Goal: Task Accomplishment & Management: Manage account settings

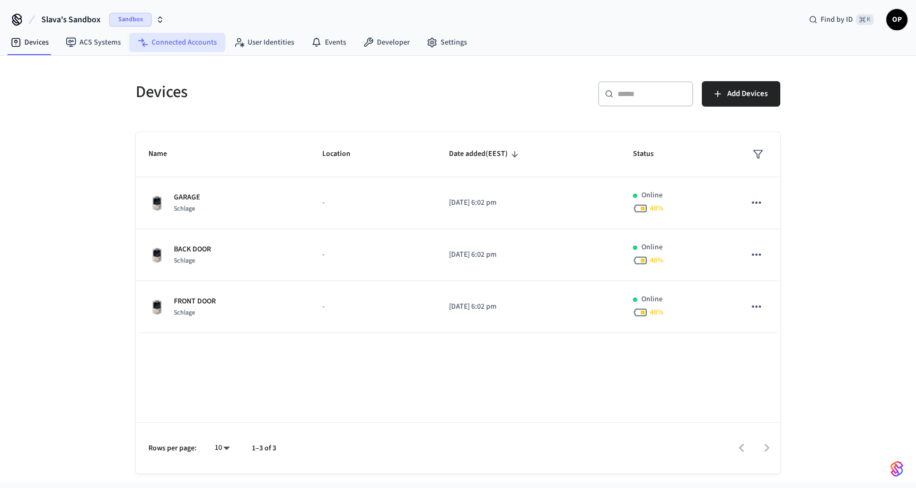
click at [177, 47] on link "Connected Accounts" at bounding box center [177, 42] width 96 height 19
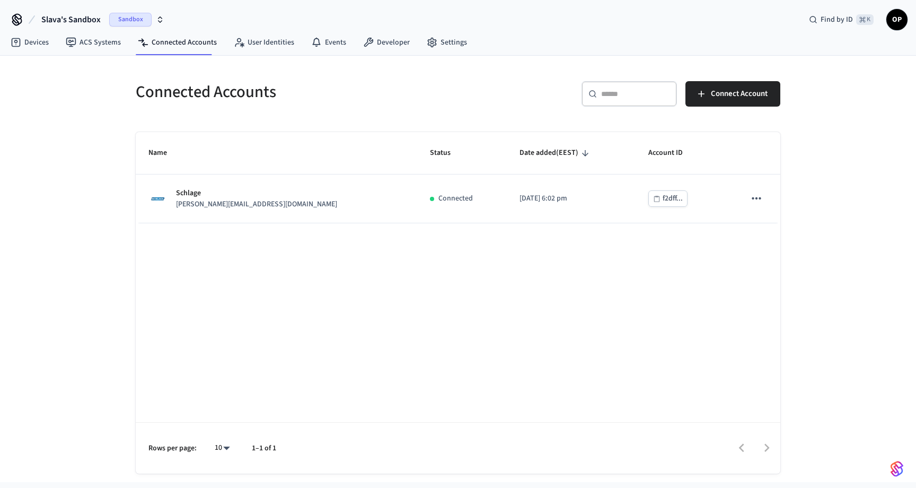
click at [136, 19] on span "Sandbox" at bounding box center [130, 20] width 42 height 14
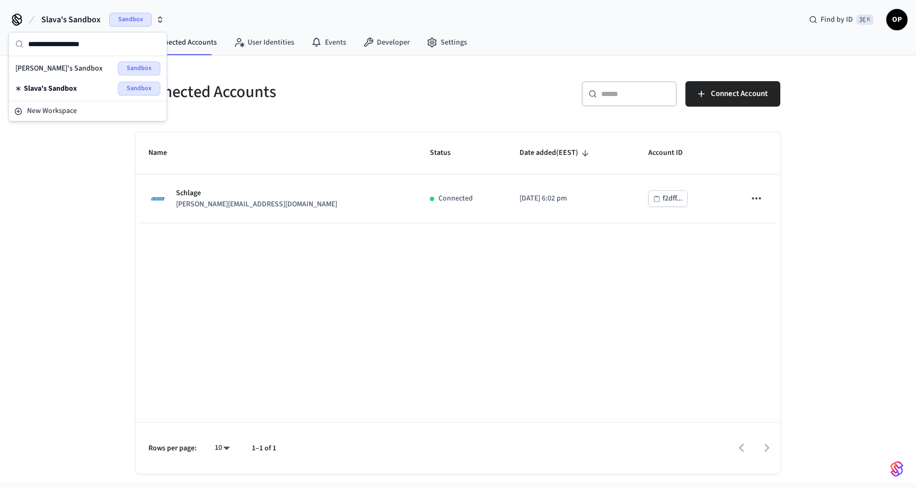
click at [74, 219] on div "Connected Accounts ​ ​ Connect Account Name Status Date added (EEST) Account ID…" at bounding box center [458, 269] width 916 height 426
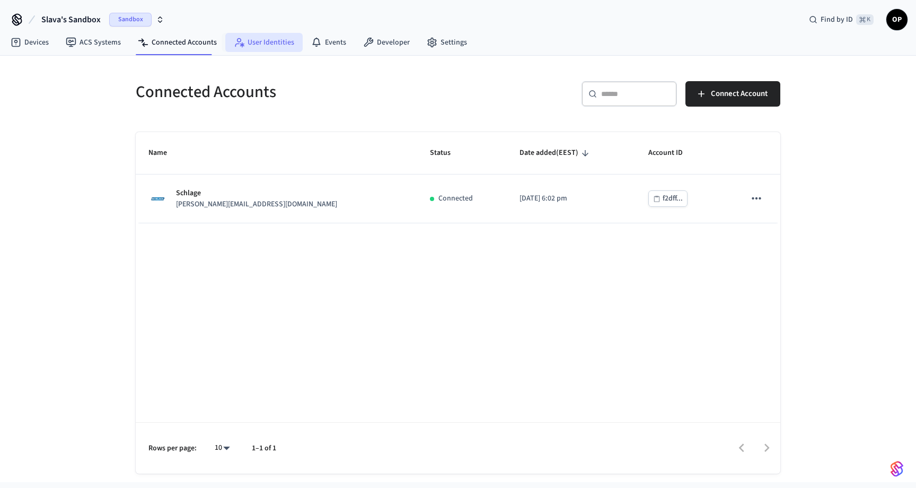
click at [285, 43] on link "User Identities" at bounding box center [263, 42] width 77 height 19
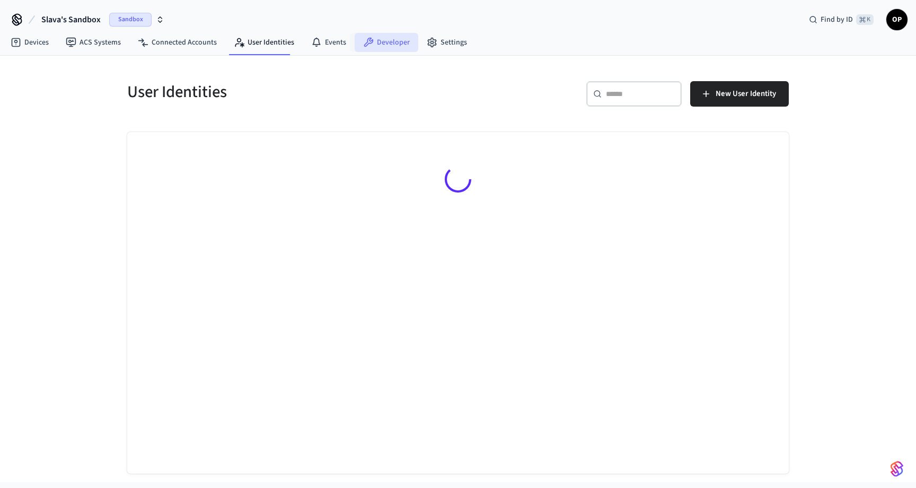
click at [394, 48] on link "Developer" at bounding box center [387, 42] width 64 height 19
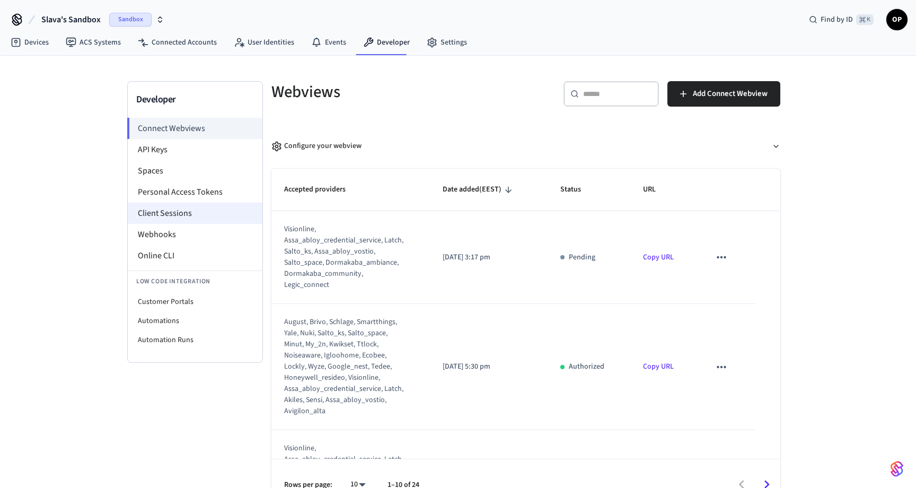
click at [160, 215] on li "Client Sessions" at bounding box center [195, 213] width 135 height 21
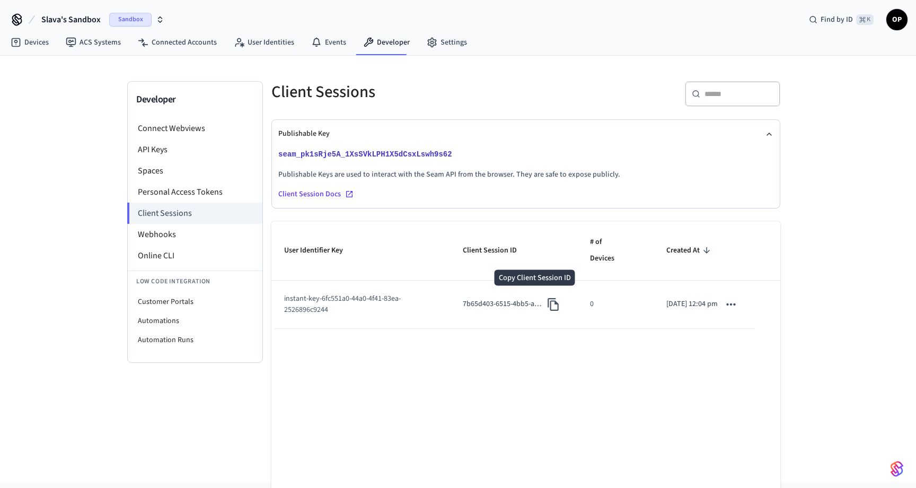
click at [547, 304] on icon "Copy Client Session ID" at bounding box center [554, 304] width 14 height 14
click at [547, 306] on icon "Copy Client Session ID" at bounding box center [554, 304] width 14 height 14
click at [360, 298] on td "instant-key-6fc551a0-44a0-4f41-83ea-2526896c9244" at bounding box center [360, 304] width 179 height 48
click at [344, 313] on td "instant-key-6fc551a0-44a0-4f41-83ea-2526896c9244" at bounding box center [360, 304] width 179 height 48
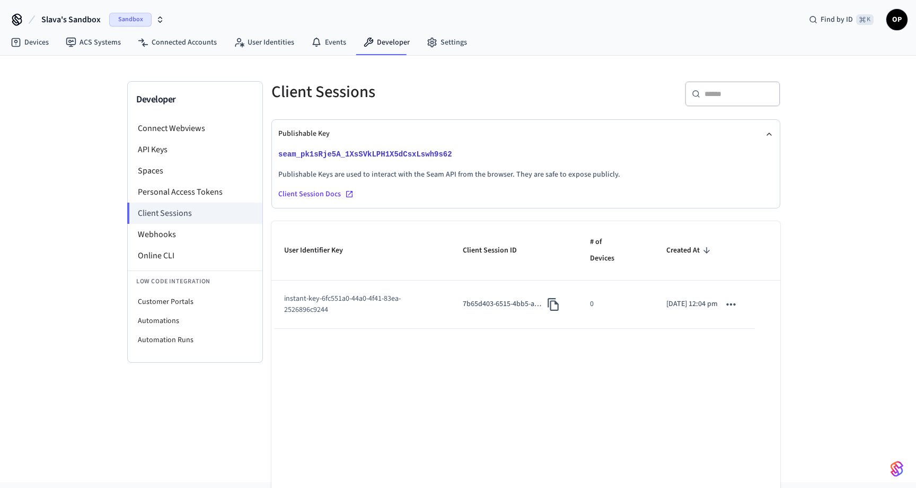
click at [326, 311] on td "instant-key-6fc551a0-44a0-4f41-83ea-2526896c9244" at bounding box center [360, 304] width 179 height 48
drag, startPoint x: 332, startPoint y: 311, endPoint x: 281, endPoint y: 296, distance: 53.0
click at [281, 296] on td "instant-key-6fc551a0-44a0-4f41-83ea-2526896c9244" at bounding box center [360, 304] width 179 height 48
copy td "instant-key-6fc551a0-44a0-4f41-83ea-2526896c9244"
click at [547, 304] on icon "Copy Client Session ID" at bounding box center [554, 304] width 14 height 14
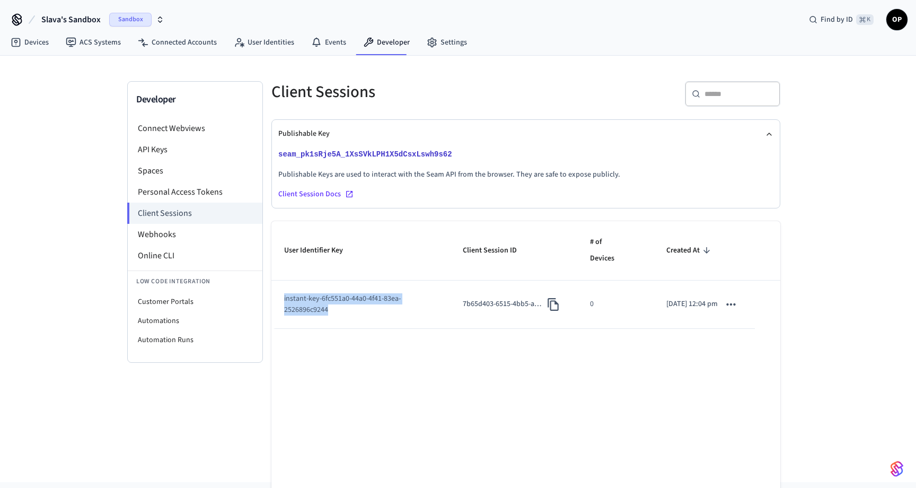
click at [547, 305] on icon "Copy Client Session ID" at bounding box center [554, 304] width 14 height 14
click at [201, 190] on li "Personal Access Tokens" at bounding box center [195, 191] width 135 height 21
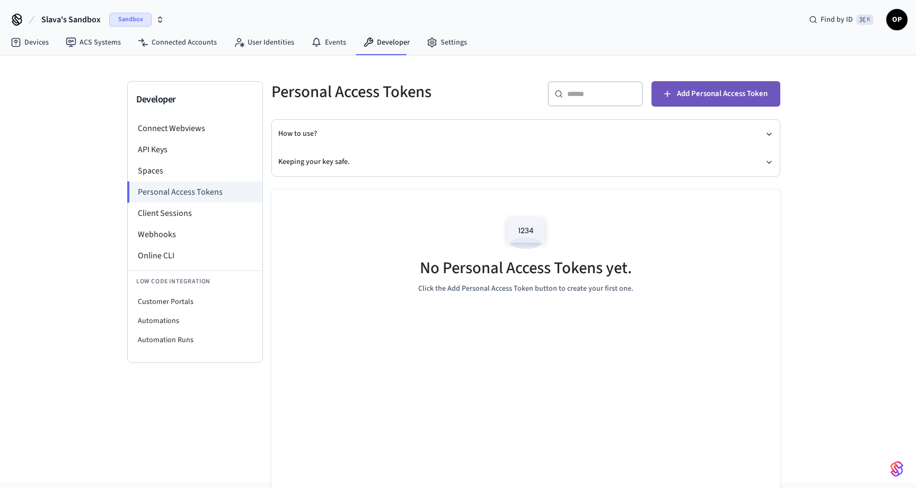
click at [724, 90] on span "Add Personal Access Token" at bounding box center [722, 94] width 91 height 14
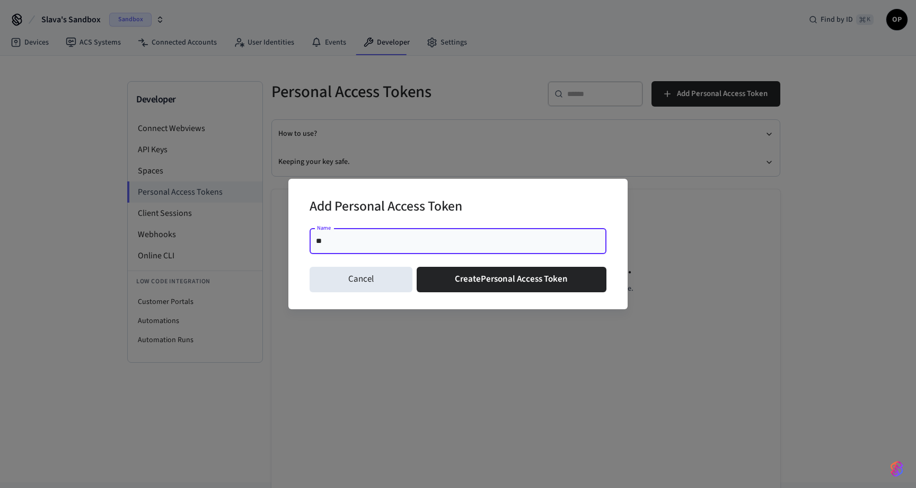
type input "*"
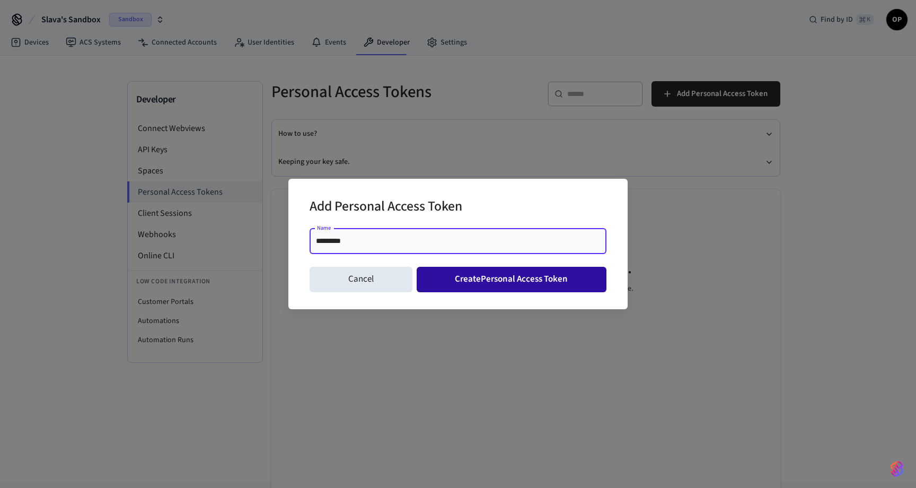
type input "*********"
click at [531, 279] on button "Create Personal Access Token" at bounding box center [512, 279] width 190 height 25
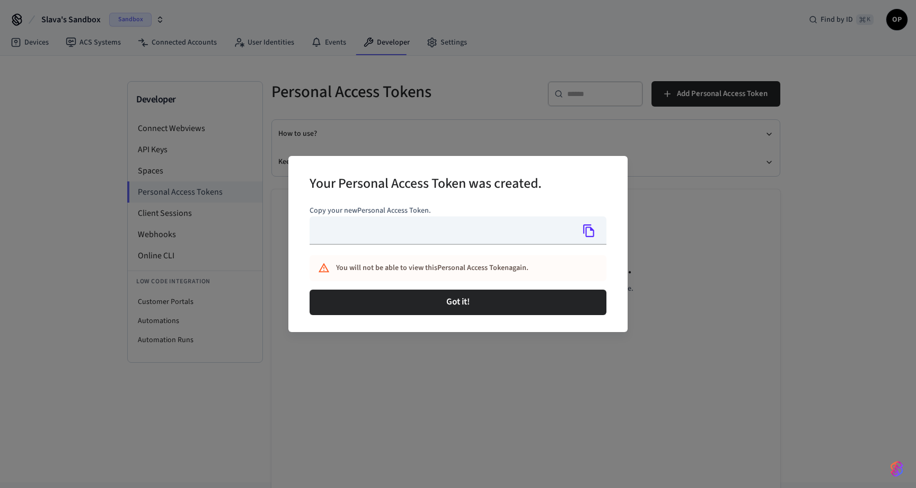
type input "**********"
click at [585, 230] on icon "Copy" at bounding box center [589, 231] width 14 height 14
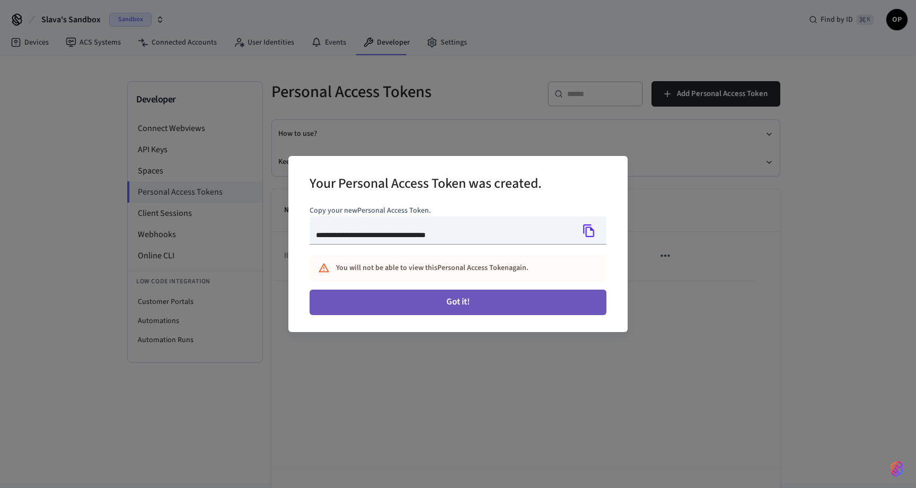
click at [498, 299] on button "Got it!" at bounding box center [458, 302] width 297 height 25
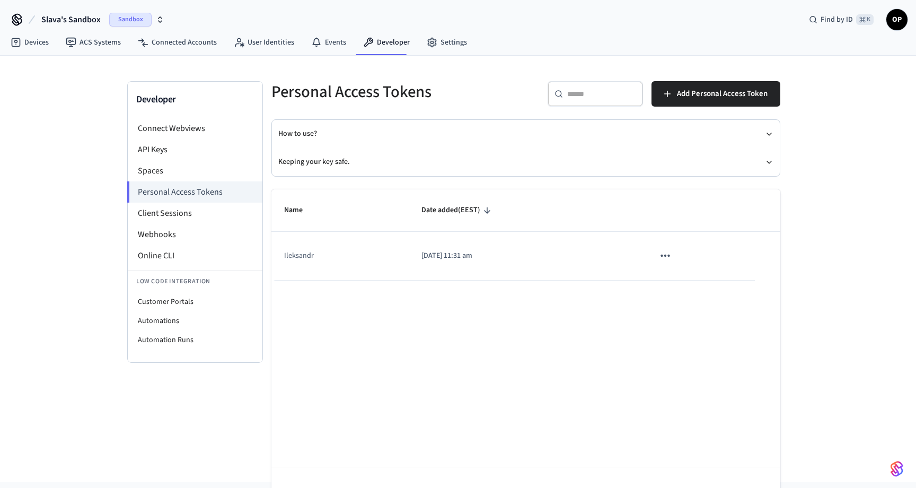
click at [667, 257] on icon "sticky table" at bounding box center [666, 256] width 14 height 14
click at [682, 321] on li "Delete" at bounding box center [688, 326] width 50 height 33
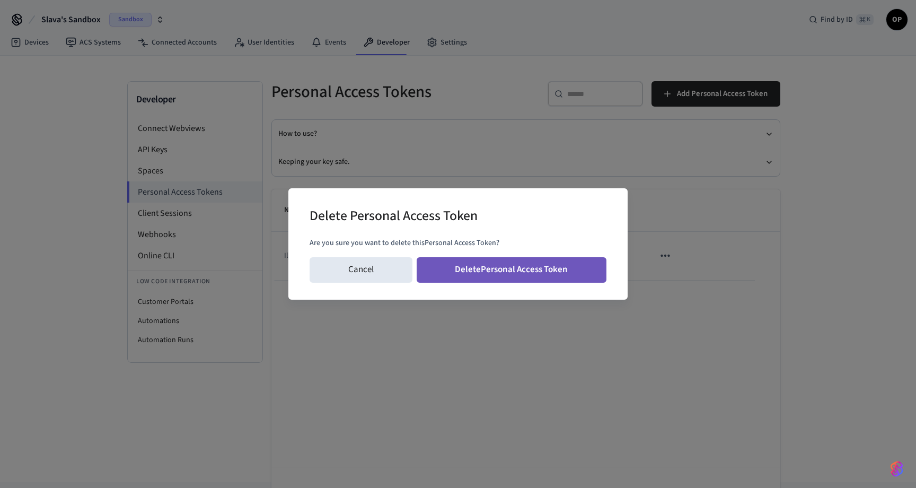
click at [557, 272] on button "Delete Personal Access Token" at bounding box center [512, 269] width 190 height 25
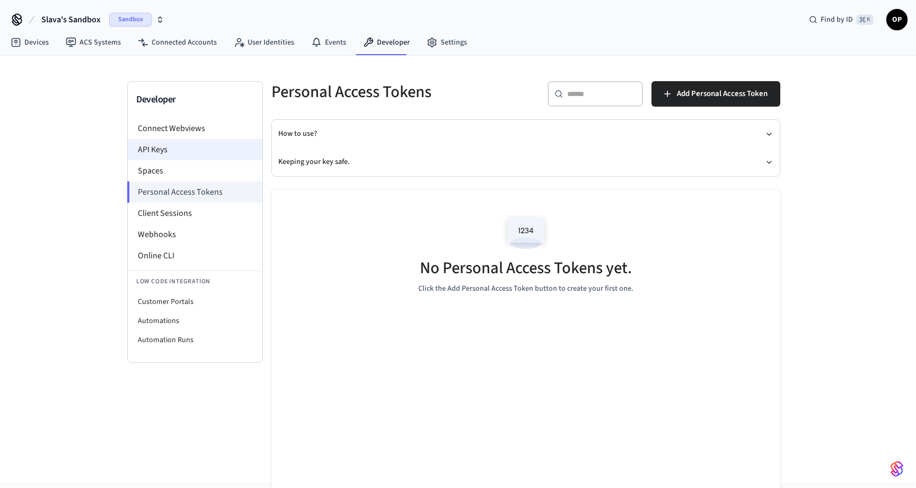
click at [168, 152] on li "API Keys" at bounding box center [195, 149] width 135 height 21
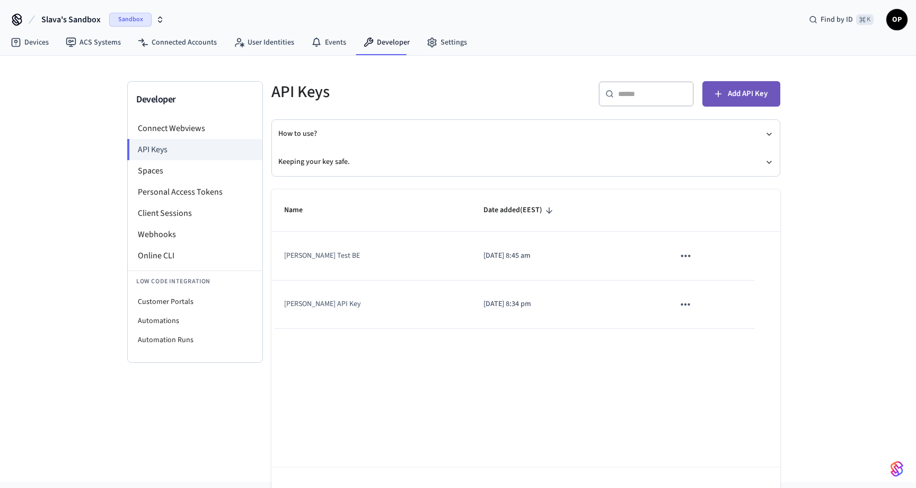
click at [743, 92] on span "Add API Key" at bounding box center [748, 94] width 40 height 14
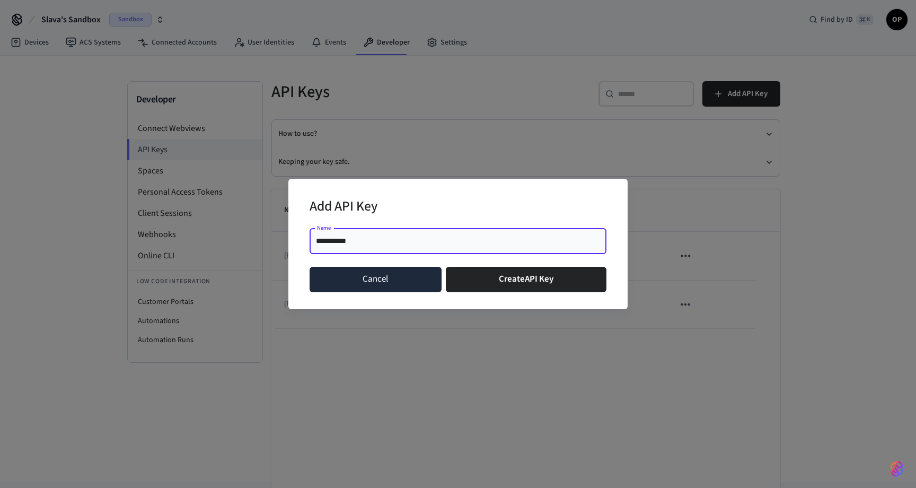
type input "**********"
click at [380, 285] on button "Cancel" at bounding box center [376, 279] width 132 height 25
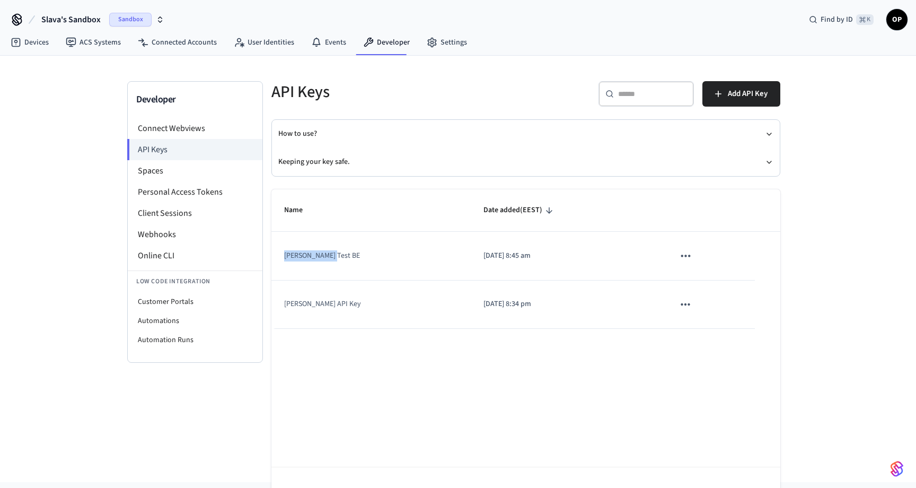
drag, startPoint x: 342, startPoint y: 256, endPoint x: 282, endPoint y: 257, distance: 60.5
click at [282, 257] on td "Mykola Test BE" at bounding box center [370, 256] width 199 height 48
copy td "Mykola Test BE"
click at [743, 91] on span "Add API Key" at bounding box center [748, 94] width 40 height 14
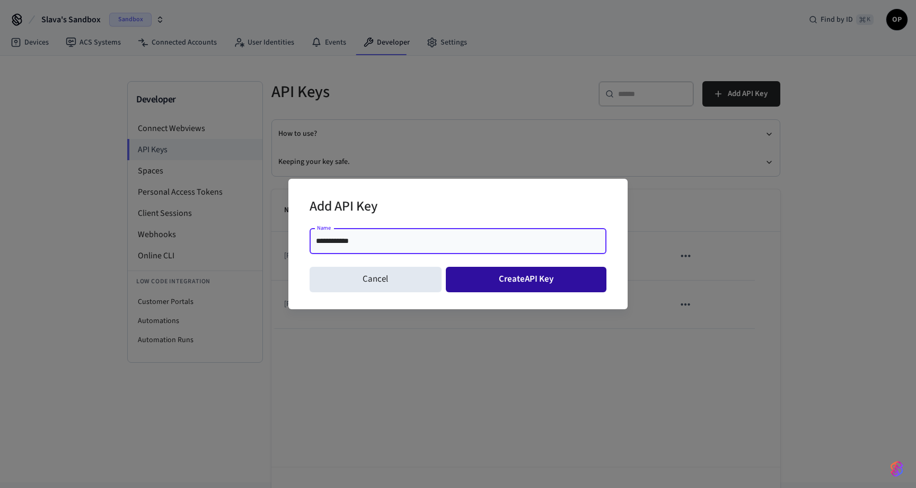
type input "**********"
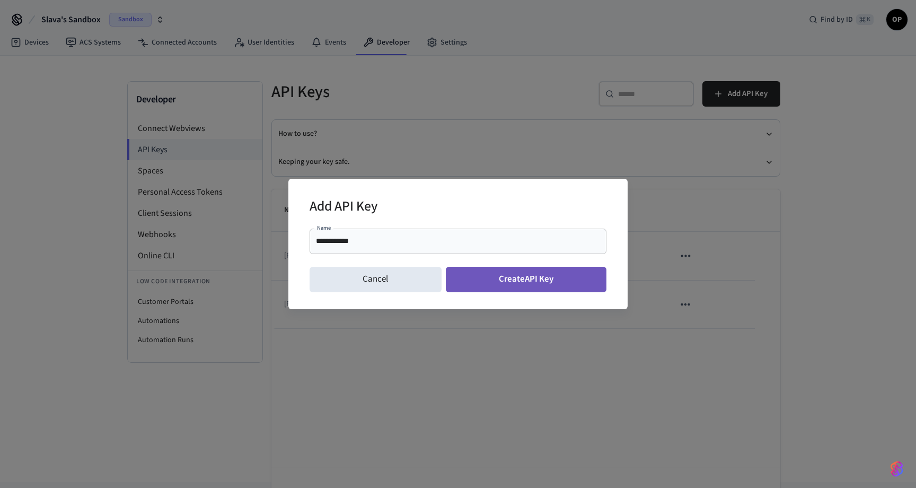
click at [533, 282] on button "Create API Key" at bounding box center [526, 279] width 161 height 25
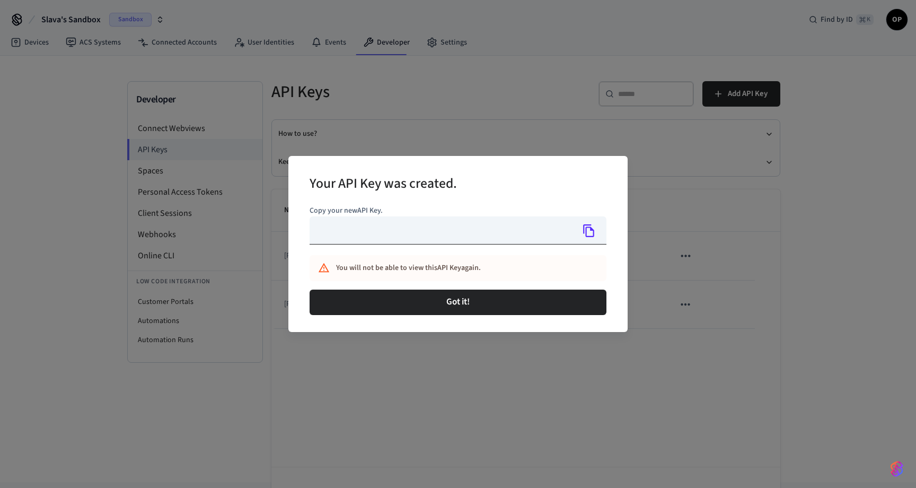
type input "**********"
click at [594, 229] on icon "Copy" at bounding box center [589, 231] width 14 height 14
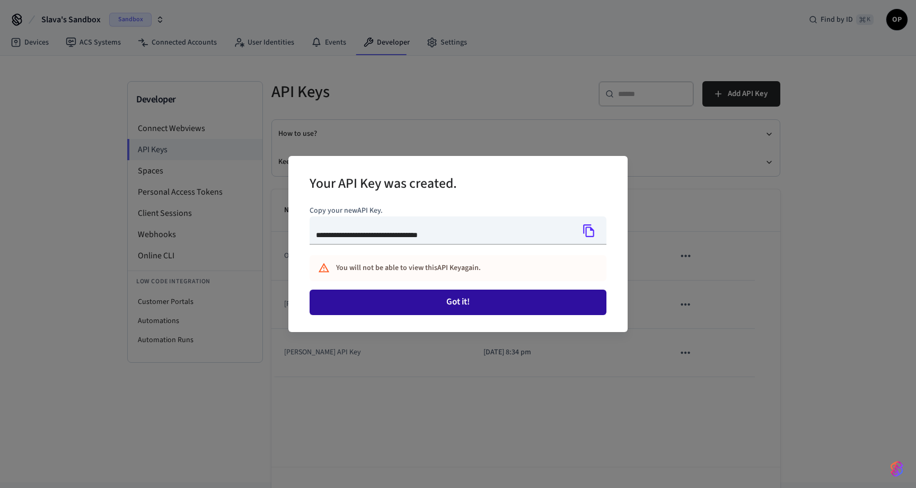
click at [494, 301] on button "Got it!" at bounding box center [458, 302] width 297 height 25
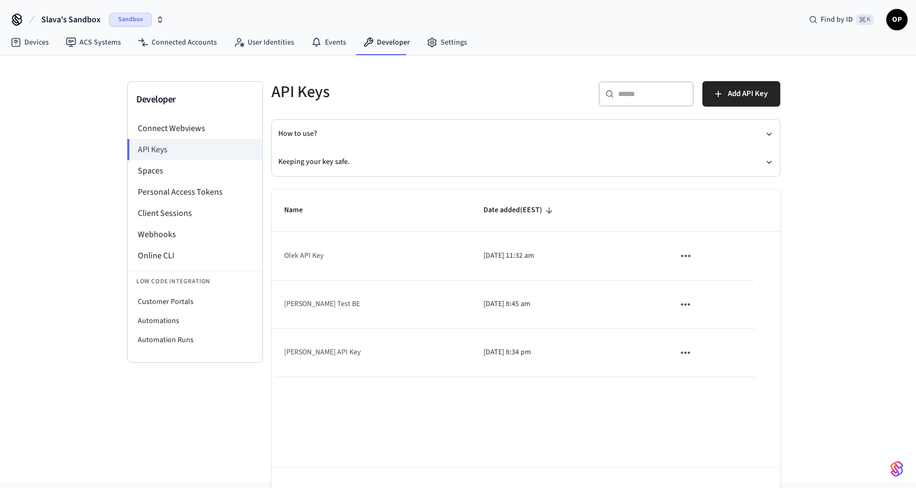
click at [679, 255] on icon "sticky table" at bounding box center [686, 256] width 14 height 14
click at [689, 323] on li "Delete" at bounding box center [695, 326] width 50 height 33
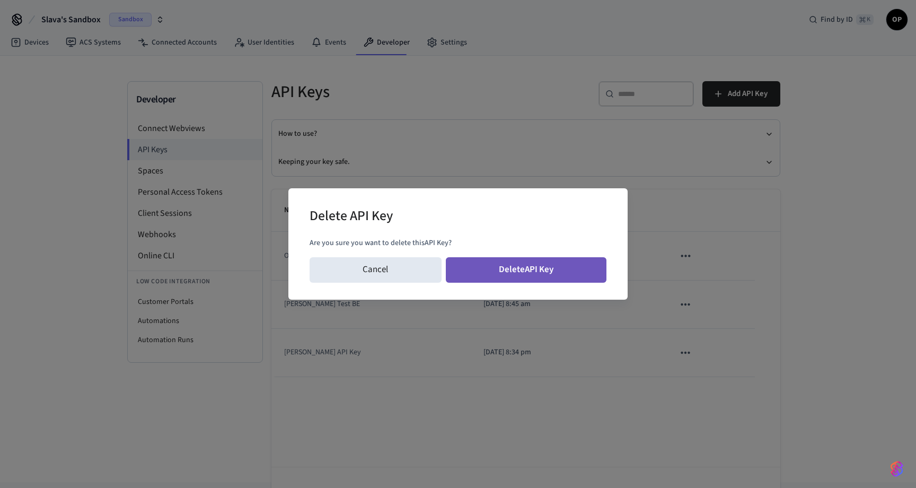
click at [589, 272] on button "Delete API Key" at bounding box center [526, 269] width 161 height 25
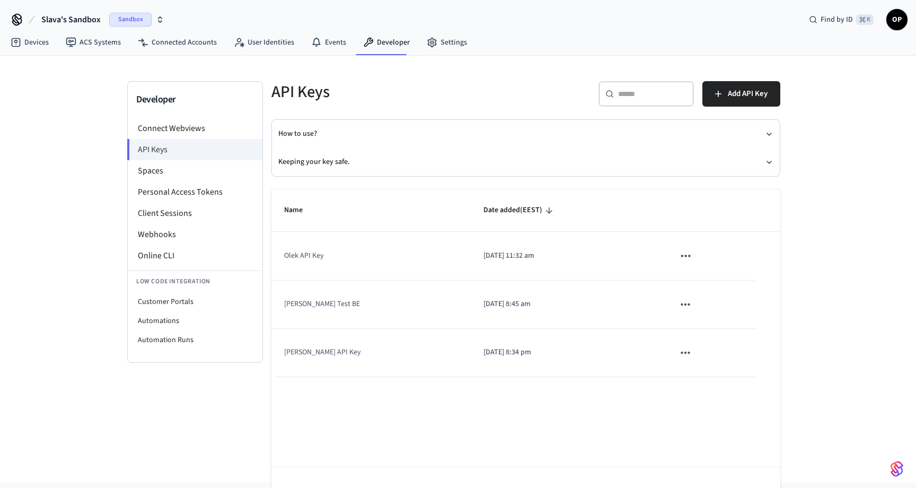
click at [539, 252] on p "2025/08/28 at 11:32 am" at bounding box center [566, 255] width 165 height 11
click at [748, 92] on span "Add API Key" at bounding box center [748, 94] width 40 height 14
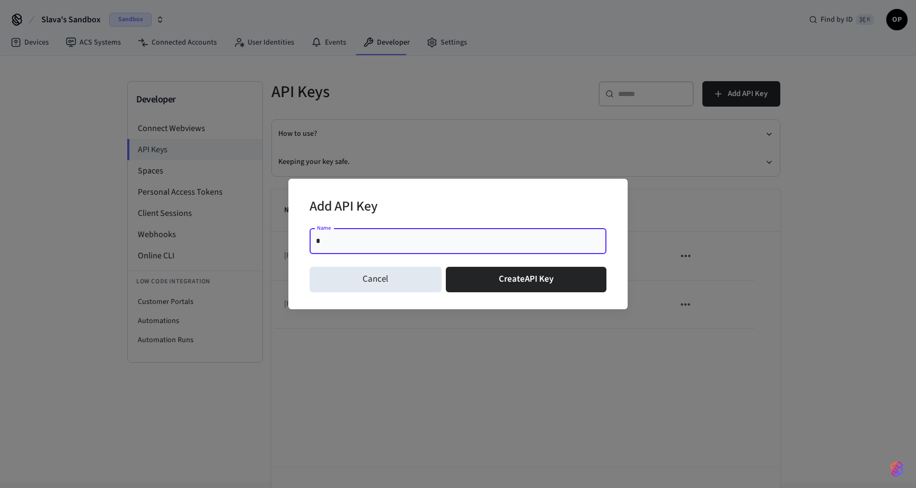
type input "**********"
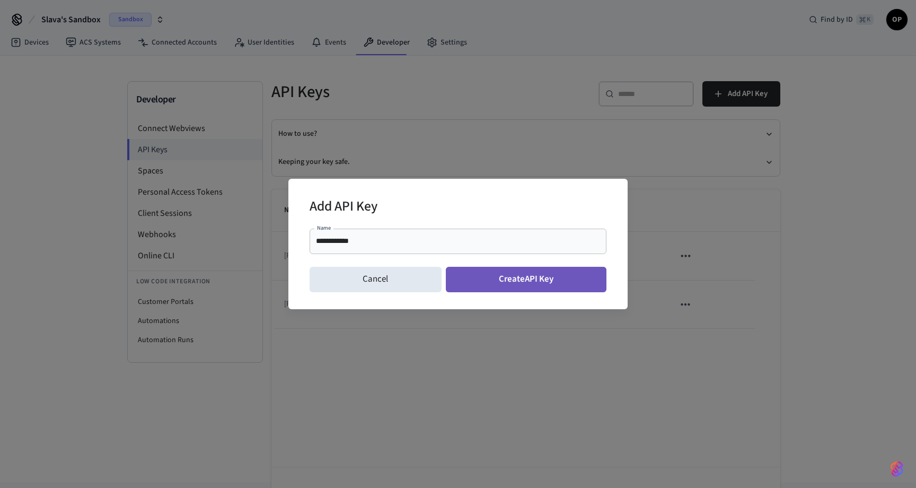
click at [512, 287] on button "Create API Key" at bounding box center [526, 279] width 161 height 25
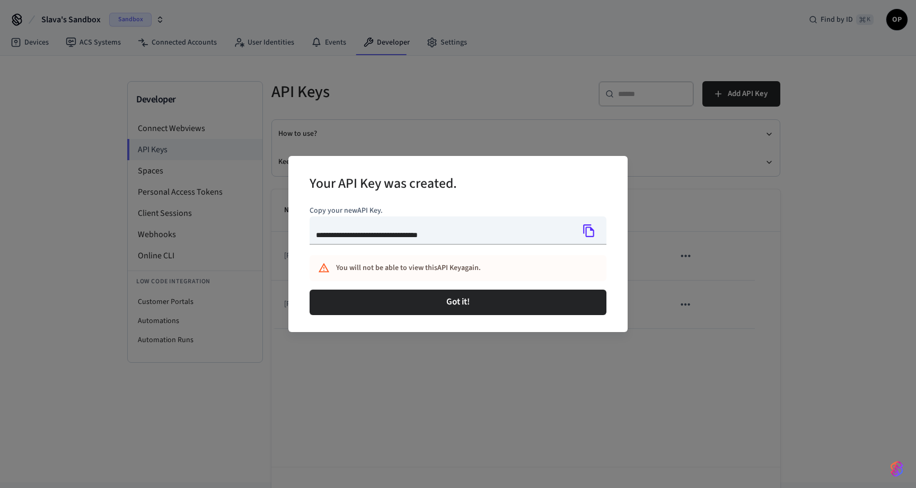
type input "**********"
click at [589, 230] on icon "Copy" at bounding box center [589, 231] width 14 height 14
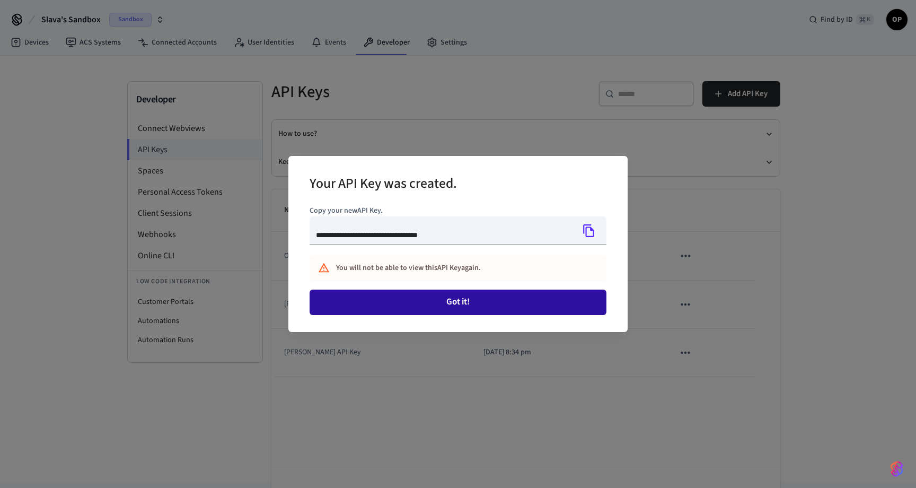
click at [427, 303] on button "Got it!" at bounding box center [458, 302] width 297 height 25
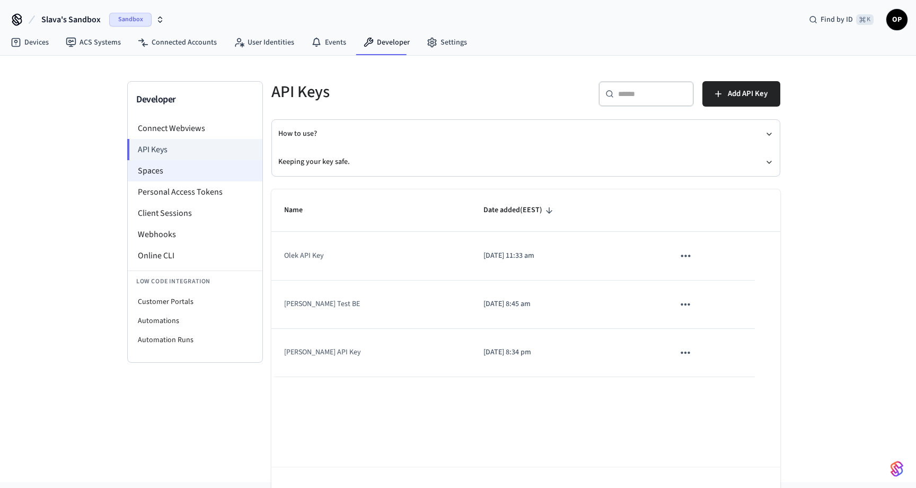
click at [169, 166] on li "Spaces" at bounding box center [195, 170] width 135 height 21
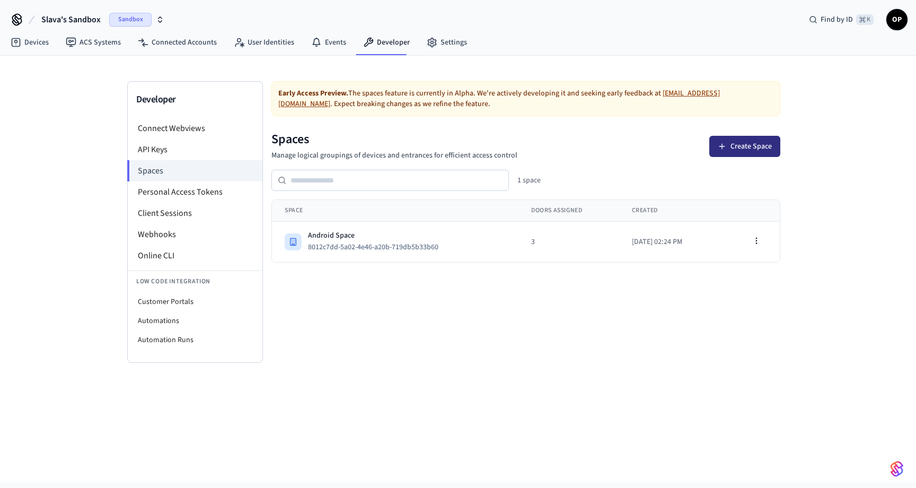
click at [756, 146] on button "Create Space" at bounding box center [744, 146] width 71 height 21
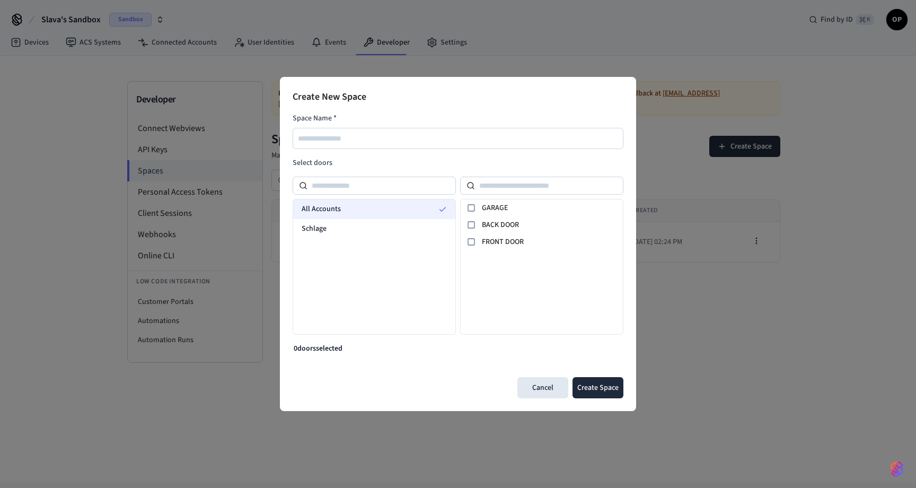
click at [314, 208] on span "All Accounts" at bounding box center [321, 209] width 39 height 11
click at [469, 207] on icon at bounding box center [471, 208] width 8 height 8
click at [470, 221] on icon at bounding box center [471, 225] width 8 height 8
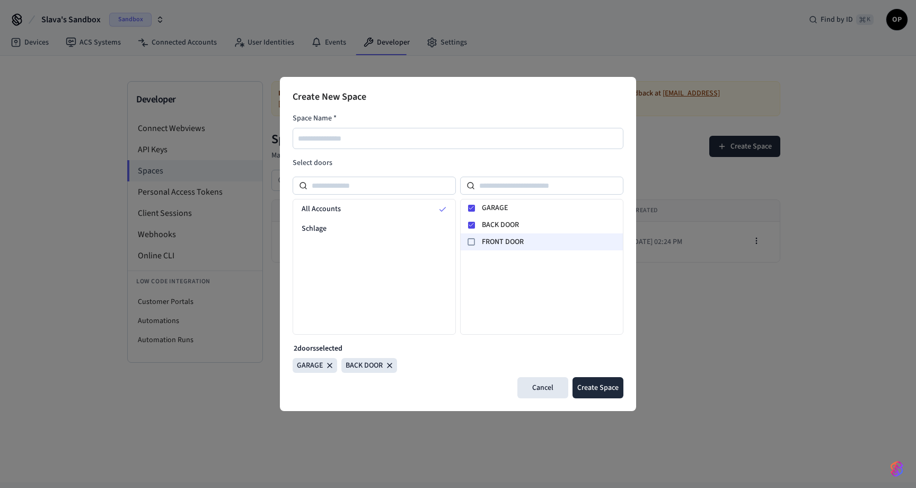
click at [470, 236] on div at bounding box center [471, 241] width 13 height 13
click at [597, 385] on button "Create Space" at bounding box center [598, 387] width 51 height 21
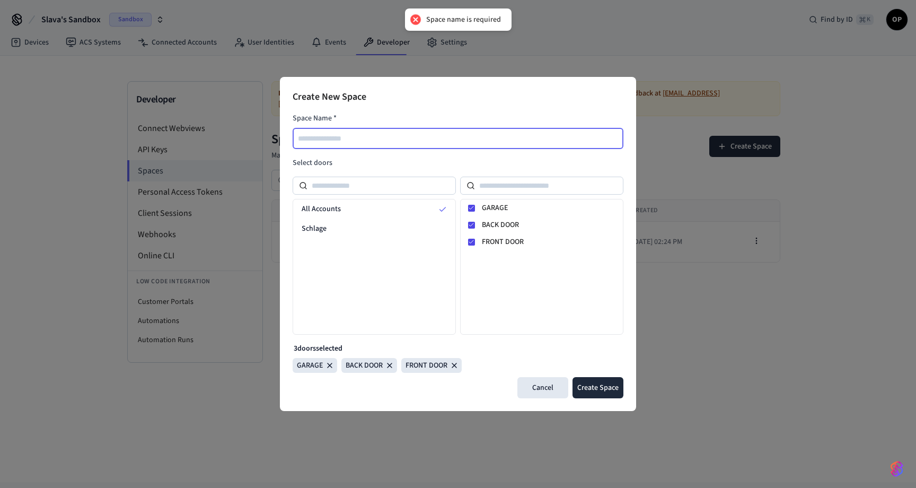
click at [428, 138] on input "text" at bounding box center [459, 138] width 330 height 13
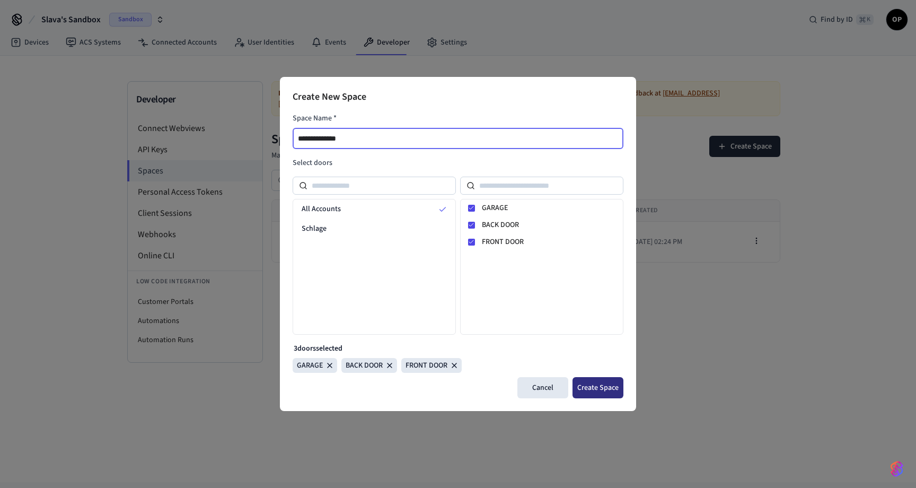
type input "**********"
click at [602, 392] on button "Create Space" at bounding box center [598, 387] width 51 height 21
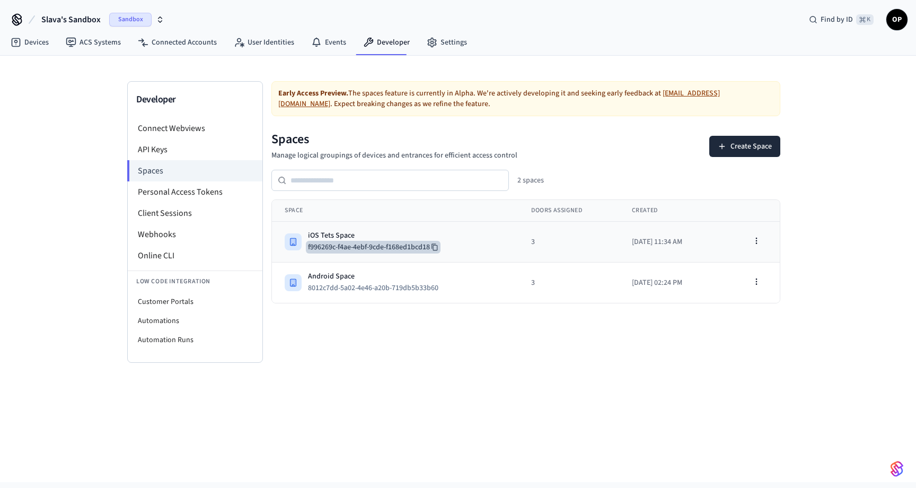
click at [437, 245] on icon at bounding box center [435, 247] width 6 height 7
click at [203, 190] on li "Personal Access Tokens" at bounding box center [195, 191] width 135 height 21
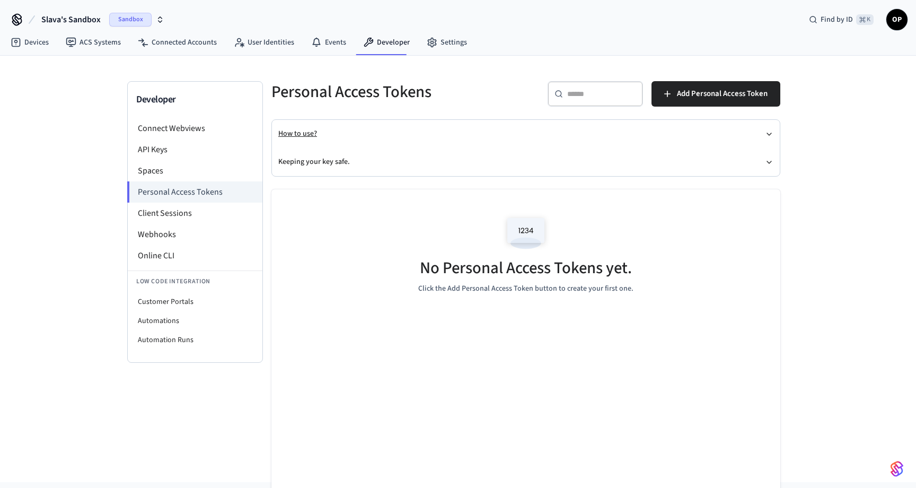
scroll to position [30, 0]
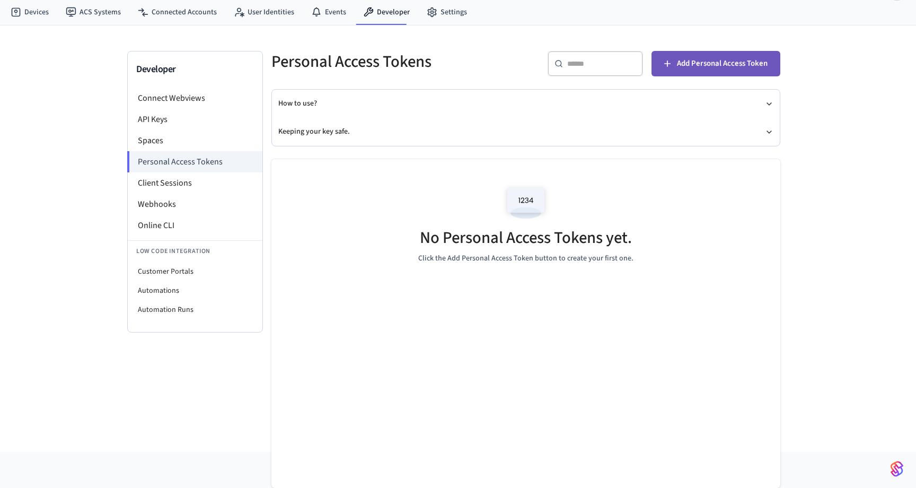
click at [706, 62] on span "Add Personal Access Token" at bounding box center [722, 64] width 91 height 14
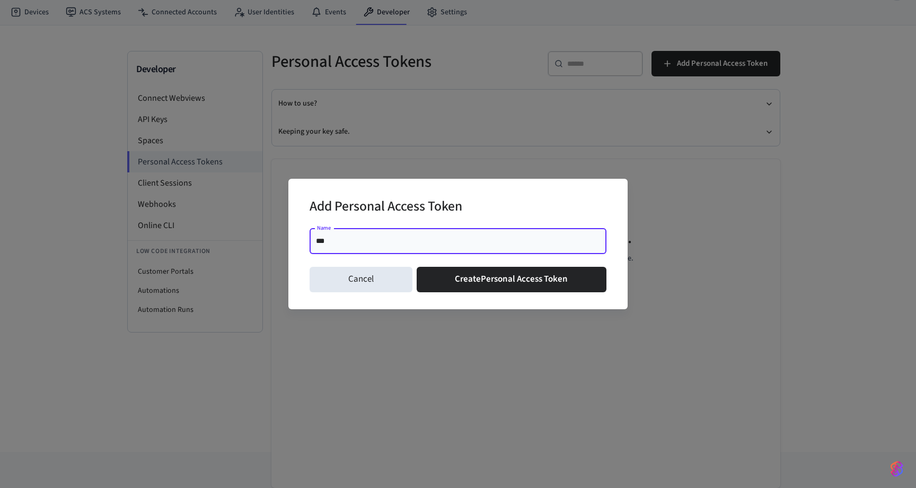
type input "****"
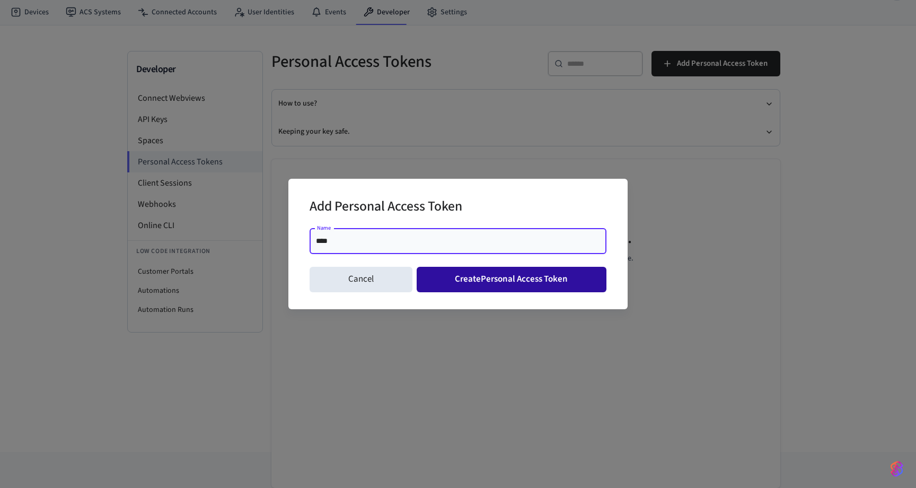
click at [514, 278] on button "Create Personal Access Token" at bounding box center [512, 279] width 190 height 25
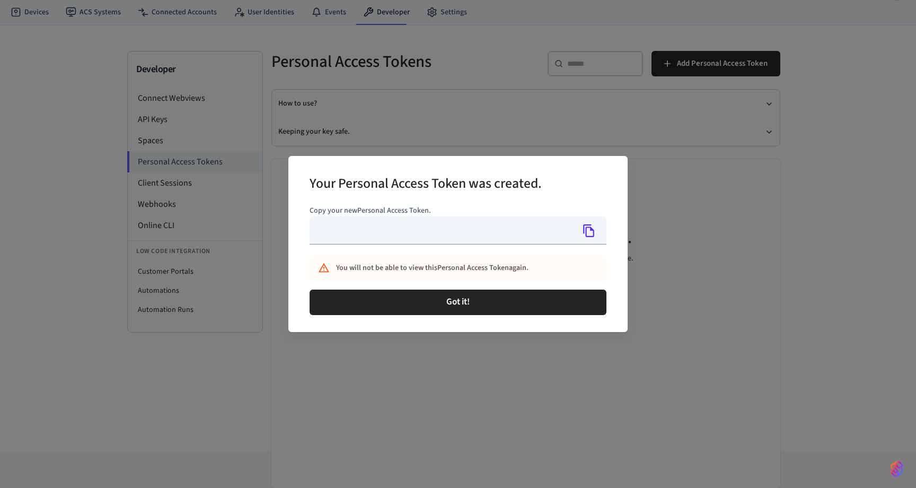
type input "**********"
click at [589, 227] on icon "Copy" at bounding box center [588, 230] width 11 height 13
drag, startPoint x: 339, startPoint y: 181, endPoint x: 466, endPoint y: 181, distance: 127.3
click at [466, 181] on h2 "Your Personal Access Token was created." at bounding box center [426, 185] width 232 height 32
copy h2 "Personal Access Token"
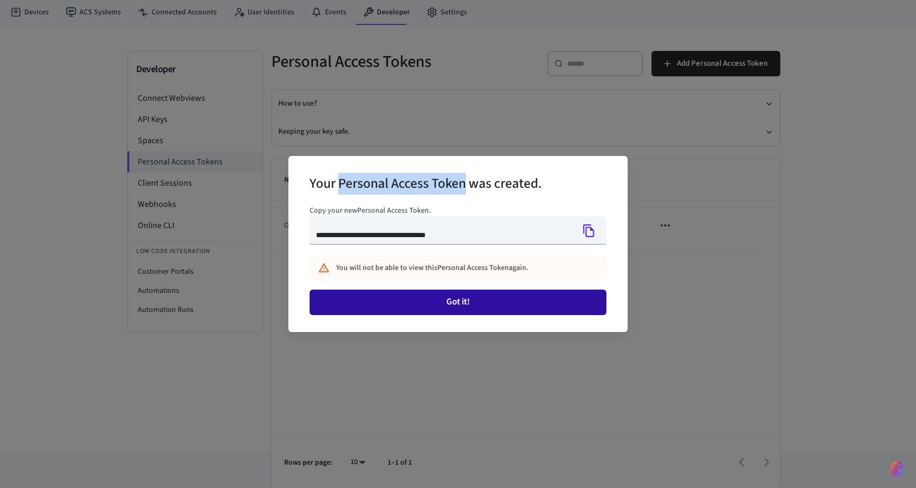
click at [471, 305] on button "Got it!" at bounding box center [458, 302] width 297 height 25
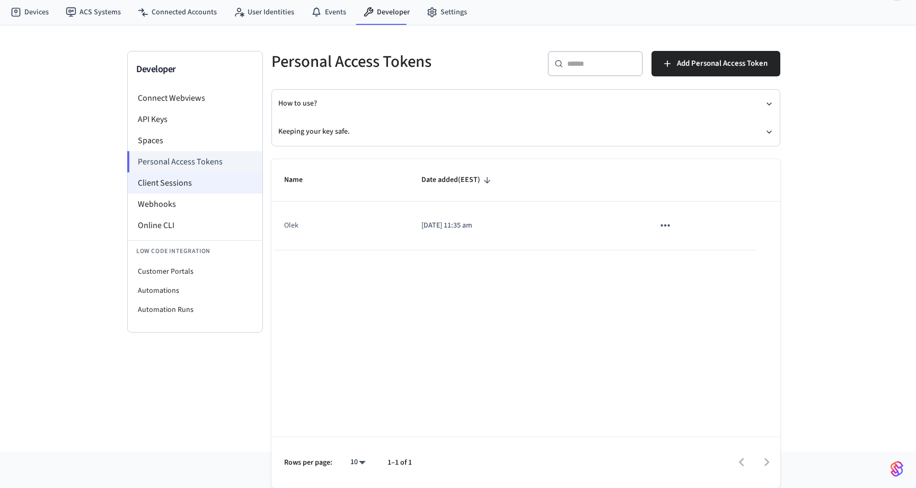
click at [205, 183] on li "Client Sessions" at bounding box center [195, 182] width 135 height 21
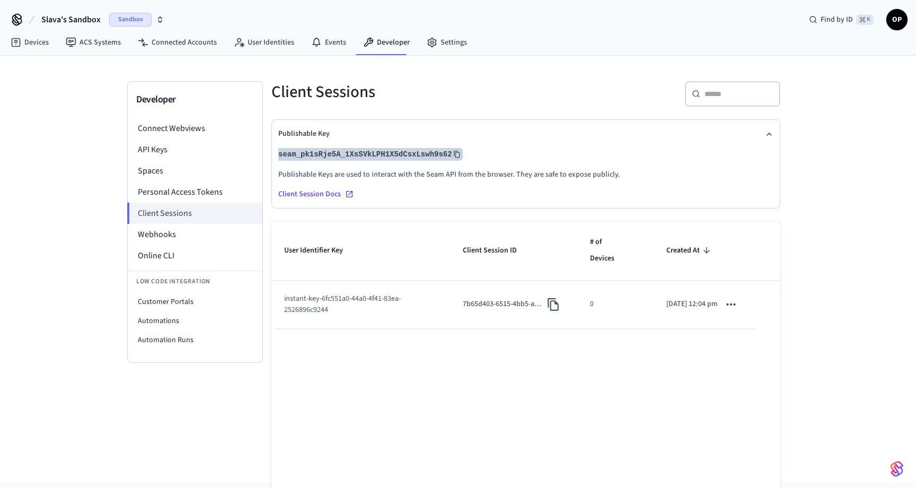
click at [346, 157] on button "seam_pk1sRje5A_1XsSVkLPH1X5dCsxLswh9s62" at bounding box center [369, 154] width 187 height 13
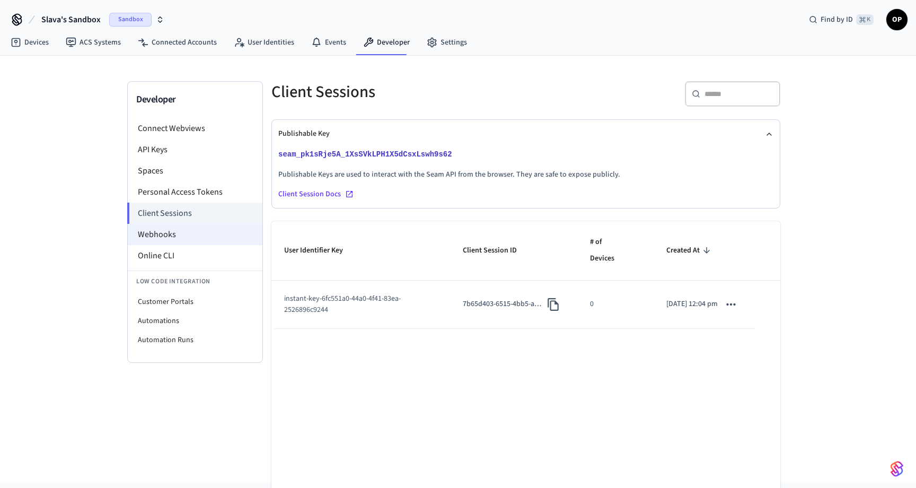
click at [168, 235] on li "Webhooks" at bounding box center [195, 234] width 135 height 21
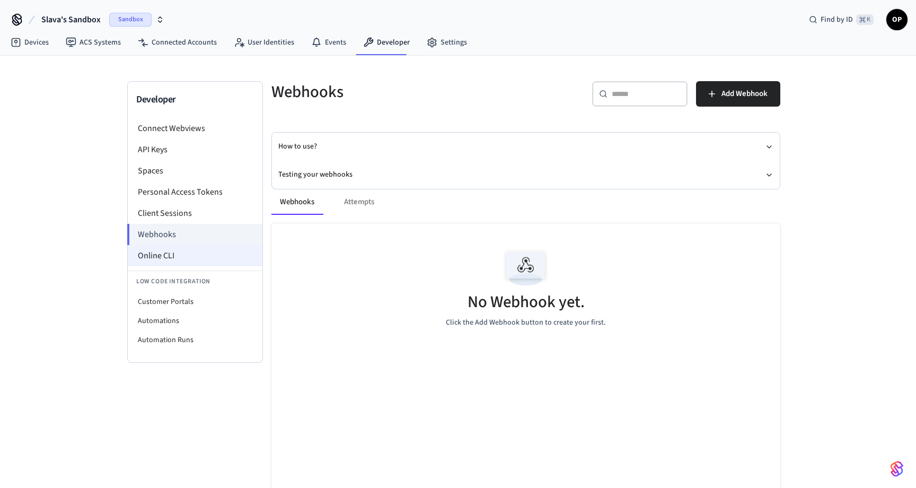
click at [164, 256] on li "Online CLI" at bounding box center [195, 255] width 135 height 21
click at [152, 213] on li "Client Sessions" at bounding box center [195, 213] width 135 height 21
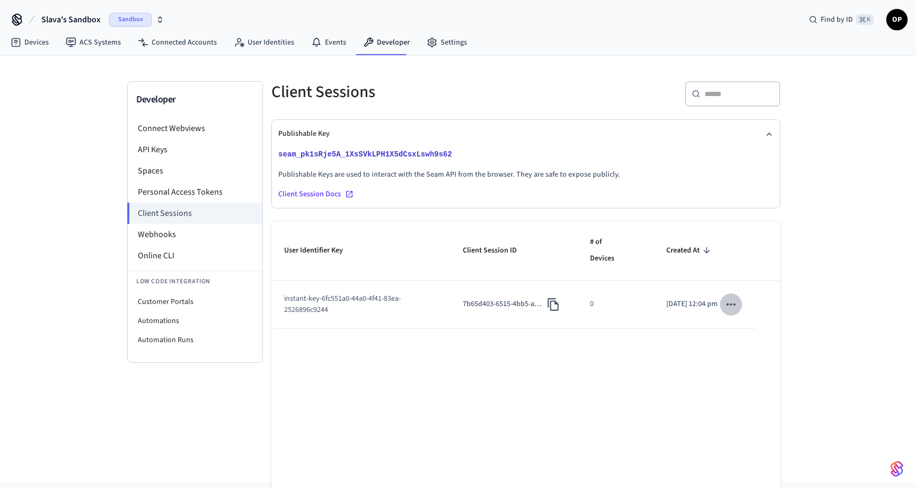
click at [733, 303] on icon "sticky table" at bounding box center [731, 304] width 14 height 14
click at [770, 336] on li "Copy Client Session Token" at bounding box center [786, 339] width 115 height 29
click at [188, 191] on li "Personal Access Tokens" at bounding box center [195, 191] width 135 height 21
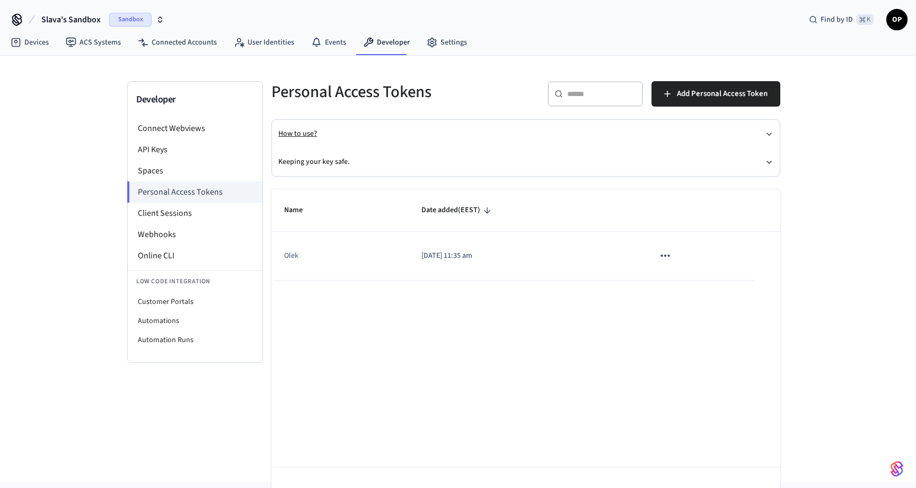
click at [289, 131] on button "How to use?" at bounding box center [525, 134] width 495 height 28
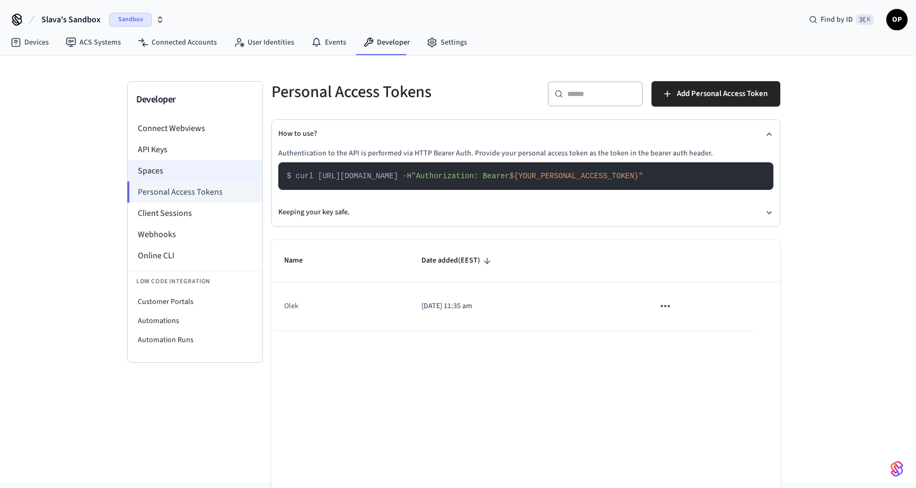
click at [164, 169] on li "Spaces" at bounding box center [195, 170] width 135 height 21
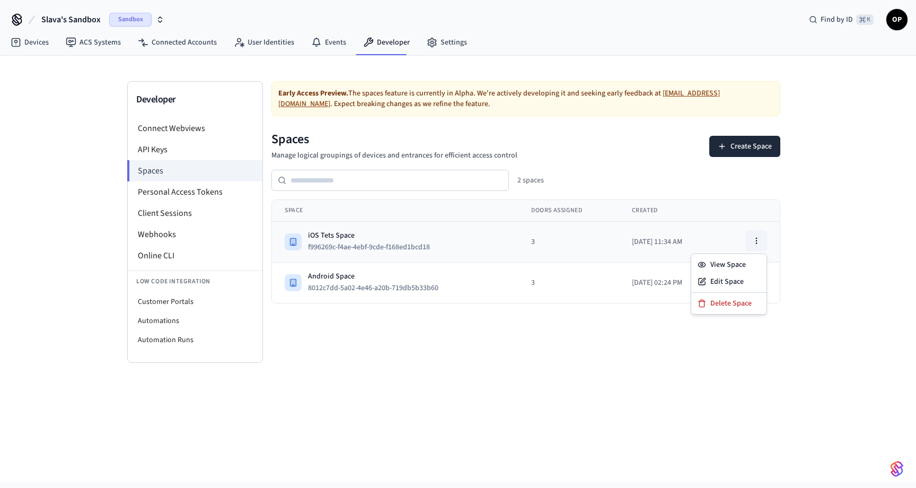
click at [757, 237] on icon "button" at bounding box center [756, 240] width 8 height 8
click at [737, 261] on div "View Space" at bounding box center [729, 264] width 71 height 17
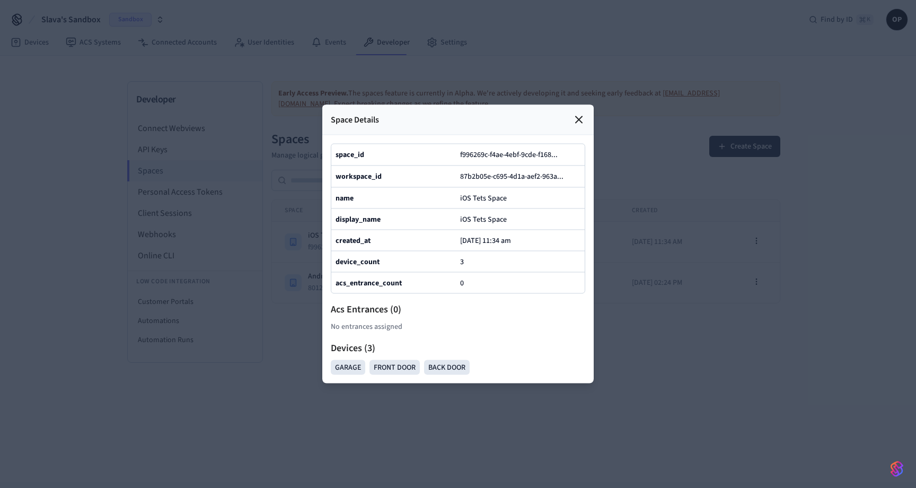
click at [580, 121] on icon at bounding box center [579, 120] width 6 height 6
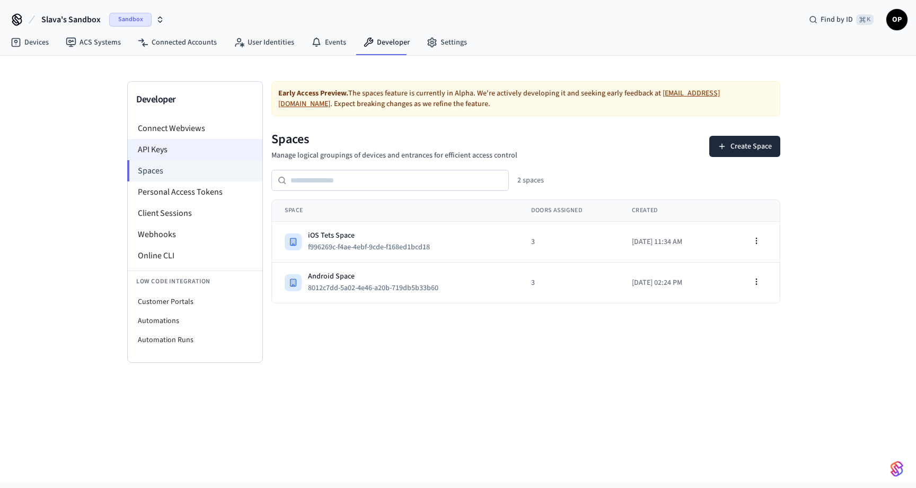
click at [159, 144] on li "API Keys" at bounding box center [195, 149] width 135 height 21
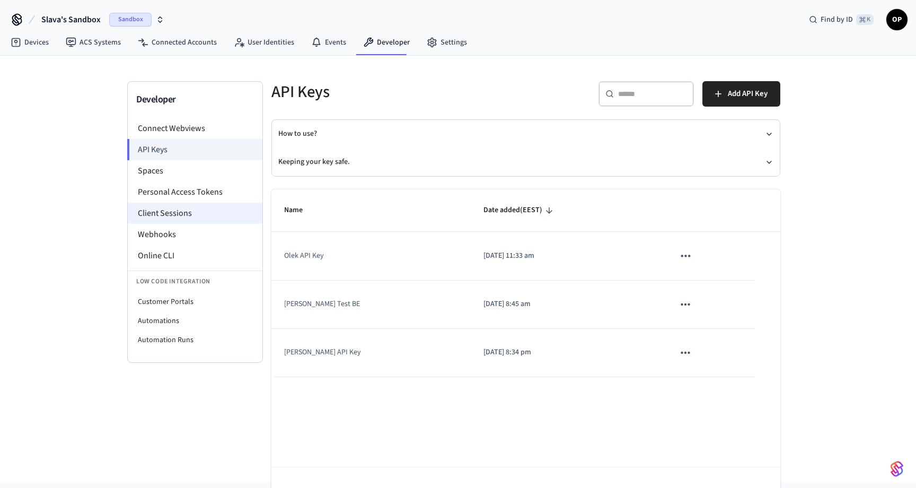
click at [183, 214] on li "Client Sessions" at bounding box center [195, 213] width 135 height 21
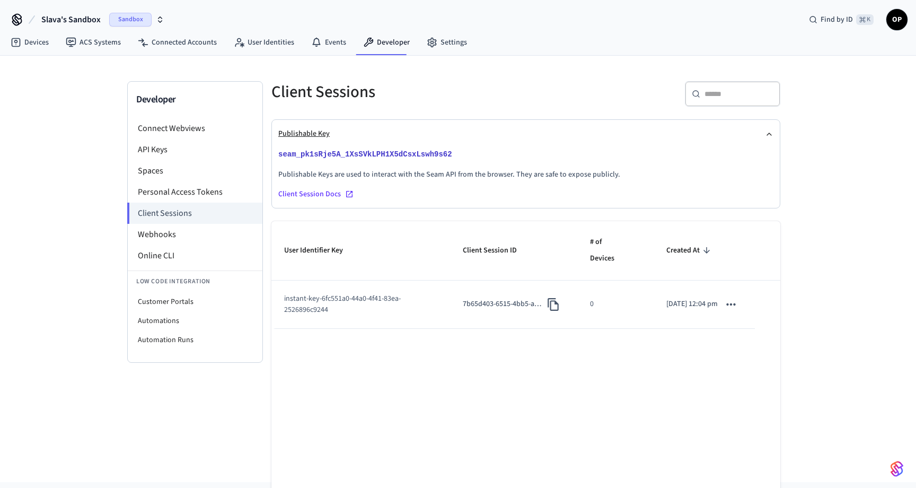
click at [323, 131] on button "Publishable Key" at bounding box center [525, 134] width 495 height 28
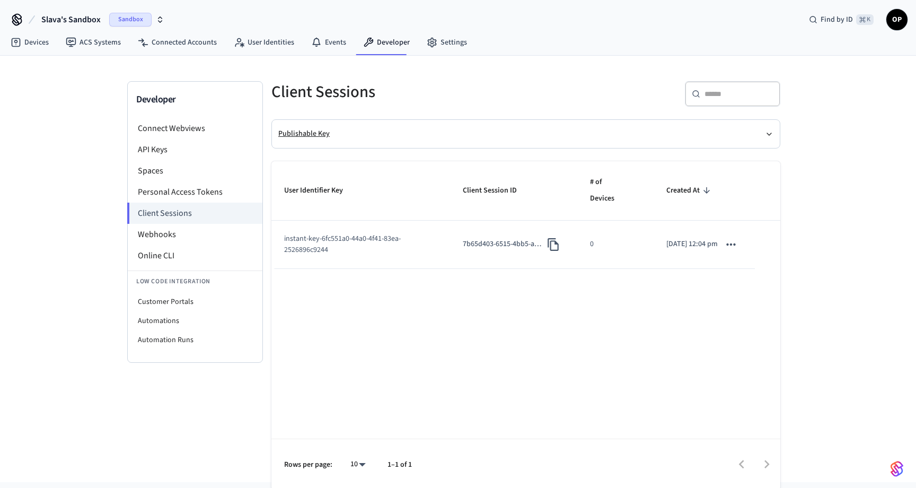
click at [323, 131] on button "Publishable Key" at bounding box center [525, 134] width 495 height 28
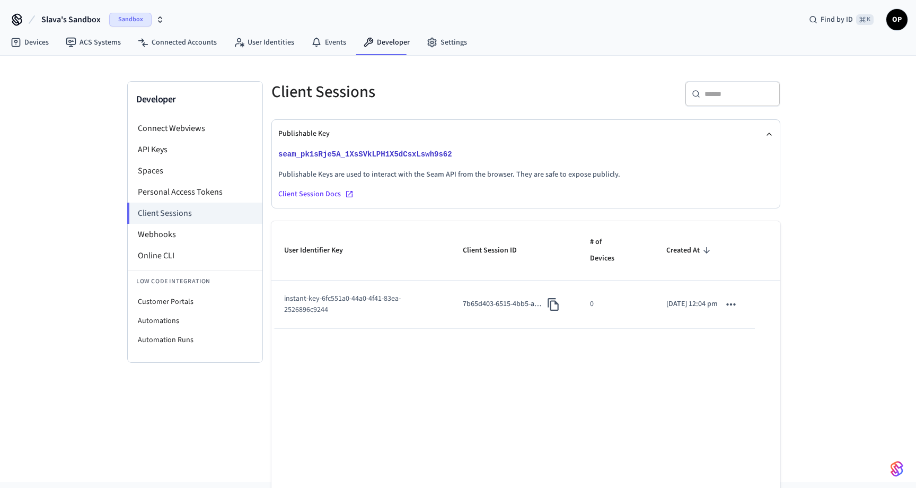
click at [731, 305] on icon "sticky table" at bounding box center [730, 304] width 9 height 2
click at [614, 349] on div at bounding box center [458, 244] width 916 height 488
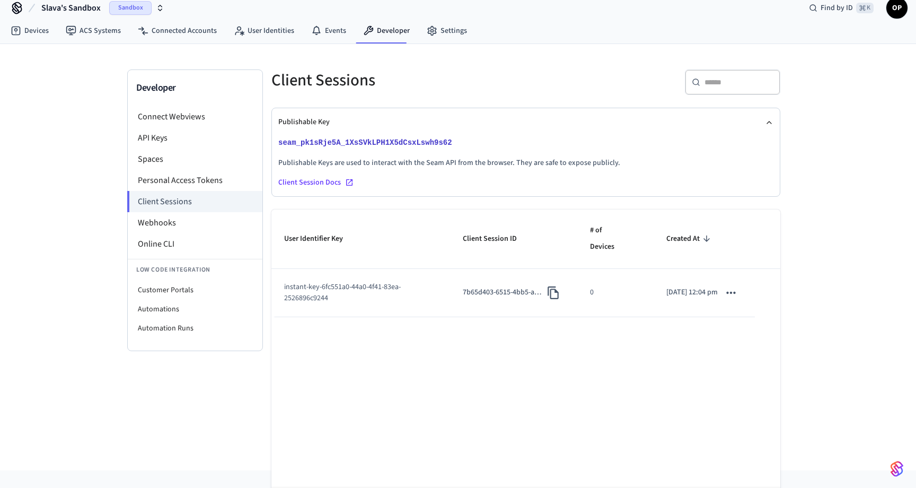
click at [306, 182] on div "Client Session Docs" at bounding box center [525, 182] width 495 height 11
click at [442, 32] on link "Settings" at bounding box center [446, 30] width 57 height 19
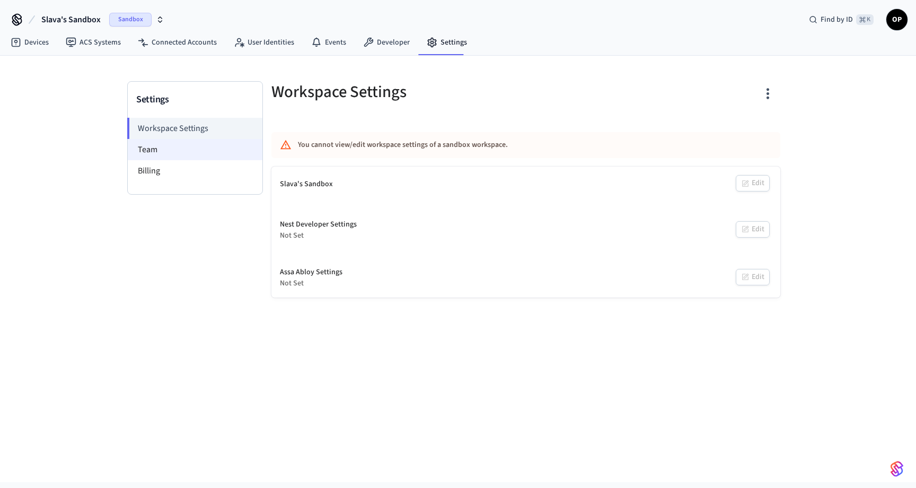
click at [148, 153] on li "Team" at bounding box center [195, 149] width 135 height 21
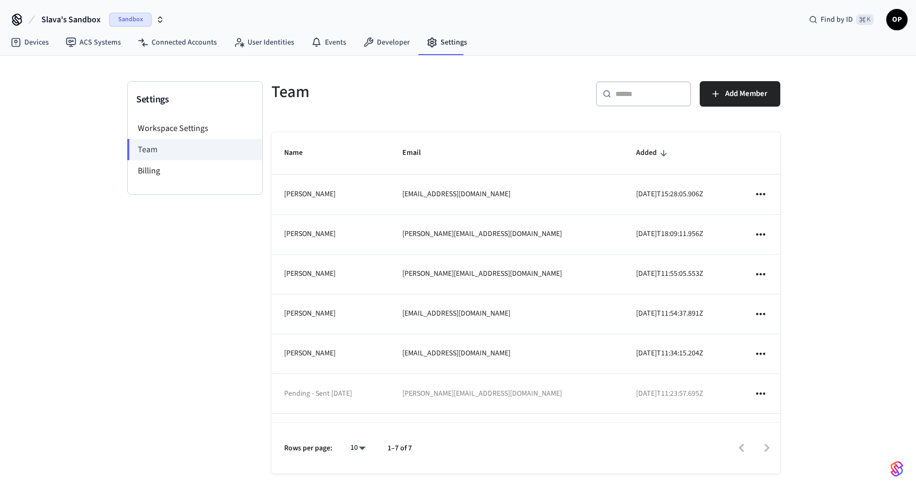
scroll to position [7, 0]
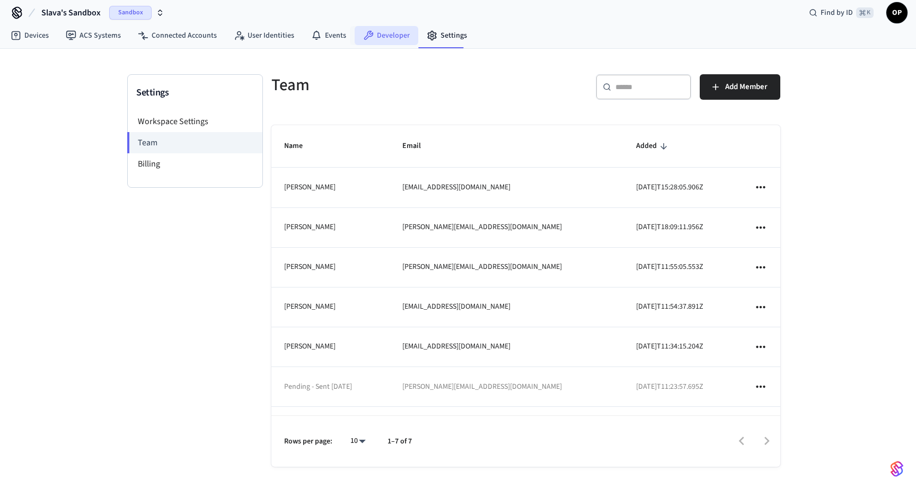
click at [371, 28] on link "Developer" at bounding box center [387, 35] width 64 height 19
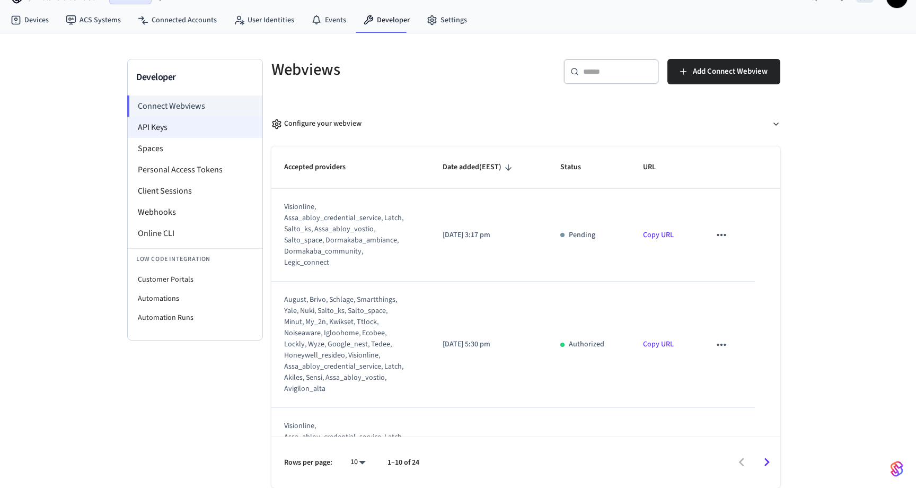
click at [171, 126] on li "API Keys" at bounding box center [195, 127] width 135 height 21
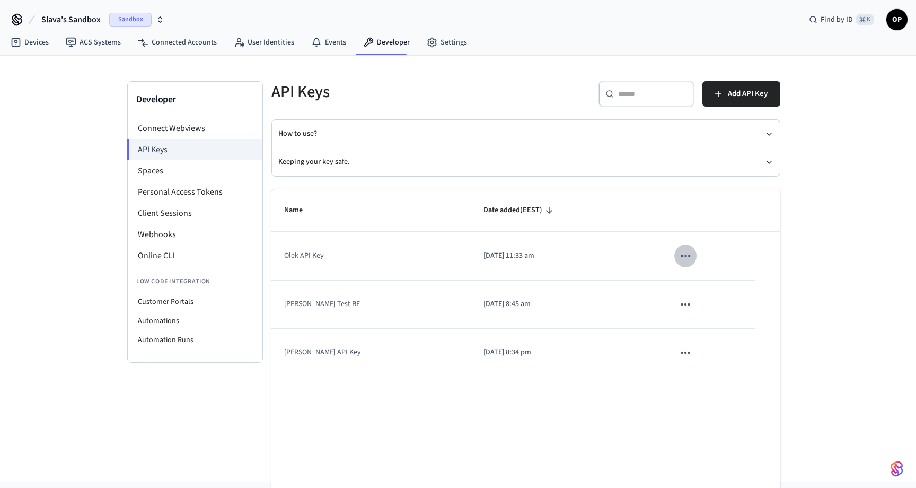
click at [679, 252] on icon "sticky table" at bounding box center [686, 256] width 14 height 14
click at [669, 252] on div at bounding box center [458, 244] width 916 height 488
click at [319, 246] on td "Olek API Key" at bounding box center [370, 256] width 199 height 48
click at [681, 257] on icon "sticky table" at bounding box center [685, 256] width 9 height 2
click at [686, 323] on icon at bounding box center [683, 326] width 8 height 16
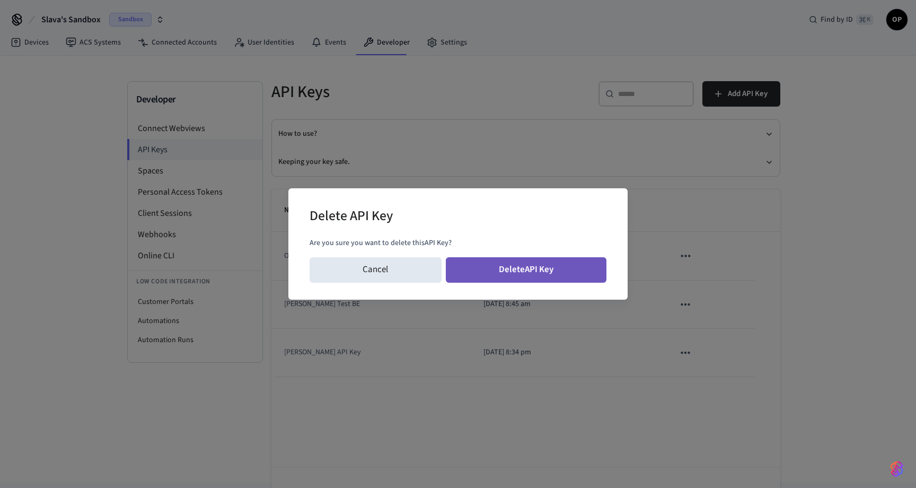
click at [538, 258] on button "Delete API Key" at bounding box center [526, 269] width 161 height 25
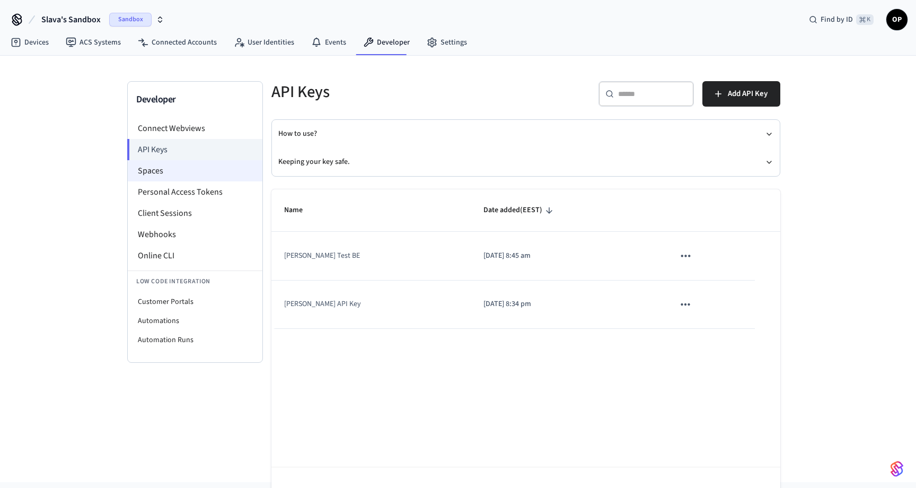
click at [156, 171] on li "Spaces" at bounding box center [195, 170] width 135 height 21
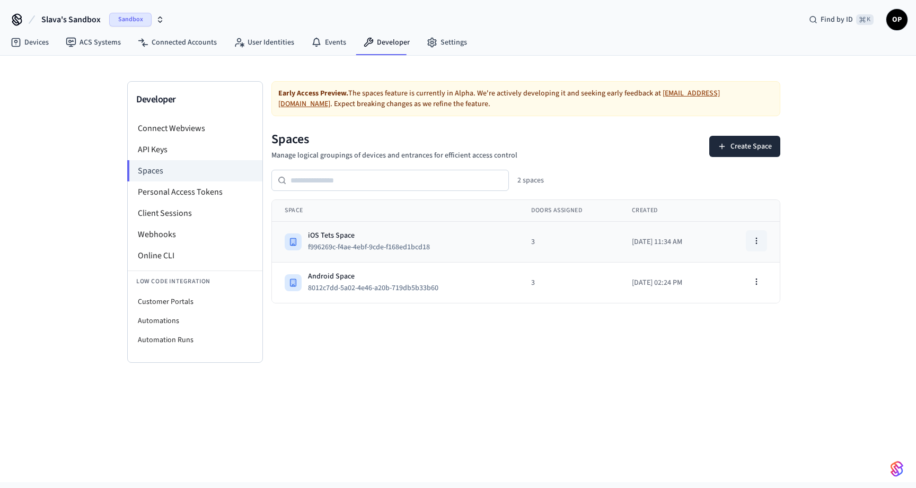
click at [757, 241] on circle "button" at bounding box center [756, 240] width 1 height 1
click at [748, 259] on div "View Space" at bounding box center [729, 264] width 71 height 17
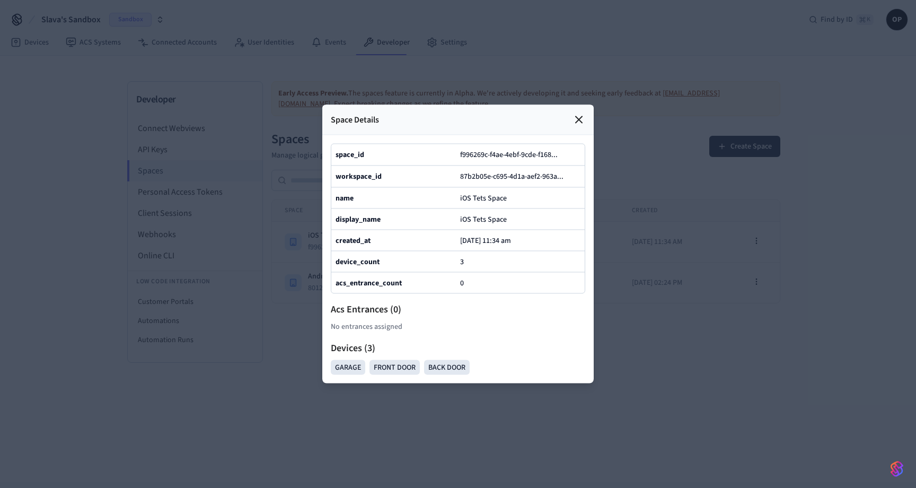
click at [578, 121] on icon at bounding box center [579, 120] width 6 height 6
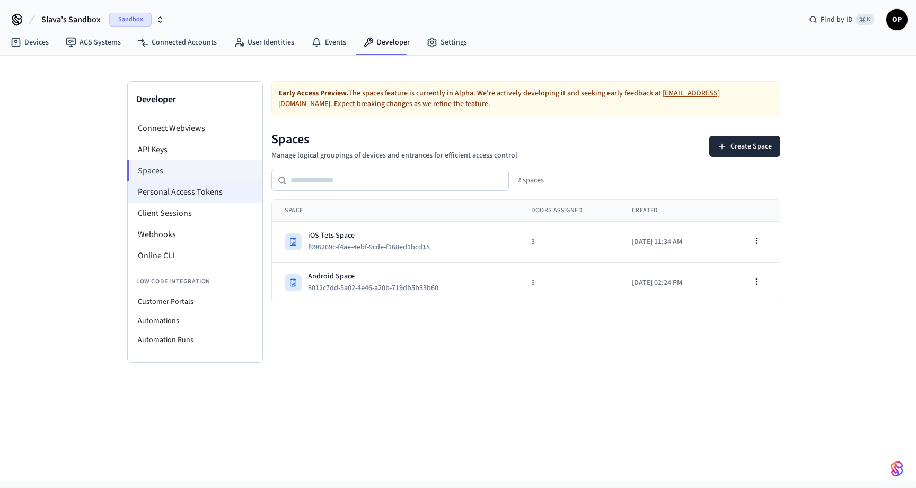
click at [194, 183] on li "Personal Access Tokens" at bounding box center [195, 191] width 135 height 21
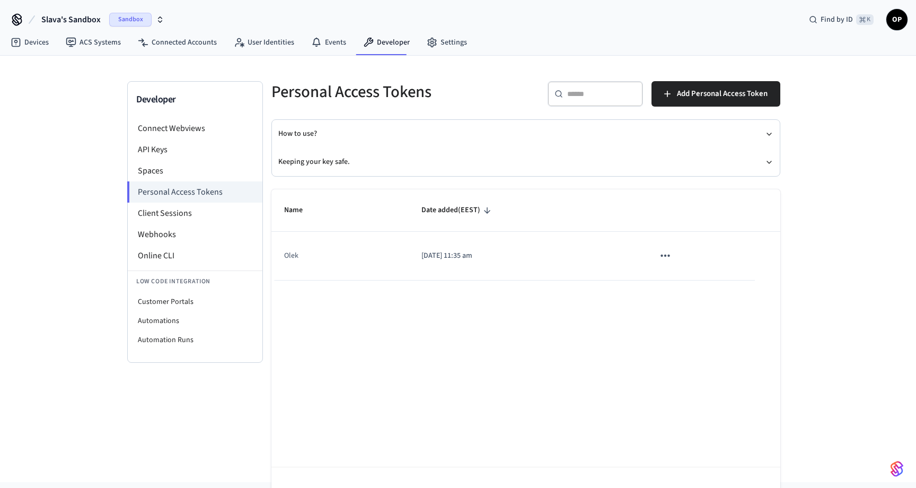
click at [663, 253] on icon "sticky table" at bounding box center [666, 256] width 14 height 14
click at [695, 328] on li "Delete" at bounding box center [688, 326] width 50 height 33
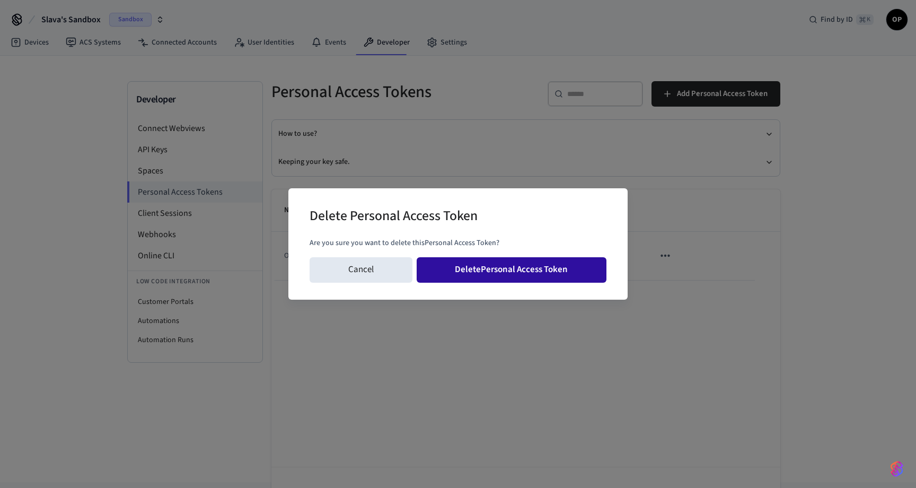
click at [554, 270] on button "Delete Personal Access Token" at bounding box center [512, 269] width 190 height 25
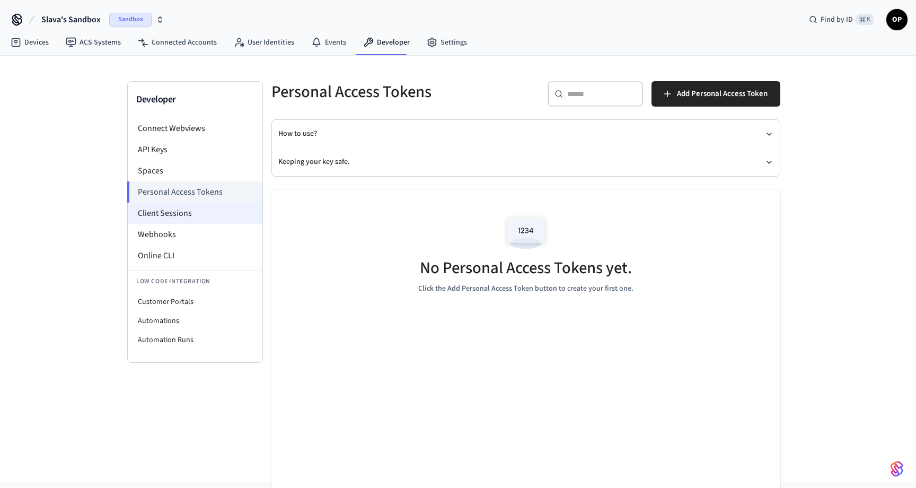
click at [173, 209] on li "Client Sessions" at bounding box center [195, 213] width 135 height 21
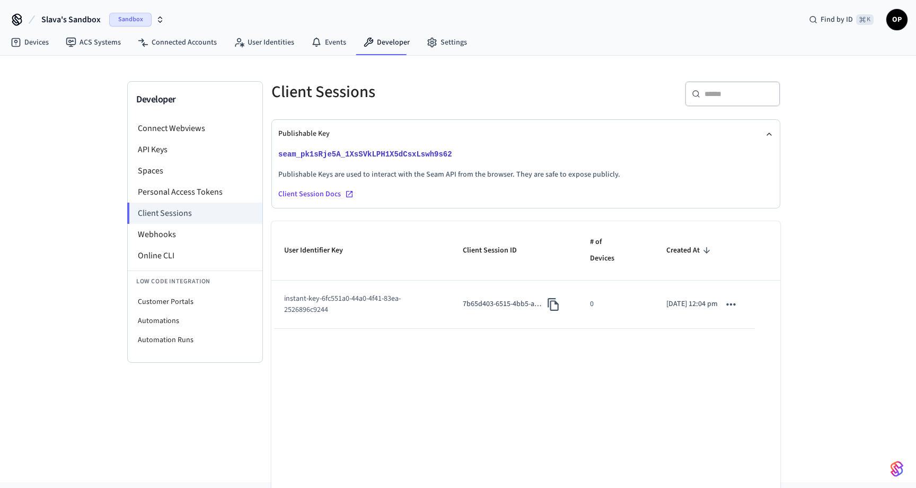
click at [138, 17] on span "Sandbox" at bounding box center [130, 20] width 42 height 14
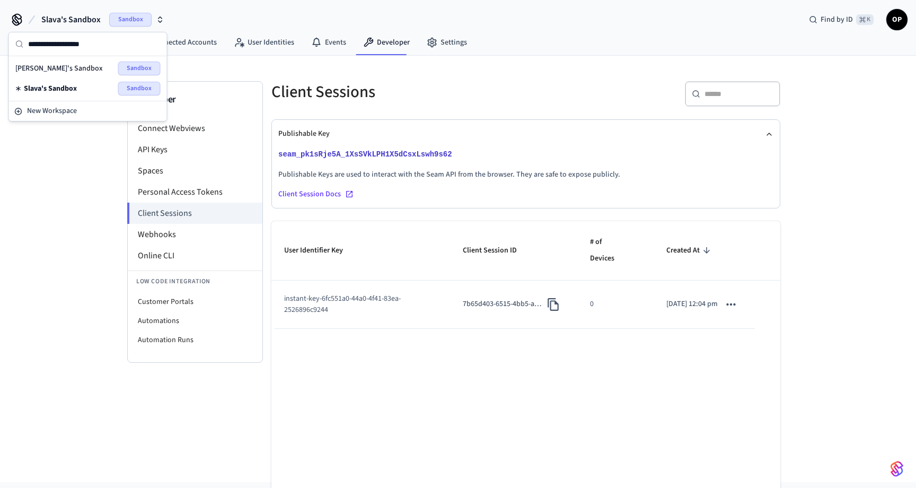
click at [66, 63] on span "[PERSON_NAME]'s Sandbox" at bounding box center [58, 68] width 87 height 11
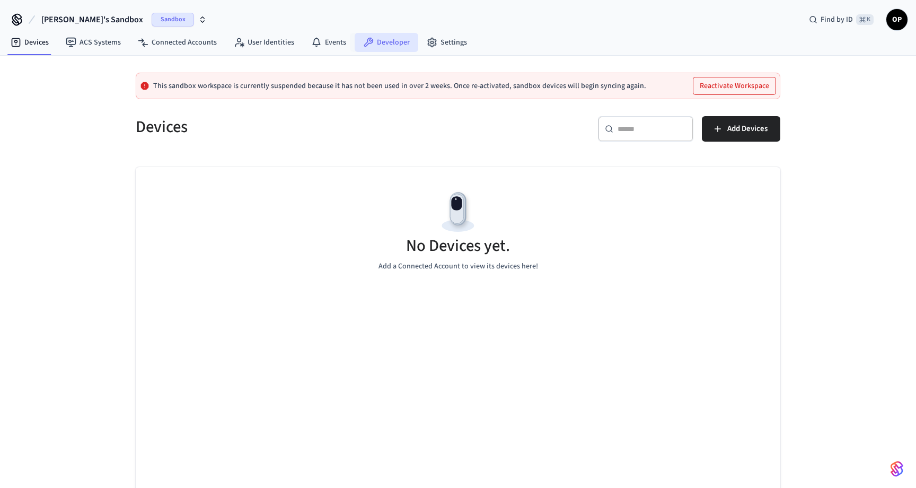
click at [391, 45] on link "Developer" at bounding box center [387, 42] width 64 height 19
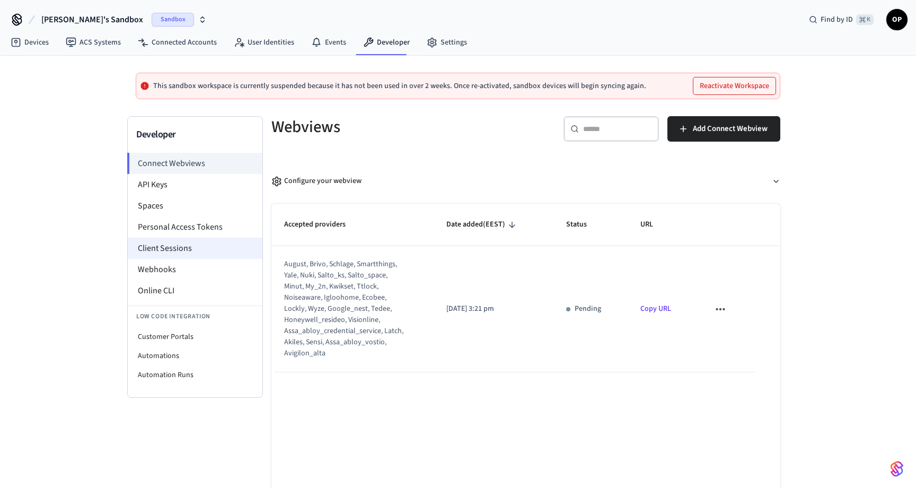
click at [201, 248] on li "Client Sessions" at bounding box center [195, 248] width 135 height 21
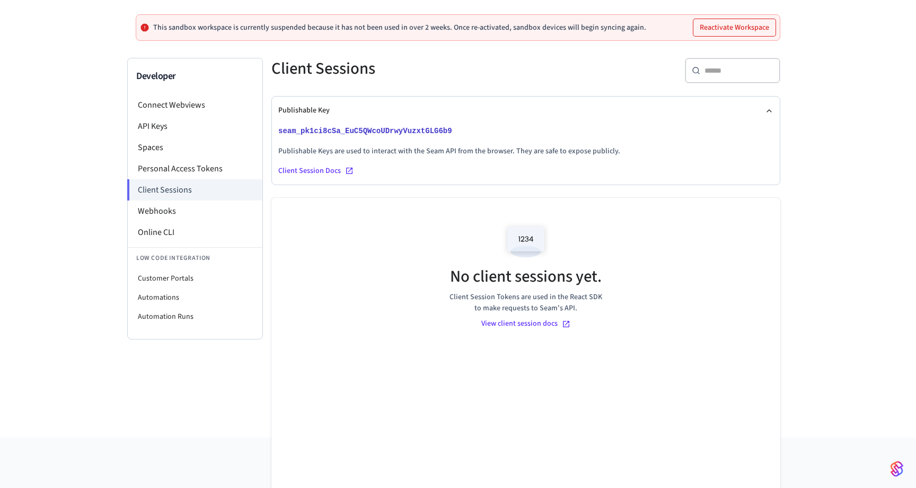
scroll to position [98, 0]
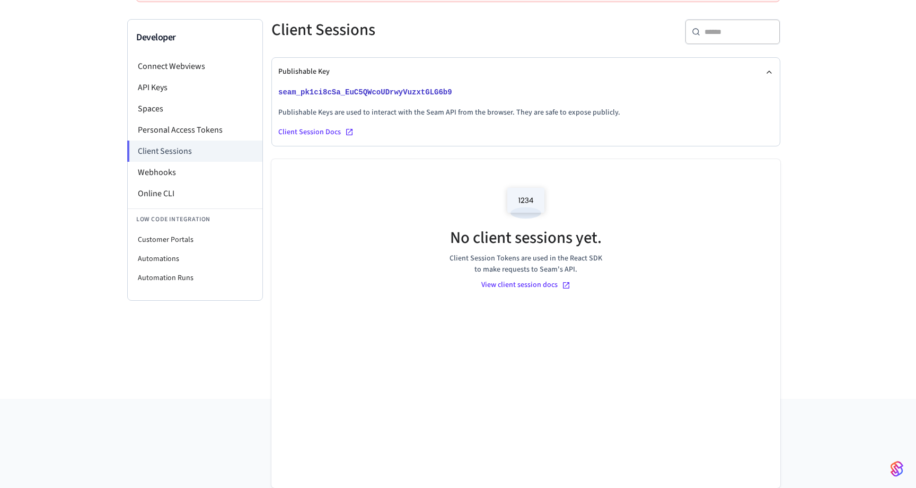
click at [525, 200] on img at bounding box center [526, 202] width 48 height 45
click at [514, 270] on span "Client Session Tokens are used in the React SDK to make requests to Seam's API." at bounding box center [525, 264] width 159 height 22
click at [507, 320] on div "No client sessions yet. Client Session Tokens are used in the React SDK to make…" at bounding box center [525, 323] width 509 height 329
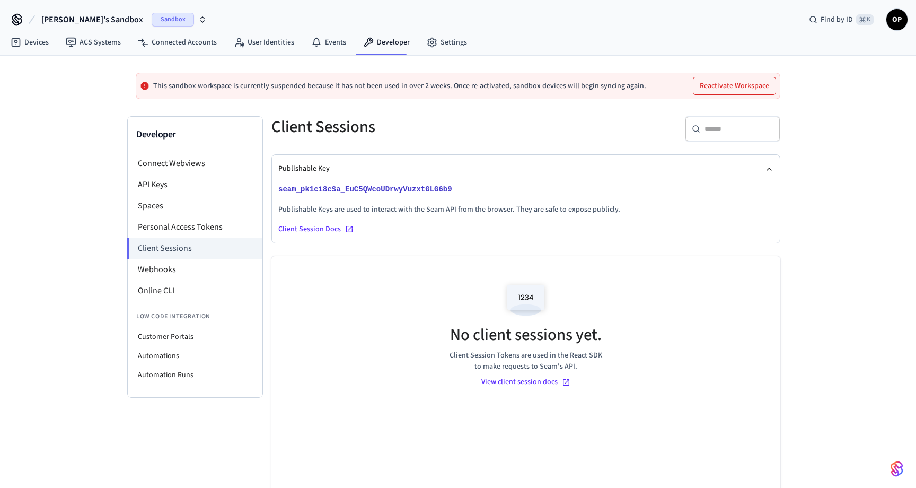
click at [161, 19] on span "Sandbox" at bounding box center [173, 20] width 42 height 14
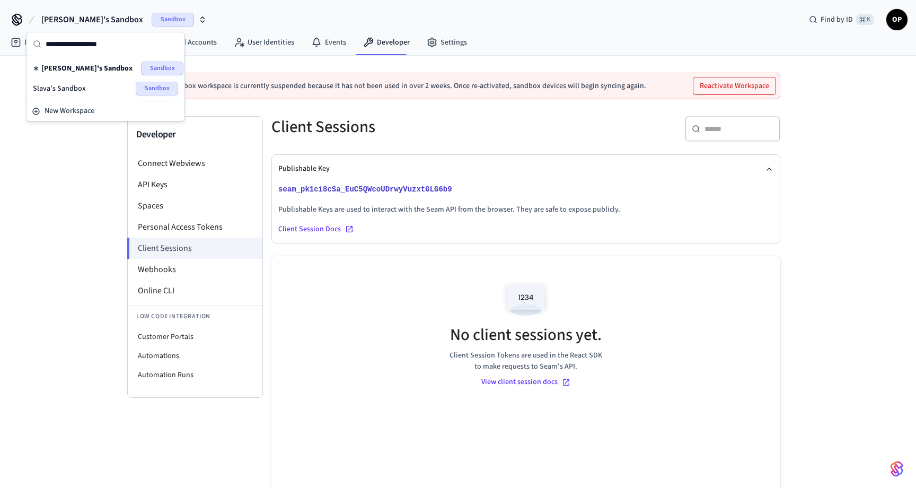
click at [84, 87] on div "Slava's Sandbox Sandbox" at bounding box center [105, 89] width 145 height 14
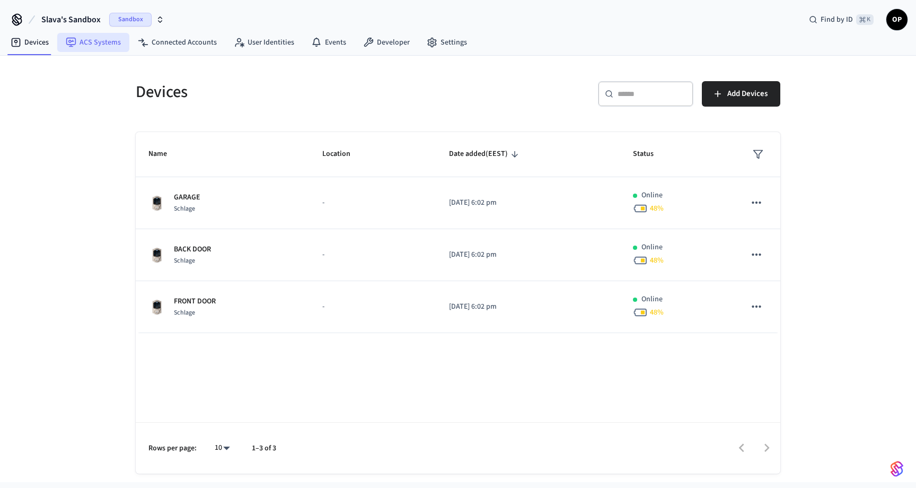
click at [109, 41] on link "ACS Systems" at bounding box center [93, 42] width 72 height 19
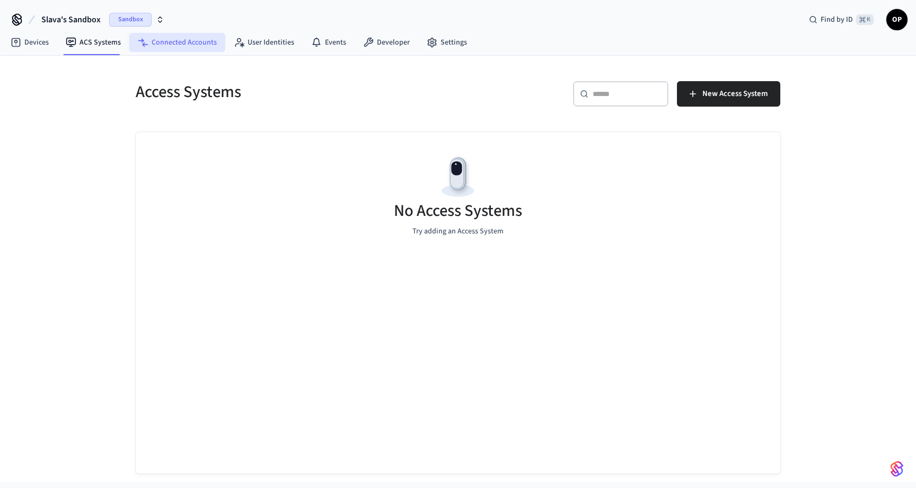
click at [179, 48] on link "Connected Accounts" at bounding box center [177, 42] width 96 height 19
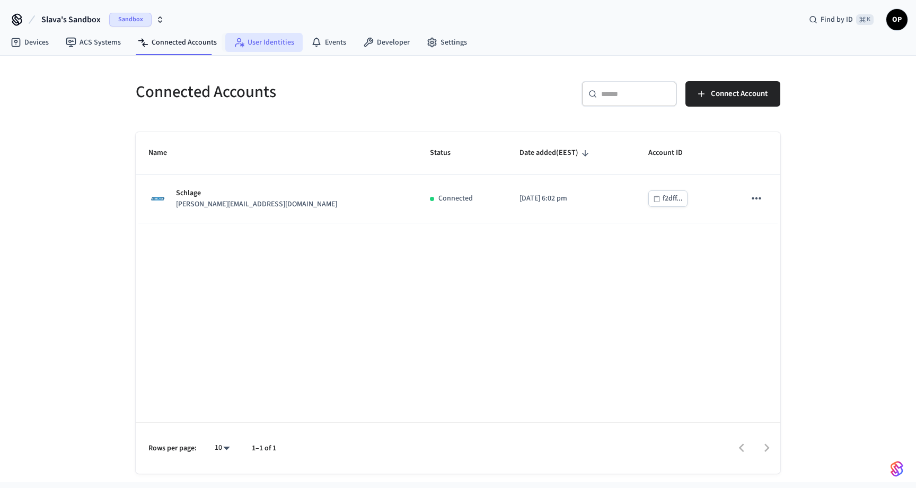
click at [269, 45] on link "User Identities" at bounding box center [263, 42] width 77 height 19
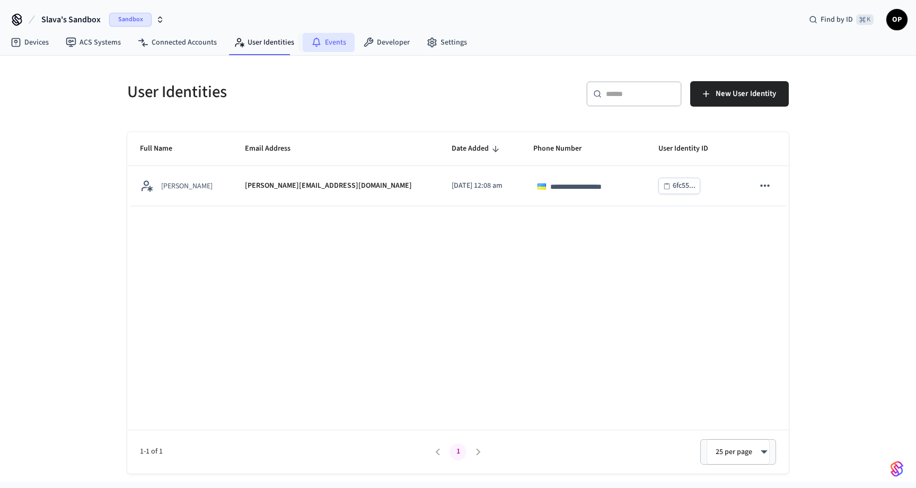
click at [329, 45] on link "Events" at bounding box center [329, 42] width 52 height 19
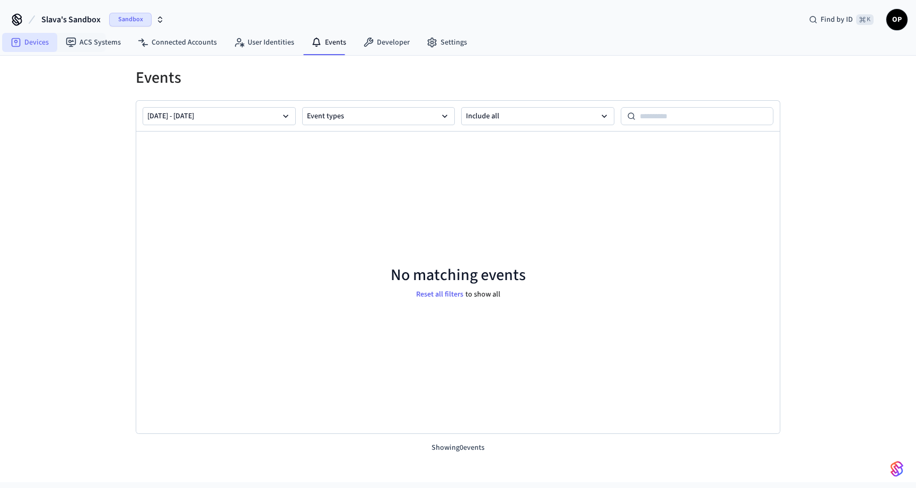
click at [32, 42] on link "Devices" at bounding box center [29, 42] width 55 height 19
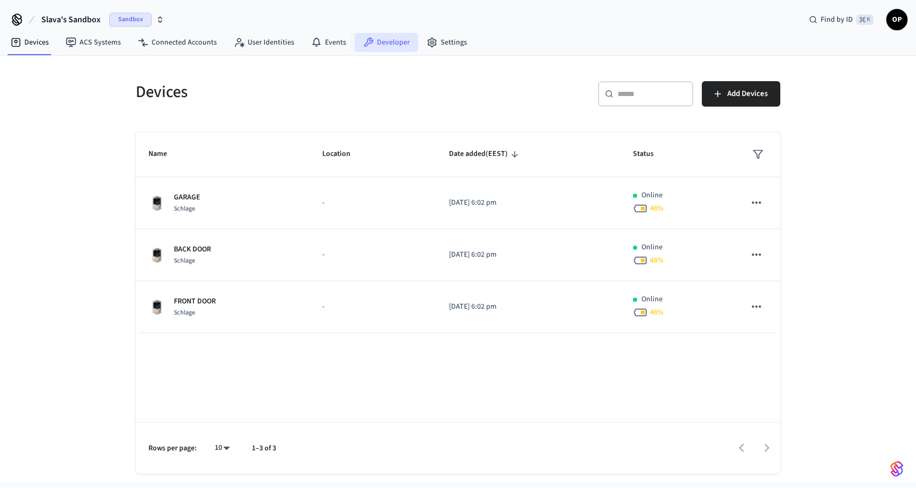
click at [391, 45] on link "Developer" at bounding box center [387, 42] width 64 height 19
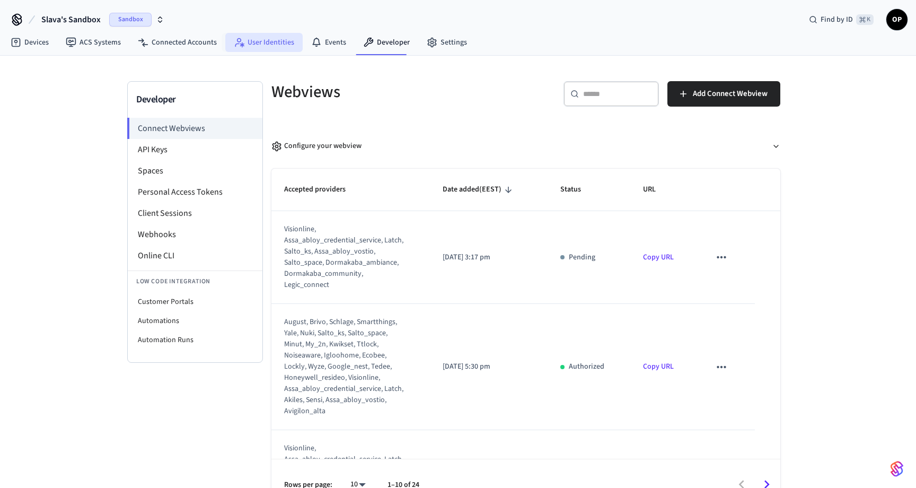
click at [292, 37] on link "User Identities" at bounding box center [263, 42] width 77 height 19
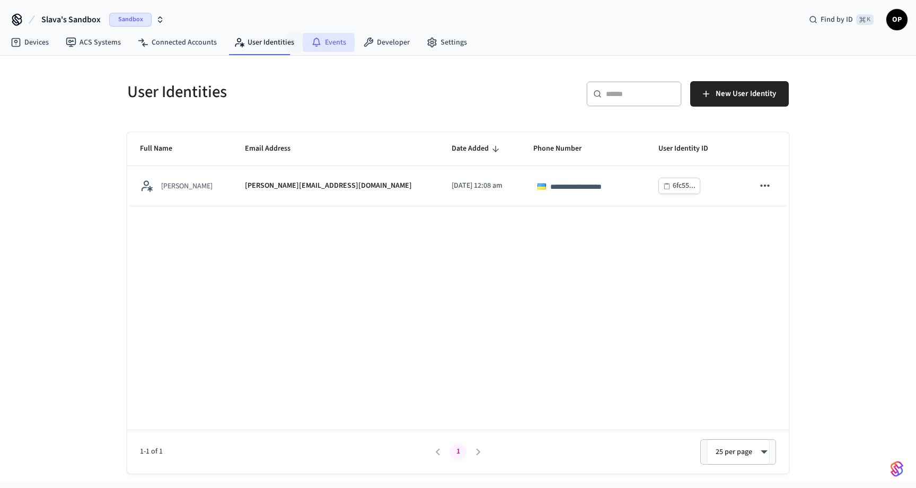
click at [334, 40] on link "Events" at bounding box center [329, 42] width 52 height 19
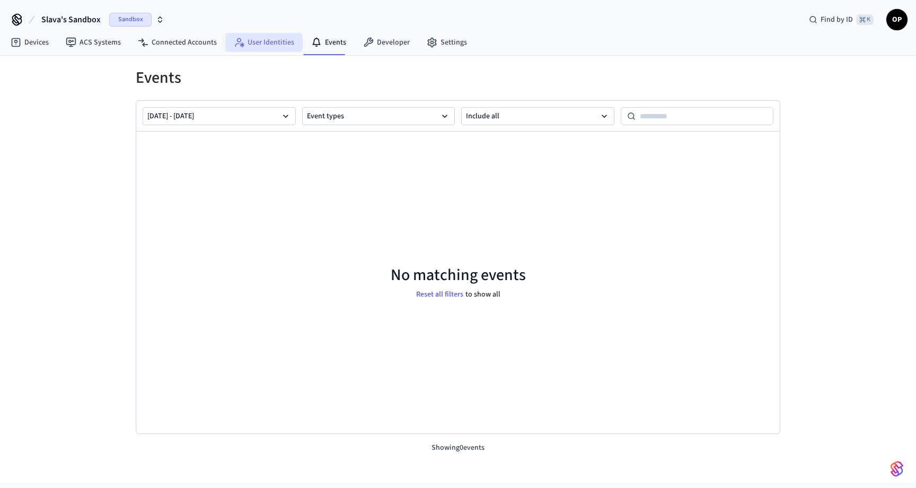
click at [271, 40] on link "User Identities" at bounding box center [263, 42] width 77 height 19
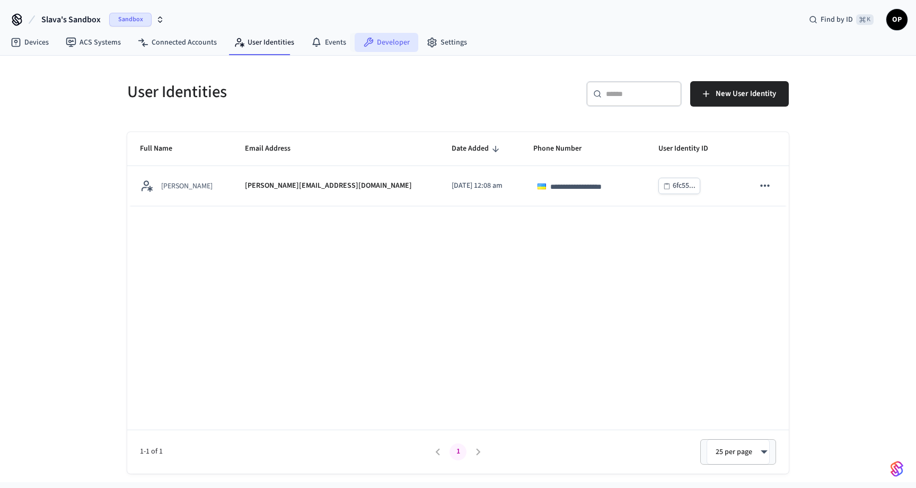
click at [393, 41] on link "Developer" at bounding box center [387, 42] width 64 height 19
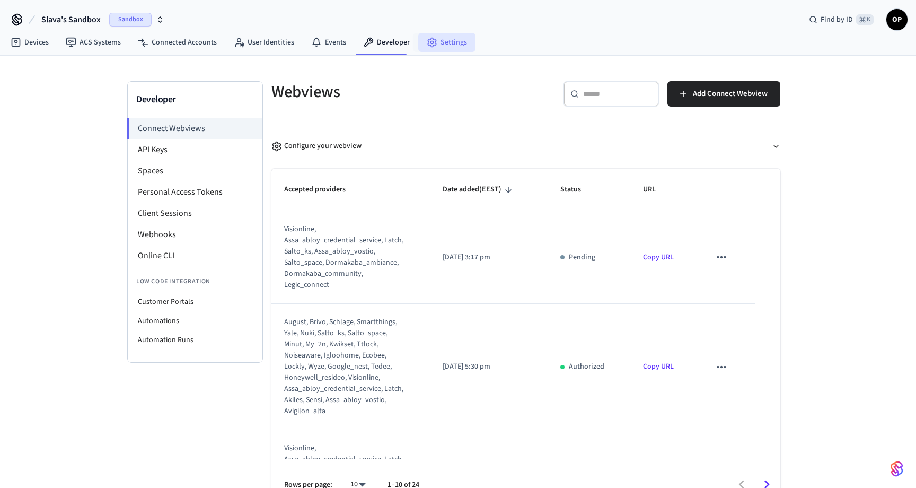
click at [455, 42] on link "Settings" at bounding box center [446, 42] width 57 height 19
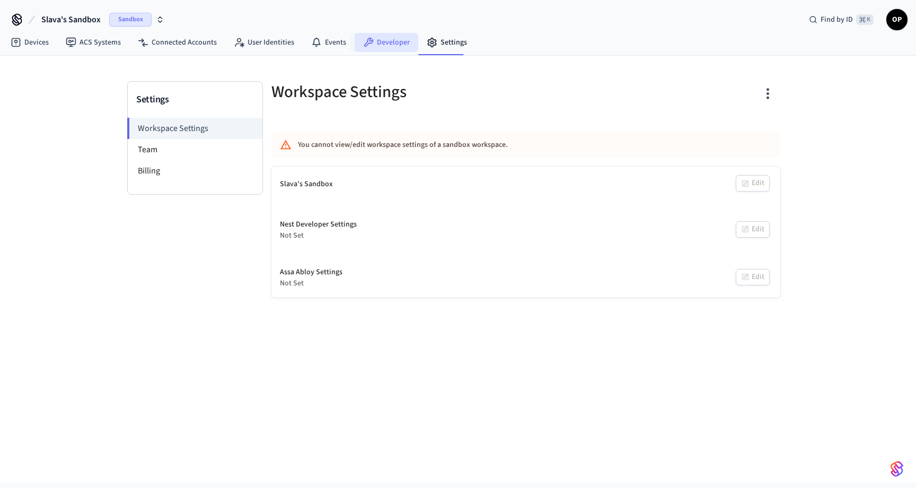
click at [396, 42] on link "Developer" at bounding box center [387, 42] width 64 height 19
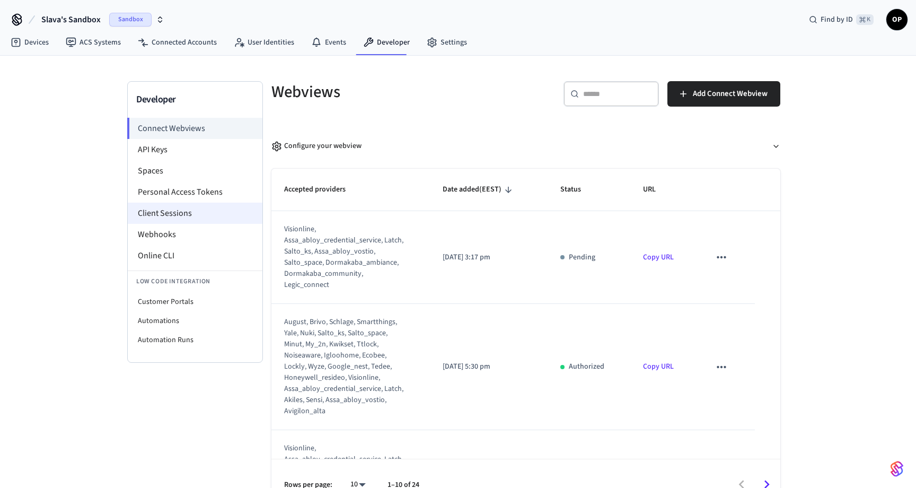
click at [149, 213] on li "Client Sessions" at bounding box center [195, 213] width 135 height 21
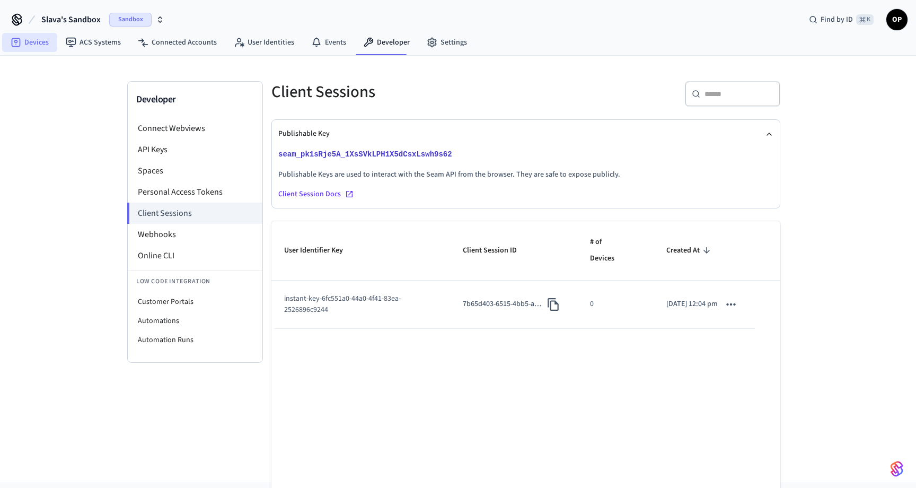
click at [31, 45] on link "Devices" at bounding box center [29, 42] width 55 height 19
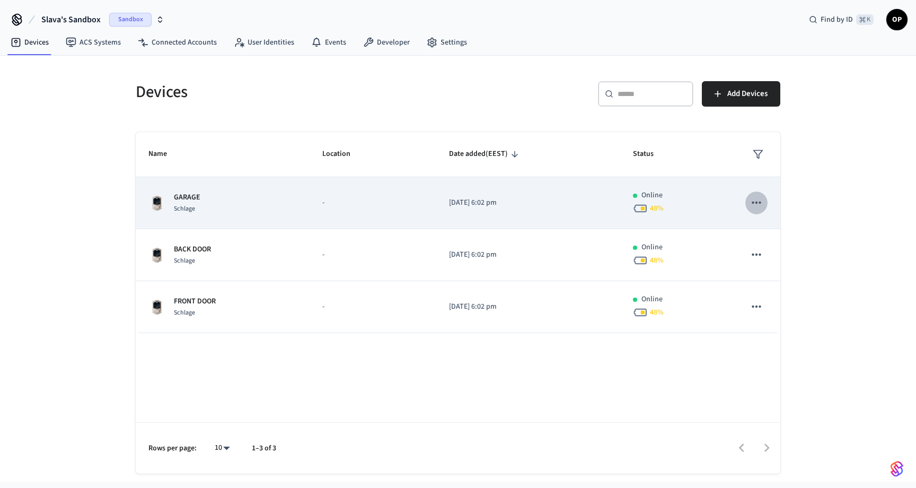
click at [757, 201] on icon "sticky table" at bounding box center [756, 202] width 9 height 2
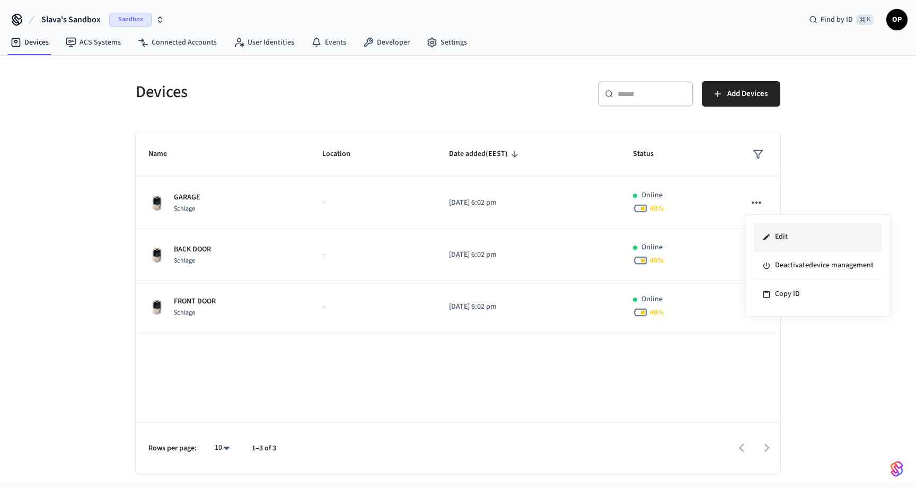
click at [810, 231] on li "Edit" at bounding box center [818, 237] width 128 height 29
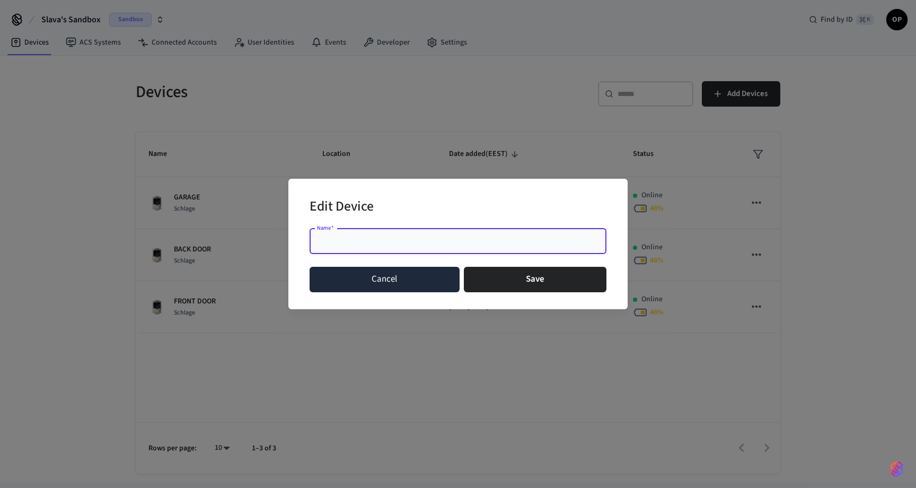
click at [391, 276] on button "Cancel" at bounding box center [385, 279] width 150 height 25
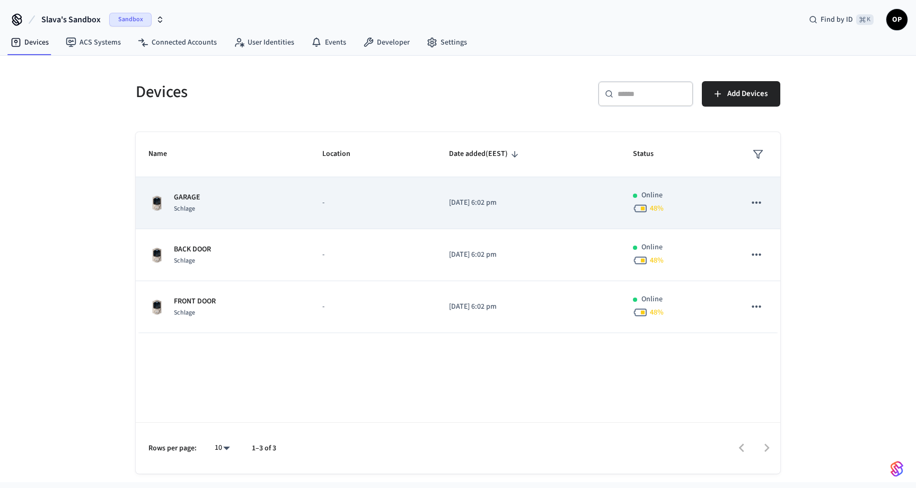
click at [319, 198] on td "-" at bounding box center [373, 203] width 126 height 52
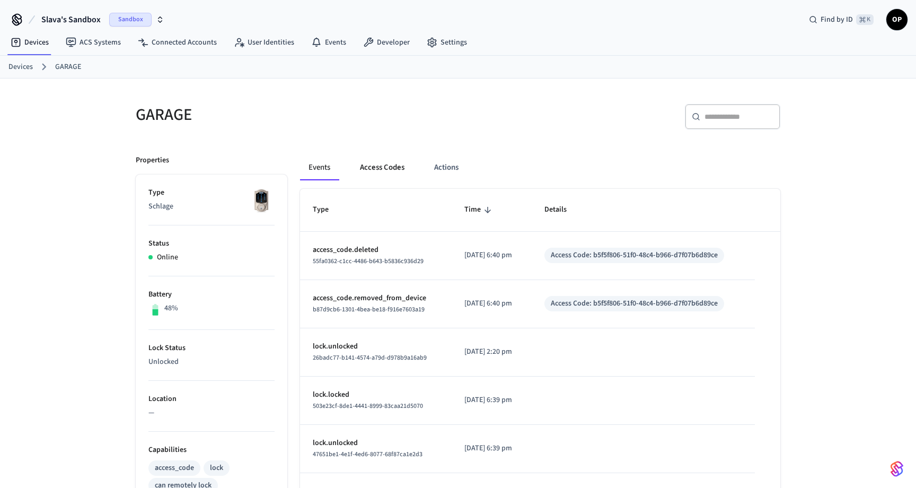
click at [378, 168] on button "Access Codes" at bounding box center [383, 167] width 62 height 25
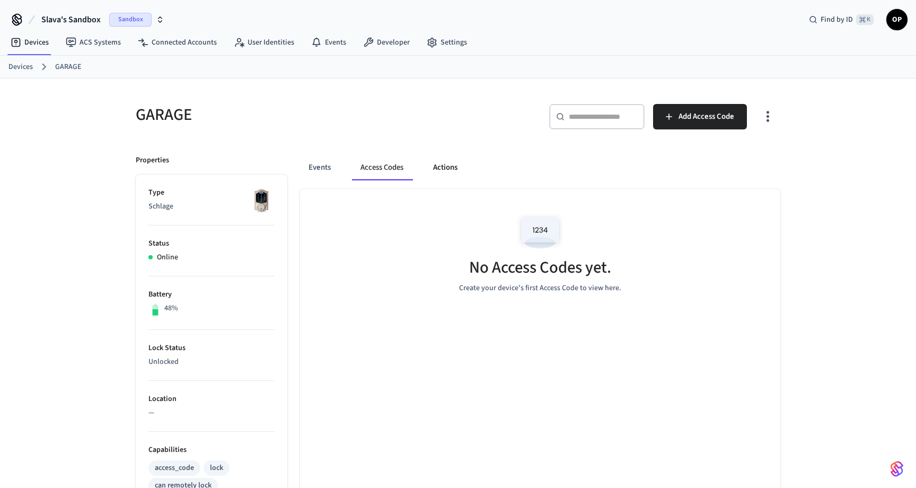
click at [453, 165] on button "Actions" at bounding box center [445, 167] width 41 height 25
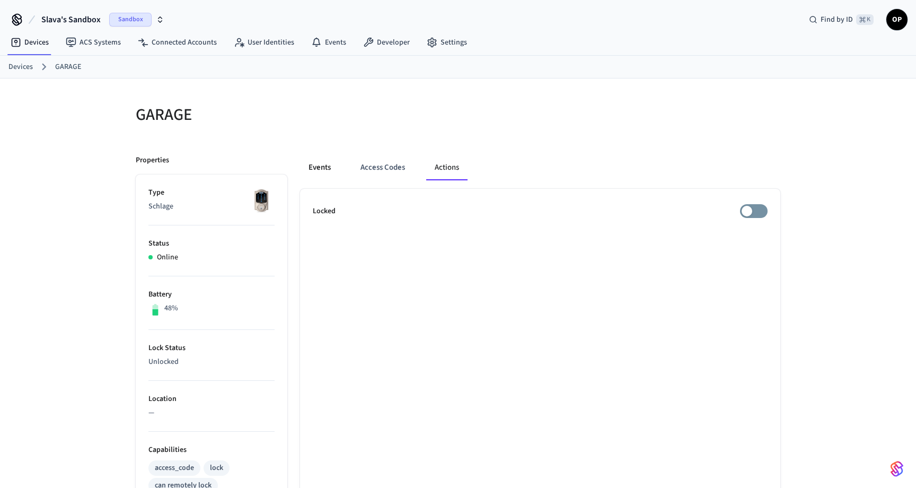
click at [322, 166] on button "Events" at bounding box center [319, 167] width 39 height 25
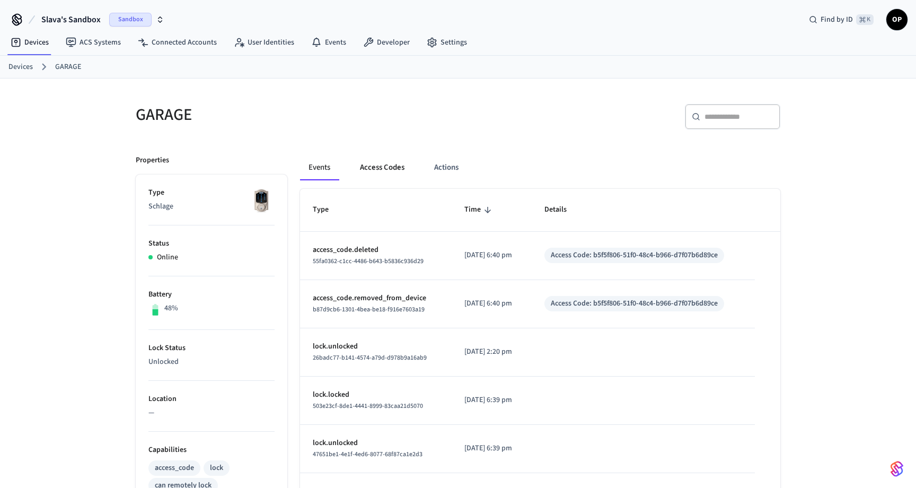
click at [382, 170] on button "Access Codes" at bounding box center [383, 167] width 62 height 25
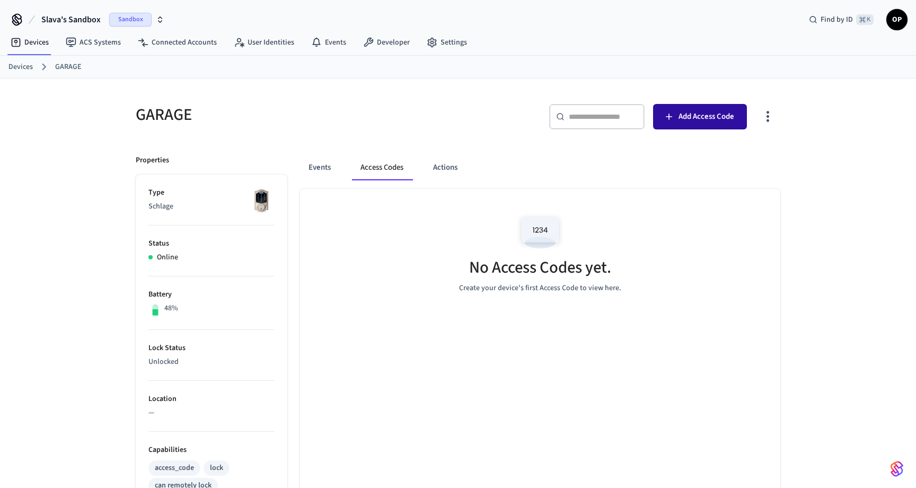
click at [681, 111] on span "Add Access Code" at bounding box center [707, 117] width 56 height 14
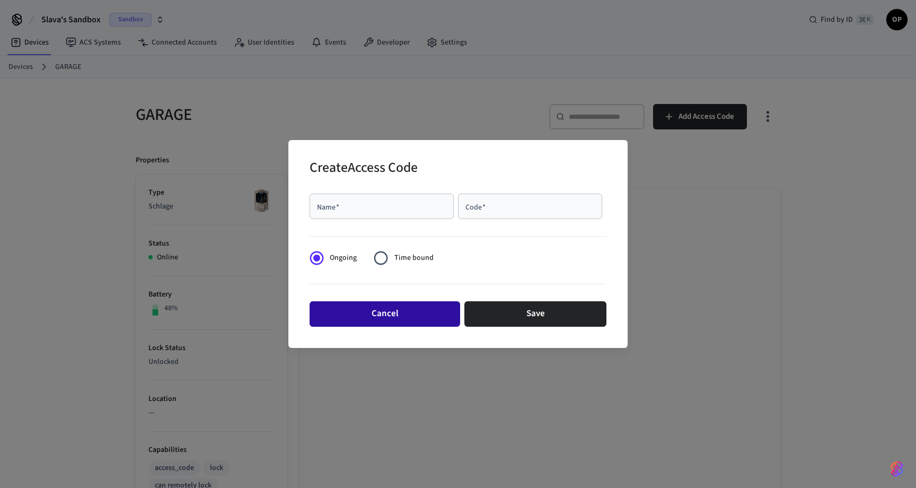
click at [424, 305] on button "Cancel" at bounding box center [385, 313] width 151 height 25
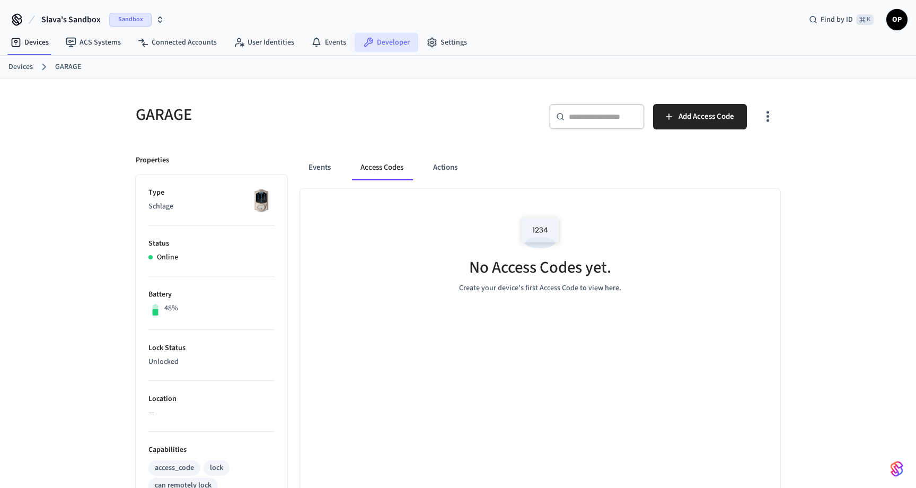
click at [383, 42] on link "Developer" at bounding box center [387, 42] width 64 height 19
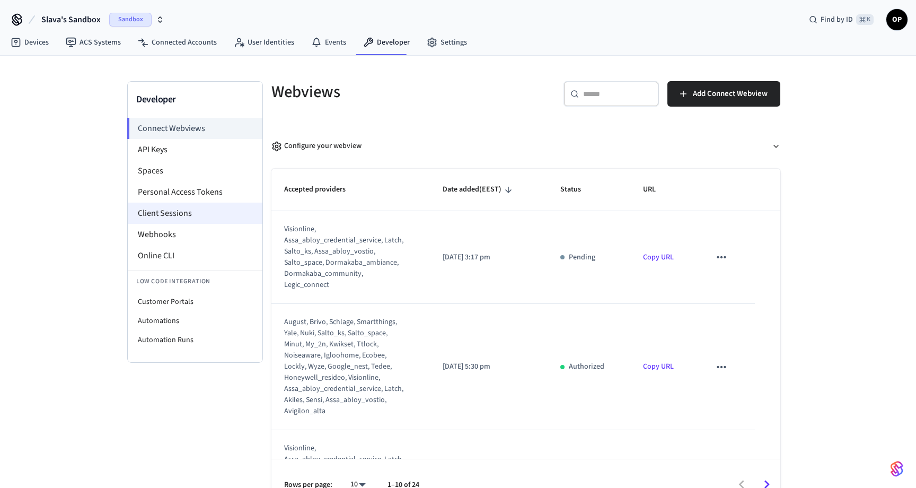
click at [153, 217] on li "Client Sessions" at bounding box center [195, 213] width 135 height 21
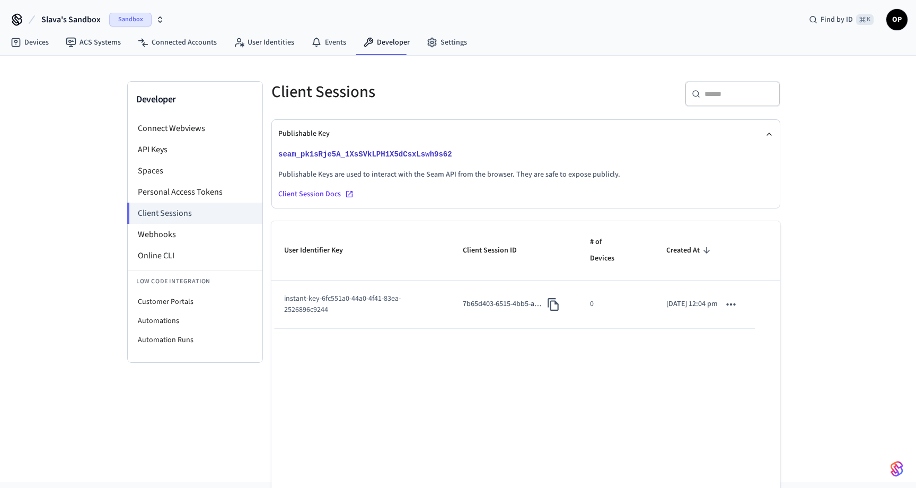
click at [321, 312] on td "instant-key-6fc551a0-44a0-4f41-83ea-2526896c9244" at bounding box center [360, 304] width 179 height 48
click at [321, 310] on td "instant-key-6fc551a0-44a0-4f41-83ea-2526896c9244" at bounding box center [360, 304] width 179 height 48
click at [667, 306] on p "2025/08/06 at 12:04 pm" at bounding box center [692, 304] width 51 height 11
click at [732, 306] on icon "sticky table" at bounding box center [731, 304] width 14 height 14
click at [569, 360] on div at bounding box center [458, 244] width 916 height 488
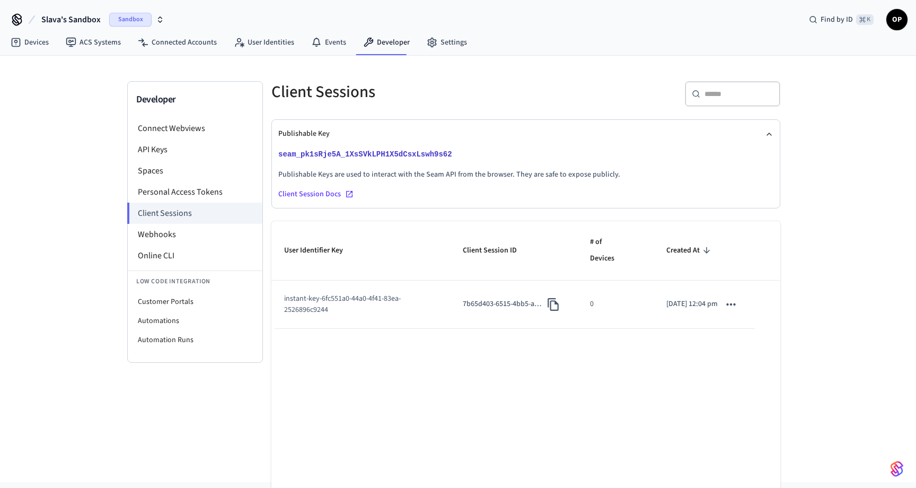
click at [300, 302] on td "instant-key-6fc551a0-44a0-4f41-83ea-2526896c9244" at bounding box center [360, 304] width 179 height 48
click at [310, 310] on td "instant-key-6fc551a0-44a0-4f41-83ea-2526896c9244" at bounding box center [360, 304] width 179 height 48
click at [320, 305] on td "instant-key-6fc551a0-44a0-4f41-83ea-2526896c9244" at bounding box center [360, 304] width 179 height 48
click at [327, 303] on td "instant-key-6fc551a0-44a0-4f41-83ea-2526896c9244" at bounding box center [360, 304] width 179 height 48
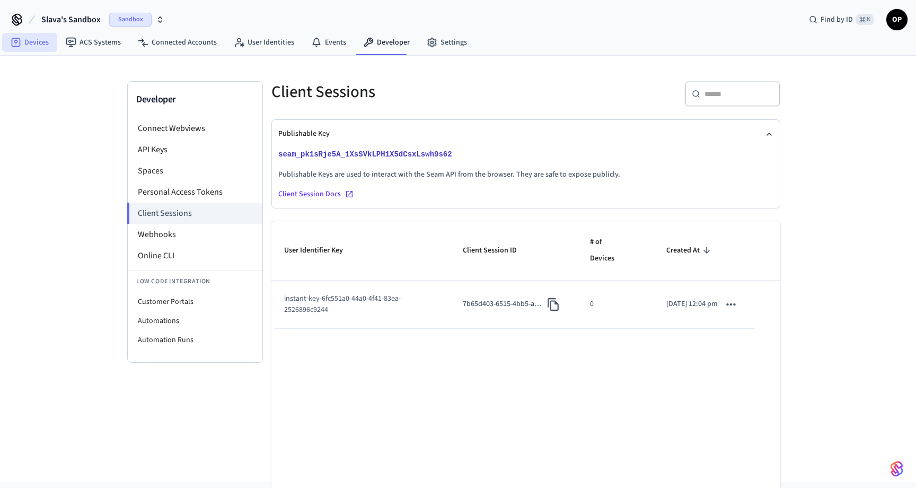
click at [36, 37] on link "Devices" at bounding box center [29, 42] width 55 height 19
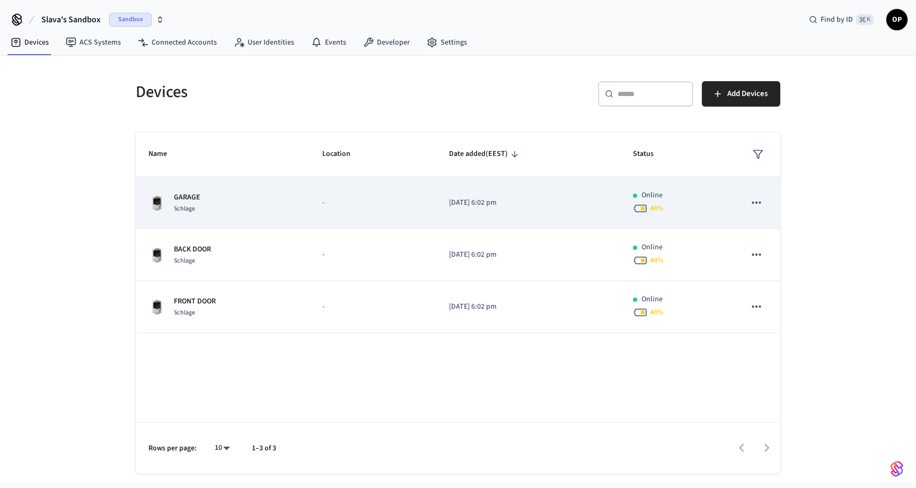
click at [201, 187] on td "GARAGE Schlage" at bounding box center [223, 203] width 174 height 52
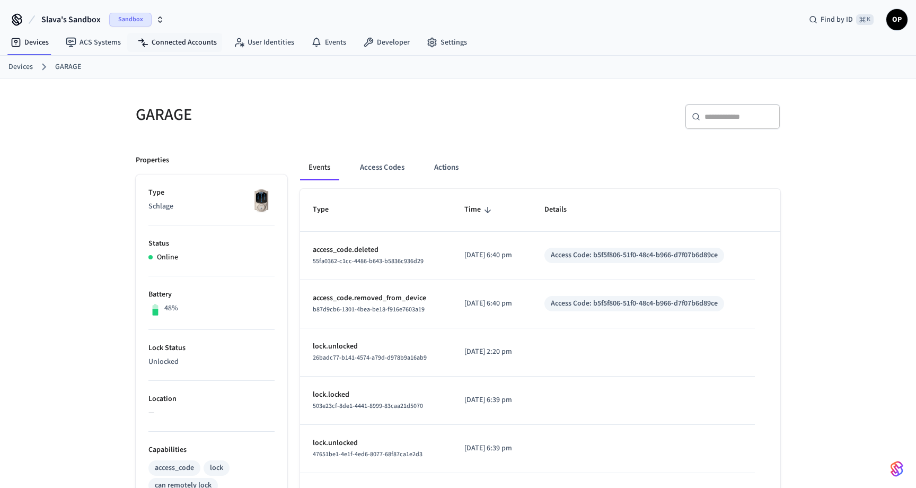
click at [198, 32] on nav "Devices ACS Systems Connected Accounts User Identities Events Developer Settings" at bounding box center [239, 43] width 474 height 24
click at [192, 40] on link "Connected Accounts" at bounding box center [177, 42] width 96 height 19
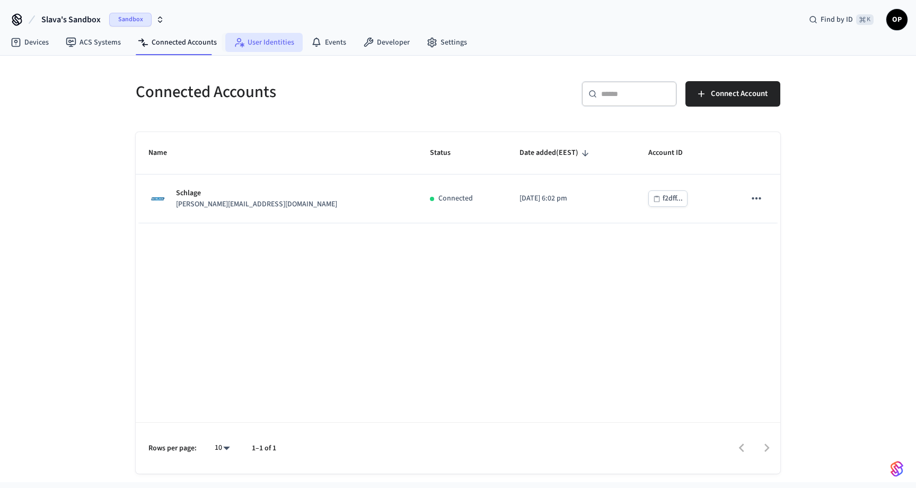
click at [273, 43] on link "User Identities" at bounding box center [263, 42] width 77 height 19
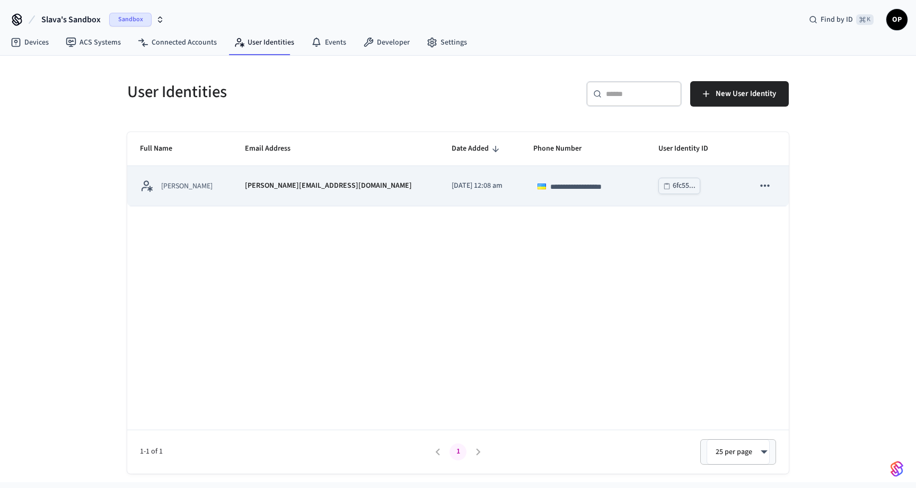
click at [287, 184] on p "[PERSON_NAME][EMAIL_ADDRESS][DOMAIN_NAME]" at bounding box center [328, 185] width 167 height 11
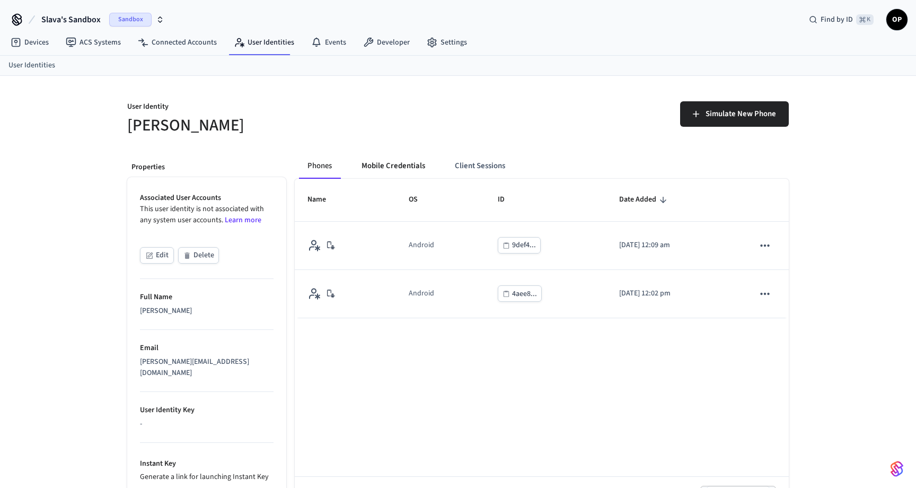
click at [399, 161] on button "Mobile Credentials" at bounding box center [393, 165] width 81 height 25
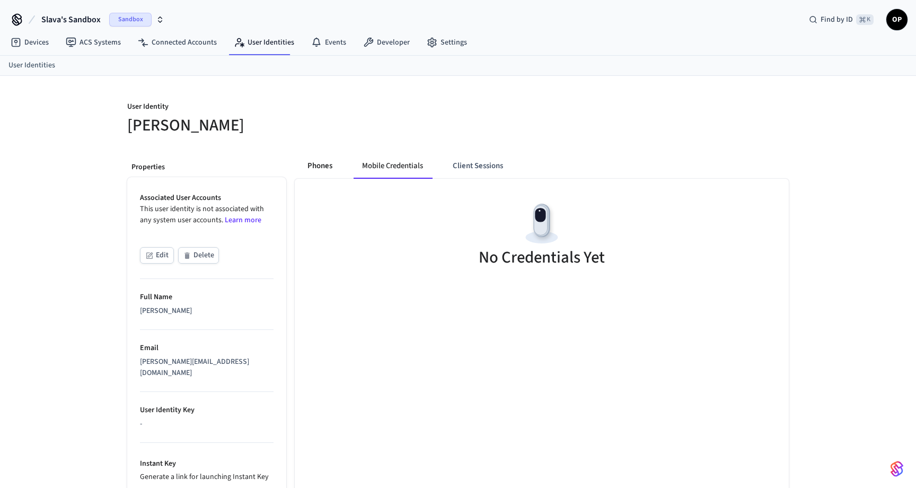
click at [320, 165] on button "Phones" at bounding box center [320, 165] width 42 height 25
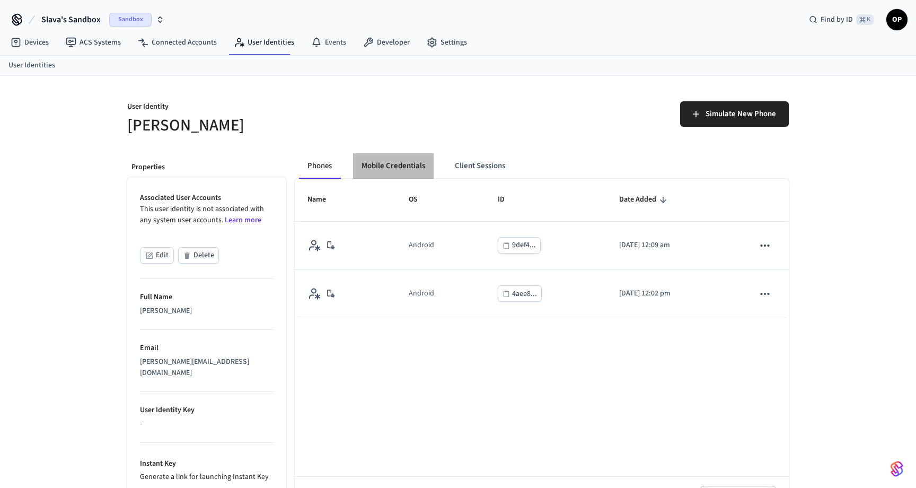
click at [409, 168] on button "Mobile Credentials" at bounding box center [393, 165] width 81 height 25
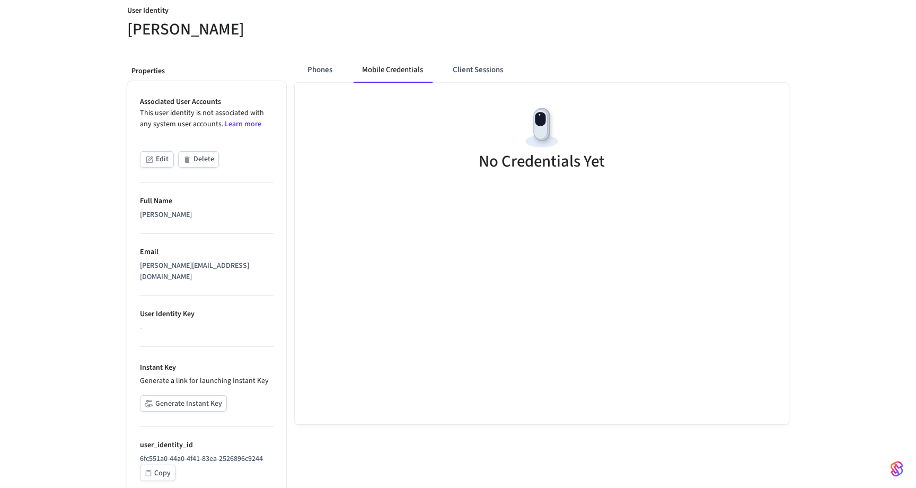
scroll to position [111, 0]
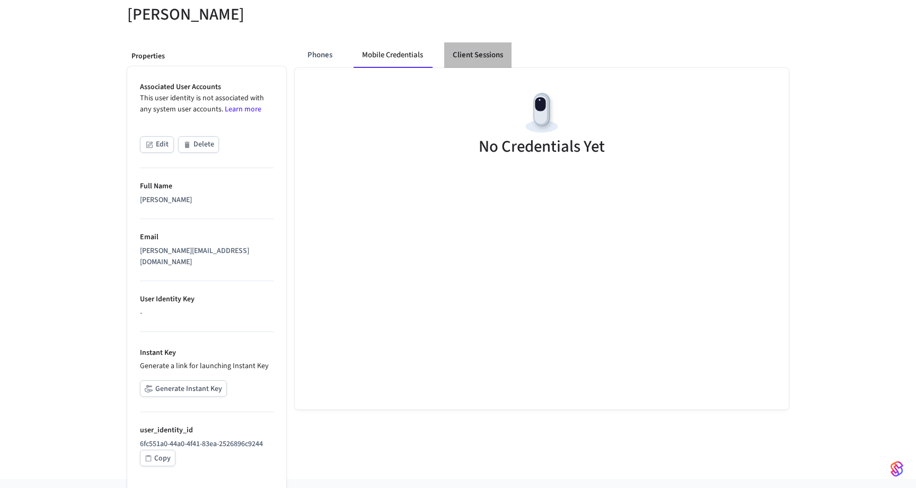
click at [472, 59] on button "Client Sessions" at bounding box center [477, 54] width 67 height 25
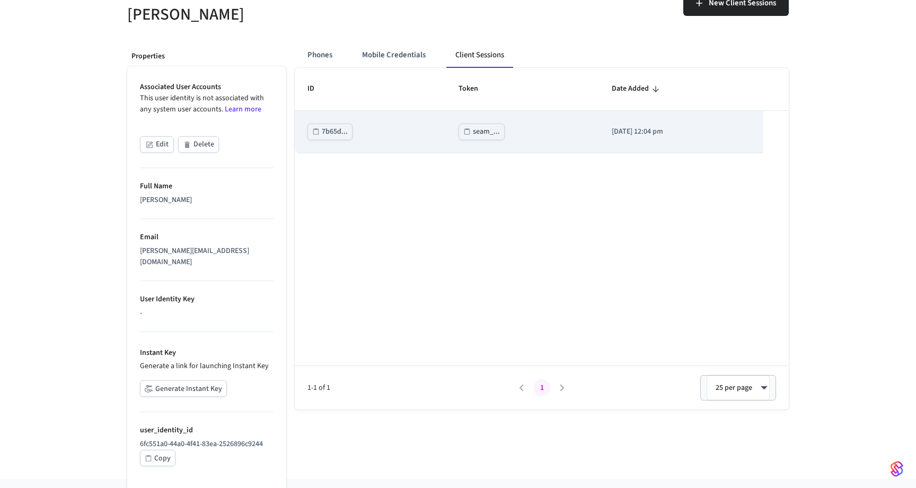
click at [621, 123] on td "2025/08/06 at 12:04 pm" at bounding box center [681, 132] width 164 height 42
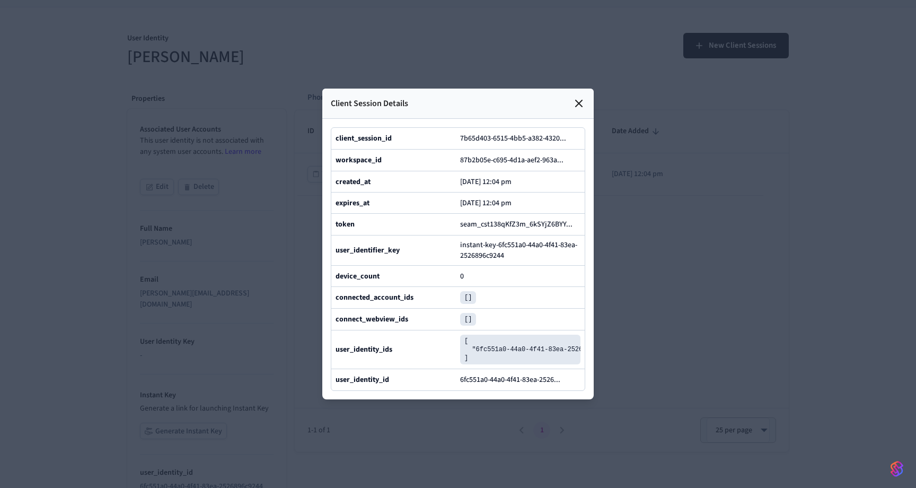
scroll to position [64, 0]
click at [574, 101] on icon at bounding box center [579, 103] width 13 height 13
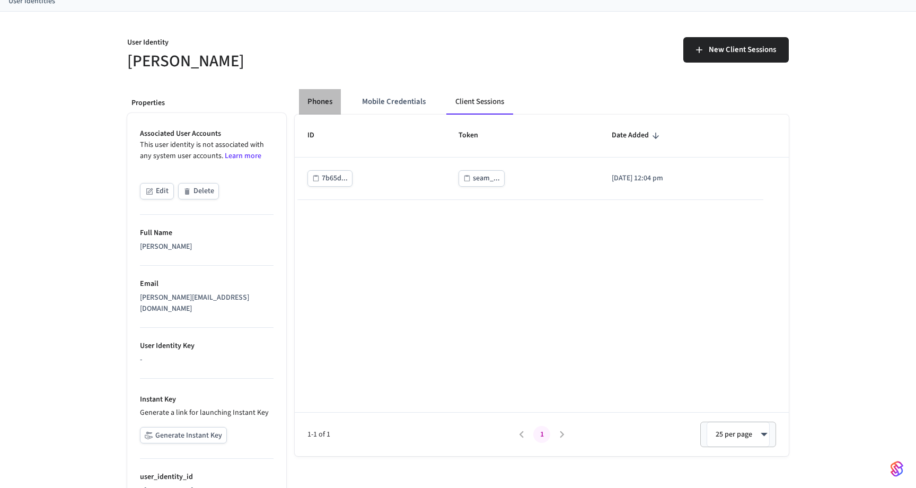
click at [321, 105] on button "Phones" at bounding box center [320, 101] width 42 height 25
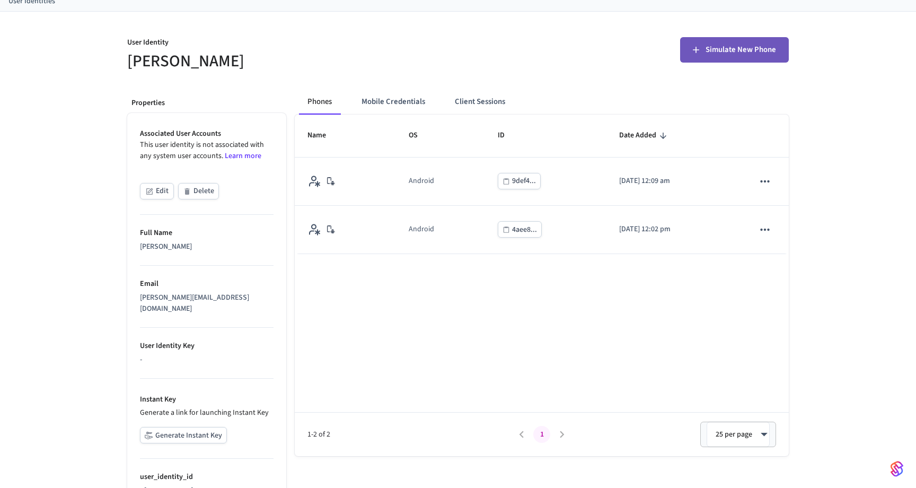
click at [746, 54] on span "Simulate New Phone" at bounding box center [741, 50] width 71 height 14
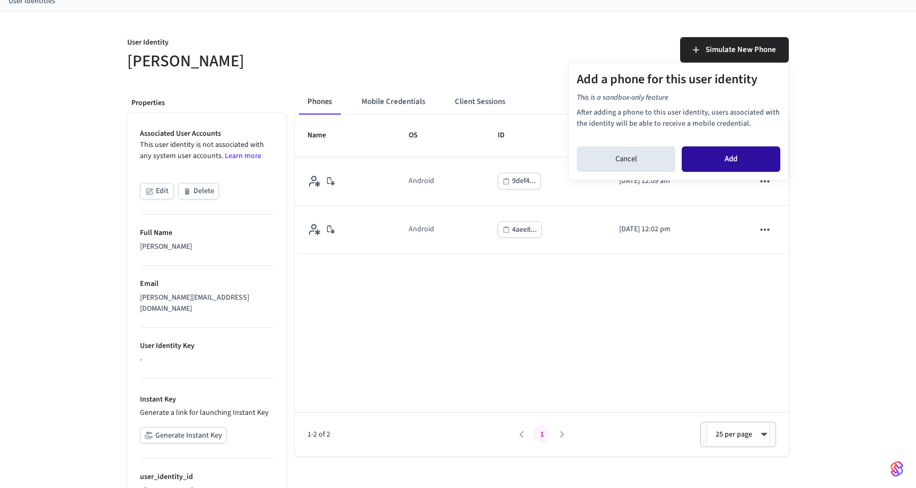
click at [738, 160] on button "Add" at bounding box center [731, 158] width 99 height 25
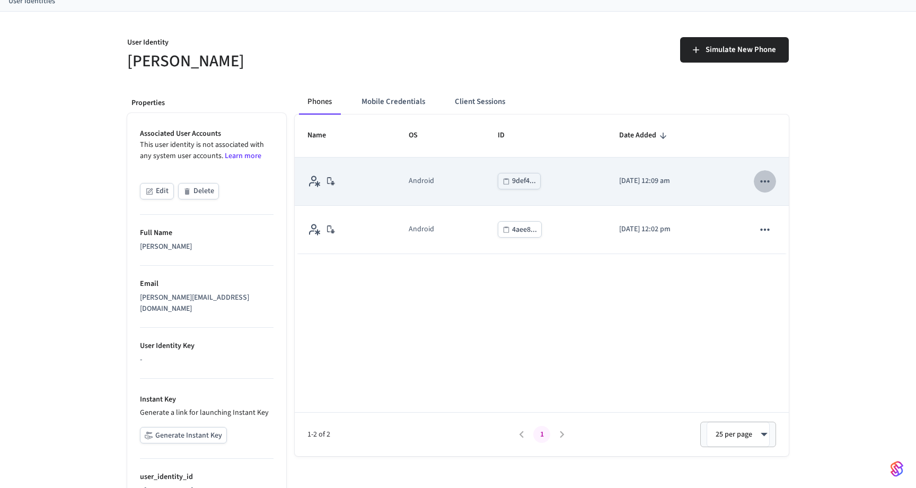
click at [767, 180] on icon "sticky table" at bounding box center [765, 181] width 14 height 14
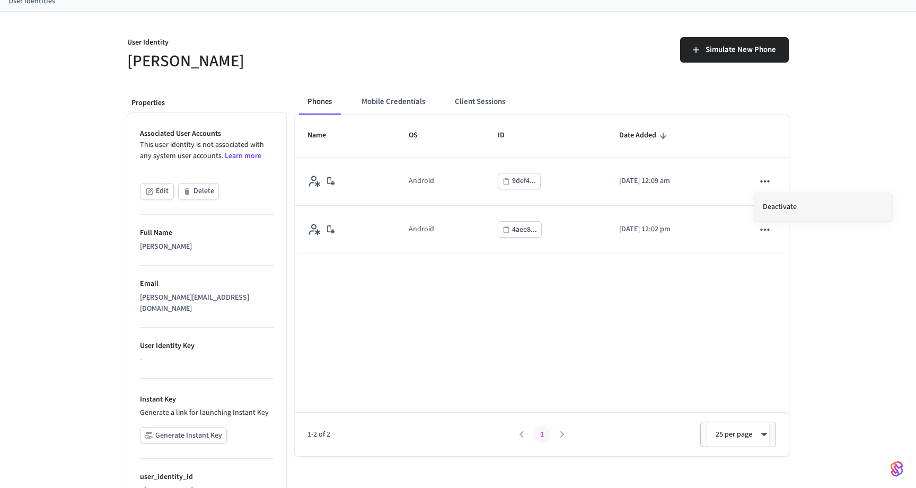
click at [781, 207] on li "Deactivate" at bounding box center [824, 207] width 138 height 28
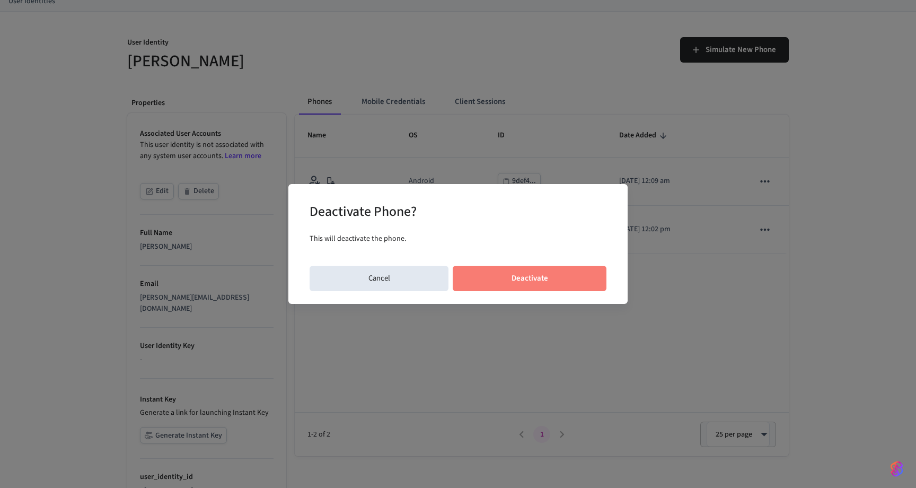
click at [554, 279] on button "Deactivate" at bounding box center [530, 278] width 154 height 25
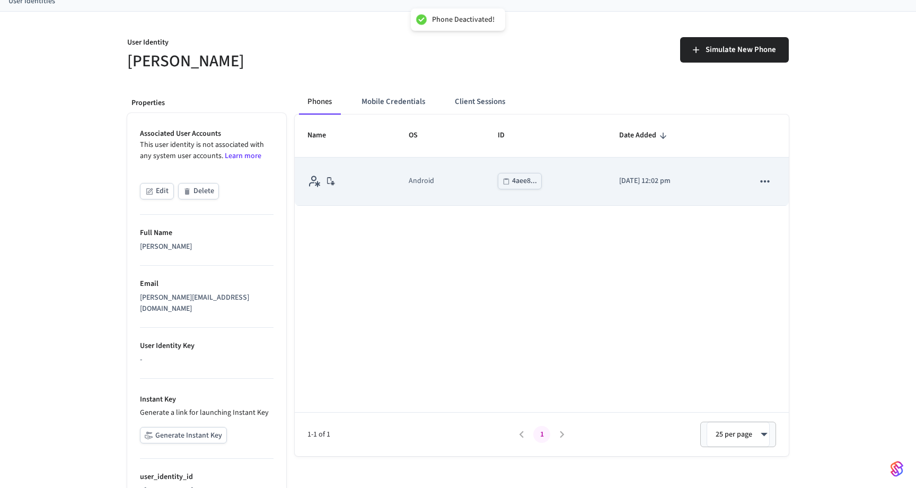
click at [766, 183] on icon "sticky table" at bounding box center [765, 181] width 14 height 14
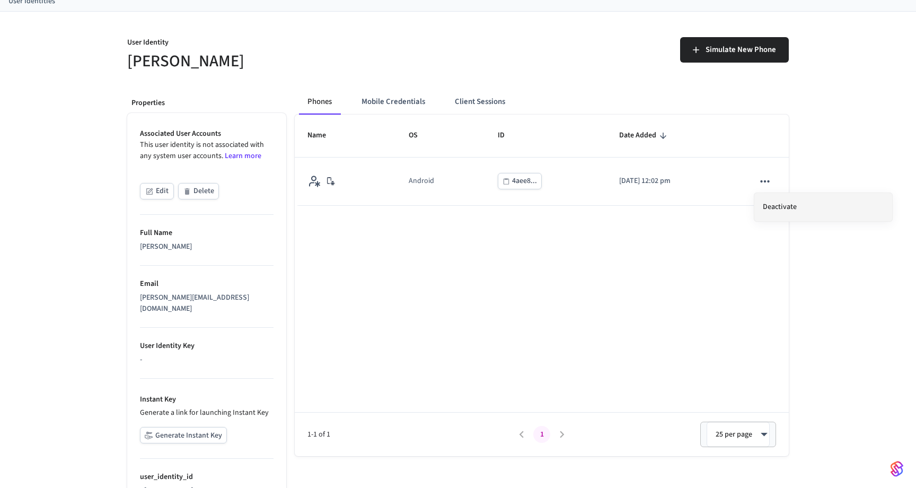
click at [774, 207] on li "Deactivate" at bounding box center [824, 207] width 138 height 28
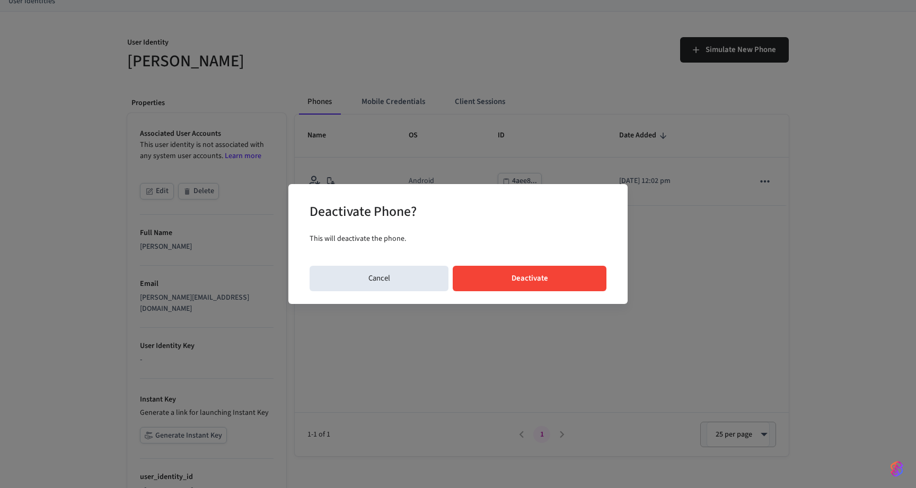
click at [487, 273] on button "Deactivate" at bounding box center [530, 278] width 154 height 25
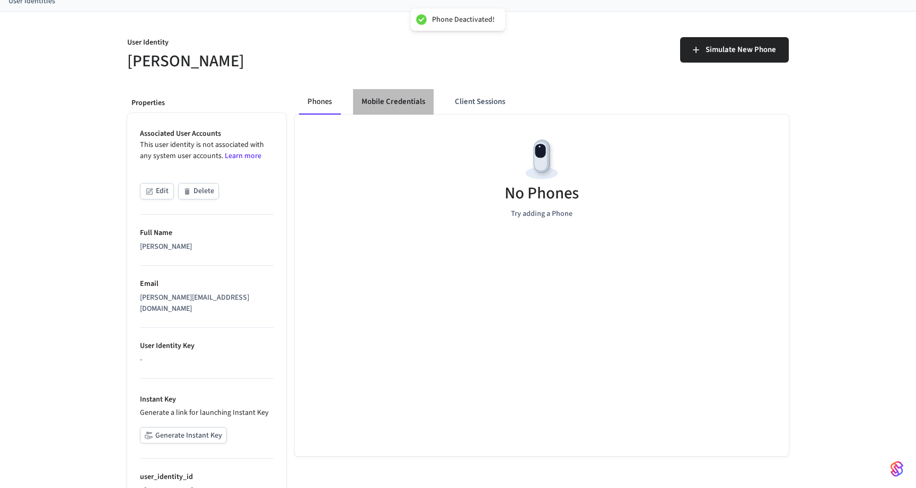
click at [392, 96] on button "Mobile Credentials" at bounding box center [393, 101] width 81 height 25
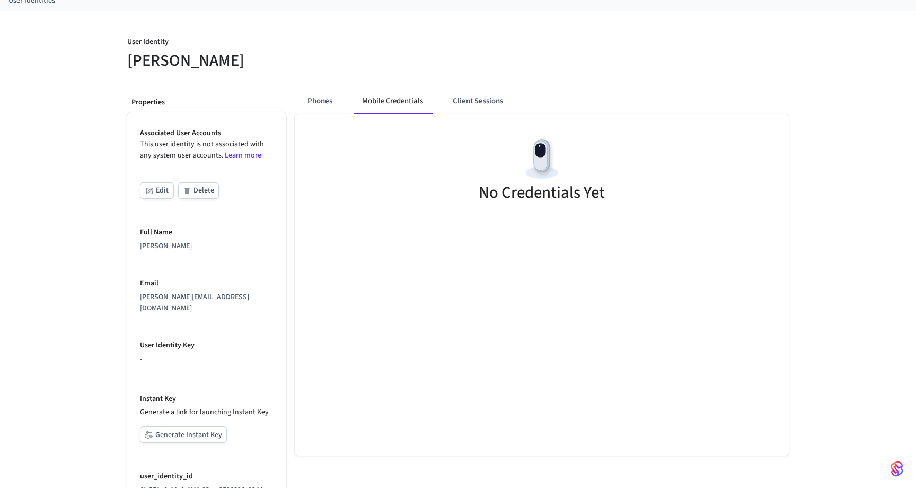
scroll to position [115, 0]
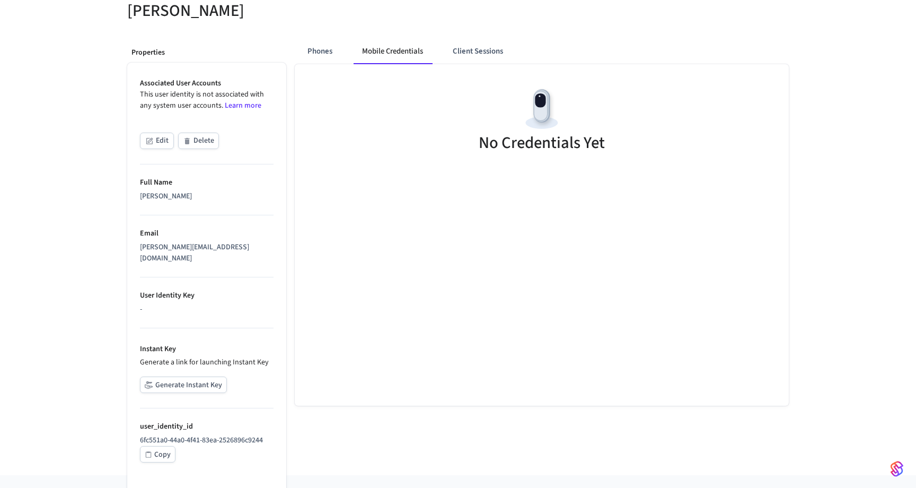
click at [174, 378] on button "Generate Instant Key" at bounding box center [183, 384] width 87 height 16
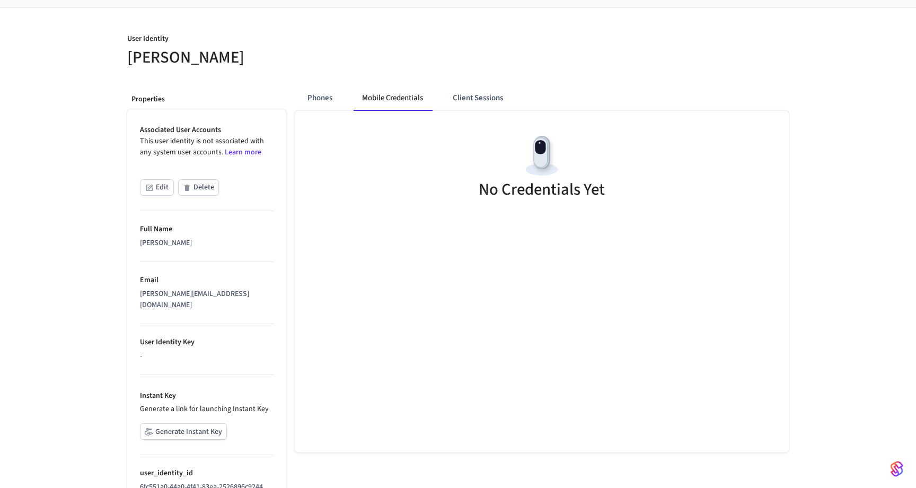
scroll to position [0, 0]
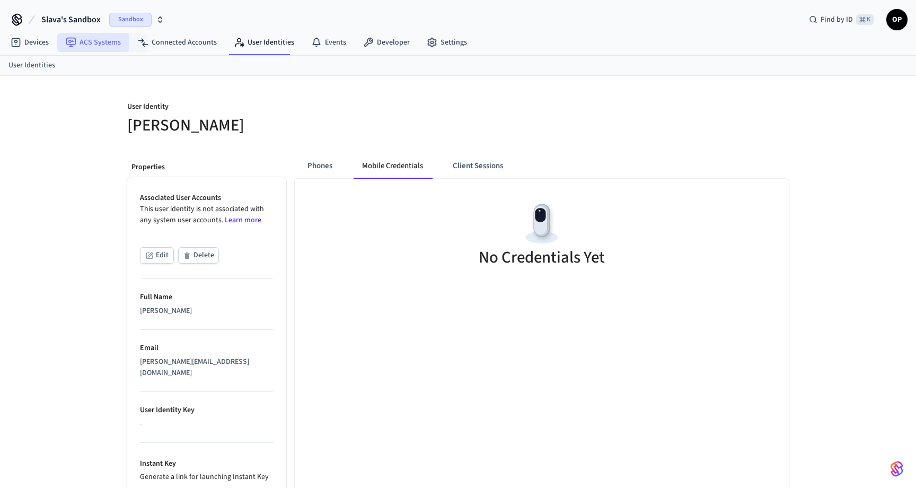
click at [84, 42] on link "ACS Systems" at bounding box center [93, 42] width 72 height 19
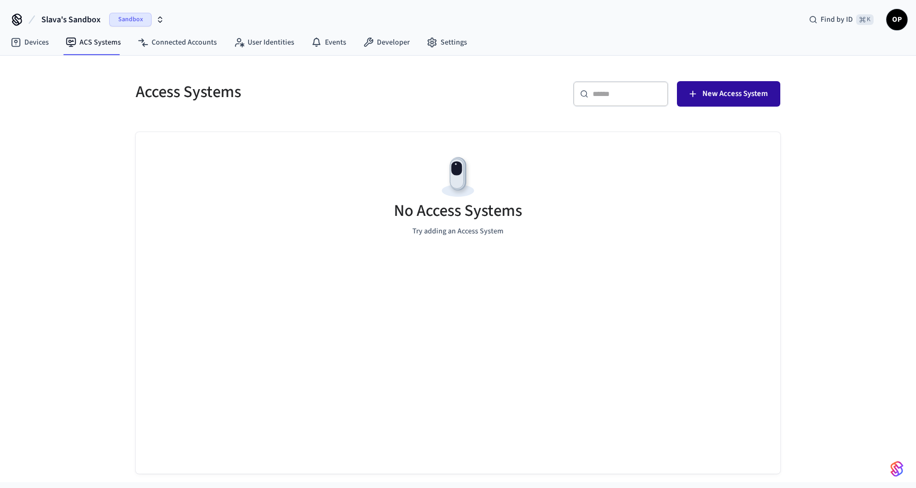
click at [741, 106] on button "New Access System" at bounding box center [728, 93] width 103 height 25
click at [15, 44] on icon at bounding box center [16, 42] width 11 height 11
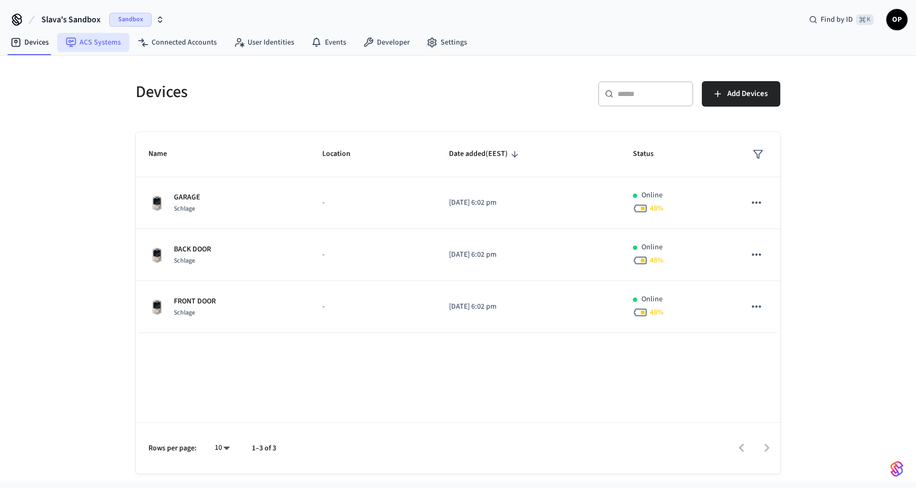
click at [102, 40] on link "ACS Systems" at bounding box center [93, 42] width 72 height 19
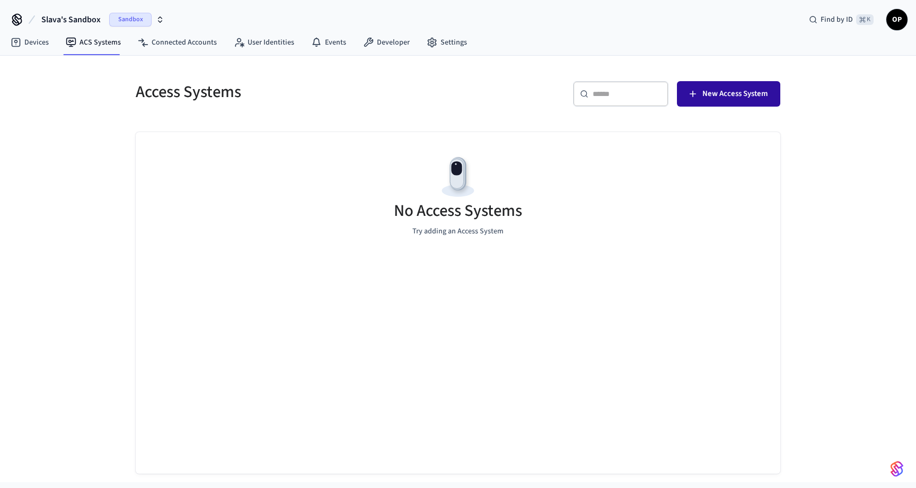
click at [732, 96] on span "New Access System" at bounding box center [735, 94] width 65 height 14
click at [26, 44] on link "Devices" at bounding box center [29, 42] width 55 height 19
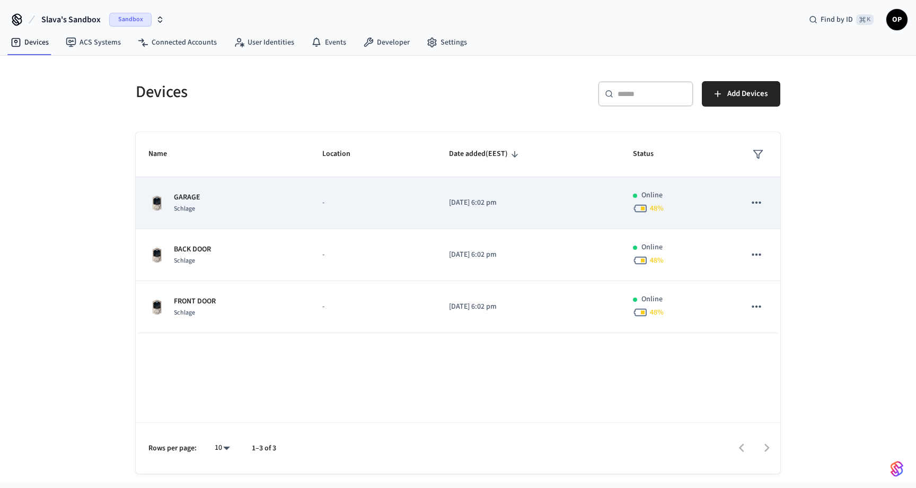
click at [199, 200] on p "GARAGE" at bounding box center [187, 197] width 27 height 11
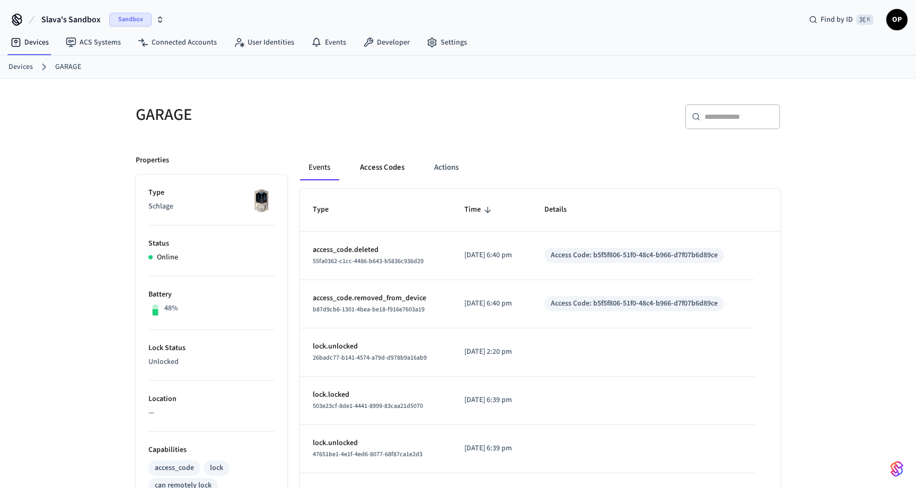
click at [382, 168] on button "Access Codes" at bounding box center [383, 167] width 62 height 25
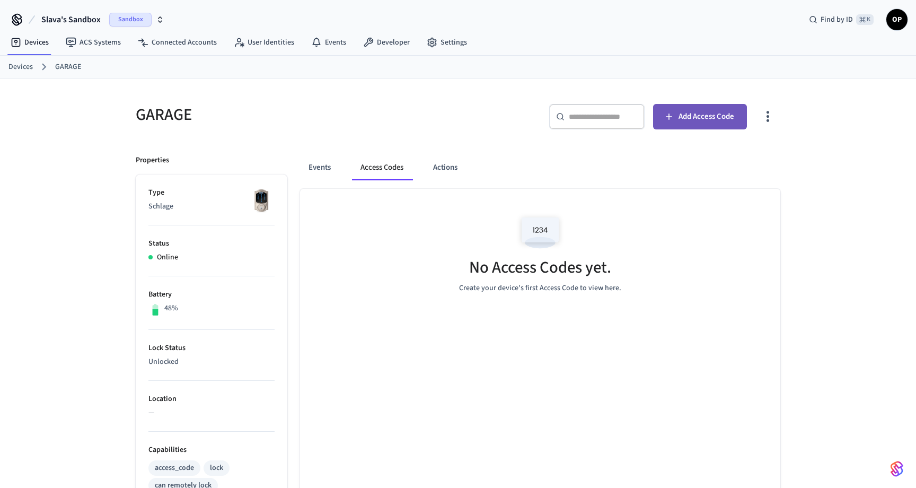
click at [722, 123] on span "Add Access Code" at bounding box center [707, 117] width 56 height 14
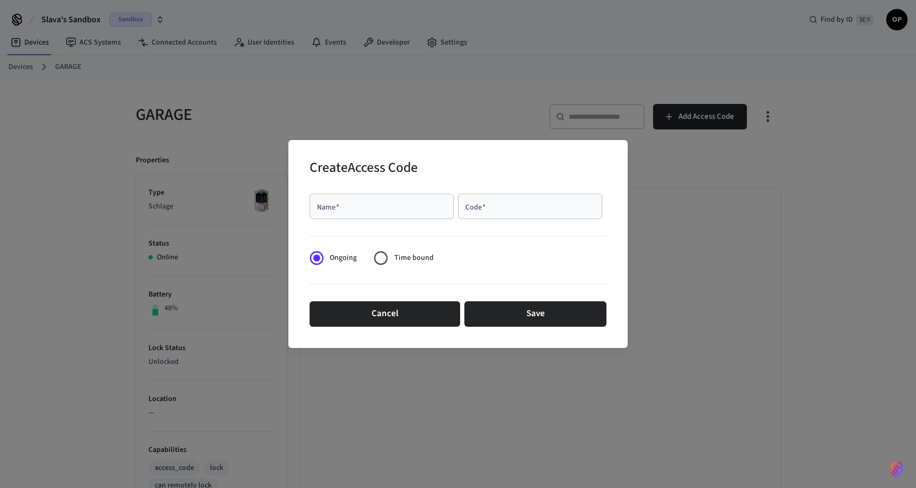
click at [356, 201] on input "Name   *" at bounding box center [381, 206] width 131 height 11
type input "*"
type input "****"
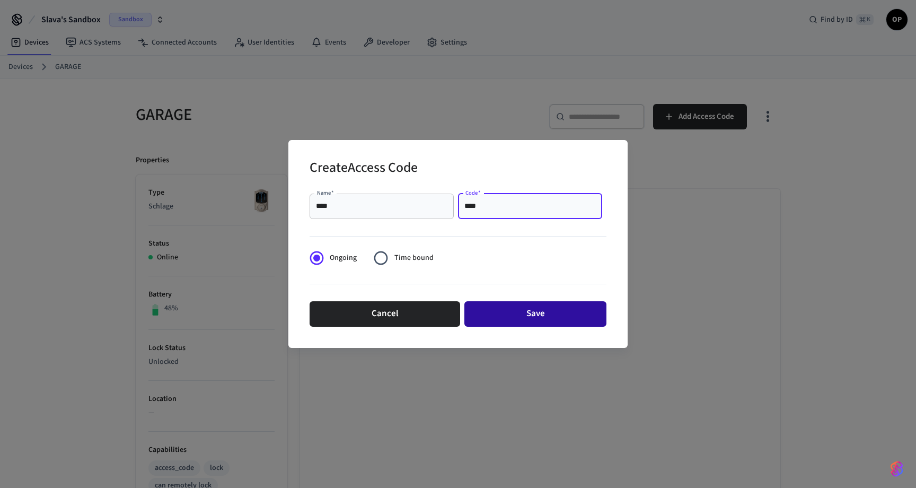
type input "****"
click at [526, 313] on button "Save" at bounding box center [535, 313] width 142 height 25
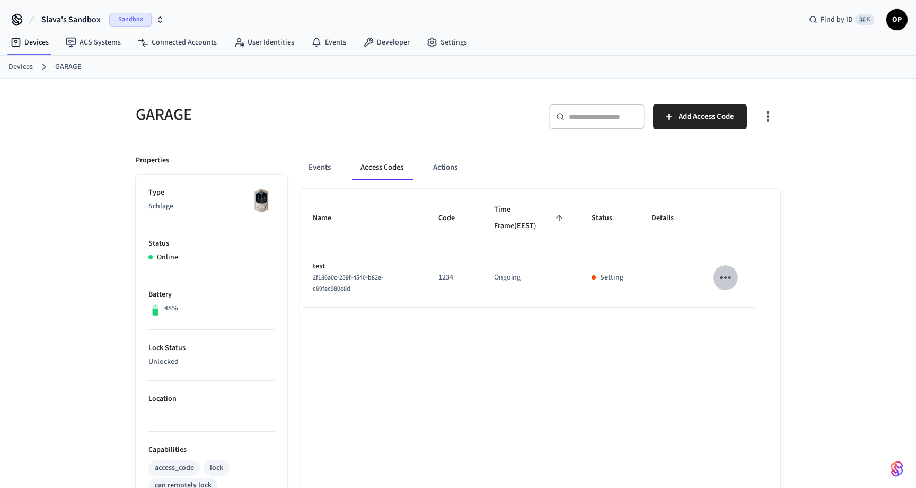
click at [724, 277] on icon "sticky table" at bounding box center [725, 277] width 16 height 16
click at [760, 335] on li "Delete" at bounding box center [751, 337] width 50 height 28
click at [326, 166] on button "Events" at bounding box center [319, 167] width 39 height 25
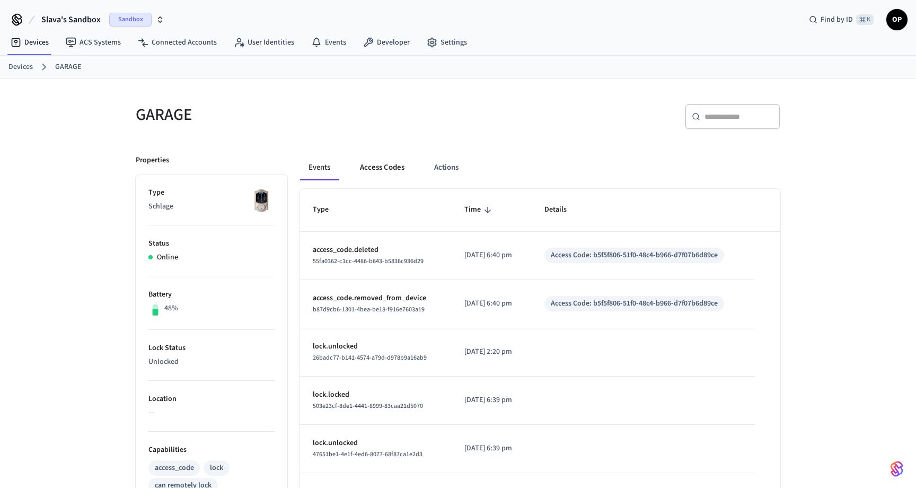
click at [382, 167] on button "Access Codes" at bounding box center [383, 167] width 62 height 25
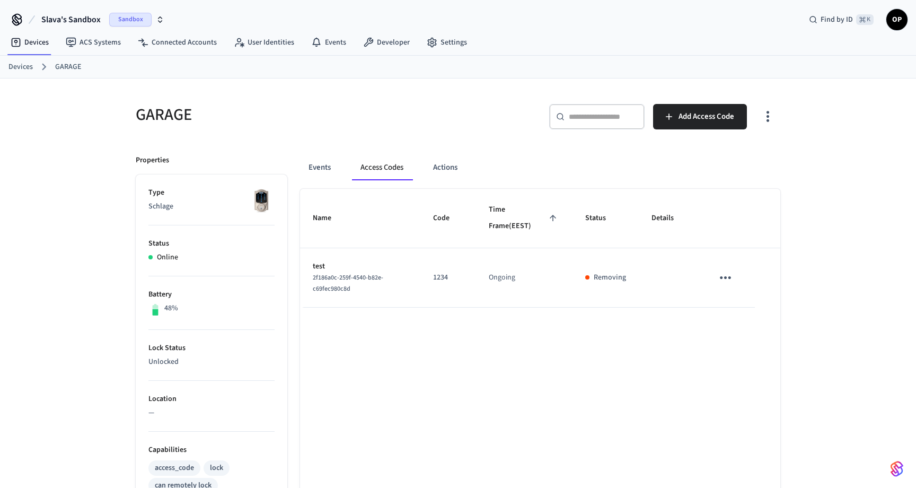
click at [381, 262] on p "test" at bounding box center [360, 266] width 95 height 11
click at [373, 280] on span "2f186a0c-259f-4540-b82e-c69fec980c8d" at bounding box center [348, 283] width 71 height 20
click at [730, 274] on icon "sticky table" at bounding box center [725, 277] width 16 height 16
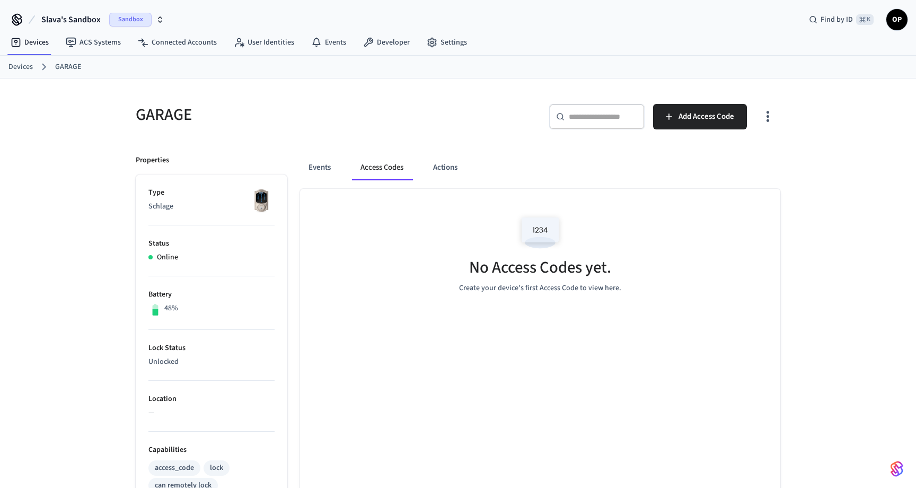
click at [746, 304] on div "No Access Codes yet. Create your device's first Access Code to view here." at bounding box center [540, 252] width 480 height 126
click at [700, 128] on button "Add Access Code" at bounding box center [700, 116] width 94 height 25
click at [181, 47] on link "Connected Accounts" at bounding box center [177, 42] width 96 height 19
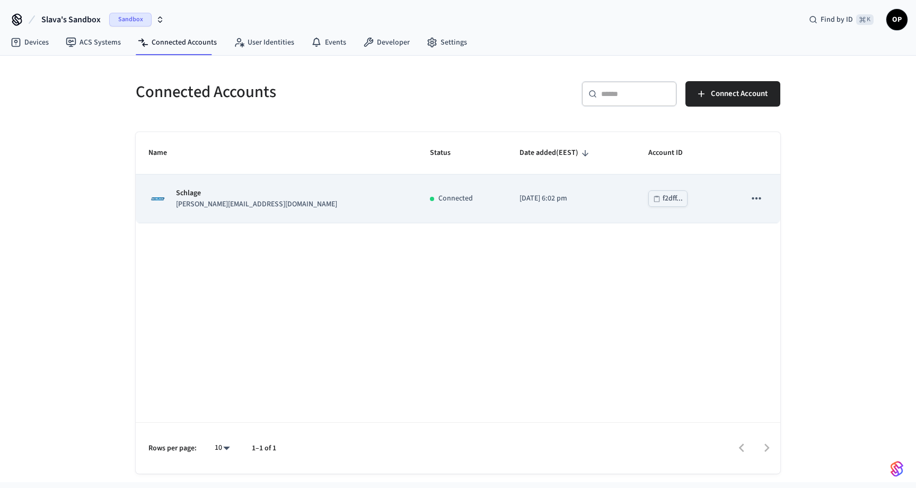
click at [231, 187] on td "Schlage jane@example.com" at bounding box center [277, 198] width 282 height 48
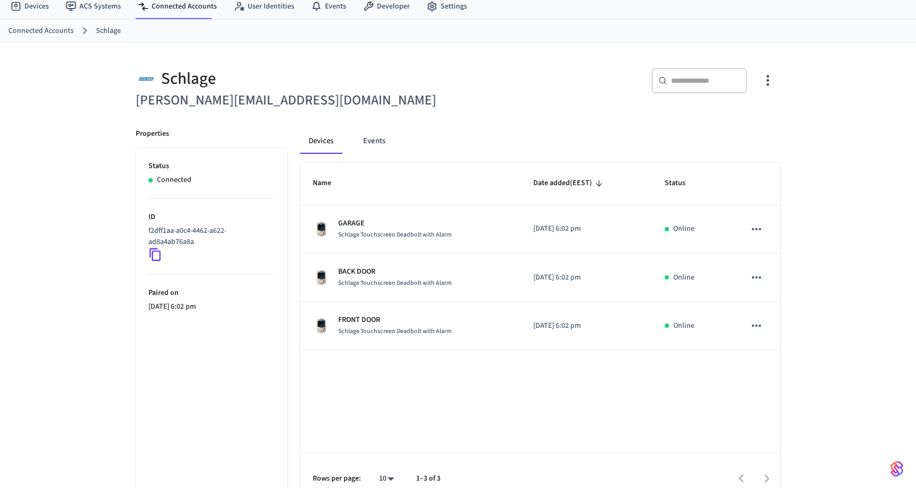
scroll to position [52, 0]
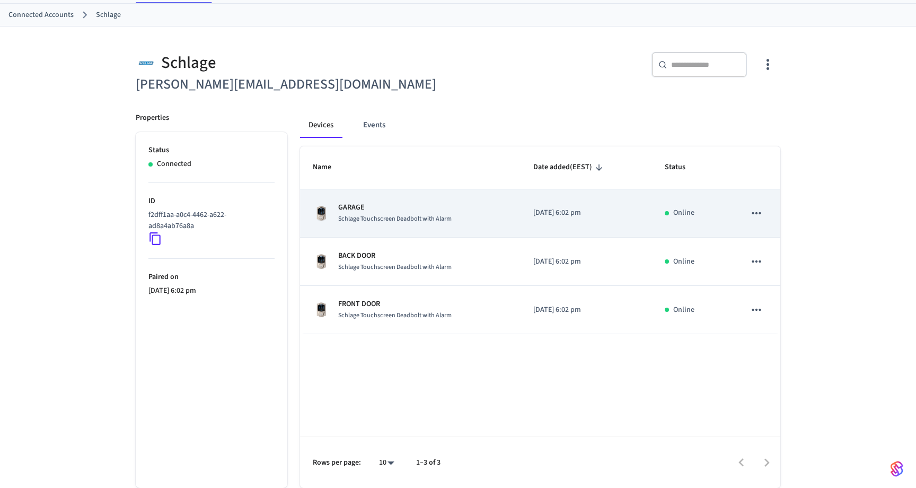
click at [362, 214] on div "Schlage Touchscreen Deadbolt with Alarm" at bounding box center [394, 218] width 113 height 11
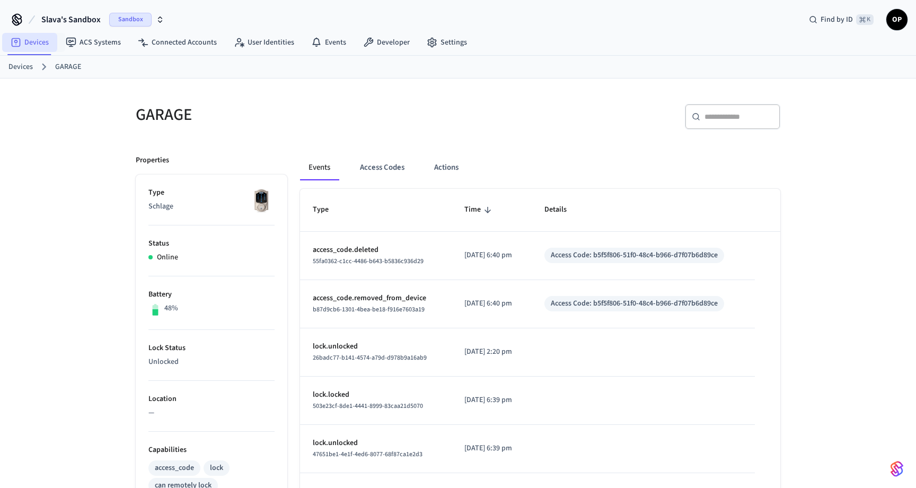
click at [24, 45] on link "Devices" at bounding box center [29, 42] width 55 height 19
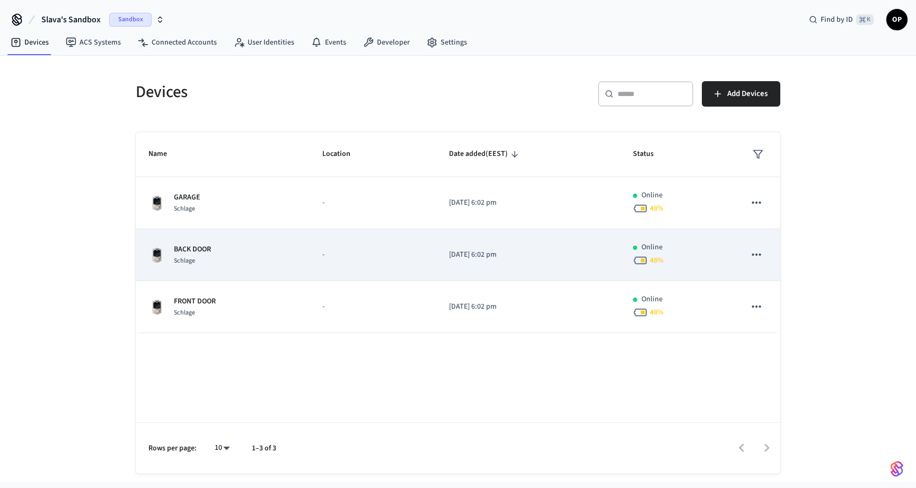
click at [307, 255] on td "BACK DOOR Schlage" at bounding box center [223, 255] width 174 height 52
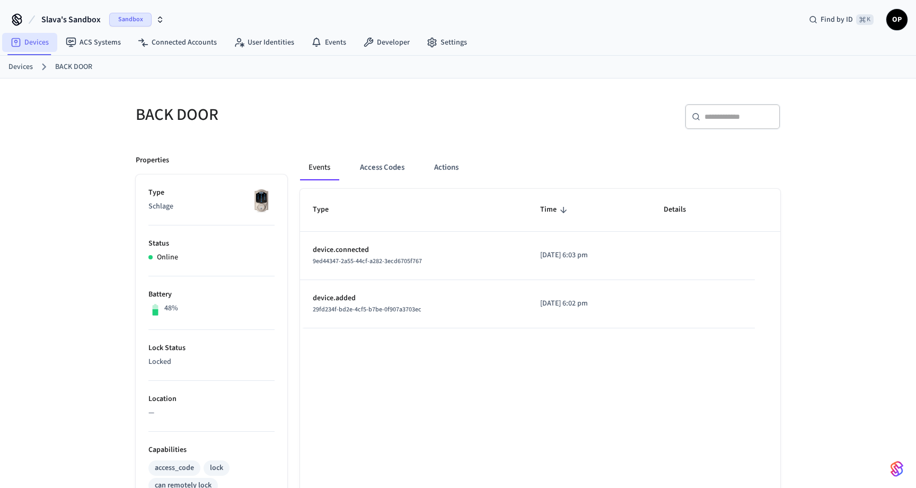
click at [28, 39] on link "Devices" at bounding box center [29, 42] width 55 height 19
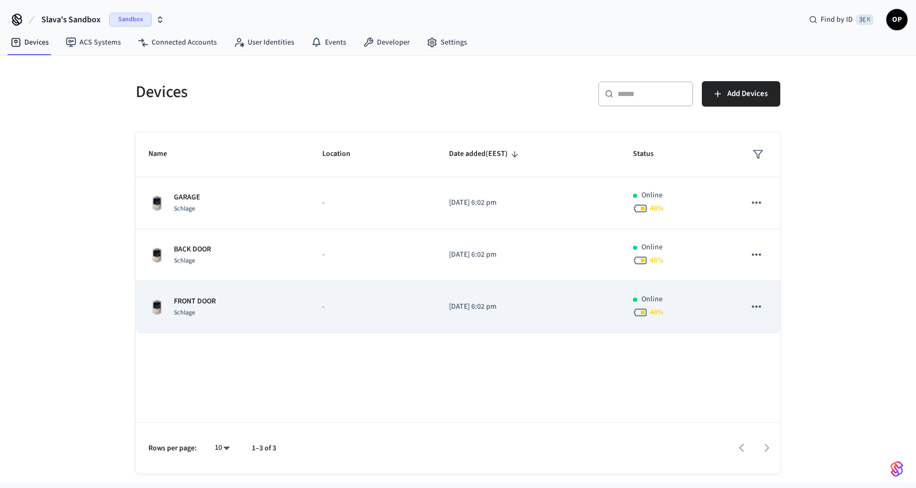
click at [192, 313] on span "Schlage" at bounding box center [184, 312] width 21 height 9
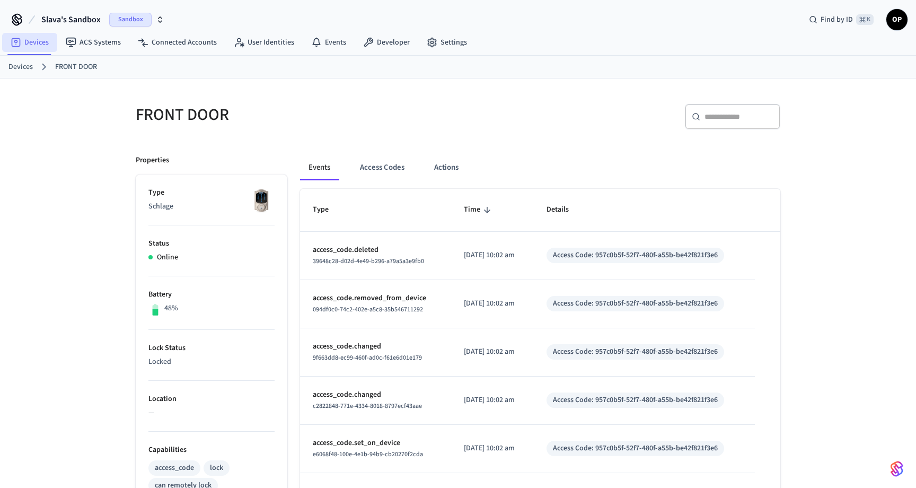
click at [30, 45] on link "Devices" at bounding box center [29, 42] width 55 height 19
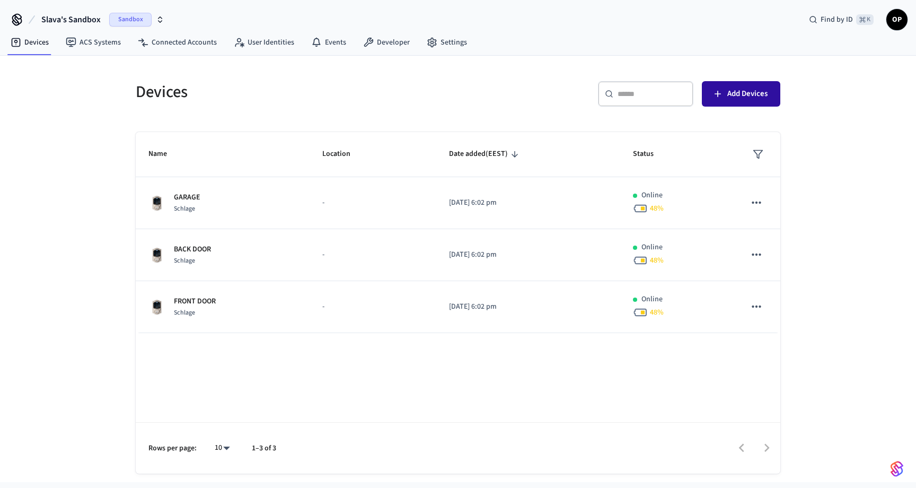
click at [746, 95] on span "Add Devices" at bounding box center [747, 94] width 40 height 14
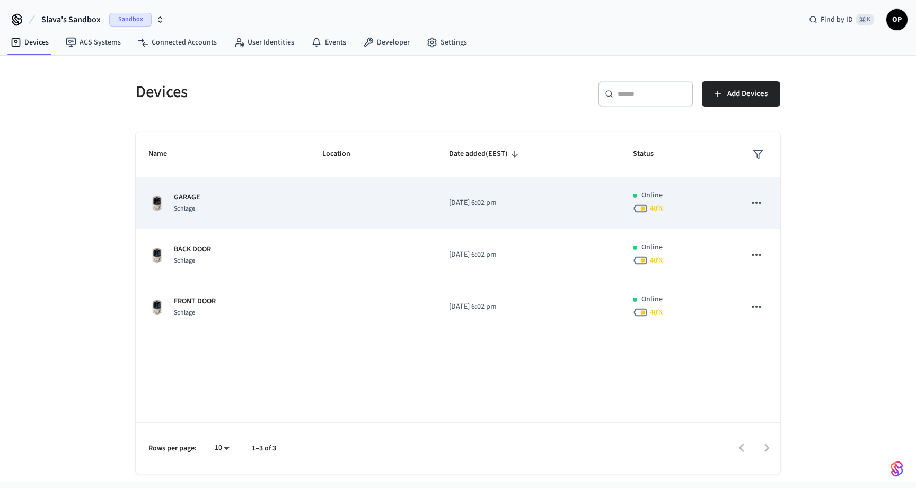
click at [193, 198] on p "GARAGE" at bounding box center [187, 197] width 27 height 11
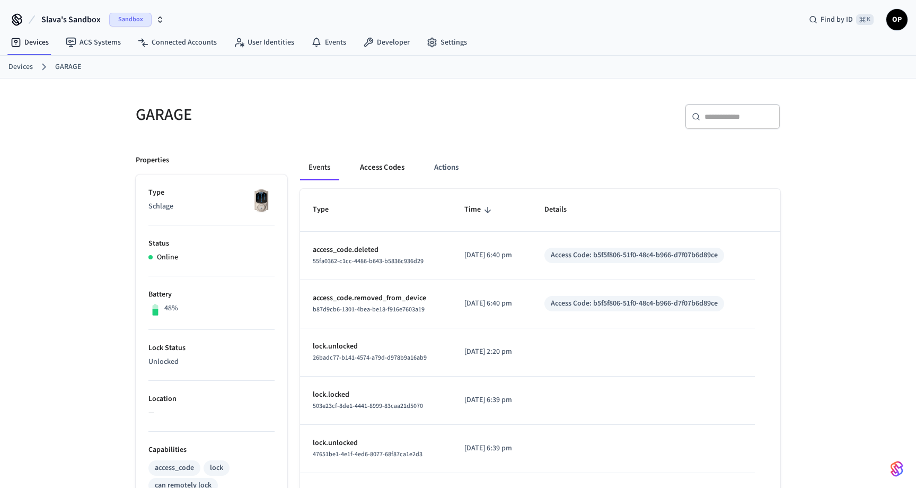
click at [371, 163] on button "Access Codes" at bounding box center [383, 167] width 62 height 25
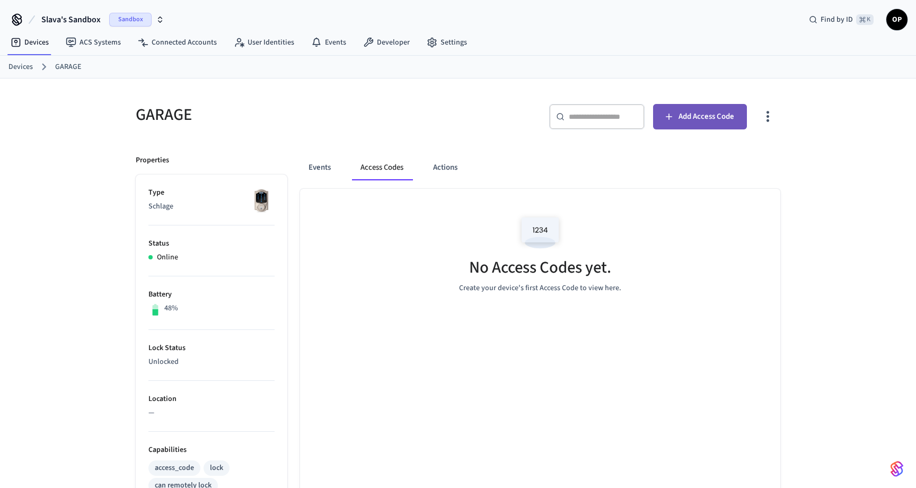
click at [687, 118] on span "Add Access Code" at bounding box center [707, 117] width 56 height 14
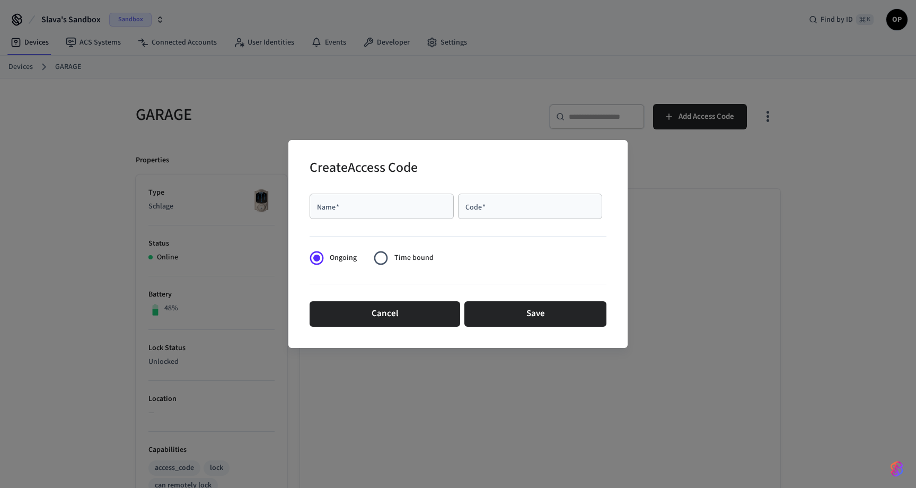
click at [396, 200] on div "Name   *" at bounding box center [382, 206] width 144 height 25
click at [364, 206] on input "****" at bounding box center [381, 206] width 131 height 11
type input "*"
type input "****"
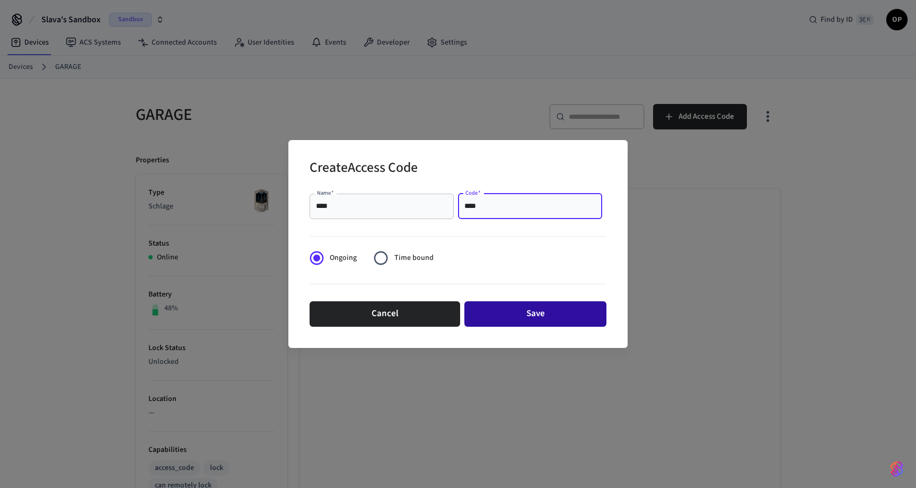
type input "****"
click at [557, 317] on button "Save" at bounding box center [535, 313] width 142 height 25
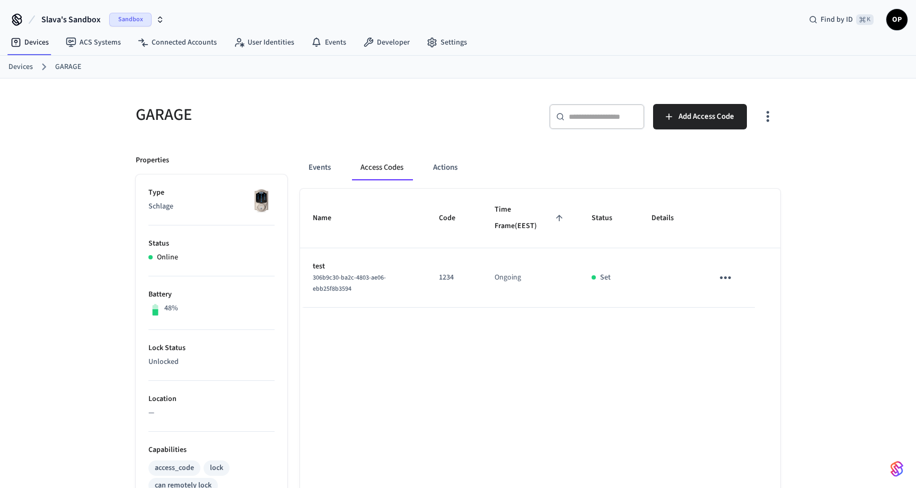
click at [124, 18] on span "Sandbox" at bounding box center [130, 20] width 42 height 14
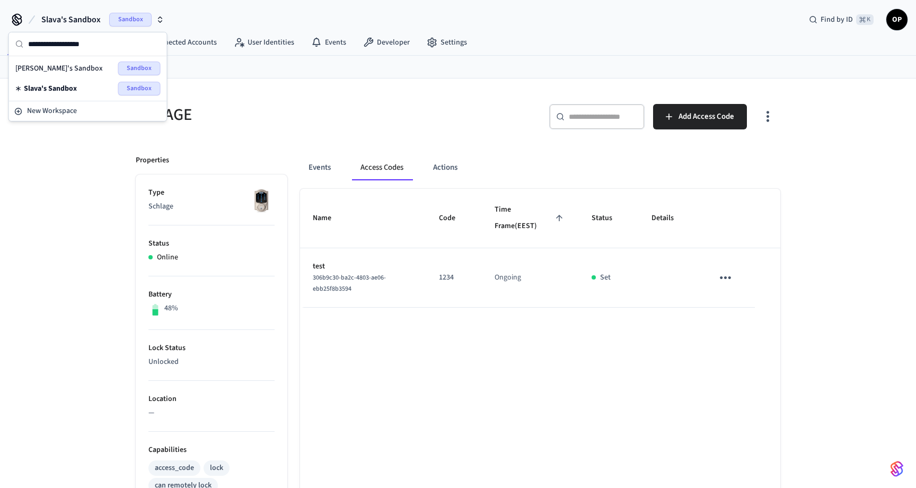
click at [81, 64] on span "[PERSON_NAME]'s Sandbox" at bounding box center [58, 68] width 87 height 11
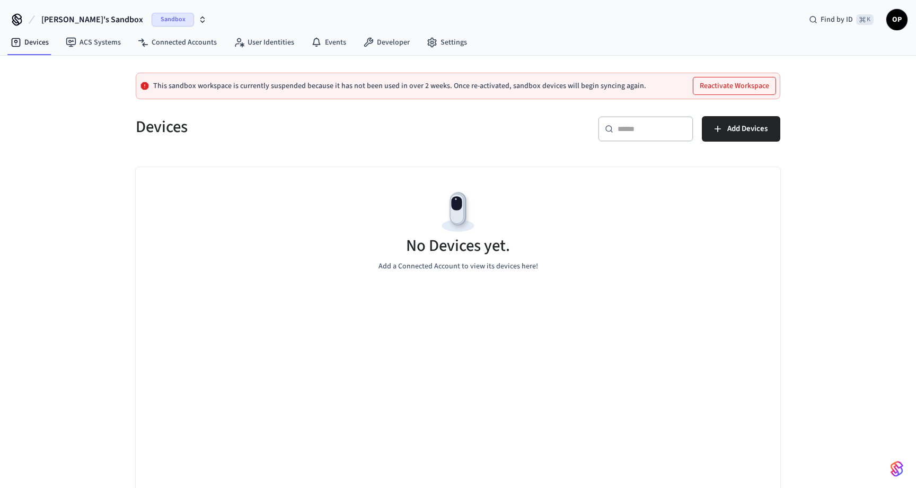
click at [727, 90] on button "Reactivate Workspace" at bounding box center [735, 85] width 82 height 17
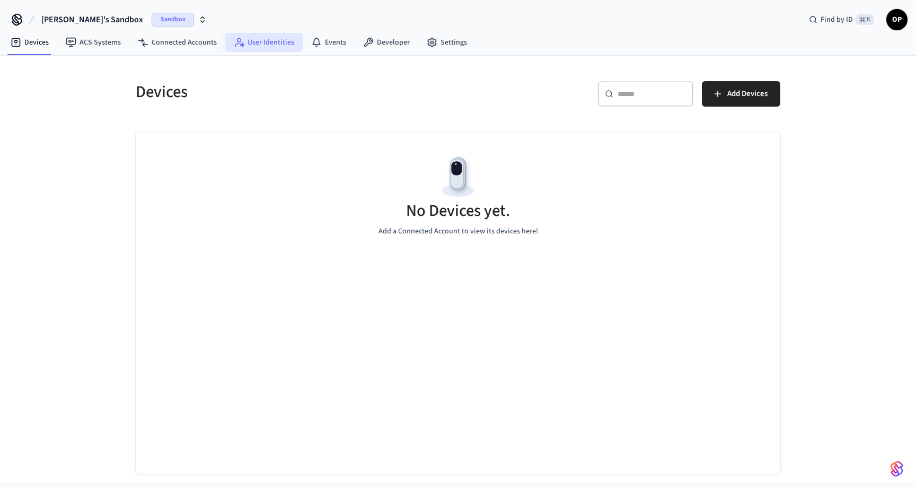
click at [265, 45] on link "User Identities" at bounding box center [263, 42] width 77 height 19
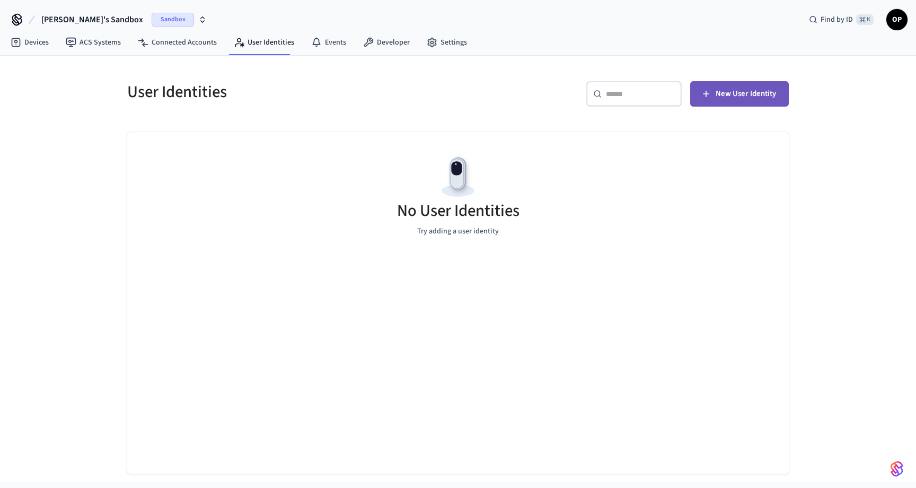
click at [747, 98] on span "New User Identity" at bounding box center [746, 94] width 60 height 14
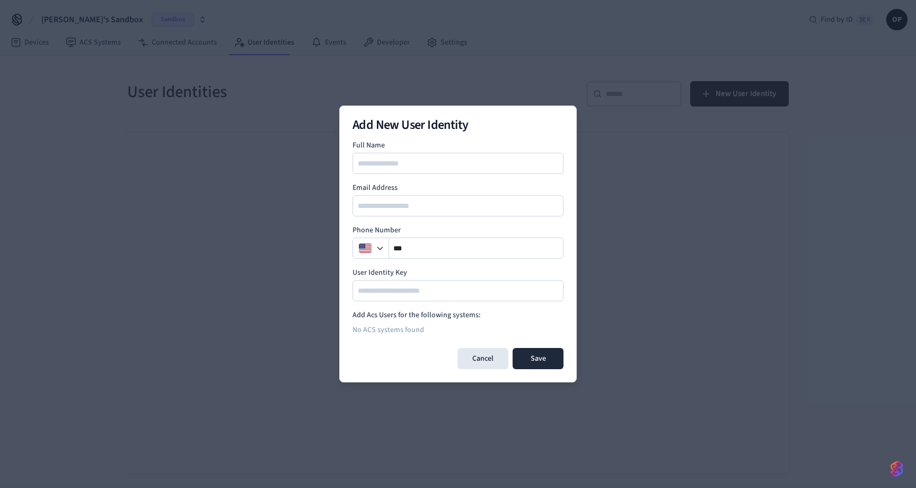
click at [458, 167] on input at bounding box center [459, 163] width 210 height 13
type input "*********"
click at [411, 206] on input "email" at bounding box center [459, 205] width 210 height 13
type input "**********"
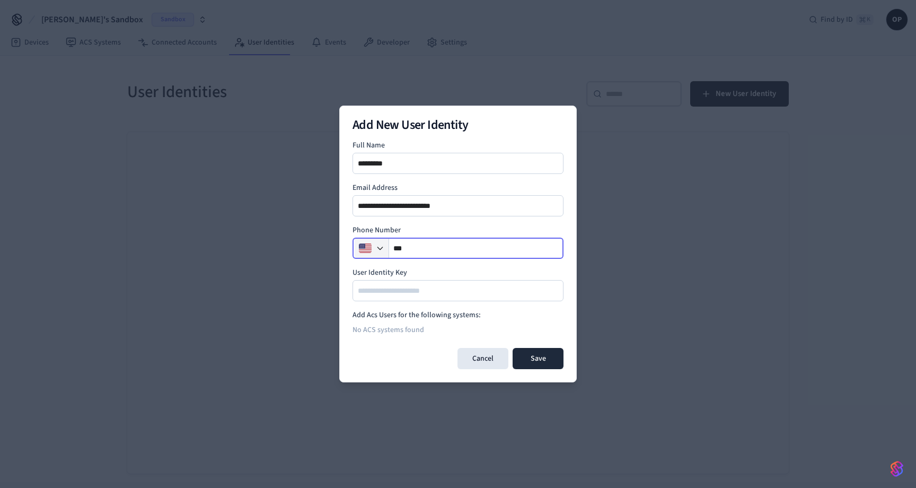
click at [376, 249] on icon "button" at bounding box center [380, 248] width 8 height 8
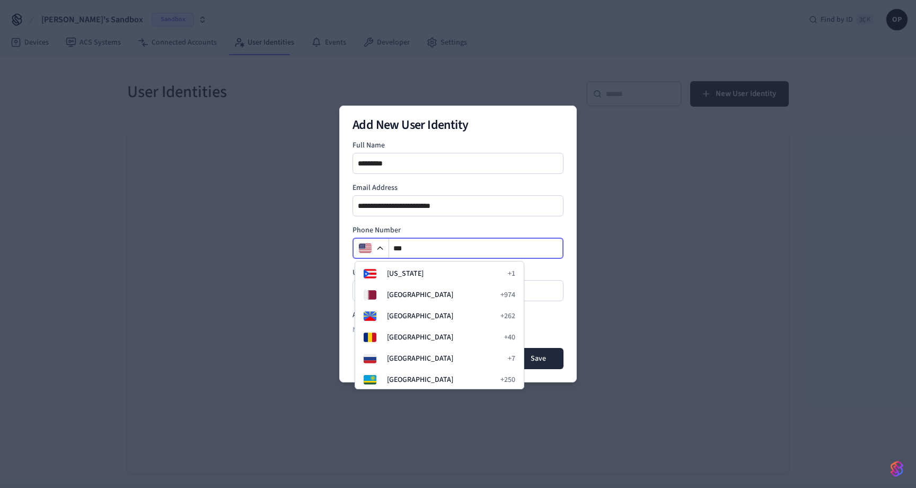
scroll to position [3298, 0]
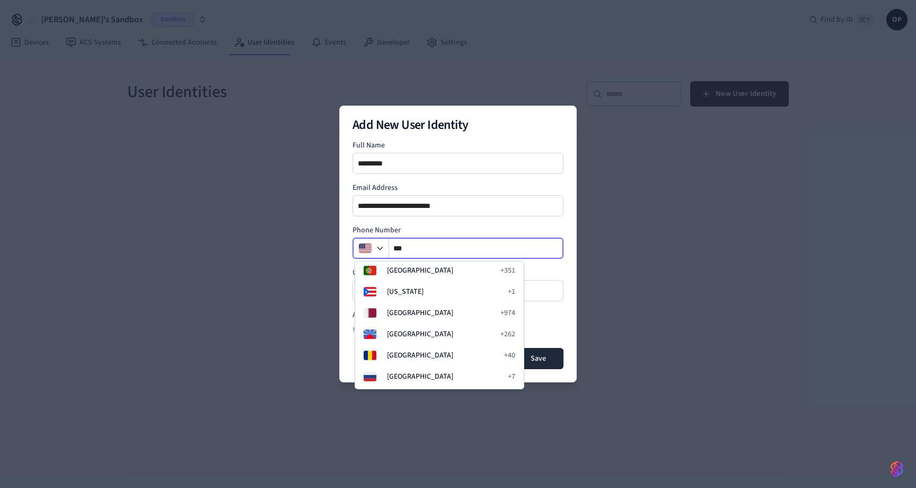
click at [420, 246] on input "**" at bounding box center [476, 248] width 174 height 13
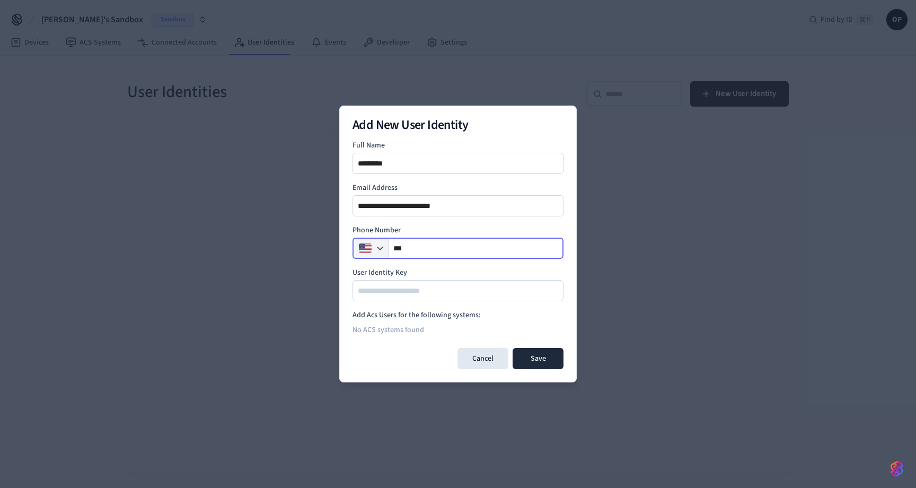
click at [375, 245] on button "button" at bounding box center [372, 248] width 34 height 21
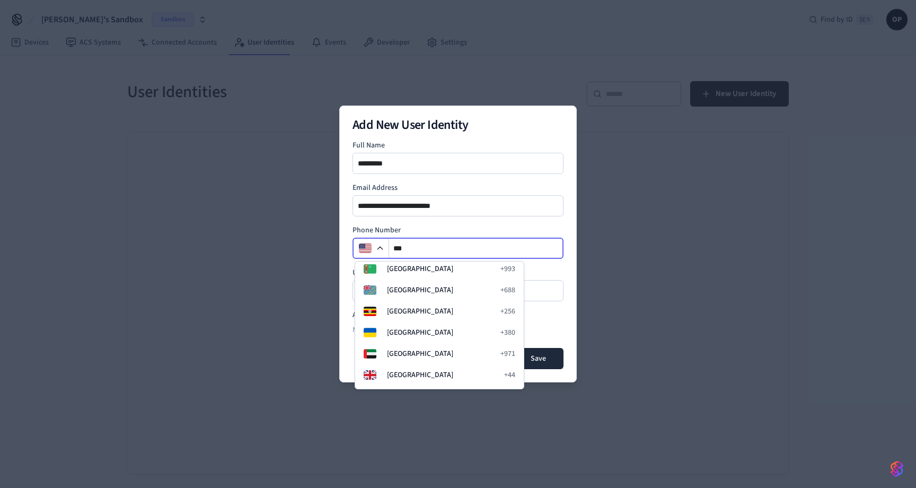
scroll to position [4266, 0]
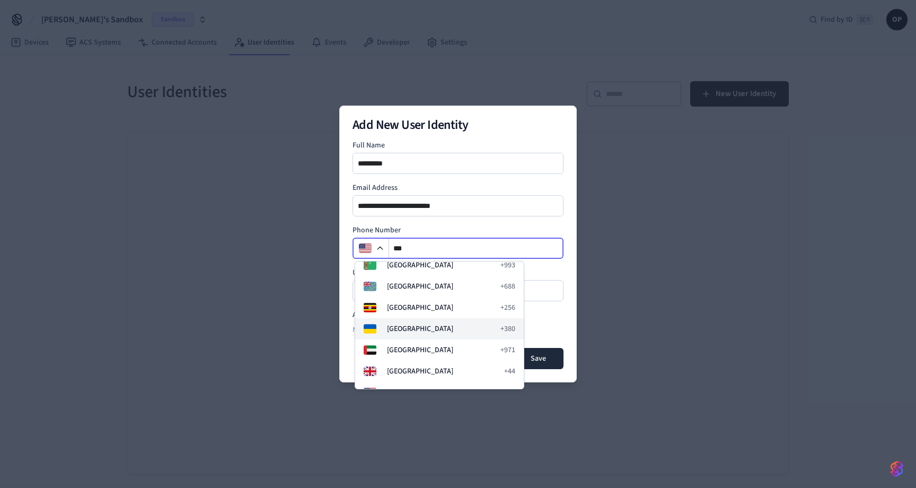
click at [390, 323] on span "Ukraine" at bounding box center [440, 328] width 107 height 11
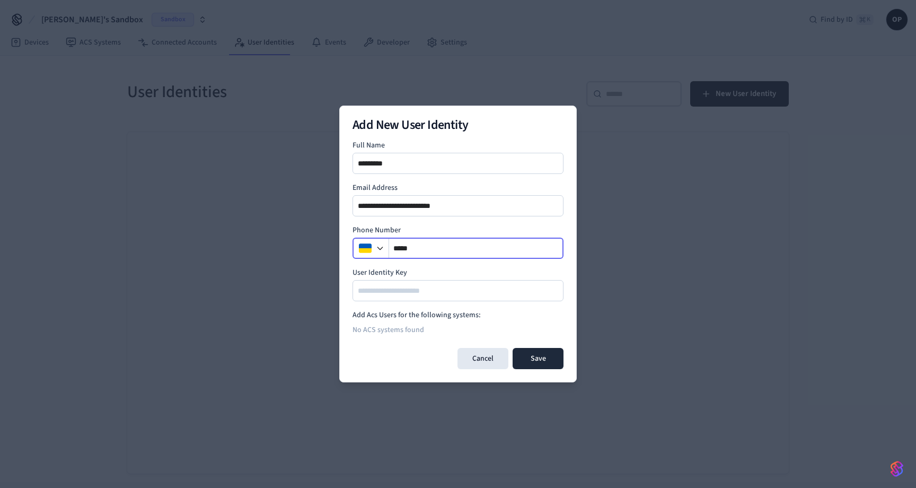
click at [418, 249] on input "****" at bounding box center [476, 248] width 174 height 13
type input "**********"
click at [396, 302] on form "**********" at bounding box center [458, 254] width 211 height 229
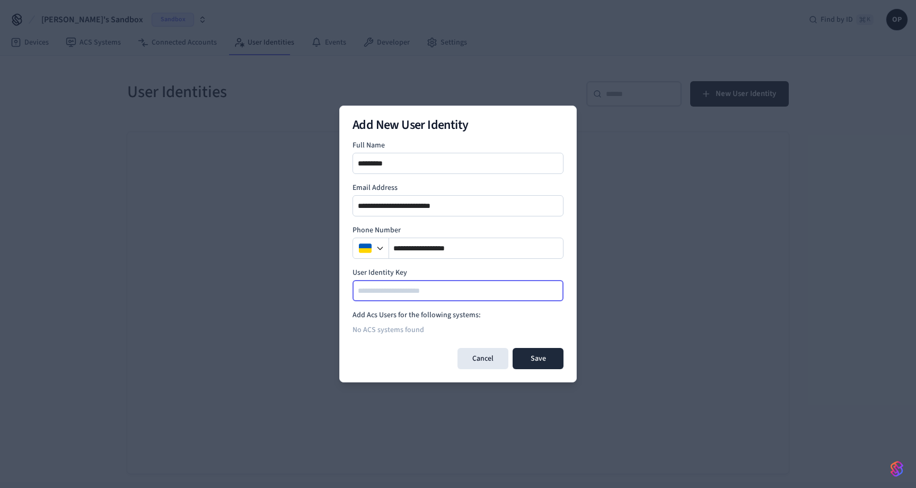
click at [394, 295] on input at bounding box center [459, 290] width 210 height 13
click at [545, 358] on button "Save" at bounding box center [538, 358] width 51 height 21
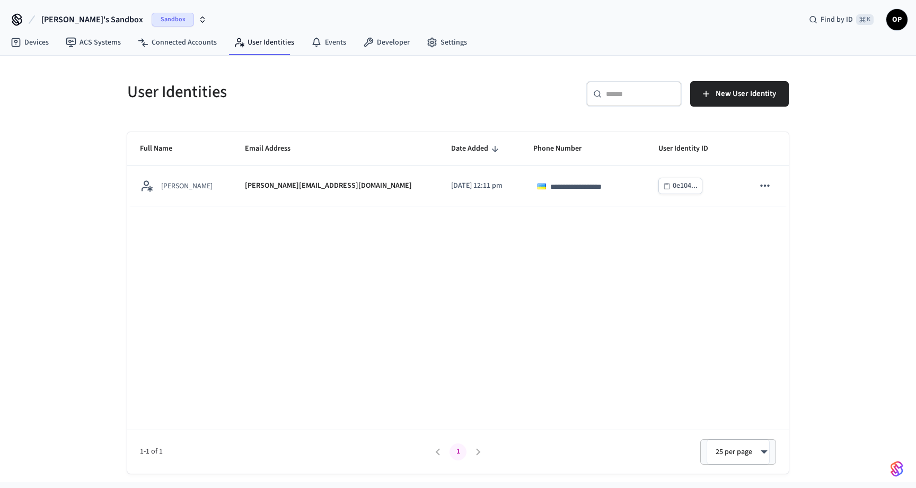
click at [152, 17] on span "Sandbox" at bounding box center [173, 20] width 42 height 14
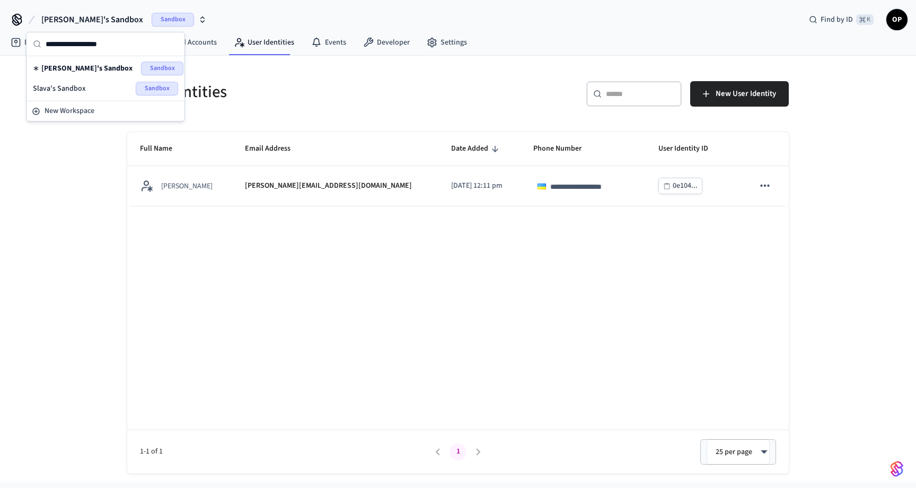
click at [108, 88] on div "Slava's Sandbox Sandbox" at bounding box center [105, 89] width 145 height 14
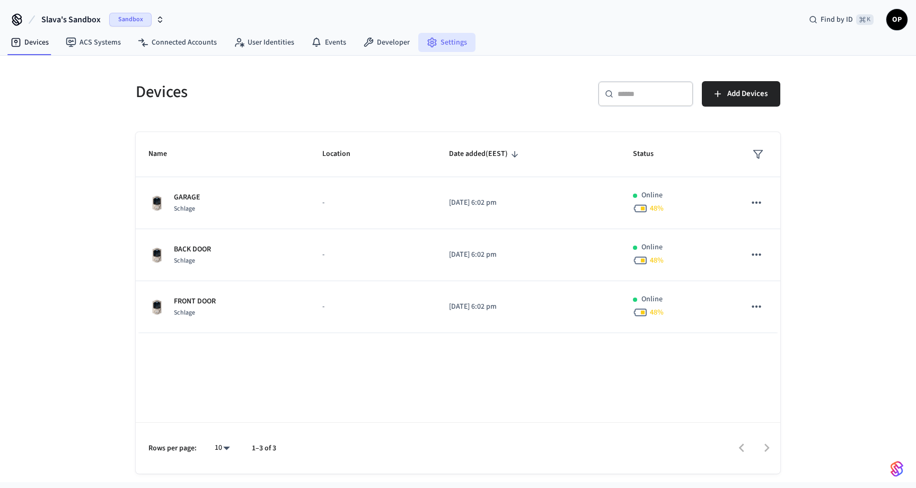
click at [434, 40] on link "Settings" at bounding box center [446, 42] width 57 height 19
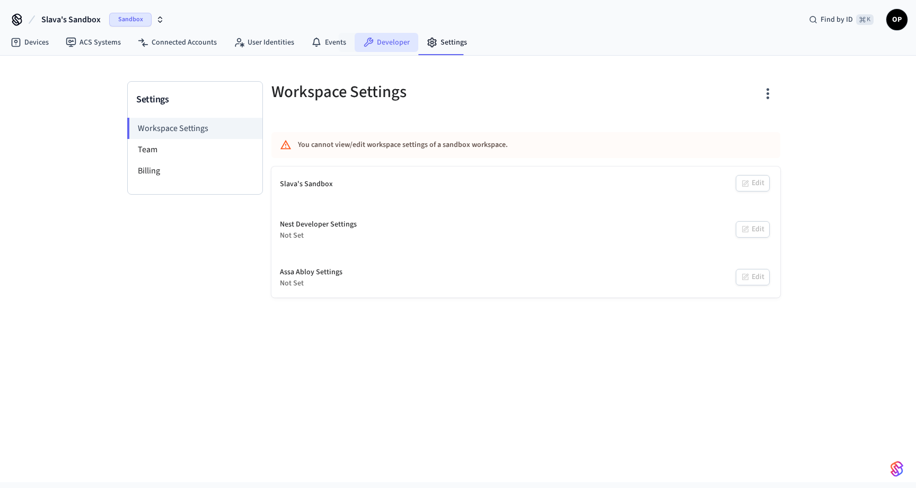
click at [376, 47] on link "Developer" at bounding box center [387, 42] width 64 height 19
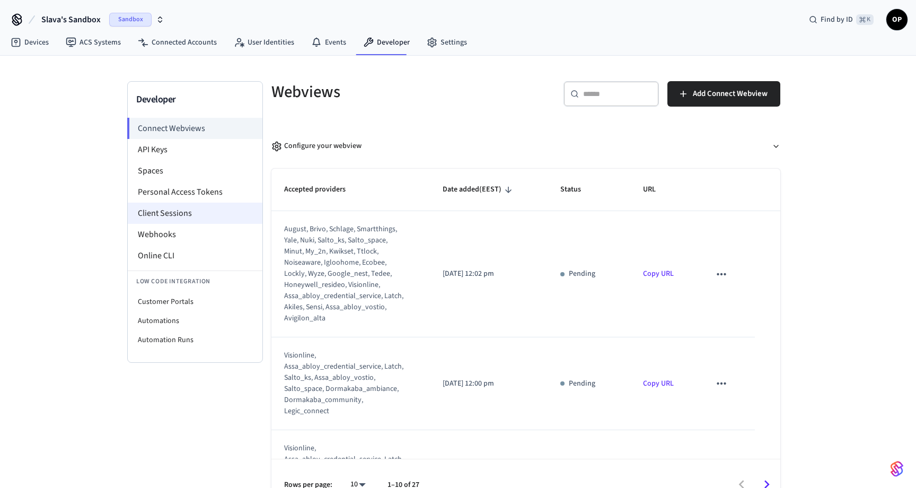
click at [155, 206] on li "Client Sessions" at bounding box center [195, 213] width 135 height 21
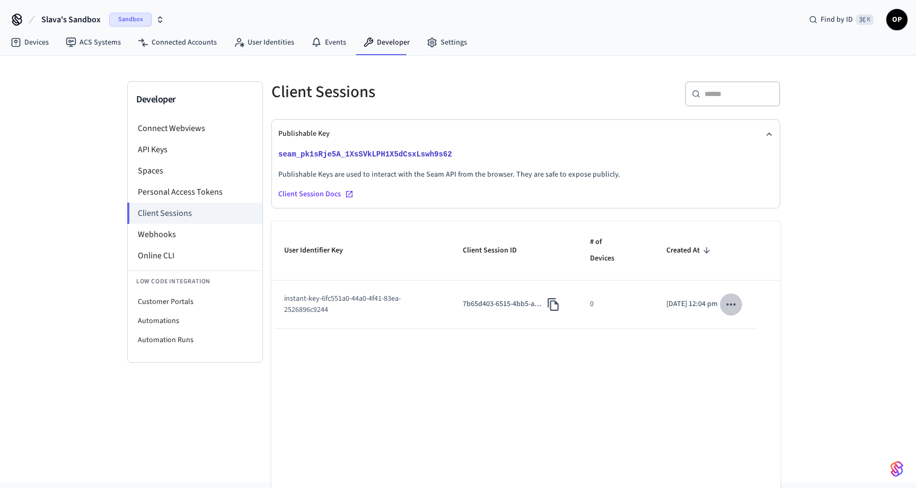
click at [733, 305] on icon "sticky table" at bounding box center [731, 304] width 14 height 14
click at [755, 333] on li "Copy Client Session Token" at bounding box center [786, 339] width 115 height 29
click at [127, 20] on span "Sandbox" at bounding box center [130, 20] width 42 height 14
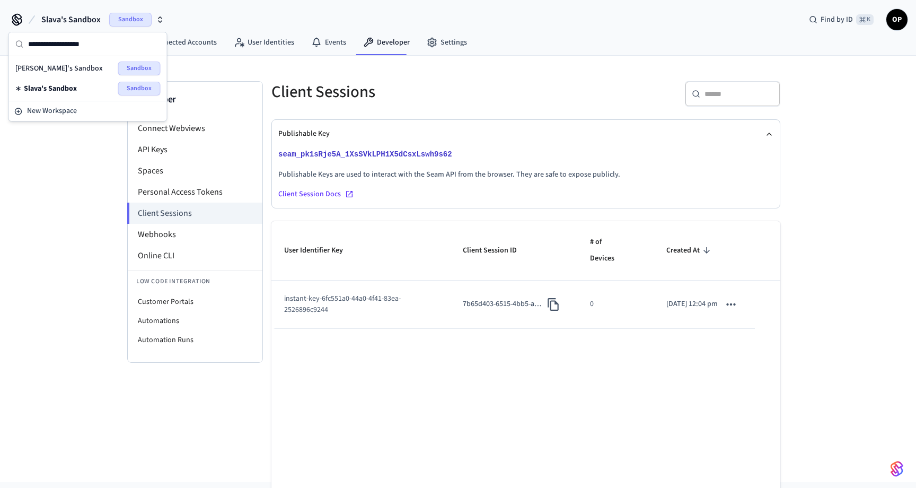
click at [83, 64] on div "Oleksandr's Sandbox Sandbox" at bounding box center [87, 69] width 145 height 14
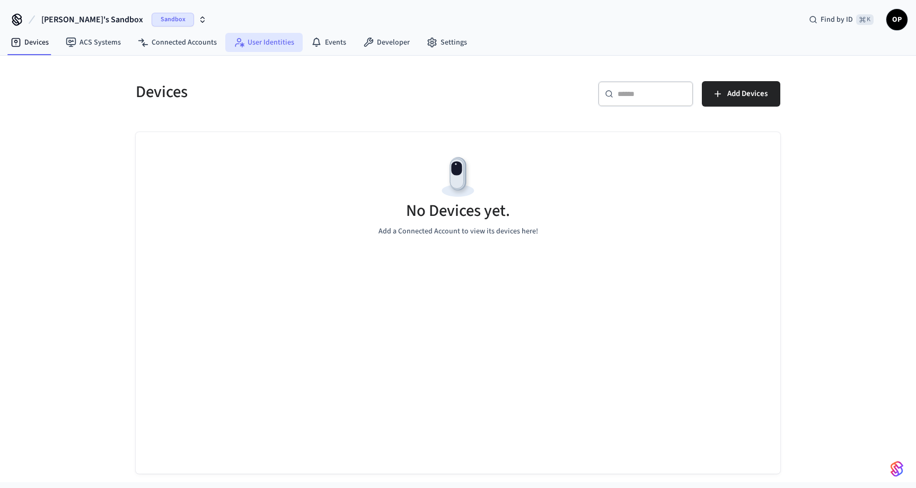
click at [284, 49] on link "User Identities" at bounding box center [263, 42] width 77 height 19
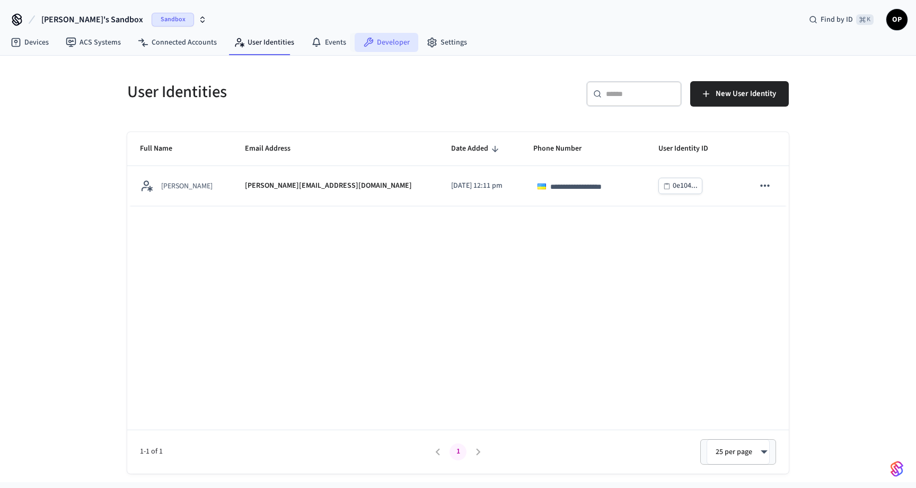
click at [389, 41] on link "Developer" at bounding box center [387, 42] width 64 height 19
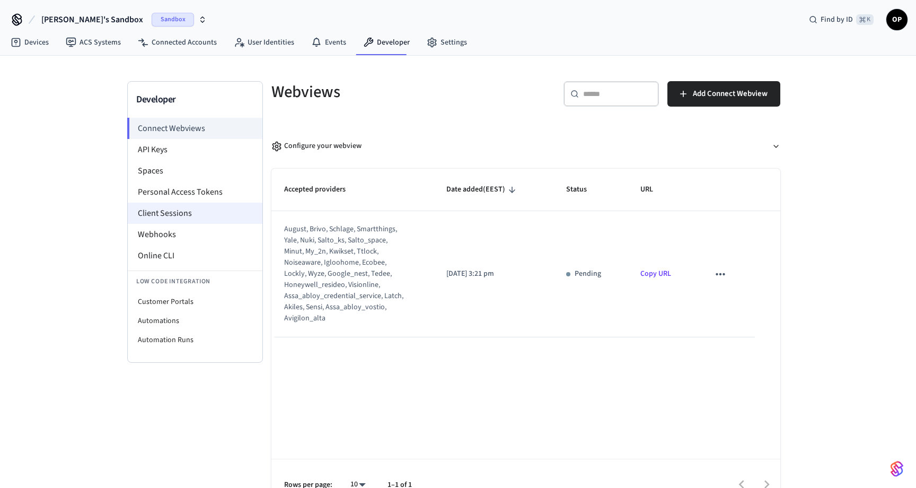
click at [163, 211] on li "Client Sessions" at bounding box center [195, 213] width 135 height 21
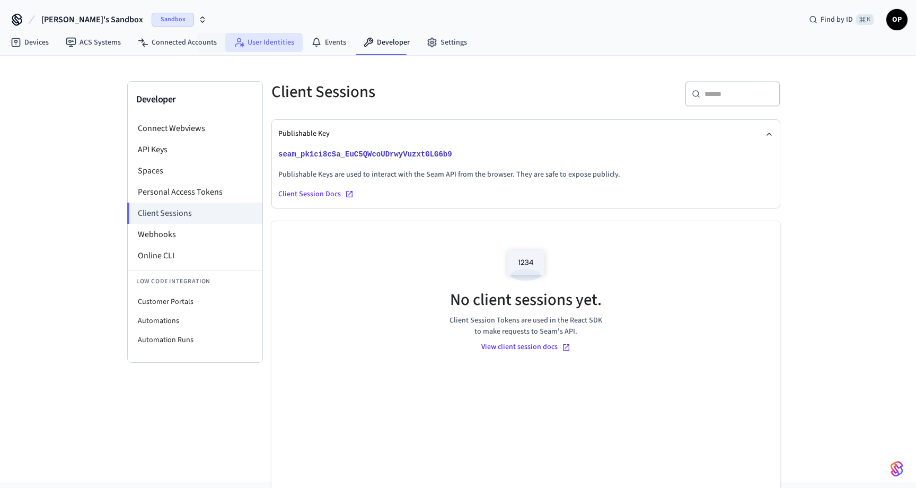
click at [260, 50] on link "User Identities" at bounding box center [263, 42] width 77 height 19
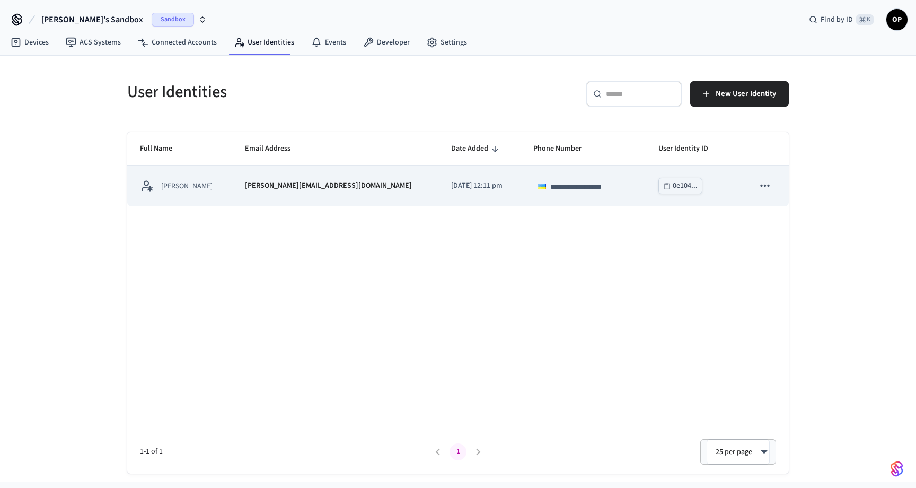
click at [186, 180] on div "[PERSON_NAME]" at bounding box center [180, 185] width 80 height 13
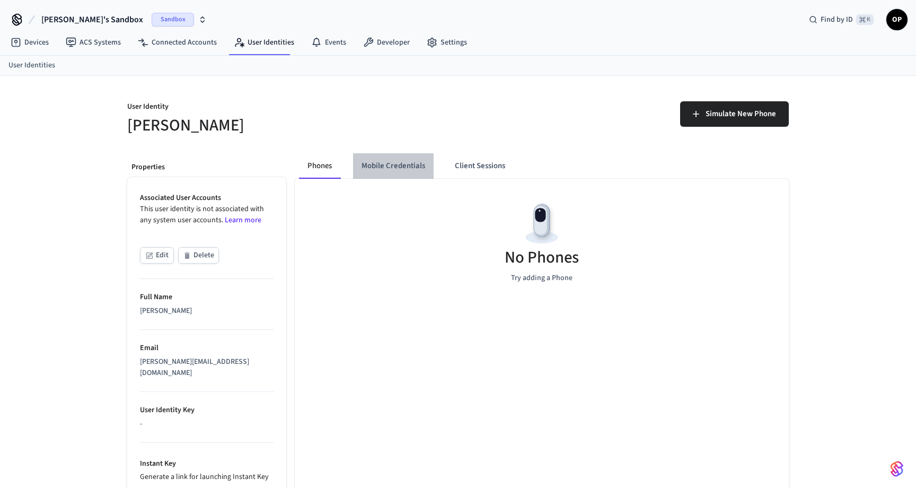
click at [402, 168] on button "Mobile Credentials" at bounding box center [393, 165] width 81 height 25
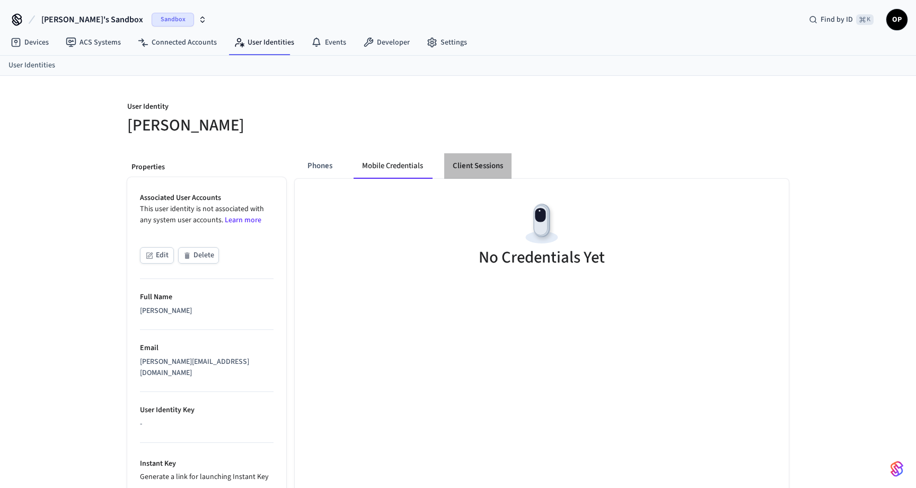
click at [484, 174] on button "Client Sessions" at bounding box center [477, 165] width 67 height 25
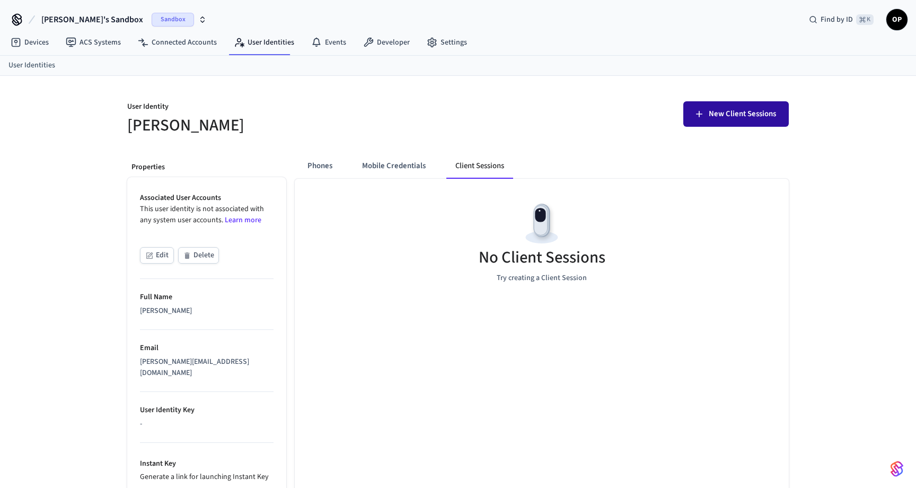
click at [741, 113] on span "New Client Sessions" at bounding box center [742, 114] width 67 height 14
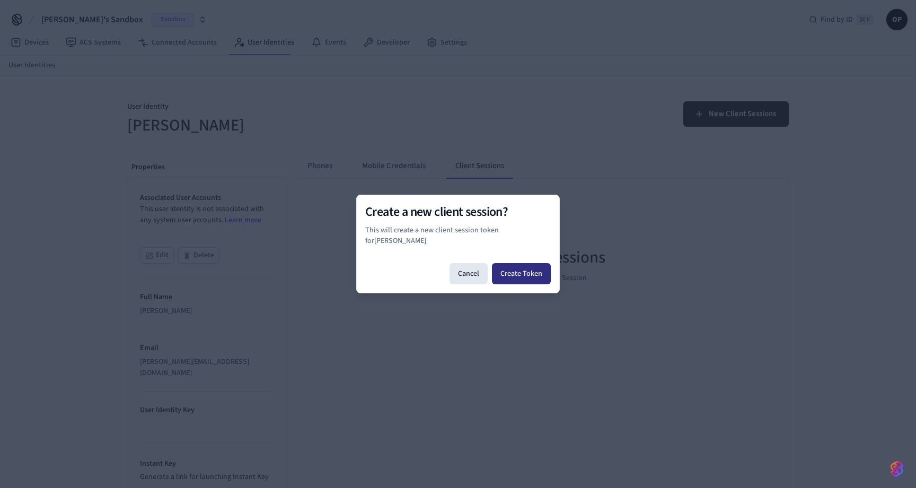
click at [527, 263] on button "Create Token" at bounding box center [521, 273] width 59 height 21
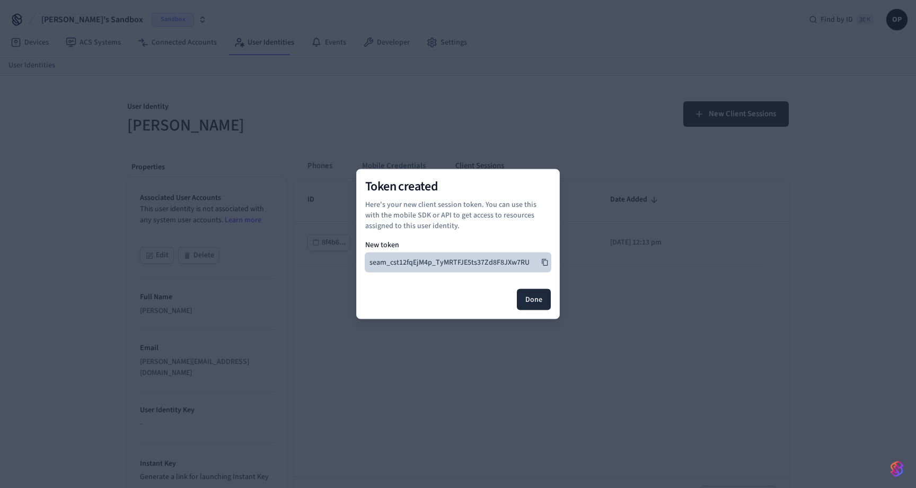
click at [545, 259] on icon at bounding box center [544, 262] width 7 height 7
click at [531, 300] on button "Done" at bounding box center [534, 299] width 34 height 21
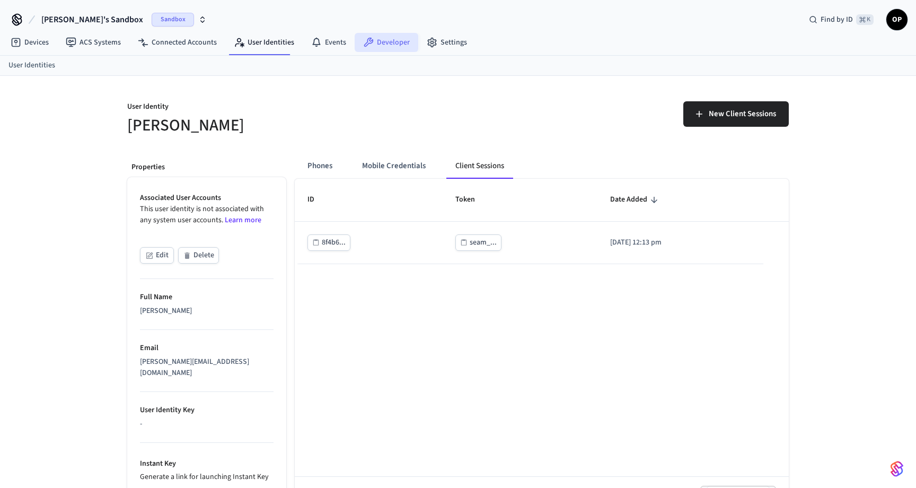
click at [392, 46] on link "Developer" at bounding box center [387, 42] width 64 height 19
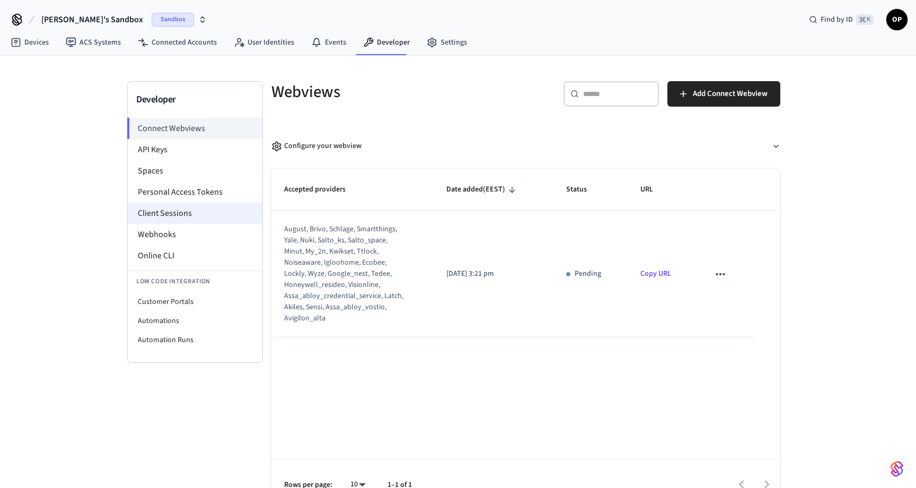
click at [185, 212] on li "Client Sessions" at bounding box center [195, 213] width 135 height 21
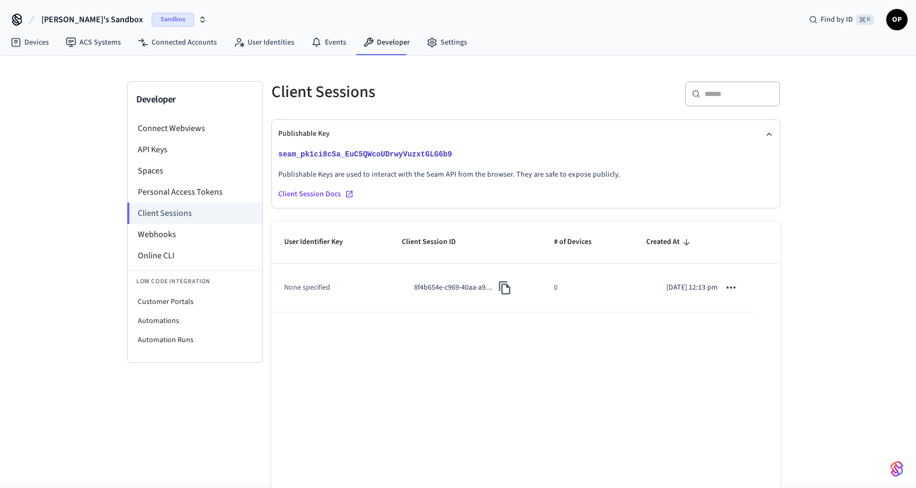
click at [323, 289] on td "None specified" at bounding box center [330, 288] width 118 height 48
click at [427, 291] on p "8f4b654e-c969-40aa-a96f-0649083f60dd" at bounding box center [454, 287] width 80 height 11
click at [667, 292] on p "[DATE] 12:13 pm" at bounding box center [692, 287] width 51 height 11
click at [731, 290] on icon "sticky table" at bounding box center [731, 287] width 14 height 14
click at [629, 347] on div at bounding box center [458, 244] width 916 height 488
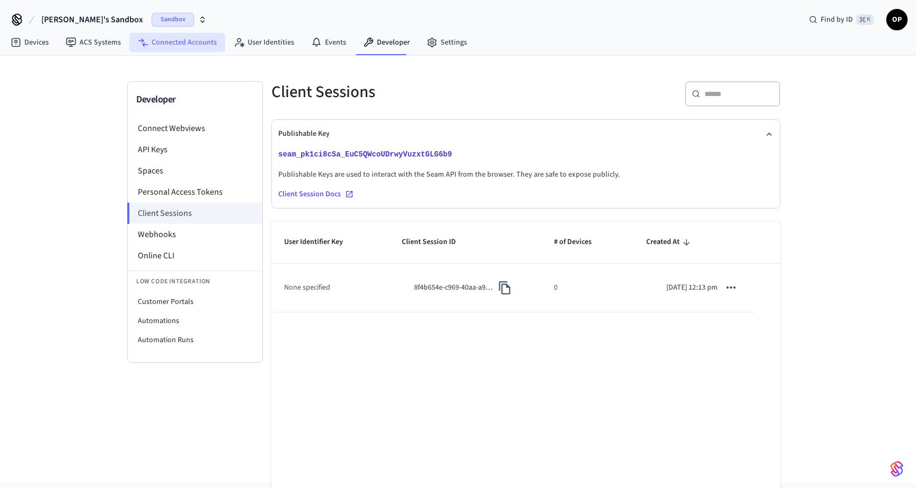
click at [166, 43] on link "Connected Accounts" at bounding box center [177, 42] width 96 height 19
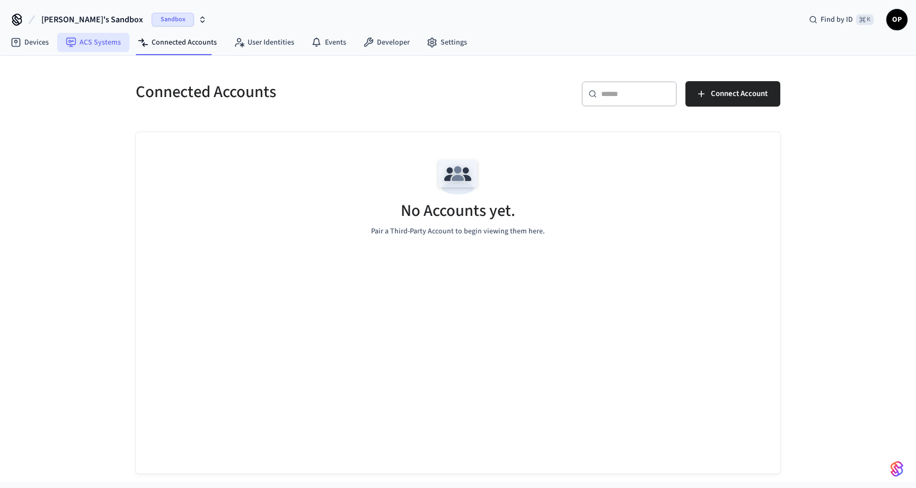
click at [81, 46] on link "ACS Systems" at bounding box center [93, 42] width 72 height 19
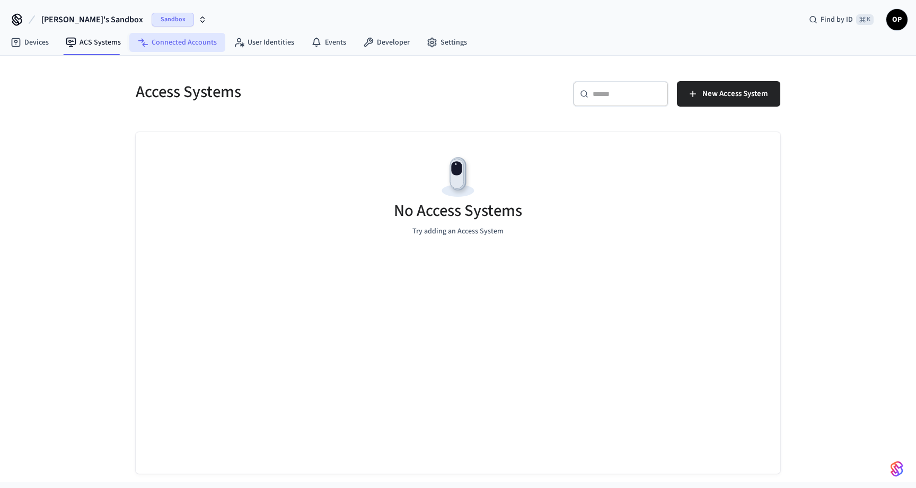
click at [159, 42] on link "Connected Accounts" at bounding box center [177, 42] width 96 height 19
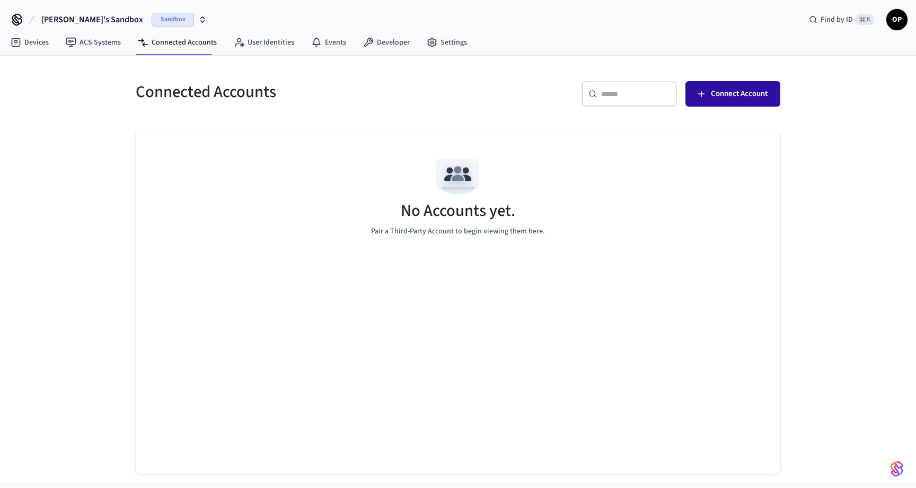
click at [720, 94] on span "Connect Account" at bounding box center [739, 94] width 57 height 14
click at [97, 56] on div "Connected Accounts ​ ​ Connect Account No Accounts yet. Pair a Third-Party Acco…" at bounding box center [458, 269] width 916 height 426
click at [89, 45] on link "ACS Systems" at bounding box center [93, 42] width 72 height 19
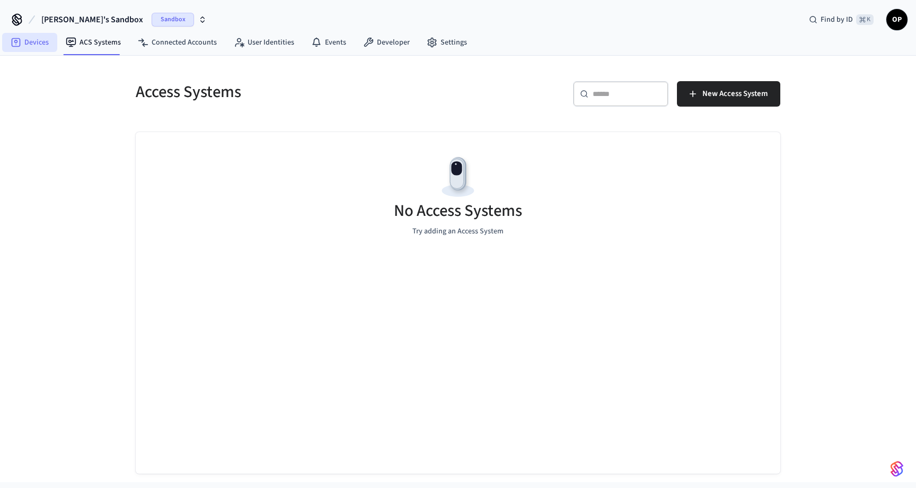
click at [25, 42] on link "Devices" at bounding box center [29, 42] width 55 height 19
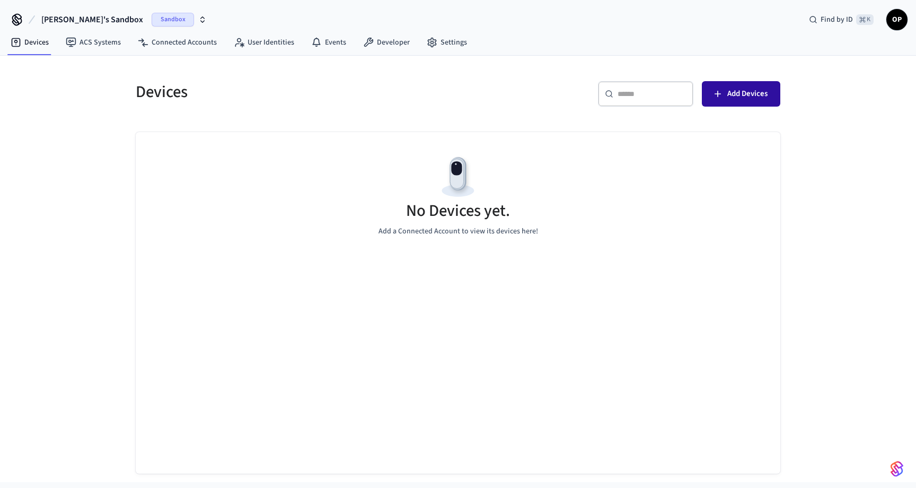
click at [740, 95] on span "Add Devices" at bounding box center [747, 94] width 40 height 14
click at [753, 96] on span "Add Devices" at bounding box center [747, 94] width 40 height 14
click at [387, 42] on link "Developer" at bounding box center [387, 42] width 64 height 19
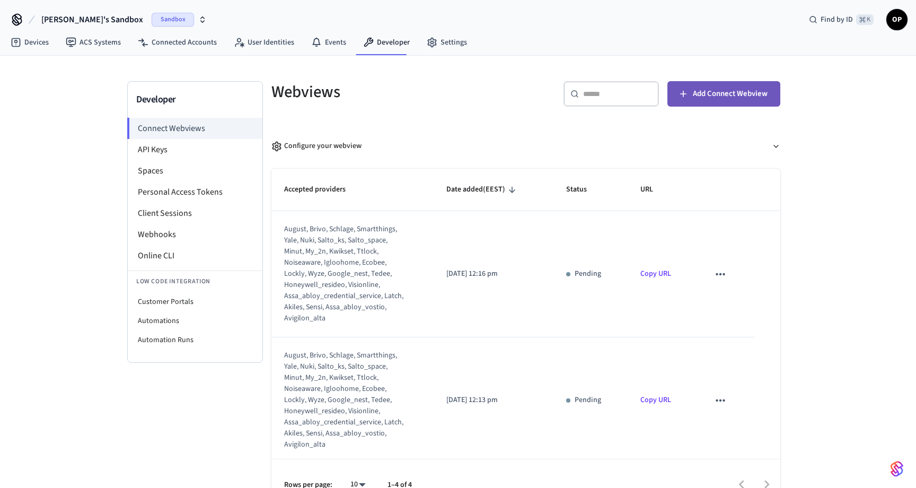
click at [708, 92] on span "Add Connect Webview" at bounding box center [730, 94] width 75 height 14
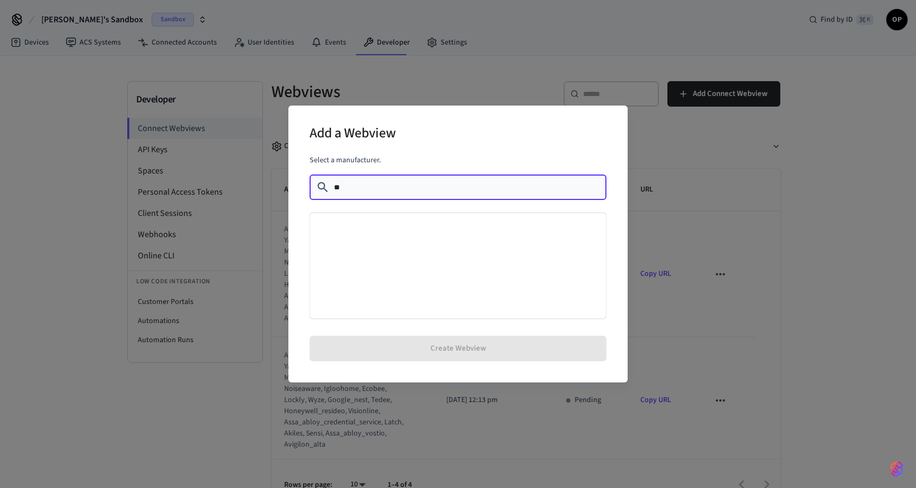
type input "*"
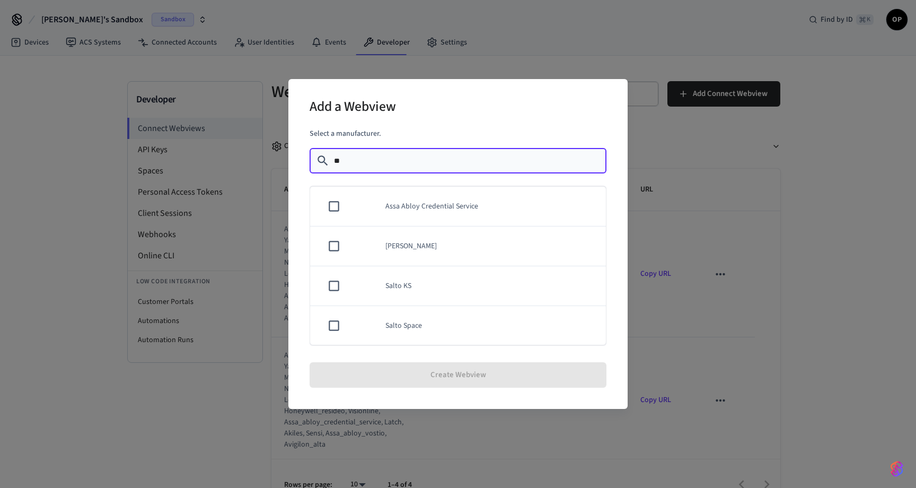
type input "*"
click at [326, 310] on td "sticky table" at bounding box center [331, 314] width 43 height 40
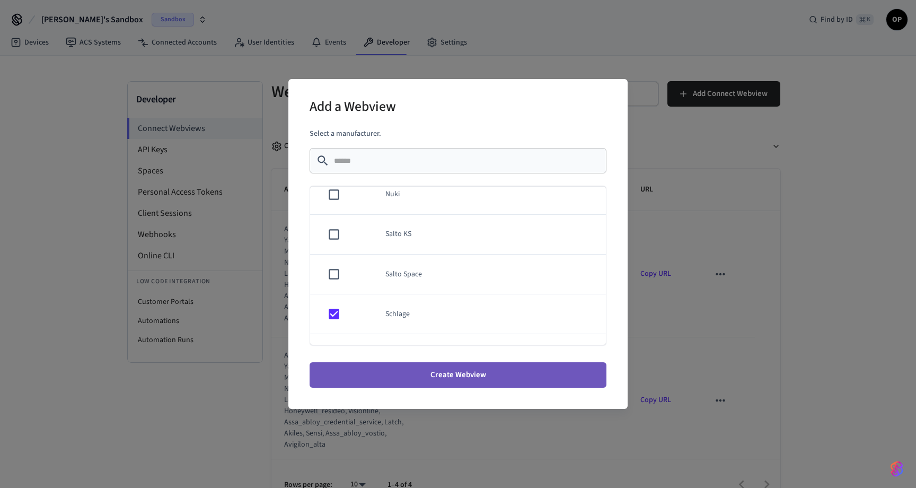
click at [380, 374] on button "Create Webview" at bounding box center [458, 374] width 297 height 25
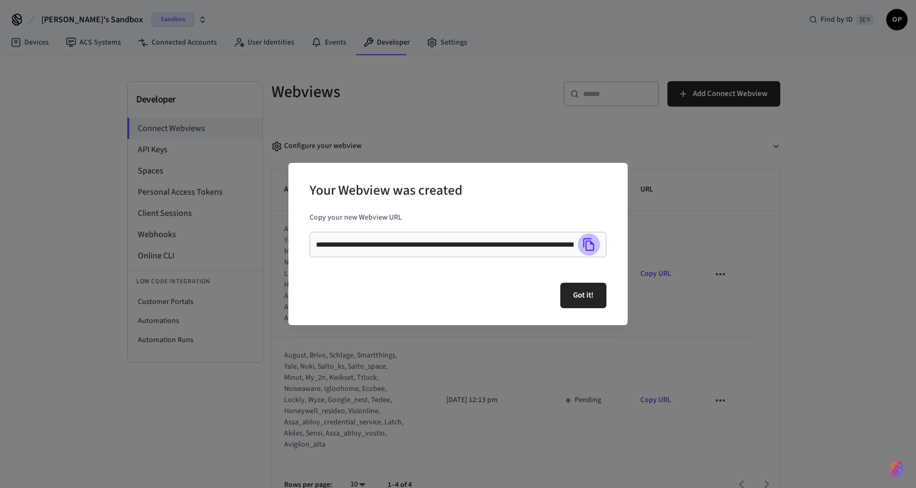
click at [594, 253] on button "Copy" at bounding box center [589, 244] width 22 height 22
click at [584, 288] on button "Got it!" at bounding box center [583, 295] width 46 height 25
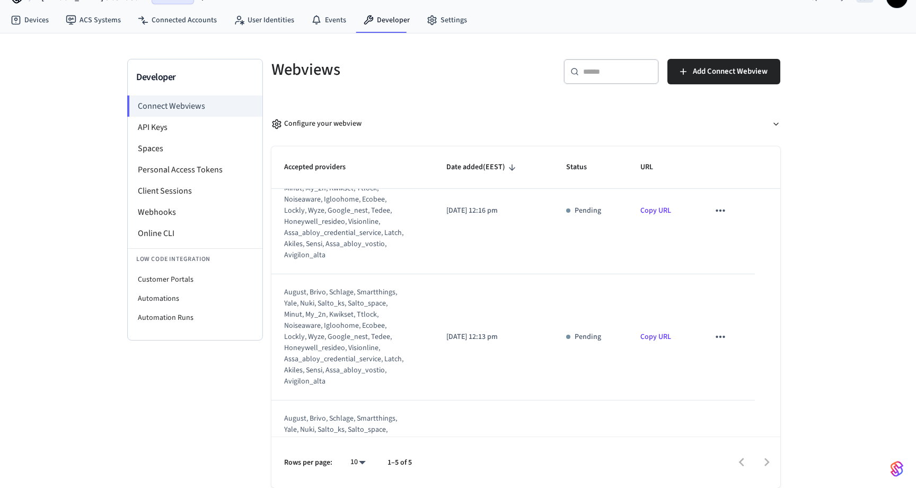
scroll to position [0, 0]
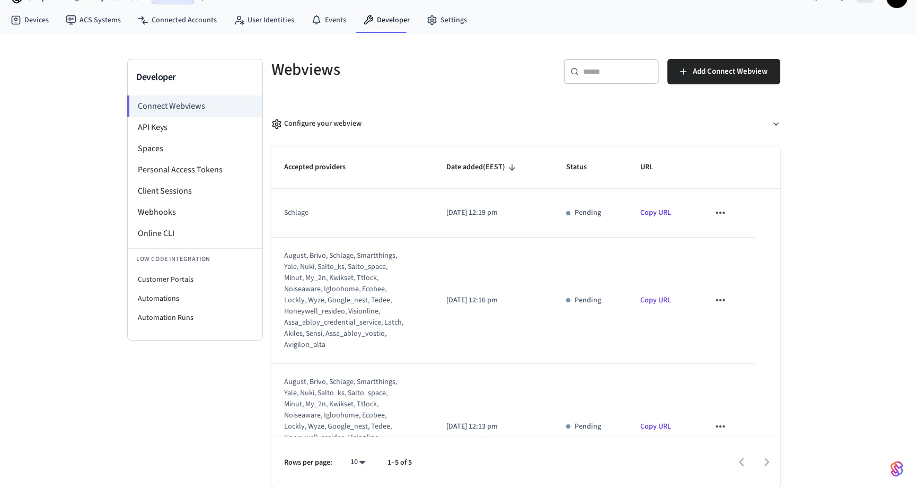
click at [725, 217] on icon "sticky table" at bounding box center [721, 213] width 14 height 14
click at [730, 244] on icon at bounding box center [730, 247] width 8 height 8
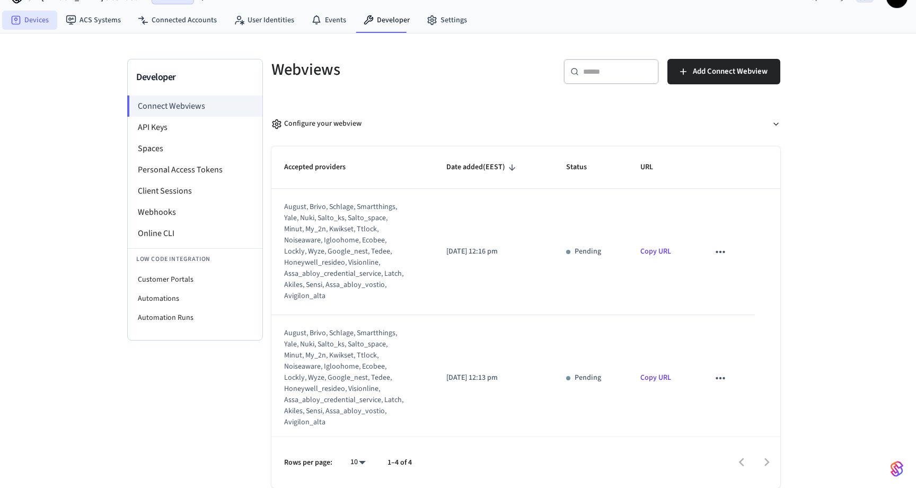
click at [25, 21] on link "Devices" at bounding box center [29, 20] width 55 height 19
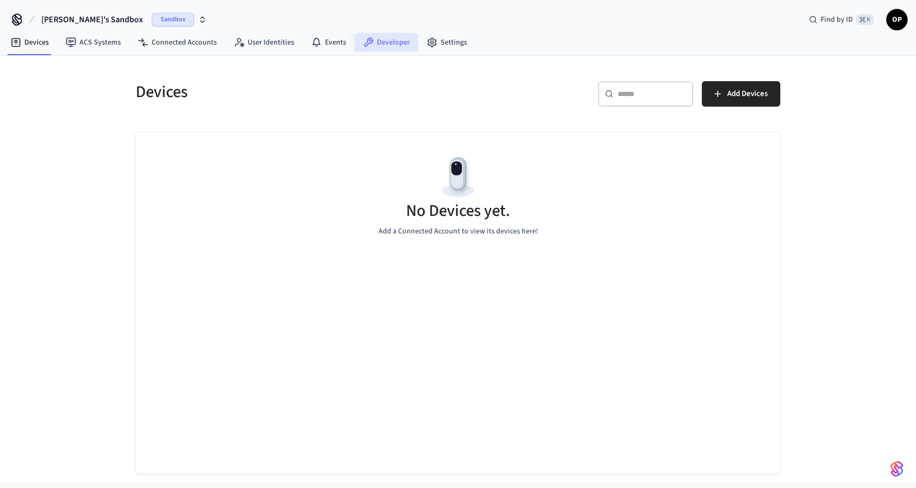
click at [378, 48] on link "Developer" at bounding box center [387, 42] width 64 height 19
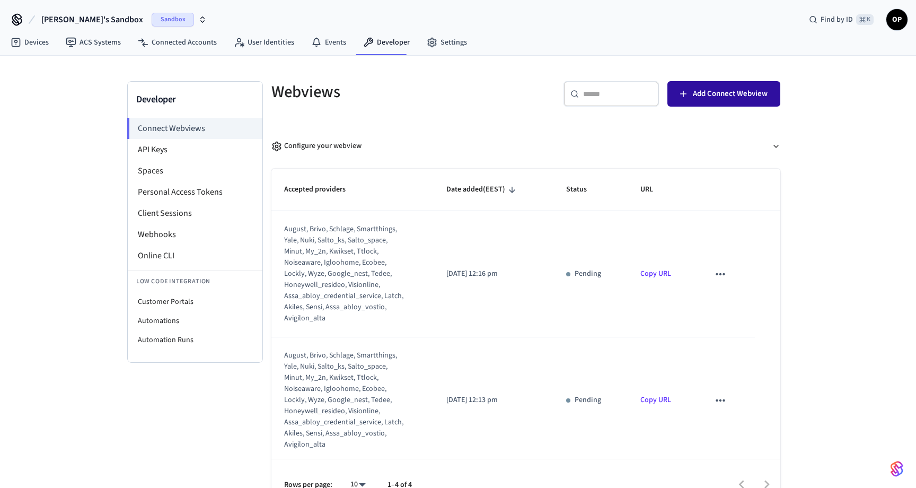
click at [724, 90] on span "Add Connect Webview" at bounding box center [730, 94] width 75 height 14
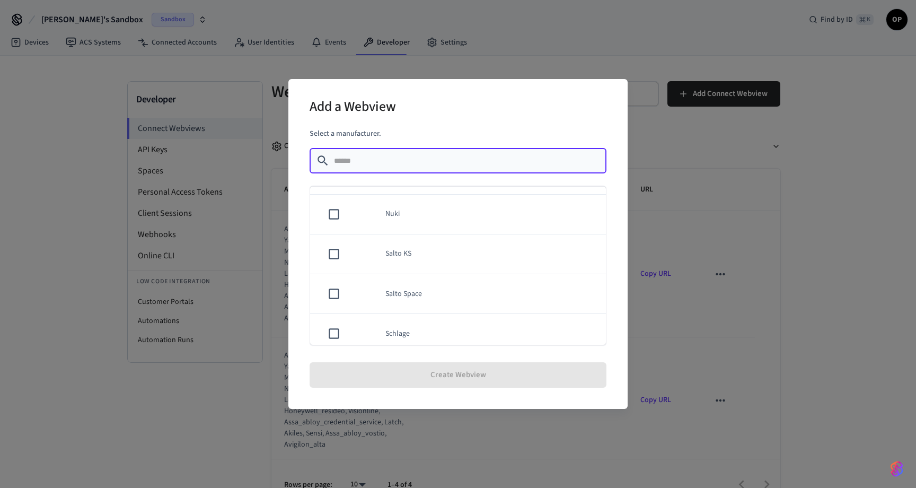
scroll to position [716, 0]
click at [323, 251] on td "sticky table" at bounding box center [331, 247] width 43 height 40
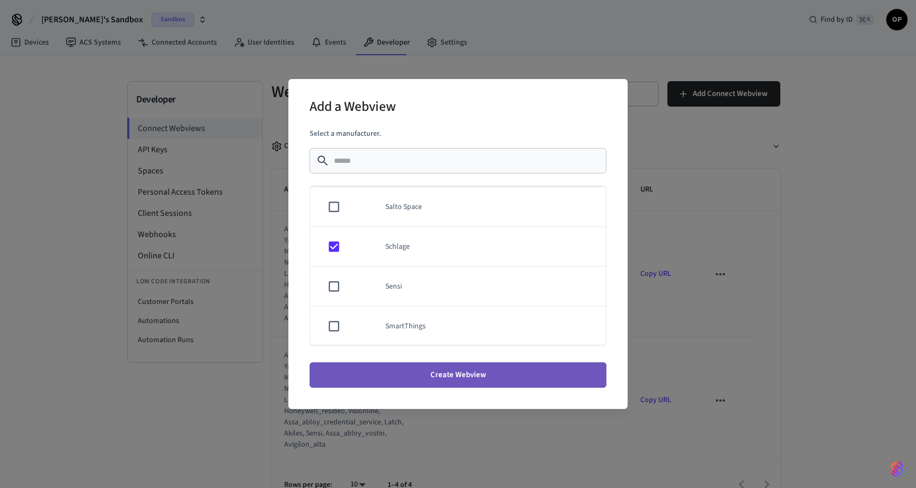
click at [373, 386] on button "Create Webview" at bounding box center [458, 374] width 297 height 25
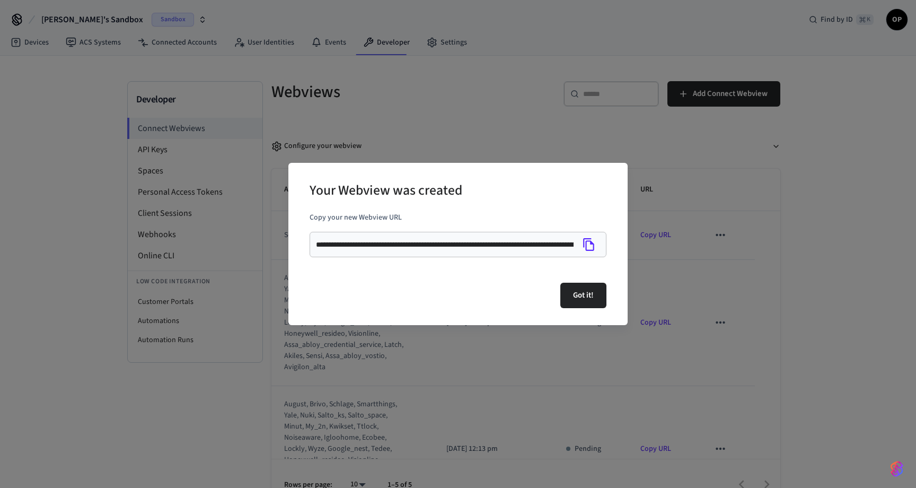
click at [585, 253] on button "Copy" at bounding box center [589, 244] width 22 height 22
click at [581, 295] on button "Got it!" at bounding box center [583, 295] width 46 height 25
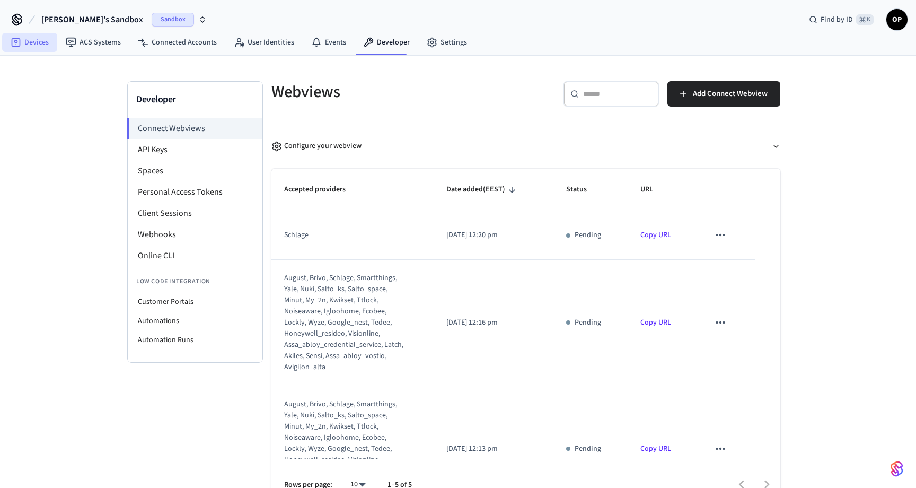
click at [34, 44] on link "Devices" at bounding box center [29, 42] width 55 height 19
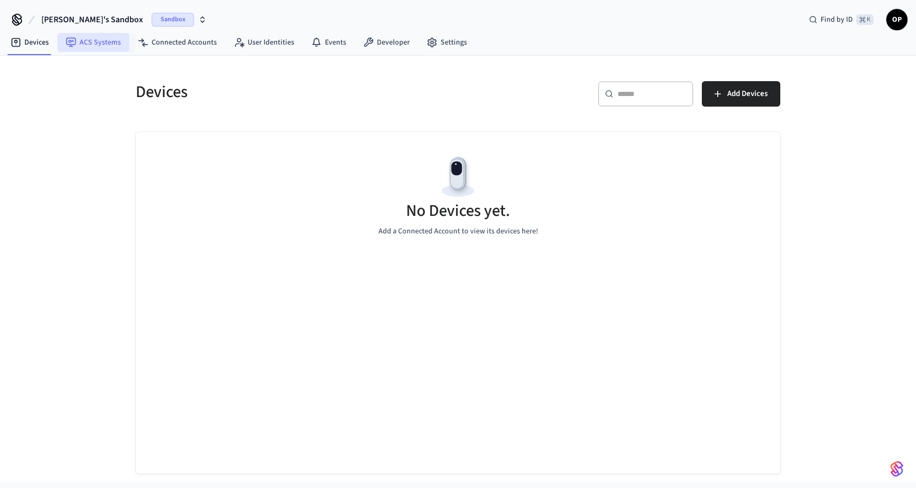
click at [122, 45] on link "ACS Systems" at bounding box center [93, 42] width 72 height 19
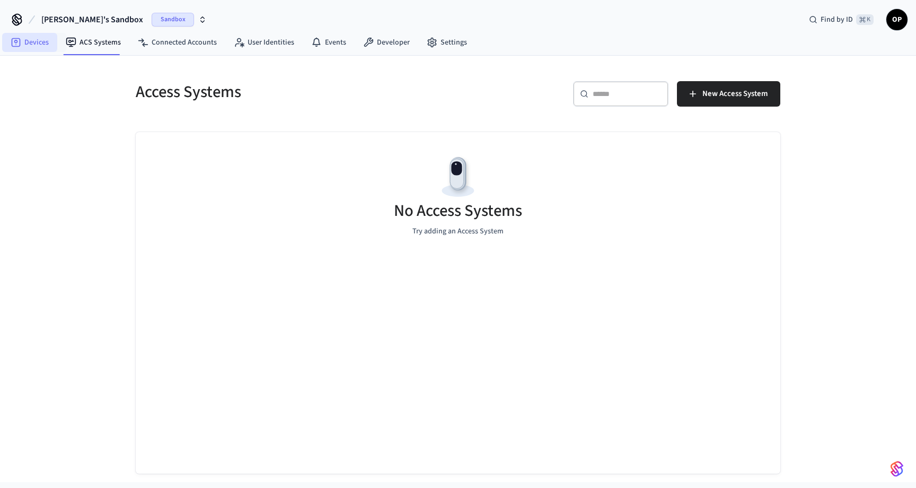
click at [33, 43] on link "Devices" at bounding box center [29, 42] width 55 height 19
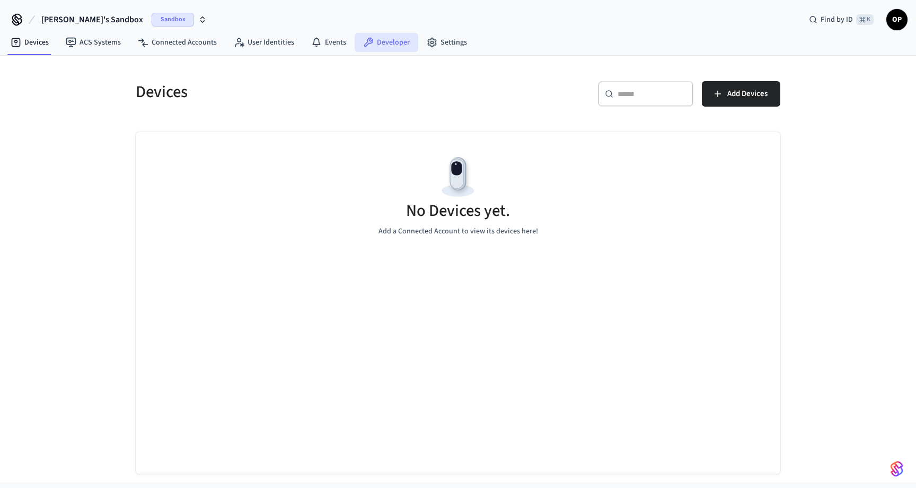
click at [393, 49] on link "Developer" at bounding box center [387, 42] width 64 height 19
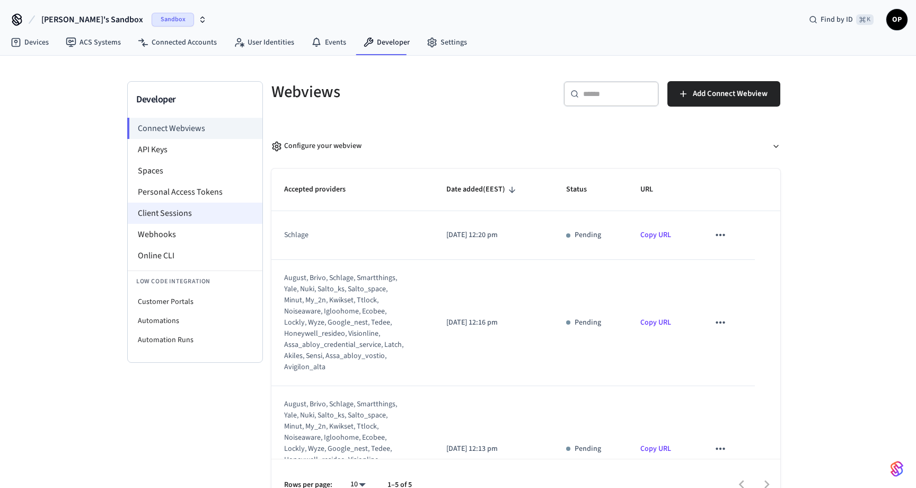
click at [176, 208] on li "Client Sessions" at bounding box center [195, 213] width 135 height 21
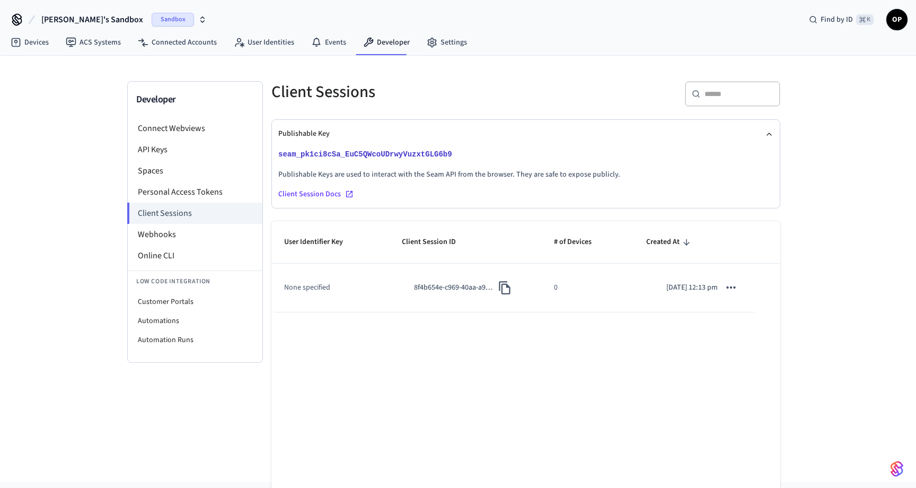
click at [730, 287] on icon "sticky table" at bounding box center [731, 287] width 14 height 14
click at [659, 216] on div at bounding box center [458, 244] width 916 height 488
click at [196, 130] on li "Connect Webviews" at bounding box center [195, 128] width 135 height 21
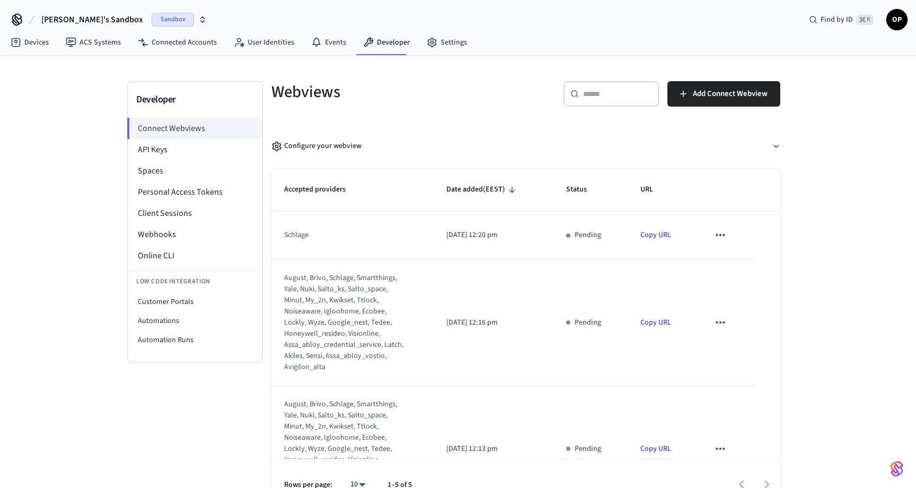
click at [722, 234] on icon "sticky table" at bounding box center [721, 235] width 14 height 14
click at [738, 271] on li "Delete" at bounding box center [742, 269] width 48 height 28
click at [715, 92] on span "Add Connect Webview" at bounding box center [730, 94] width 75 height 14
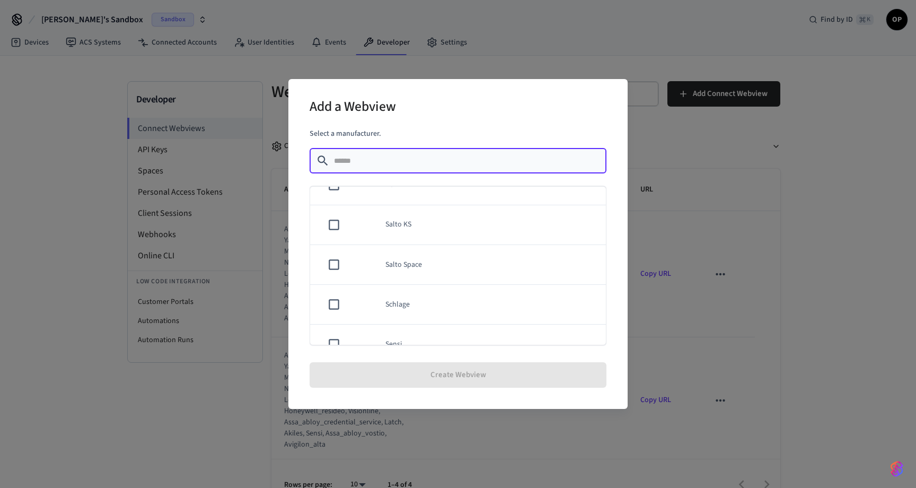
scroll to position [654, 0]
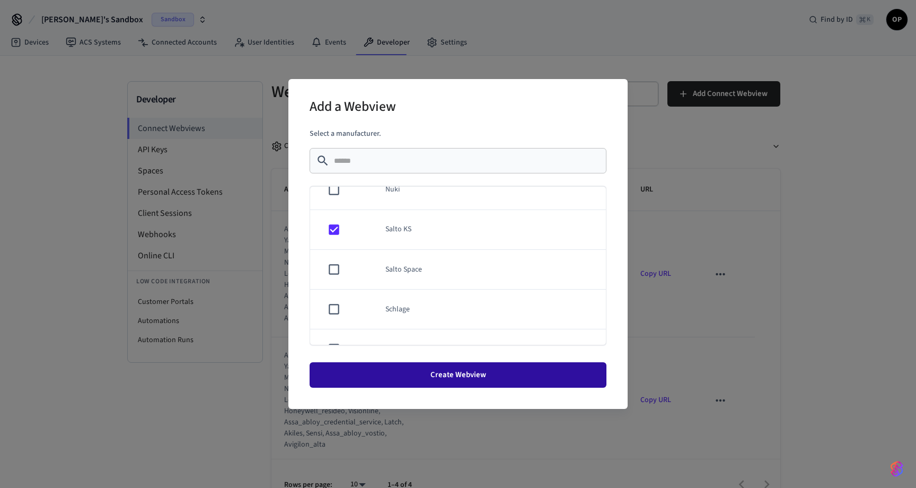
click at [379, 373] on button "Create Webview" at bounding box center [458, 374] width 297 height 25
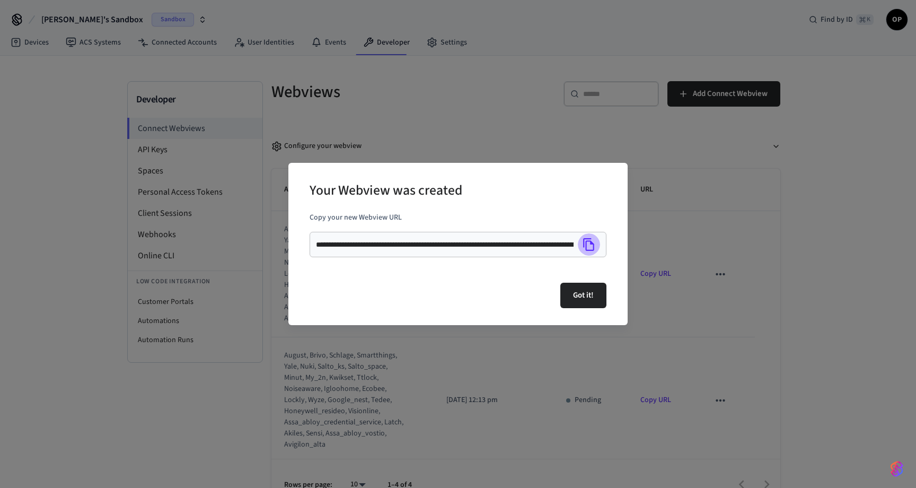
click at [589, 251] on icon "Copy" at bounding box center [589, 245] width 14 height 14
click at [577, 299] on button "Got it!" at bounding box center [583, 295] width 46 height 25
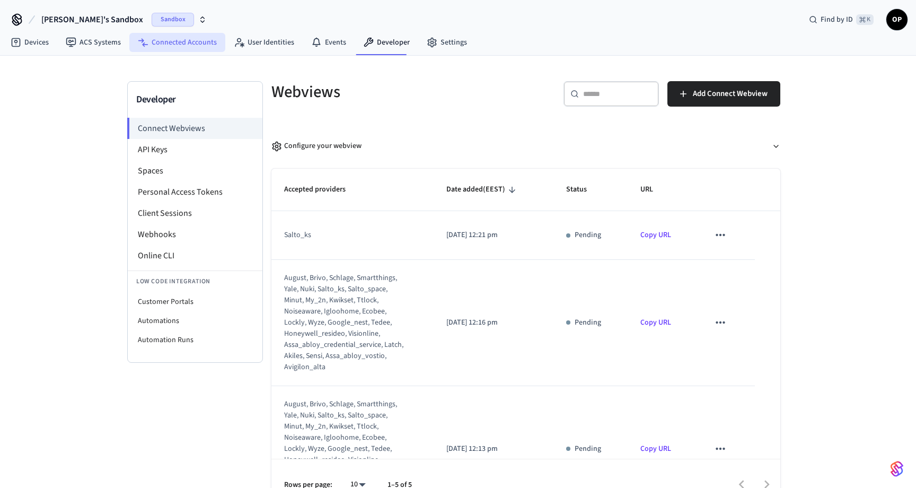
click at [194, 40] on link "Connected Accounts" at bounding box center [177, 42] width 96 height 19
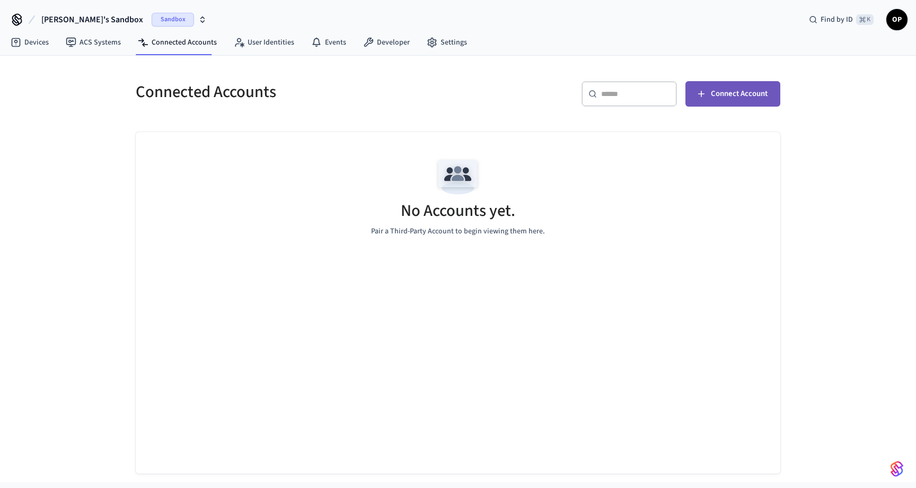
click at [740, 91] on span "Connect Account" at bounding box center [739, 94] width 57 height 14
click at [370, 45] on link "Developer" at bounding box center [387, 42] width 64 height 19
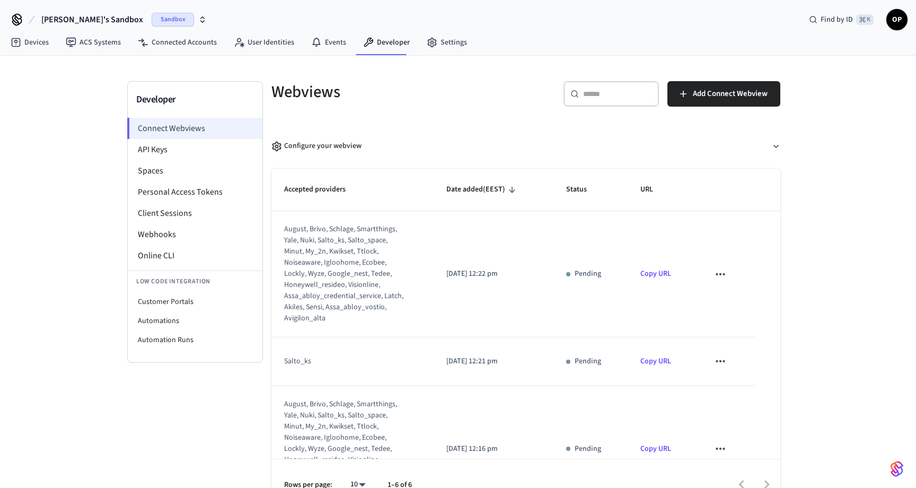
click at [178, 125] on li "Connect Webviews" at bounding box center [194, 128] width 135 height 21
click at [27, 42] on link "Devices" at bounding box center [29, 42] width 55 height 19
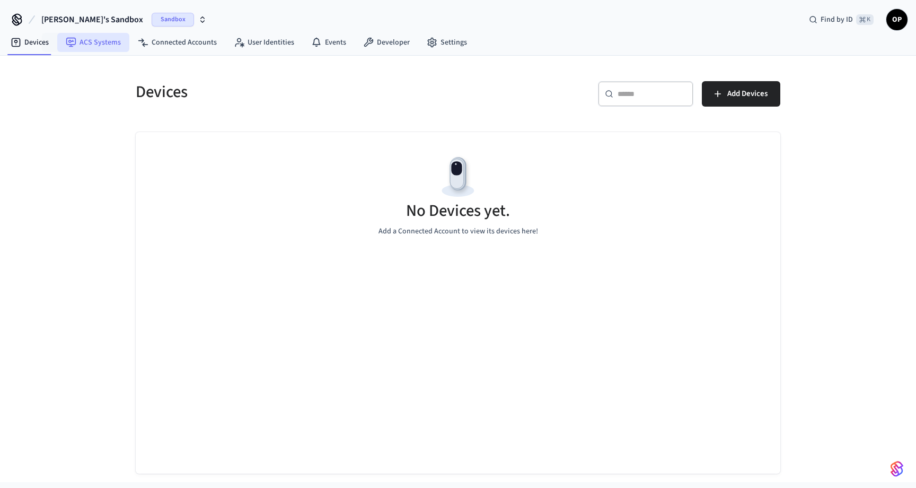
click at [75, 39] on icon at bounding box center [71, 43] width 10 height 10
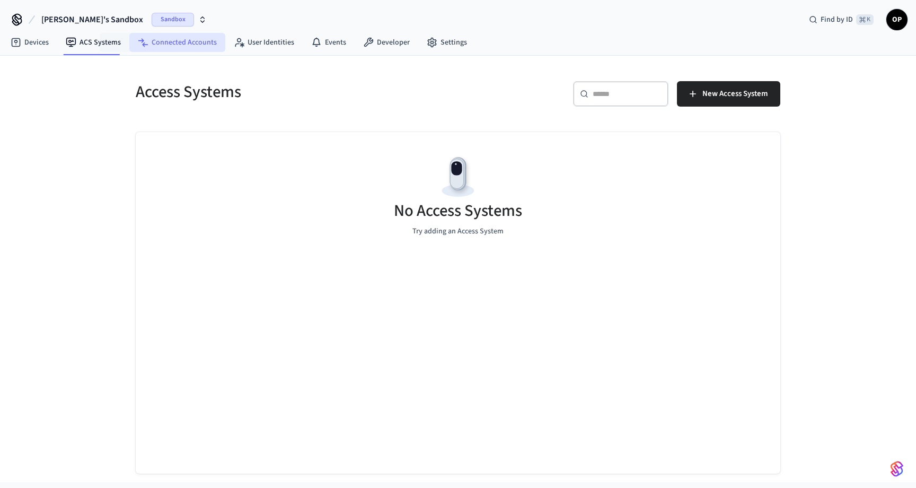
click at [159, 44] on link "Connected Accounts" at bounding box center [177, 42] width 96 height 19
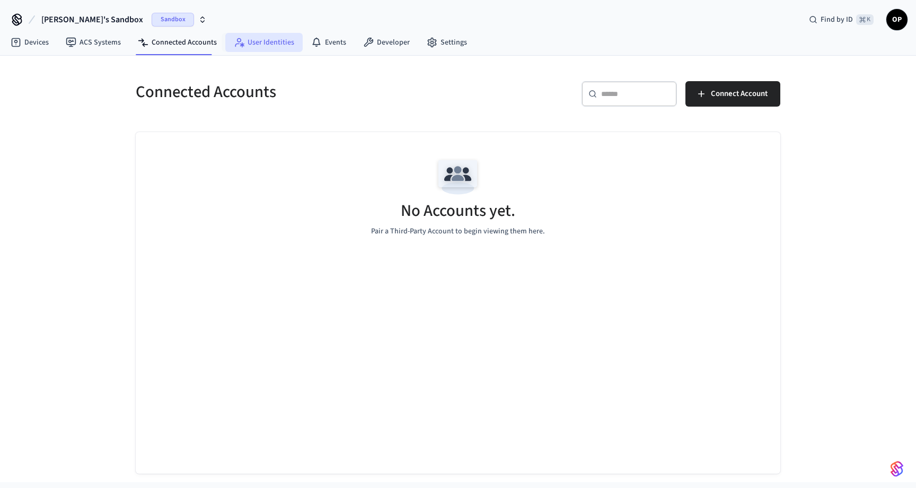
click at [249, 42] on link "User Identities" at bounding box center [263, 42] width 77 height 19
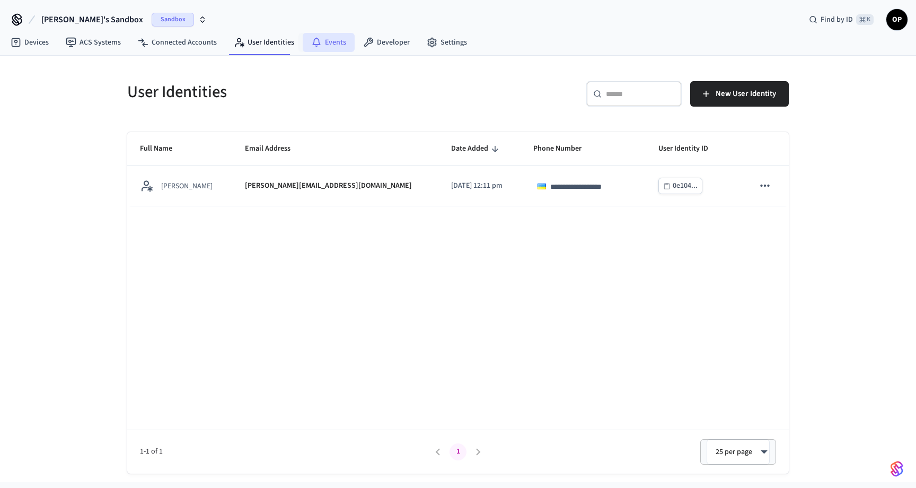
click at [334, 43] on link "Events" at bounding box center [329, 42] width 52 height 19
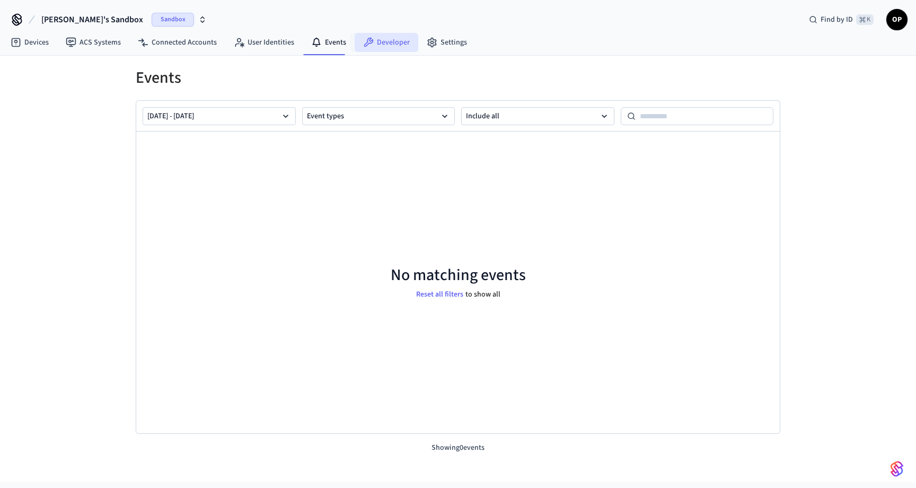
click at [385, 42] on link "Developer" at bounding box center [387, 42] width 64 height 19
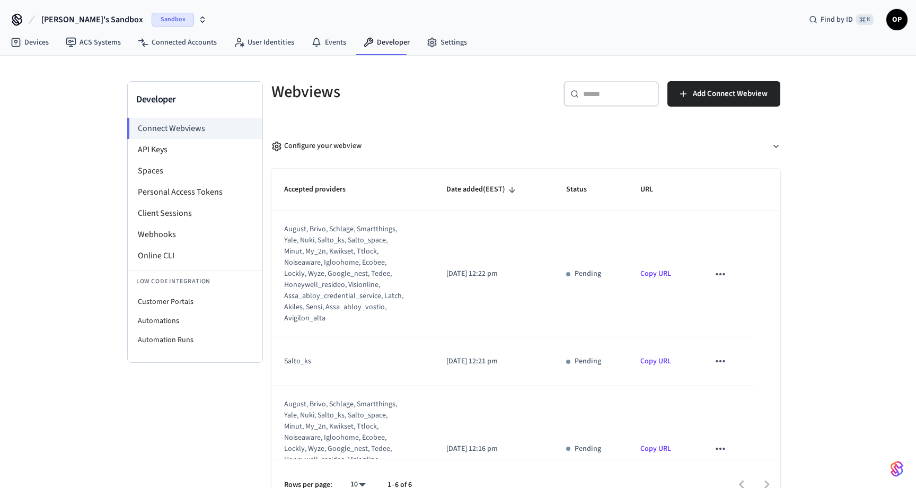
click at [725, 362] on icon "sticky table" at bounding box center [721, 361] width 14 height 14
click at [731, 391] on icon at bounding box center [730, 395] width 8 height 8
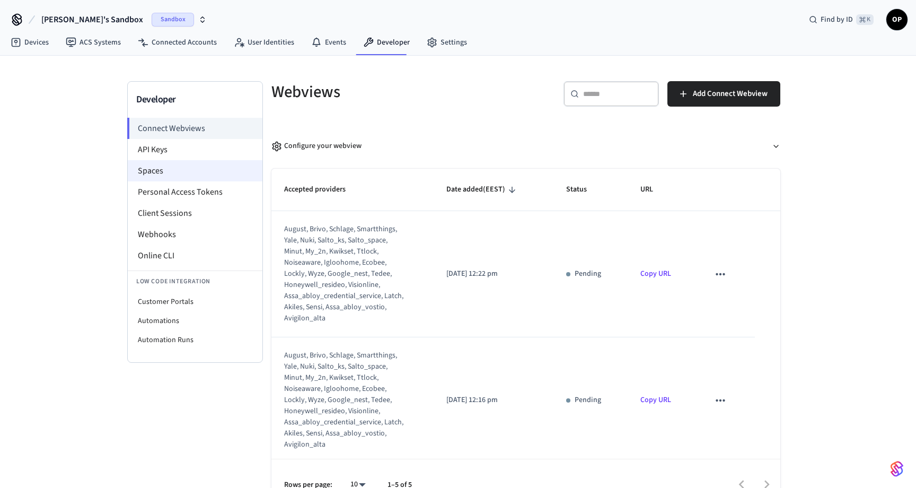
click at [168, 171] on li "Spaces" at bounding box center [195, 170] width 135 height 21
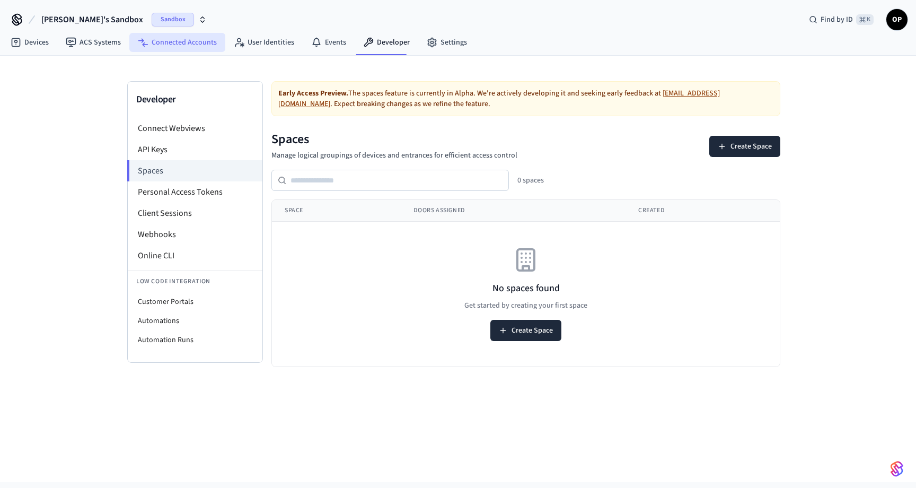
click at [181, 43] on link "Connected Accounts" at bounding box center [177, 42] width 96 height 19
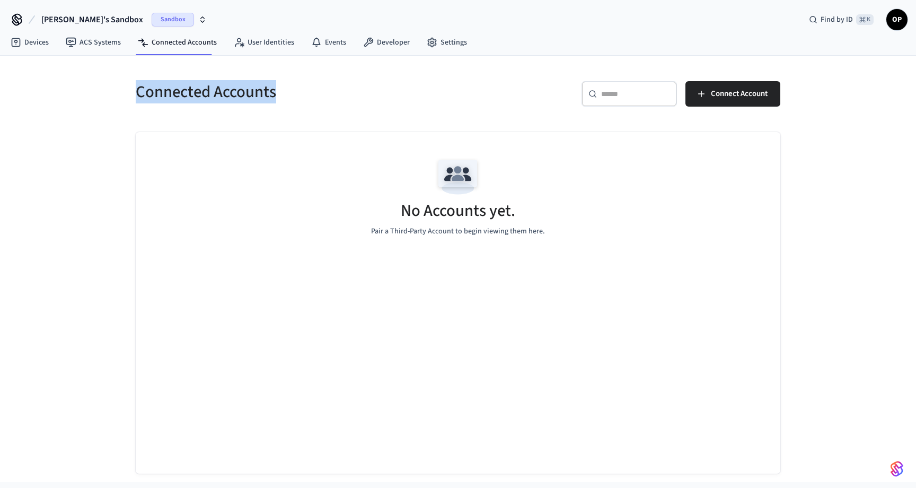
drag, startPoint x: 139, startPoint y: 87, endPoint x: 287, endPoint y: 89, distance: 148.5
click at [287, 89] on h5 "Connected Accounts" at bounding box center [294, 92] width 316 height 22
copy h5 "Connected Accounts"
click at [716, 97] on span "Connect Account" at bounding box center [739, 94] width 57 height 14
click at [182, 49] on link "Connected Accounts" at bounding box center [177, 42] width 96 height 19
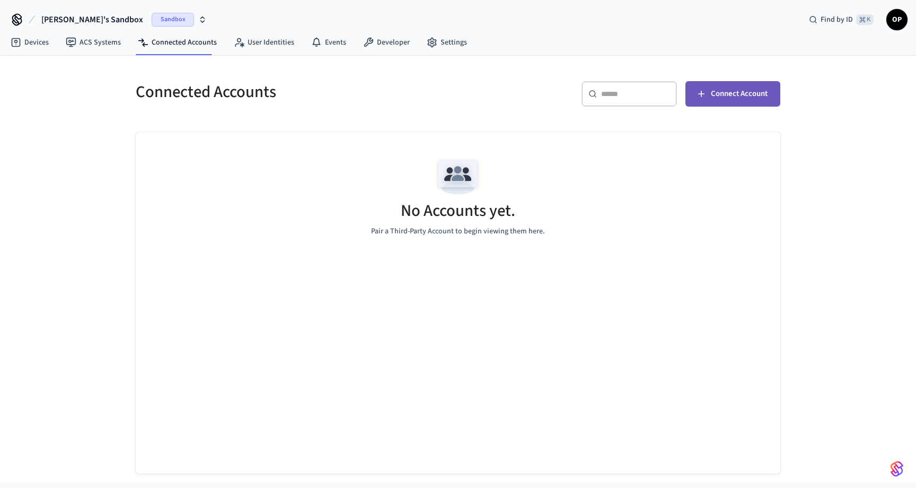
click at [747, 97] on span "Connect Account" at bounding box center [739, 94] width 57 height 14
click at [748, 99] on span "Connect Account" at bounding box center [739, 94] width 57 height 14
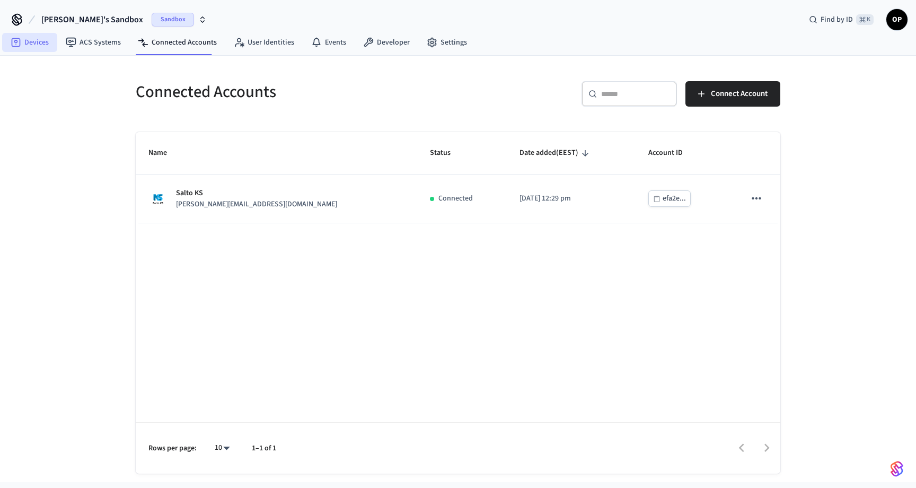
click at [23, 42] on link "Devices" at bounding box center [29, 42] width 55 height 19
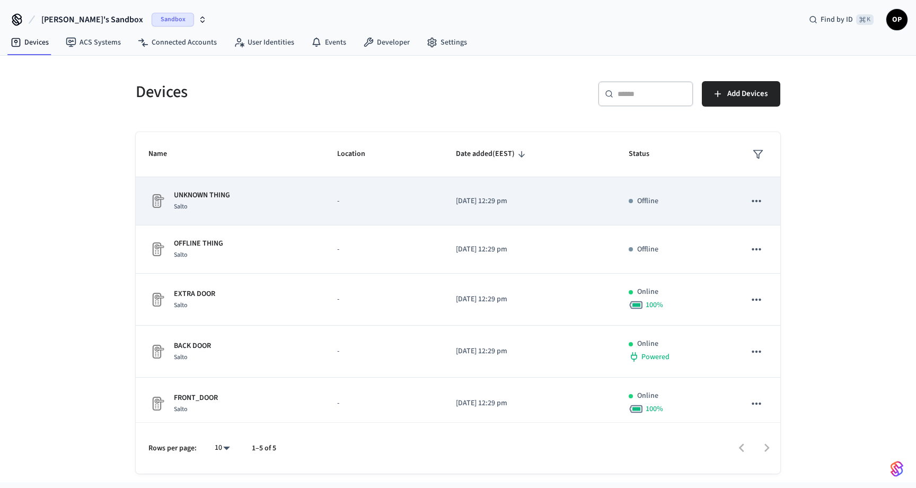
click at [205, 204] on div "Salto" at bounding box center [202, 206] width 56 height 11
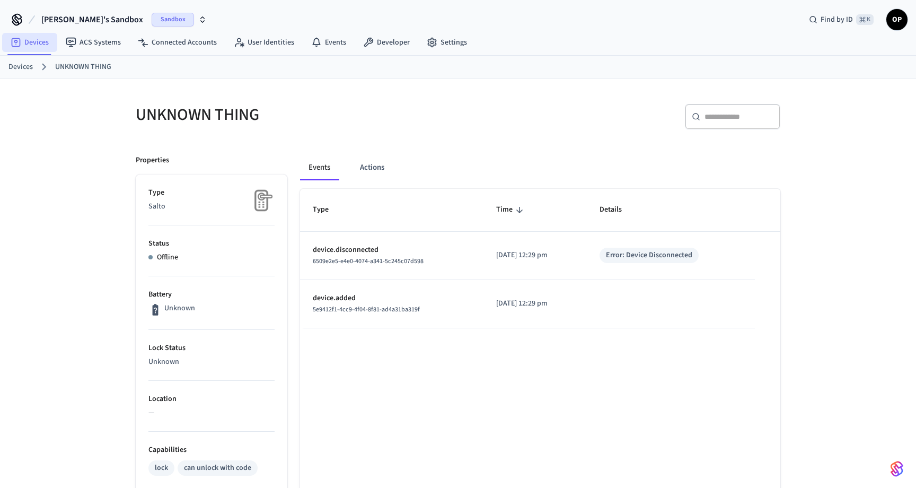
click at [33, 38] on link "Devices" at bounding box center [29, 42] width 55 height 19
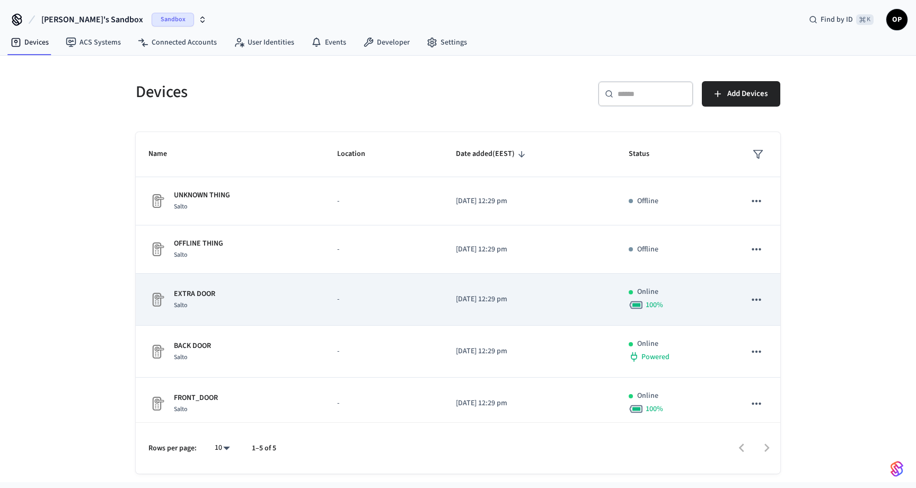
click at [228, 317] on td "EXTRA DOOR Salto" at bounding box center [230, 300] width 189 height 52
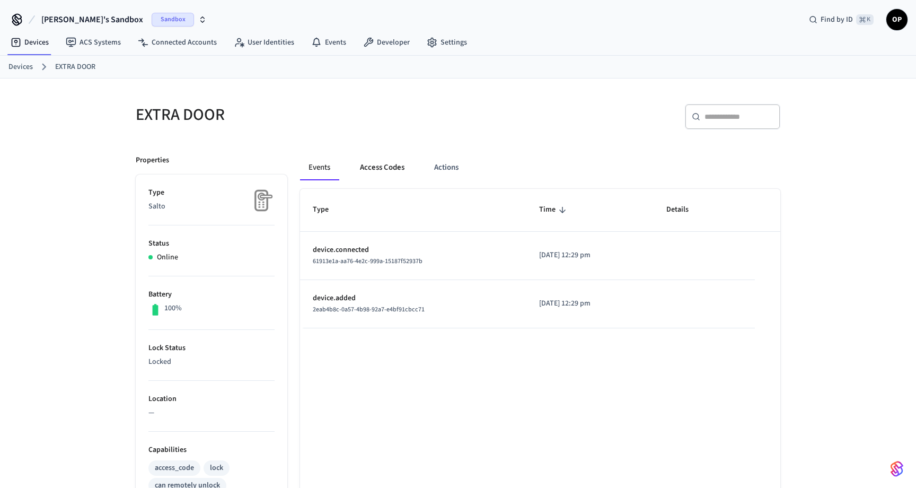
click at [393, 167] on button "Access Codes" at bounding box center [383, 167] width 62 height 25
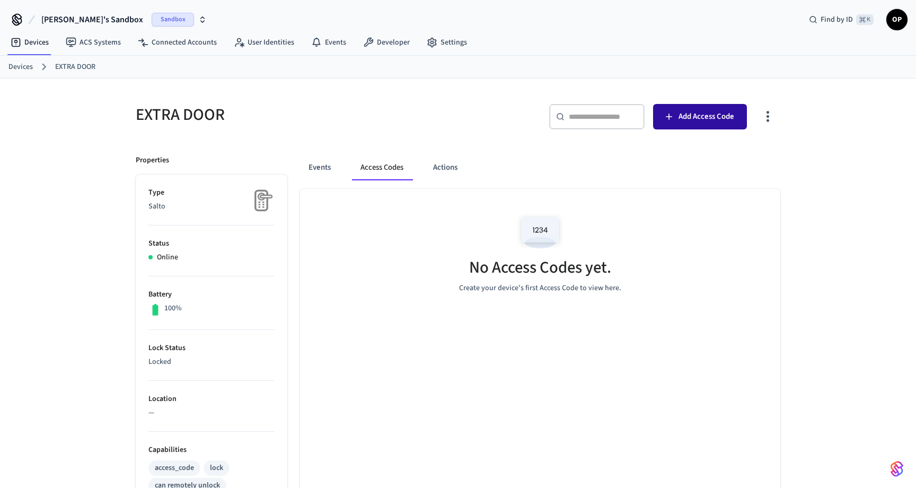
click at [715, 113] on span "Add Access Code" at bounding box center [707, 117] width 56 height 14
click at [34, 40] on link "Devices" at bounding box center [29, 42] width 55 height 19
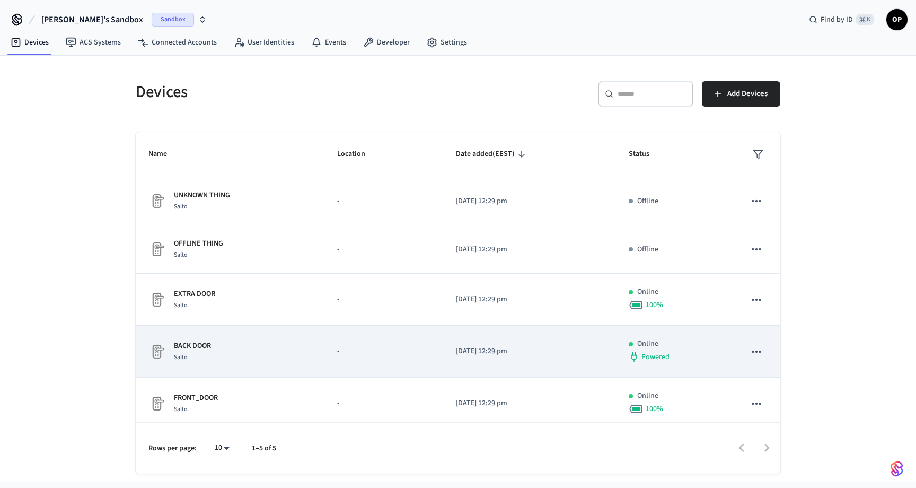
click at [208, 348] on p "BACK DOOR" at bounding box center [192, 345] width 37 height 11
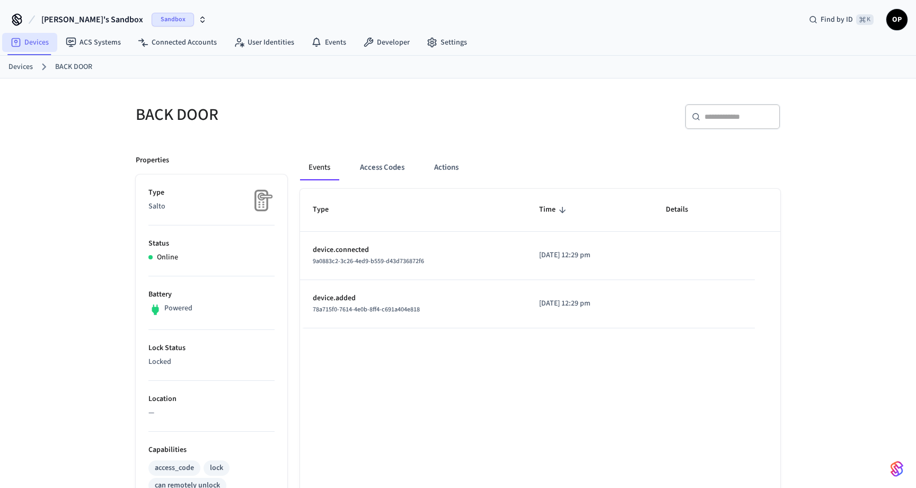
click at [17, 38] on icon at bounding box center [16, 42] width 9 height 9
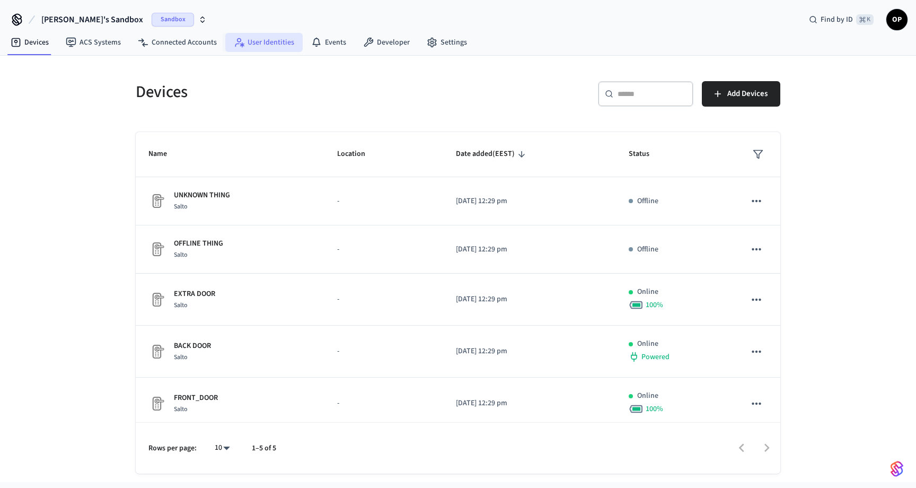
click at [280, 41] on link "User Identities" at bounding box center [263, 42] width 77 height 19
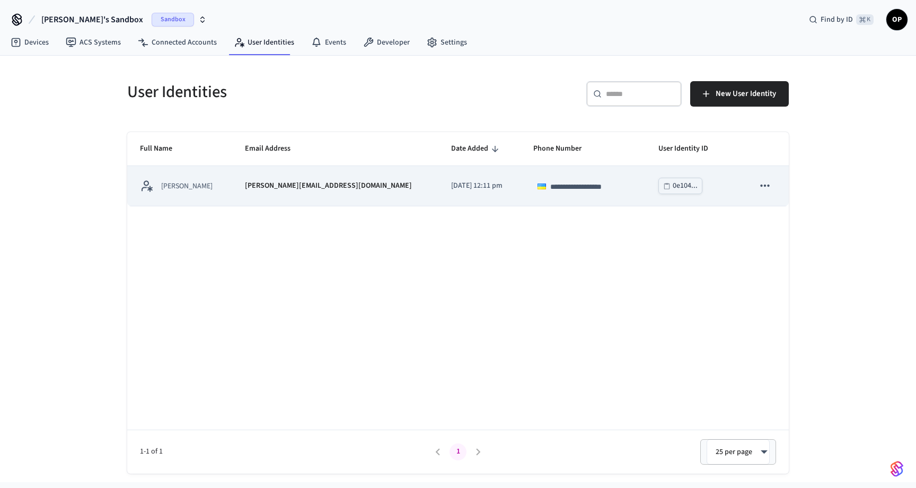
click at [297, 181] on p "[PERSON_NAME][EMAIL_ADDRESS][DOMAIN_NAME]" at bounding box center [328, 185] width 167 height 11
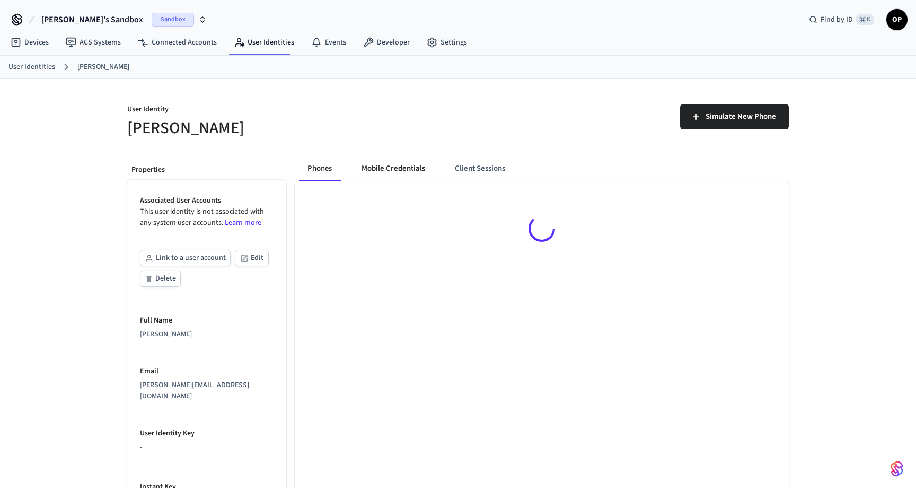
click at [400, 171] on button "Mobile Credentials" at bounding box center [393, 168] width 81 height 25
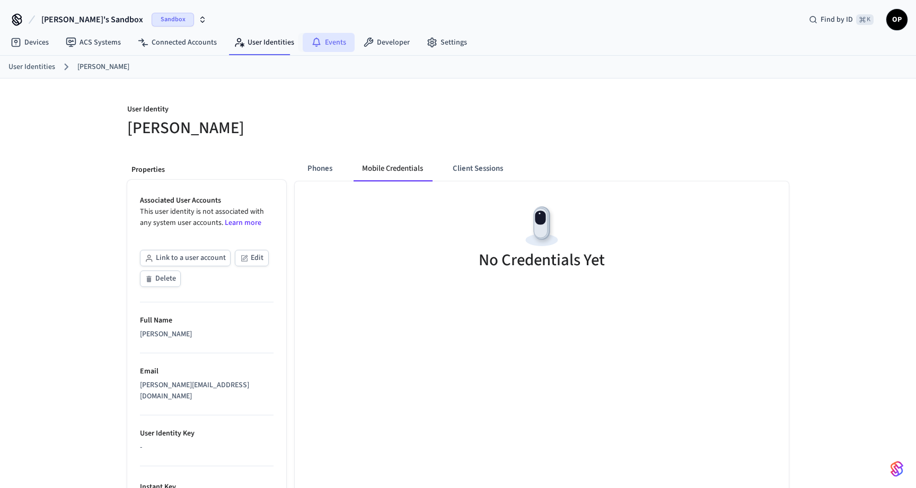
click at [334, 43] on link "Events" at bounding box center [329, 42] width 52 height 19
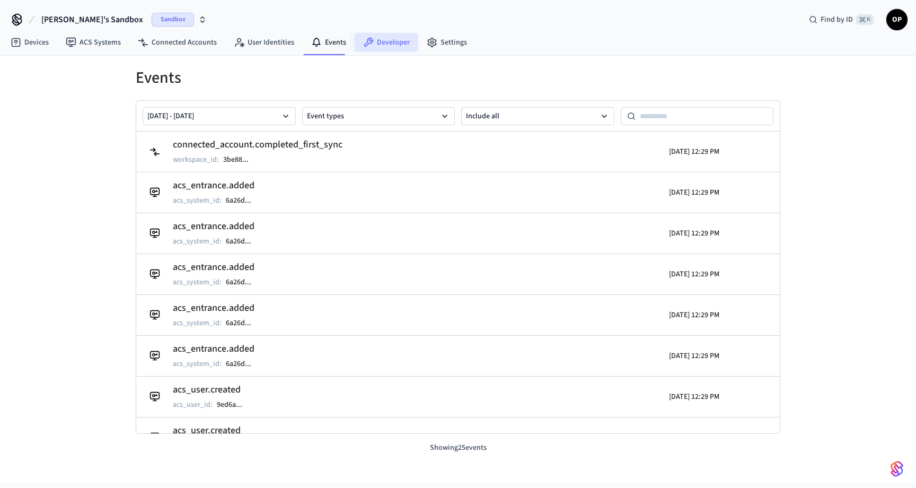
click at [376, 41] on link "Developer" at bounding box center [387, 42] width 64 height 19
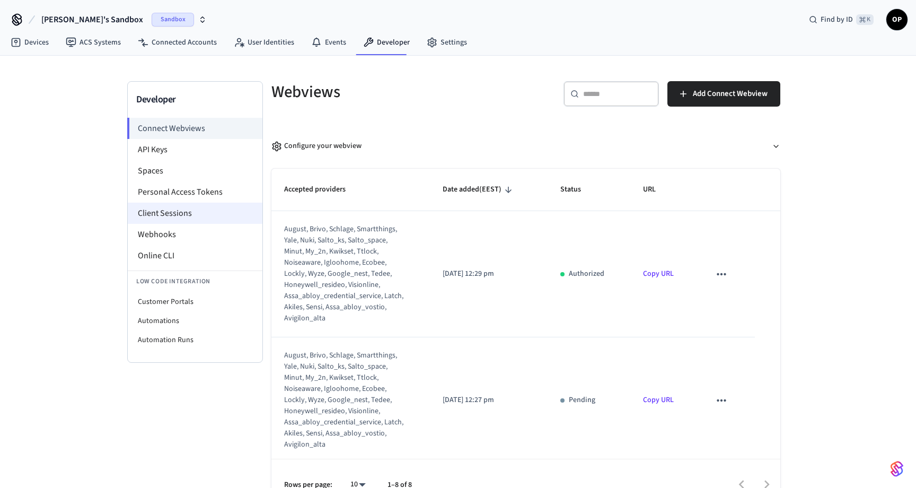
click at [148, 213] on li "Client Sessions" at bounding box center [195, 213] width 135 height 21
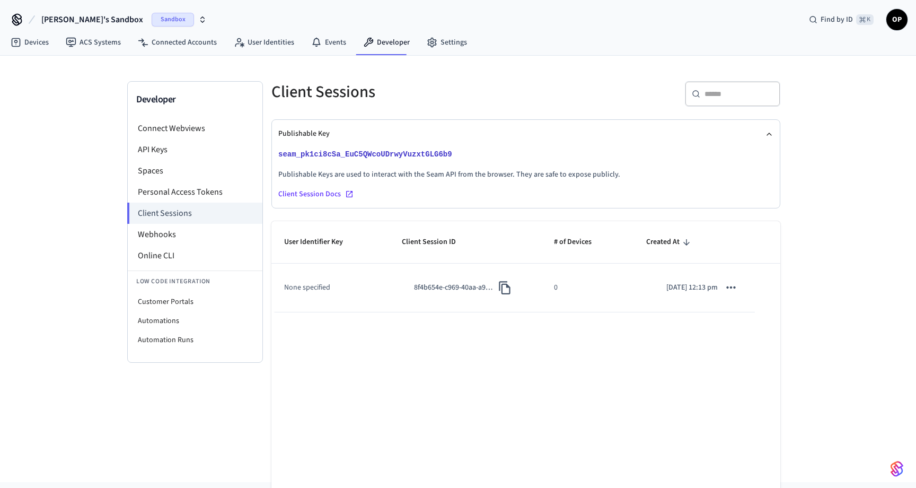
click at [439, 290] on p "8f4b654e-c969-40aa-a96f-0649083f60dd" at bounding box center [454, 287] width 80 height 11
click at [311, 288] on td "None specified" at bounding box center [330, 288] width 118 height 48
click at [698, 283] on p "[DATE] 12:13 pm" at bounding box center [692, 287] width 51 height 11
click at [749, 286] on td "[DATE] 12:13 pm" at bounding box center [694, 288] width 121 height 48
click at [732, 287] on icon "sticky table" at bounding box center [731, 287] width 14 height 14
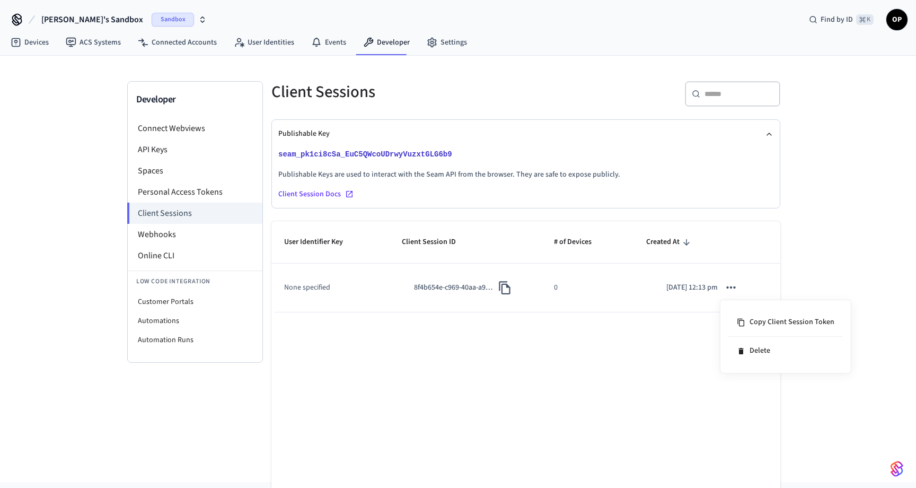
click at [721, 243] on div at bounding box center [458, 244] width 916 height 488
click at [259, 44] on link "User Identities" at bounding box center [263, 42] width 77 height 19
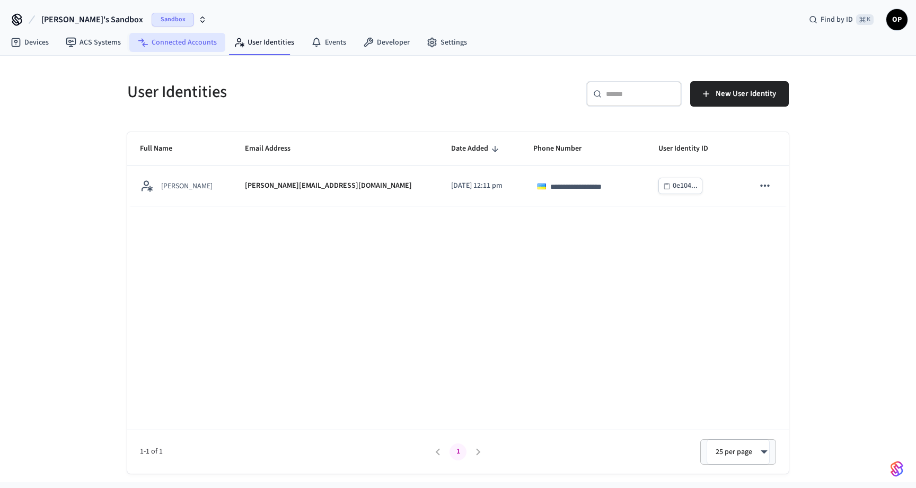
click at [176, 37] on link "Connected Accounts" at bounding box center [177, 42] width 96 height 19
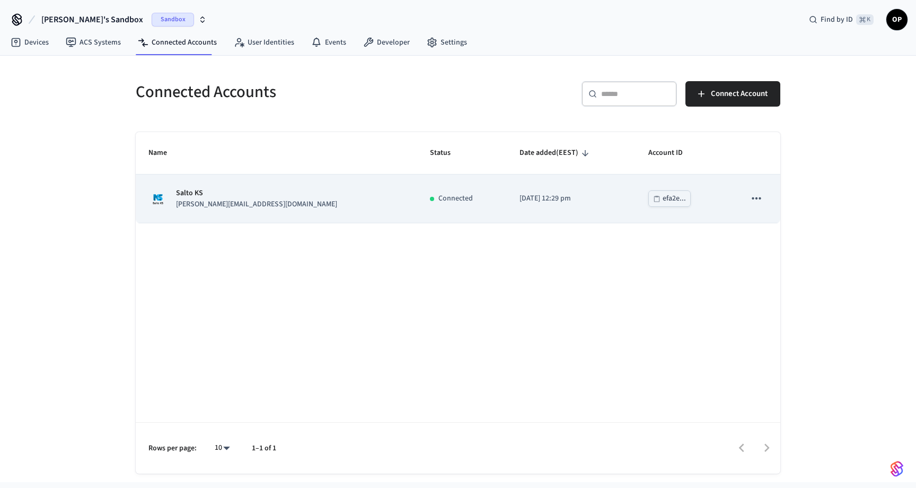
click at [174, 194] on div "Salto KS jane@example.com" at bounding box center [276, 199] width 256 height 22
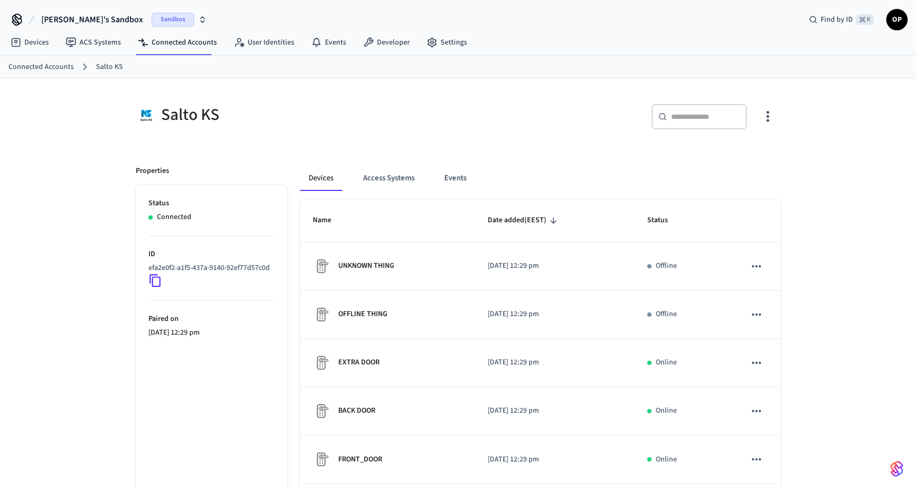
scroll to position [53, 0]
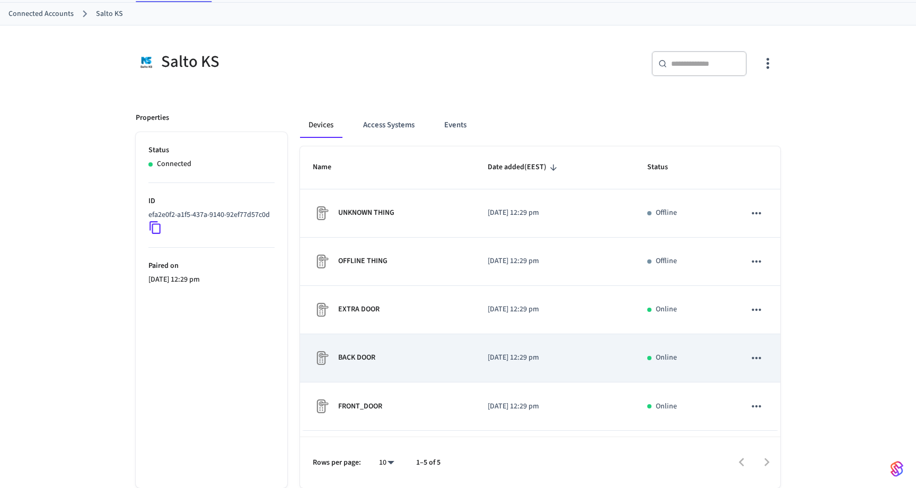
click at [362, 366] on div "BACK DOOR" at bounding box center [388, 357] width 150 height 17
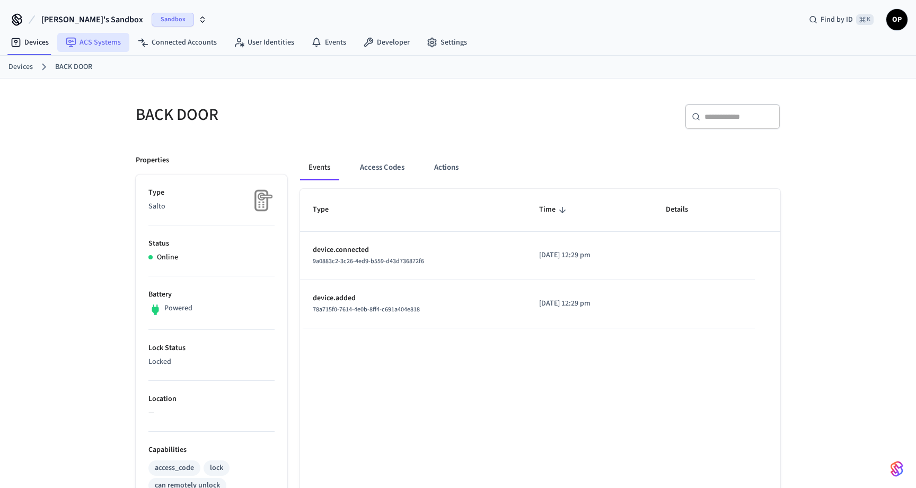
click at [105, 47] on link "ACS Systems" at bounding box center [93, 42] width 72 height 19
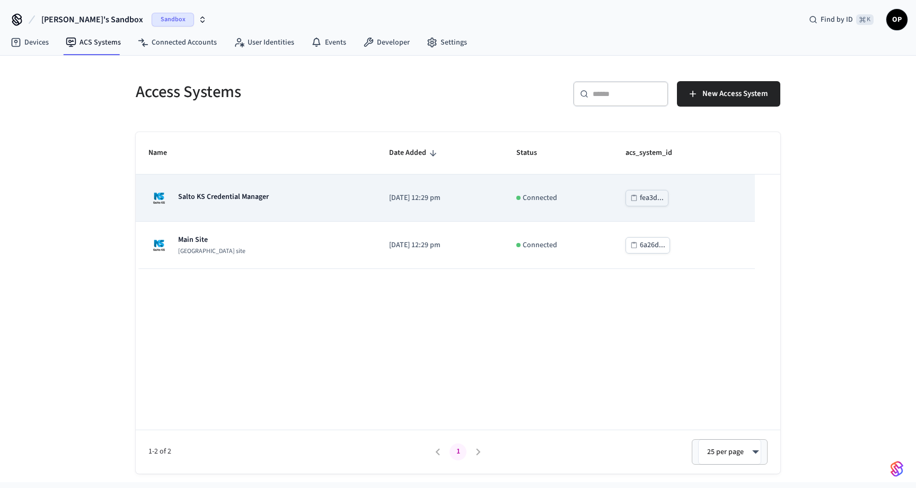
click at [258, 198] on p "Salto KS Credential Manager" at bounding box center [223, 196] width 91 height 11
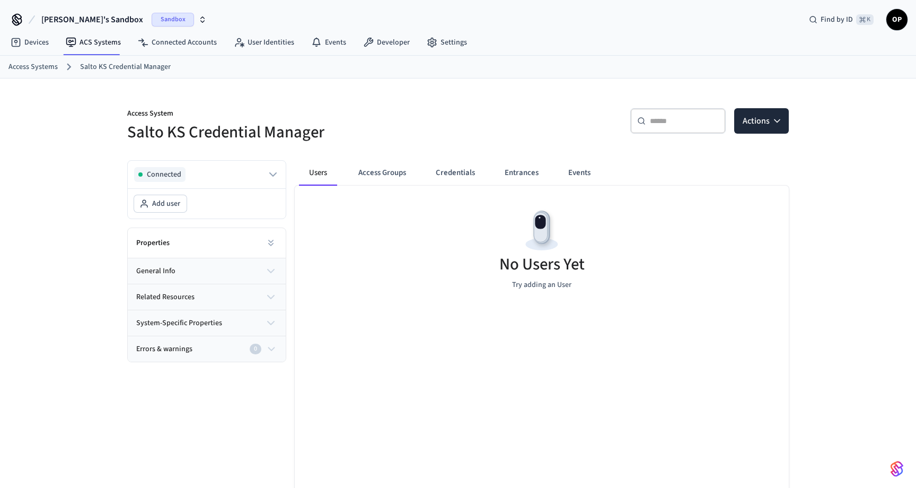
click at [368, 98] on div "Access System Salto KS Credential Manager" at bounding box center [283, 119] width 337 height 48
click at [382, 45] on link "Developer" at bounding box center [387, 42] width 64 height 19
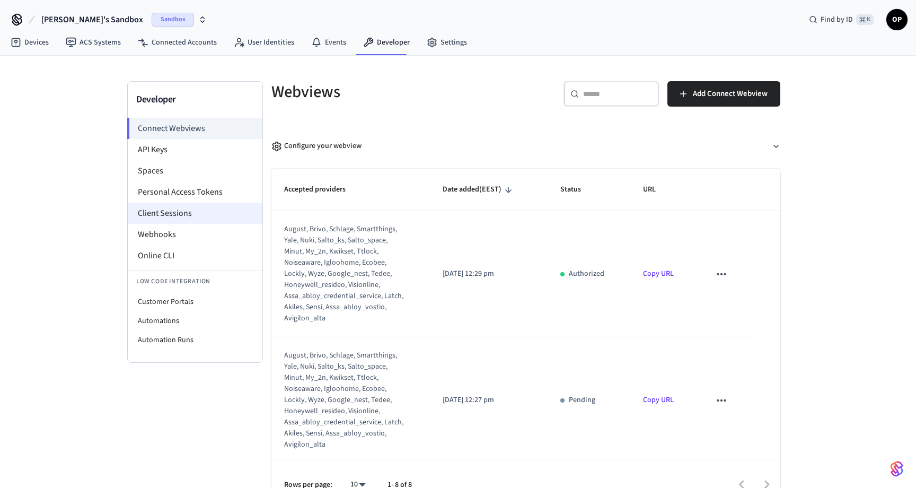
click at [151, 207] on li "Client Sessions" at bounding box center [195, 213] width 135 height 21
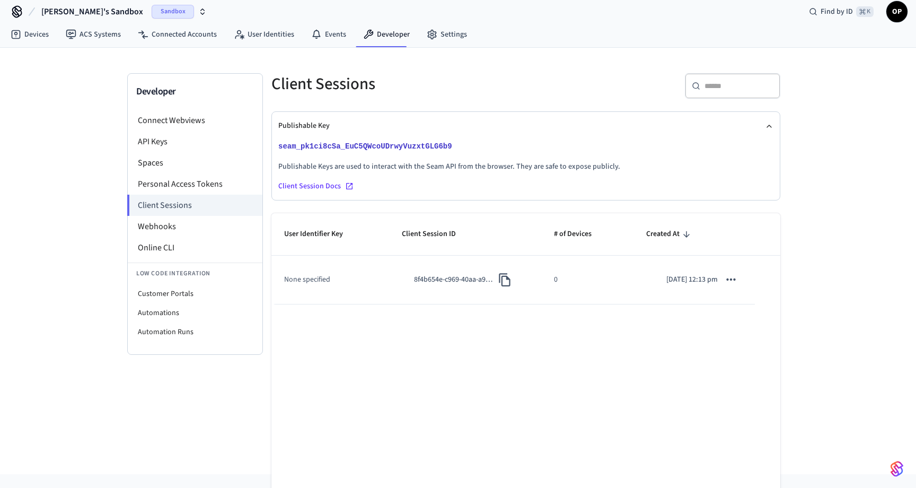
scroll to position [3, 0]
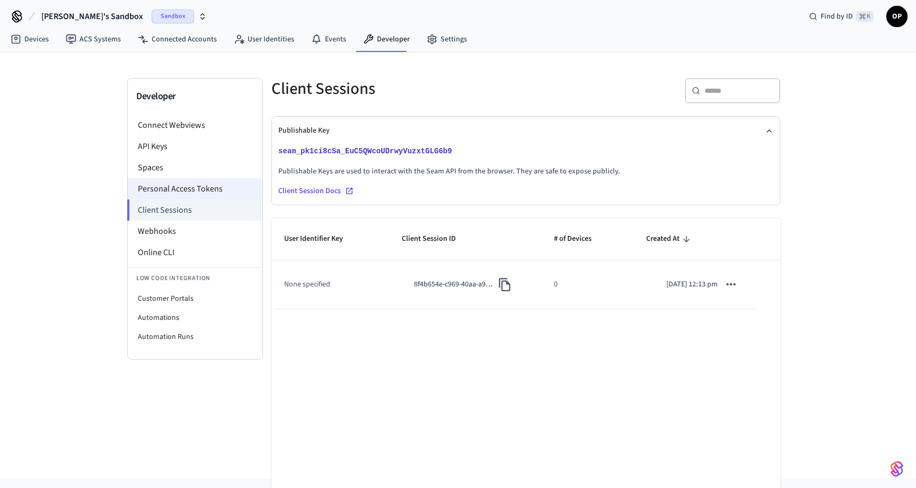
click at [176, 188] on li "Personal Access Tokens" at bounding box center [195, 188] width 135 height 21
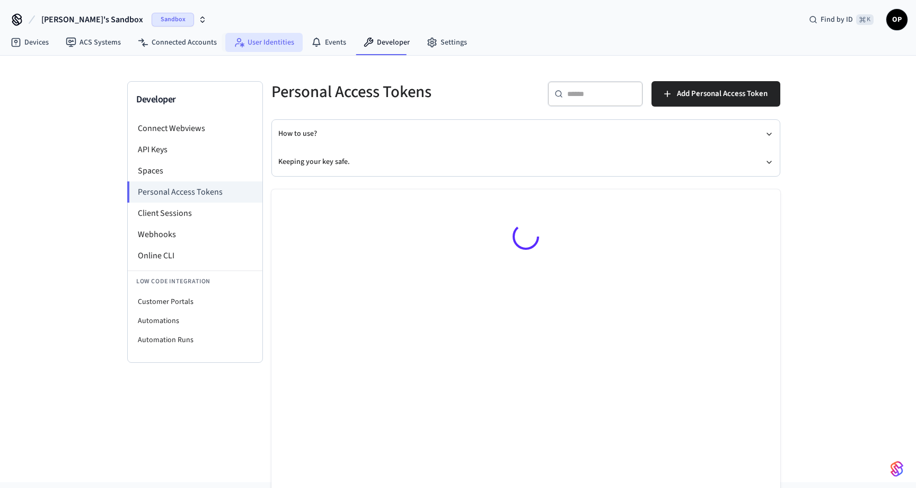
click at [265, 41] on link "User Identities" at bounding box center [263, 42] width 77 height 19
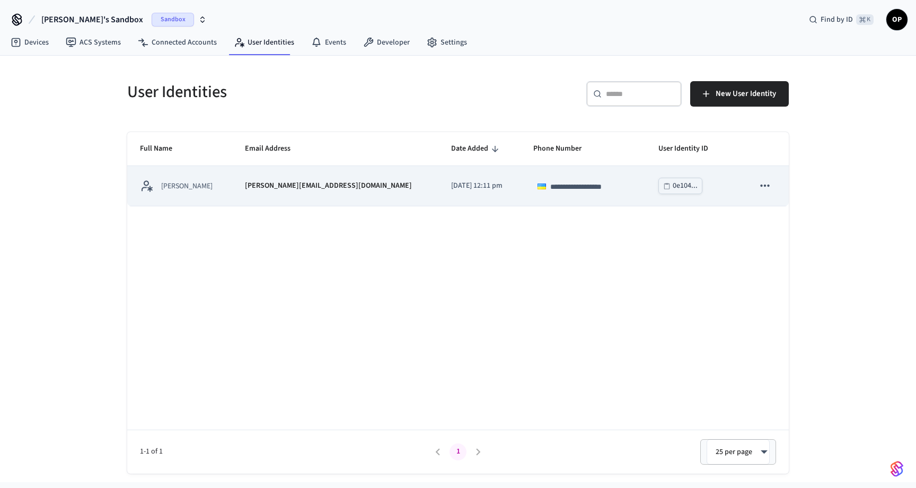
click at [271, 182] on p "[PERSON_NAME][EMAIL_ADDRESS][DOMAIN_NAME]" at bounding box center [328, 185] width 167 height 11
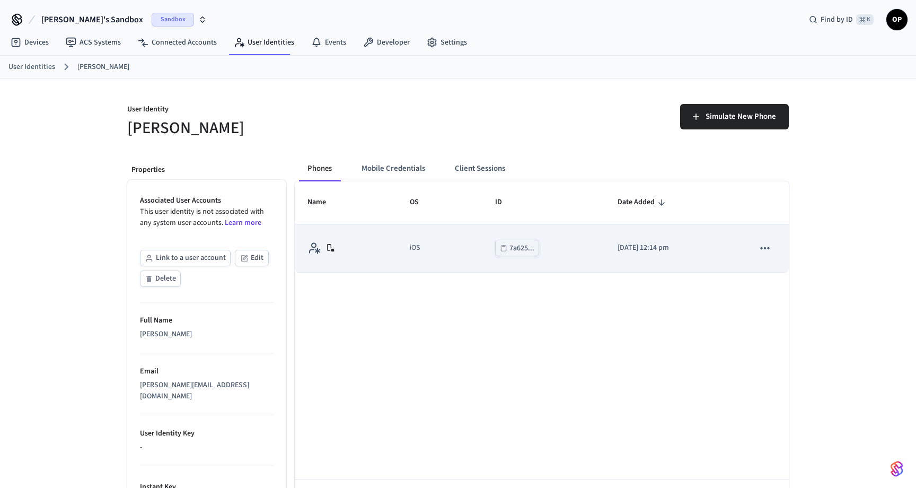
click at [765, 247] on icon "sticky table" at bounding box center [765, 248] width 14 height 14
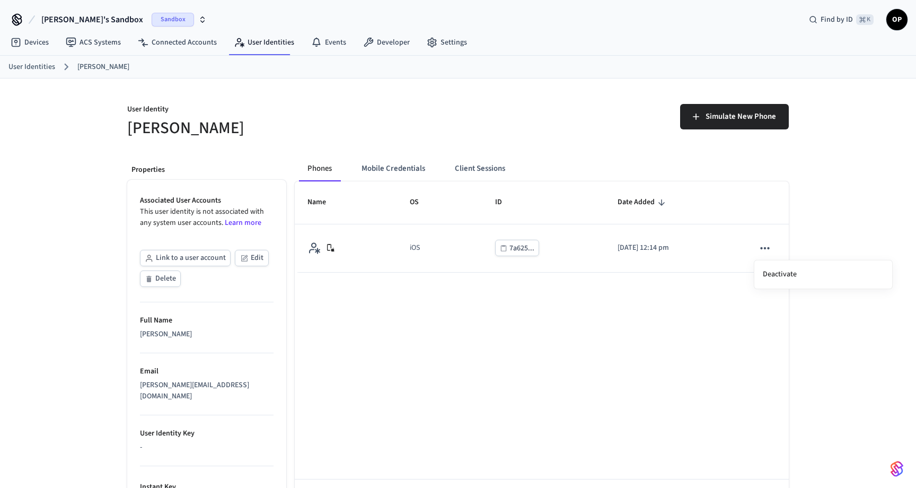
click at [620, 330] on div at bounding box center [458, 244] width 916 height 488
click at [262, 253] on button "Edit" at bounding box center [252, 258] width 34 height 16
click at [181, 258] on button "Link to a user account" at bounding box center [185, 258] width 91 height 16
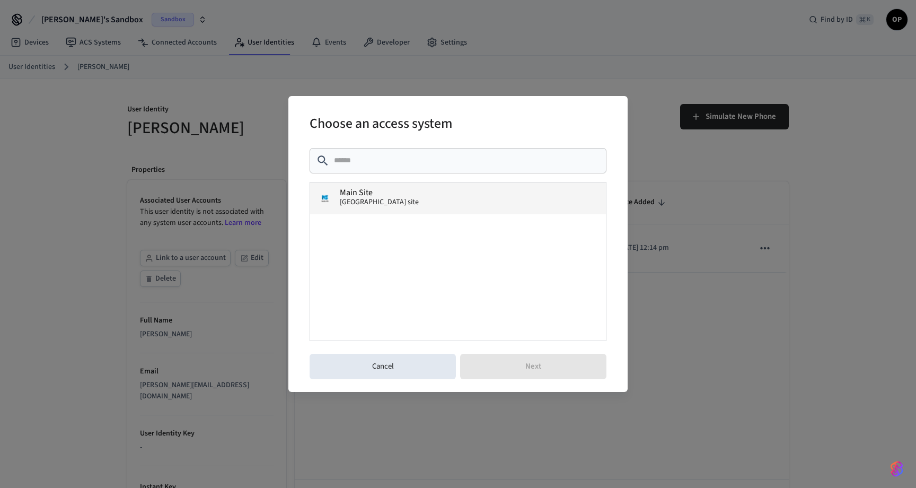
click at [358, 201] on span "[GEOGRAPHIC_DATA] site" at bounding box center [379, 202] width 79 height 11
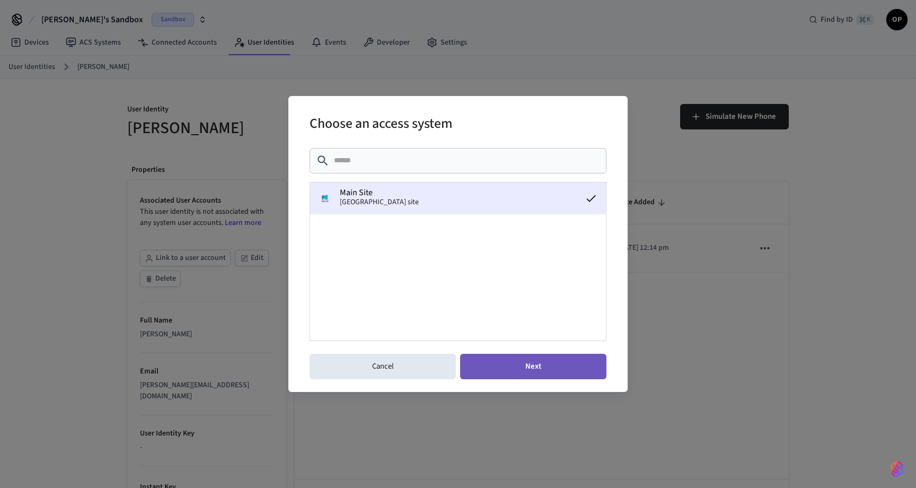
click at [510, 372] on button "Next" at bounding box center [533, 366] width 146 height 25
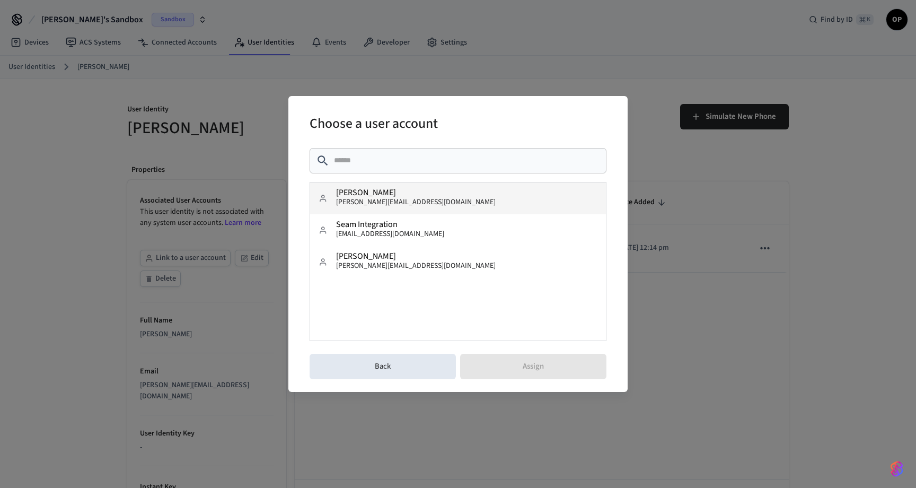
click at [423, 196] on button "Jane Doe jane@example.com" at bounding box center [458, 198] width 296 height 32
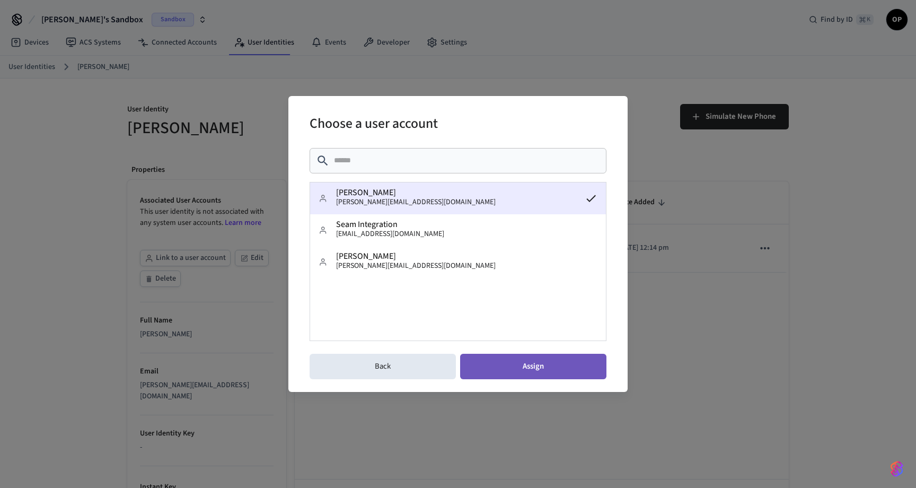
click at [549, 369] on button "Assign" at bounding box center [533, 366] width 146 height 25
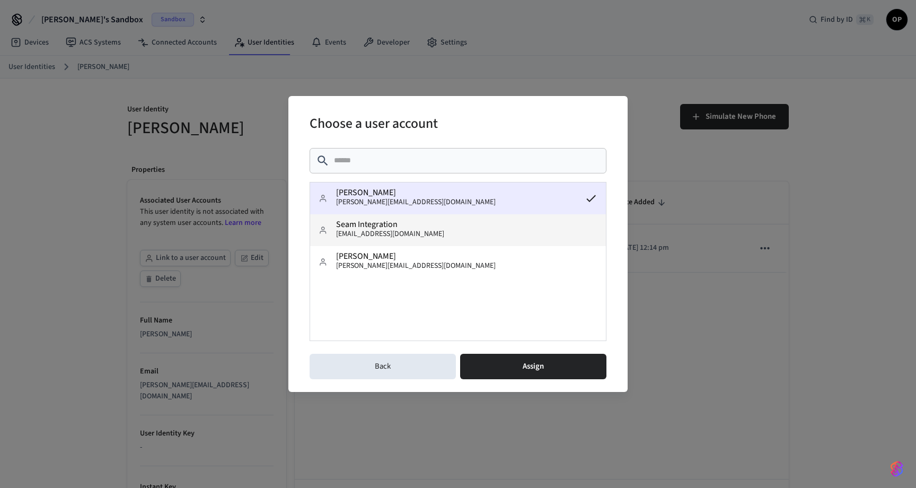
click at [425, 224] on button "Seam Integration salto@getseam.com" at bounding box center [458, 230] width 296 height 32
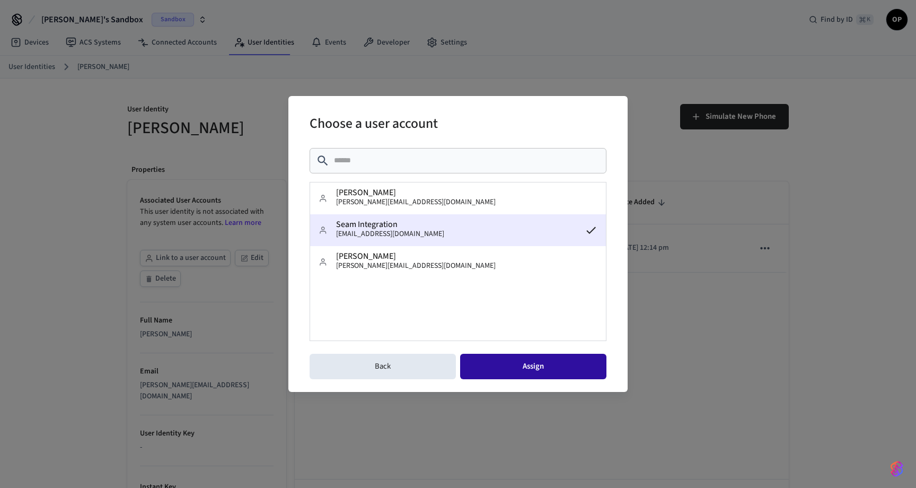
click at [512, 370] on button "Assign" at bounding box center [533, 366] width 146 height 25
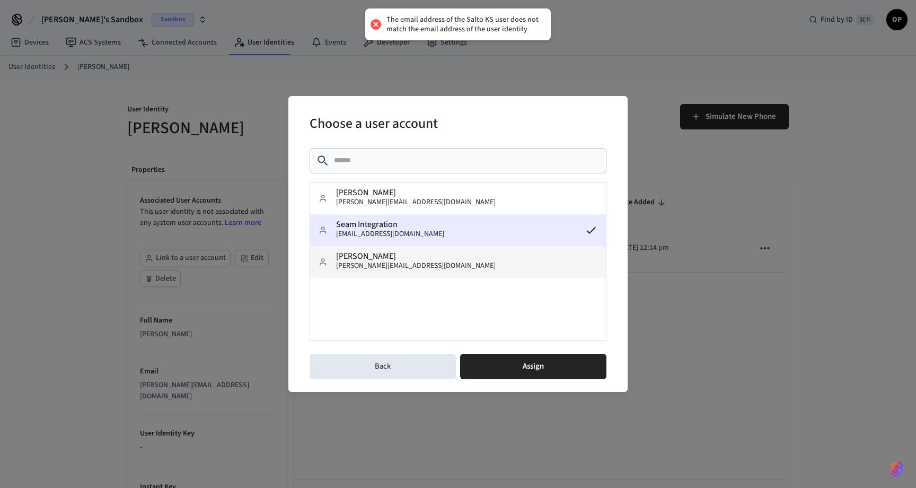
click at [403, 255] on button "John Doe john@example.com" at bounding box center [458, 262] width 296 height 32
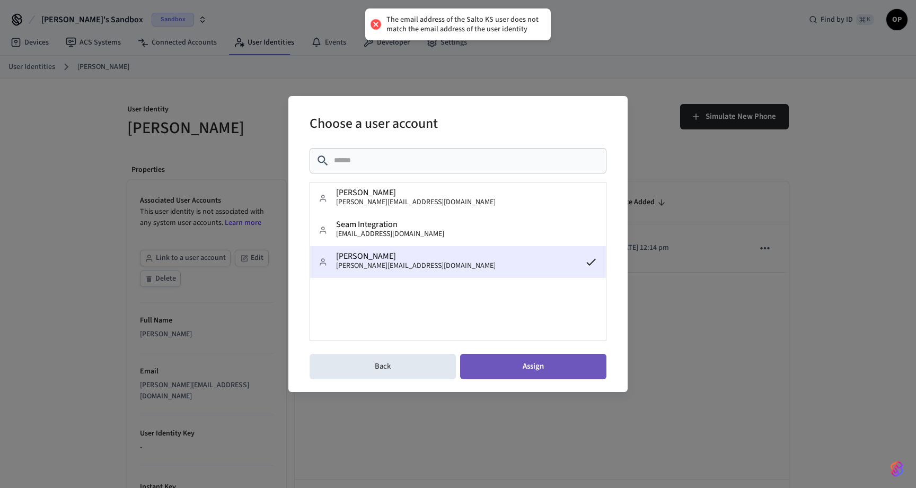
click at [521, 372] on button "Assign" at bounding box center [533, 366] width 146 height 25
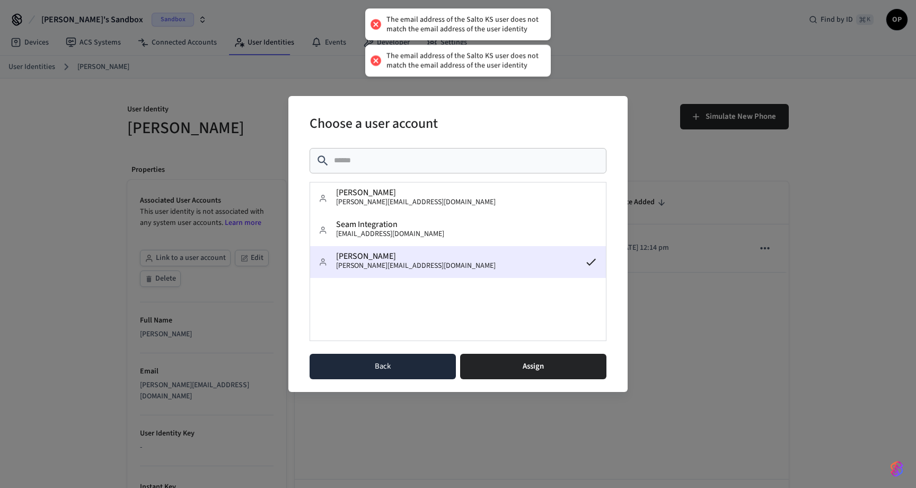
click at [392, 370] on button "Back" at bounding box center [383, 366] width 146 height 25
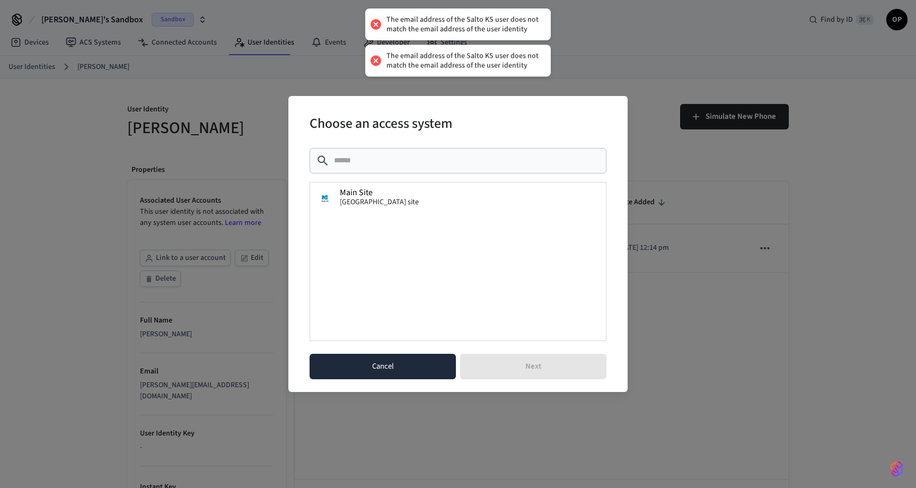
click at [392, 366] on button "Cancel" at bounding box center [383, 366] width 146 height 25
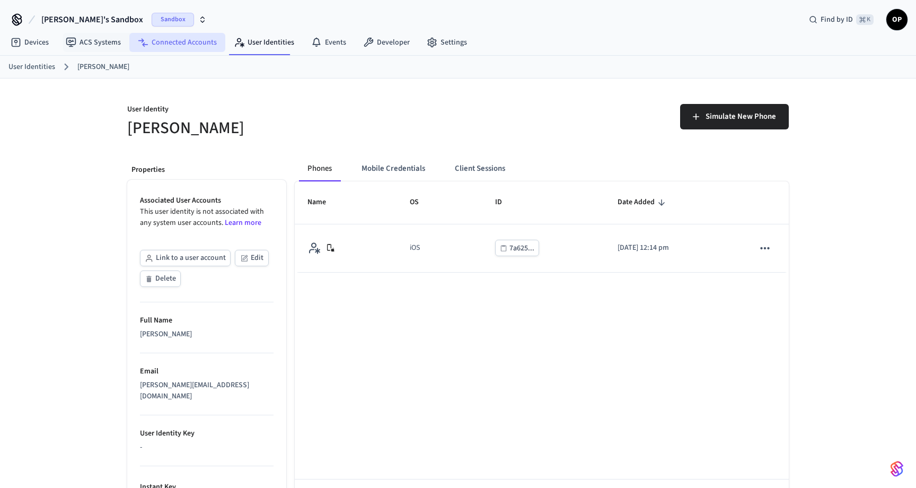
click at [172, 46] on link "Connected Accounts" at bounding box center [177, 42] width 96 height 19
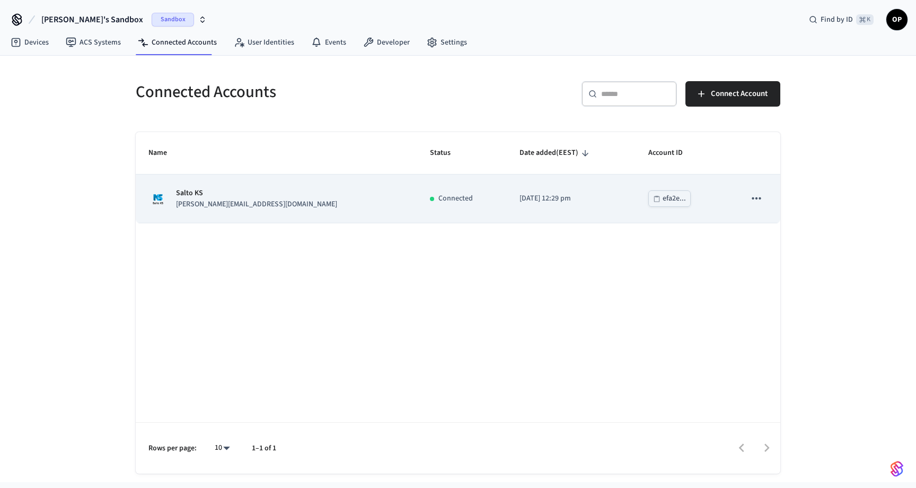
click at [185, 192] on p "Salto KS" at bounding box center [256, 193] width 161 height 11
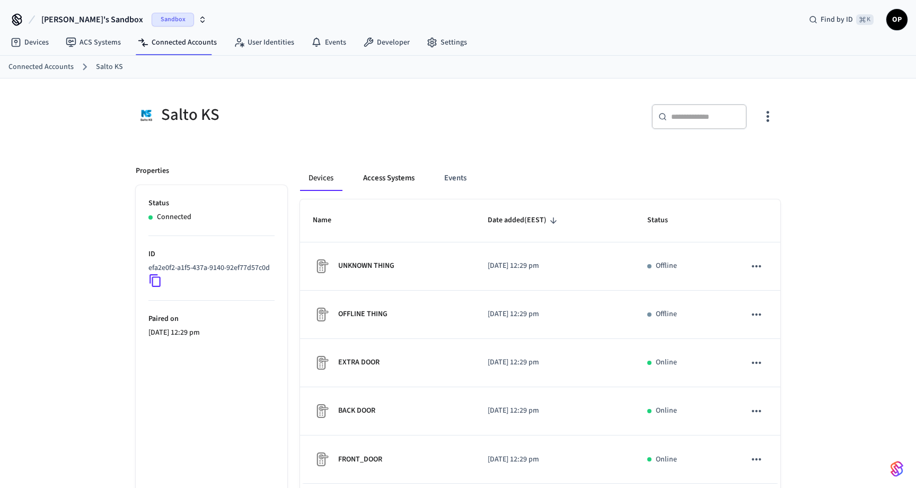
click at [411, 179] on button "Access Systems" at bounding box center [389, 177] width 68 height 25
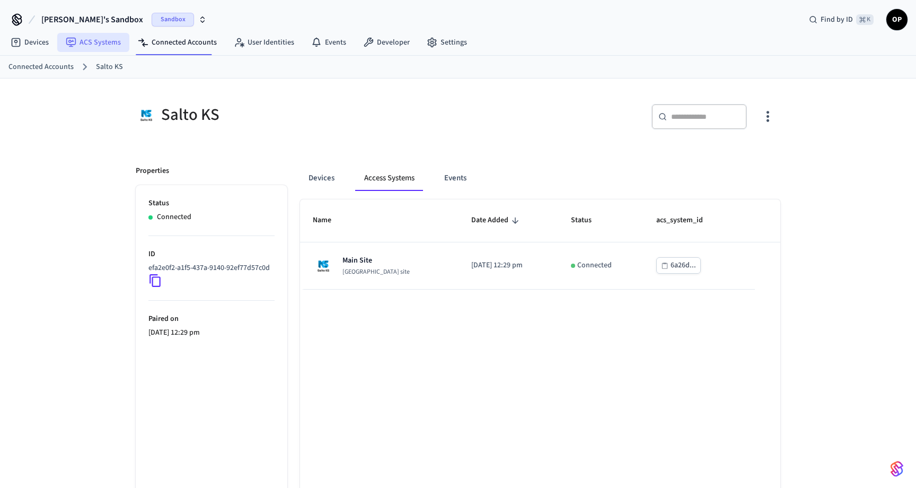
click at [102, 43] on link "ACS Systems" at bounding box center [93, 42] width 72 height 19
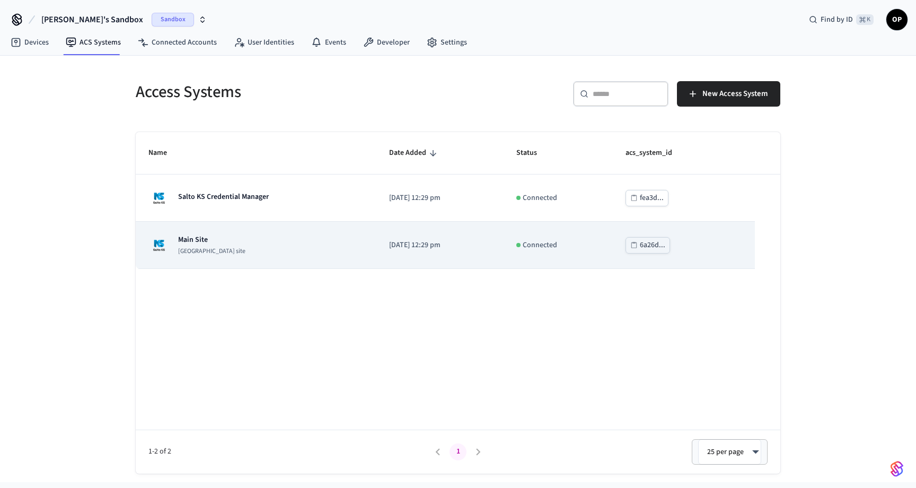
click at [251, 235] on div "Main Site [GEOGRAPHIC_DATA] site" at bounding box center [255, 244] width 215 height 21
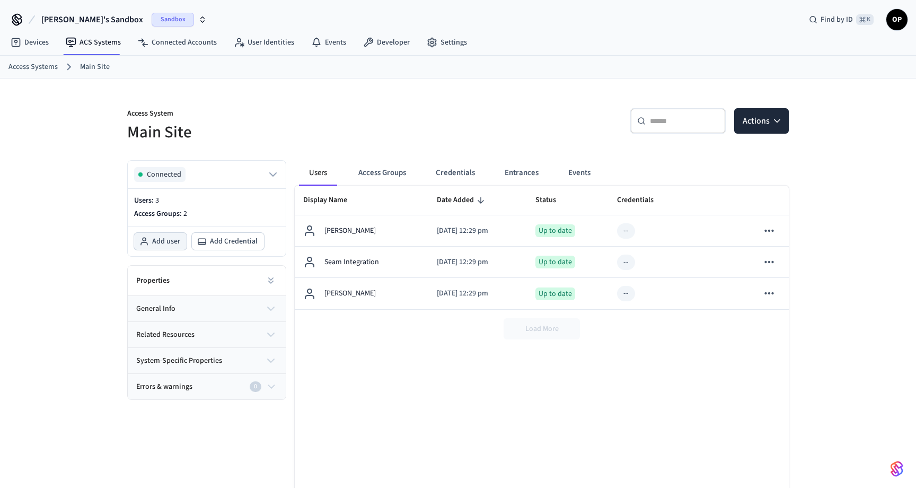
click at [143, 248] on button "Add user" at bounding box center [160, 241] width 52 height 17
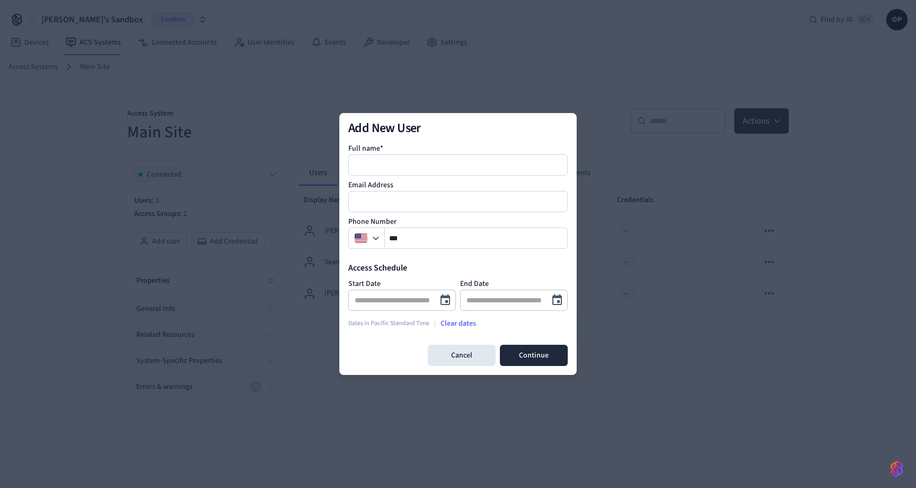
type input "*"
type input "*********"
click at [418, 197] on input "email" at bounding box center [458, 201] width 218 height 13
type input "**********"
click at [362, 233] on img "button" at bounding box center [361, 238] width 13 height 13
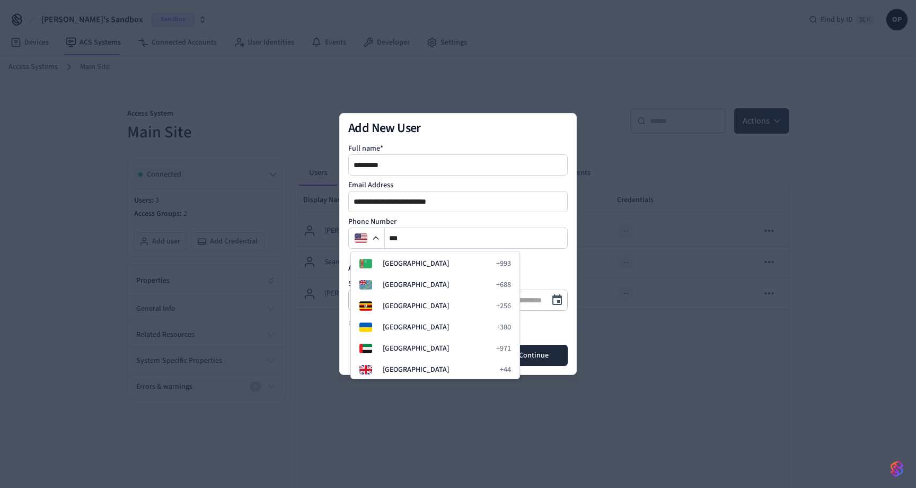
scroll to position [4255, 0]
click at [394, 325] on span "Ukraine" at bounding box center [436, 330] width 107 height 11
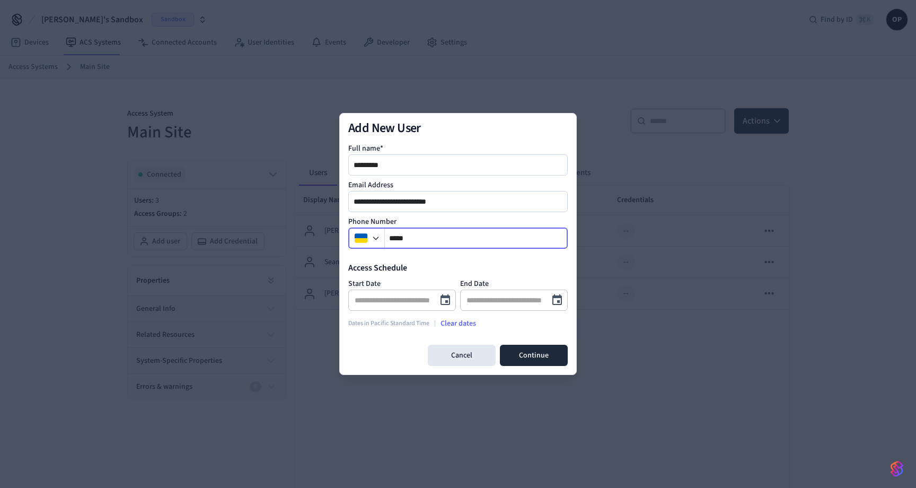
click at [431, 242] on input "****" at bounding box center [476, 238] width 183 height 13
type input "**********"
click at [451, 363] on button "Cancel" at bounding box center [462, 355] width 68 height 21
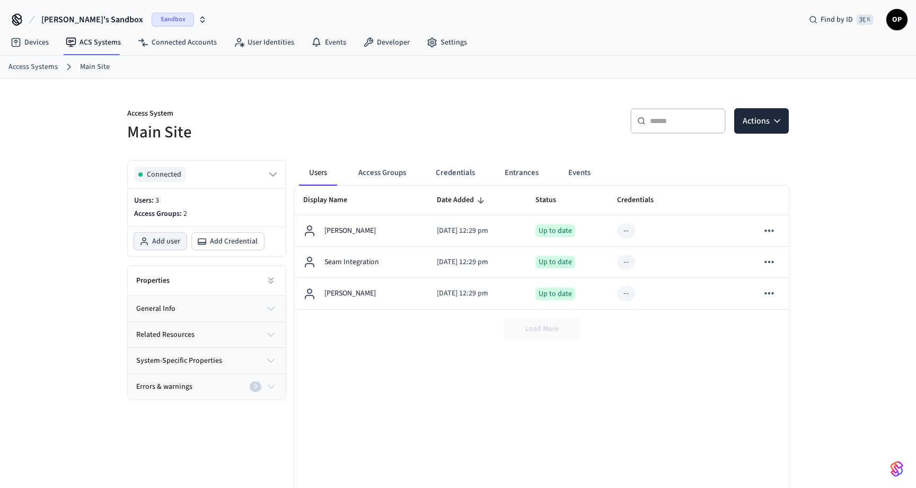
click at [182, 245] on button "Add user" at bounding box center [160, 241] width 52 height 17
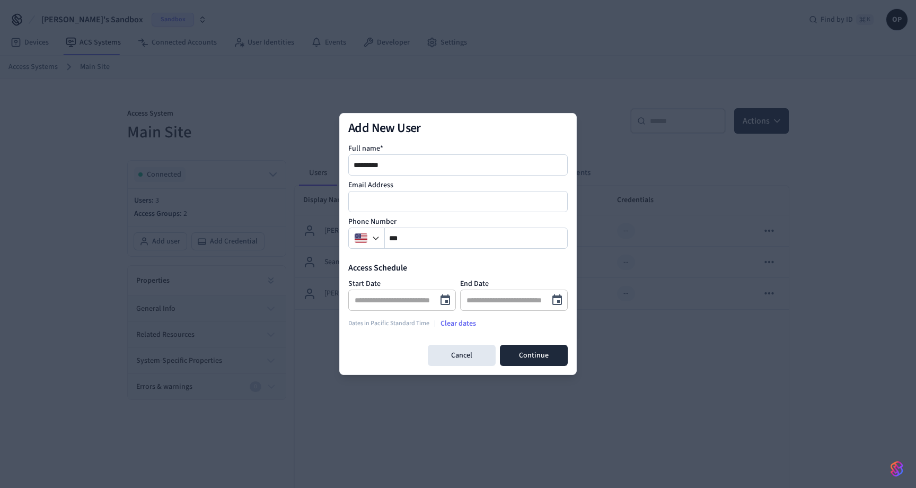
type input "*********"
type input "*"
type input "**********"
click at [372, 238] on icon "button" at bounding box center [376, 238] width 8 height 8
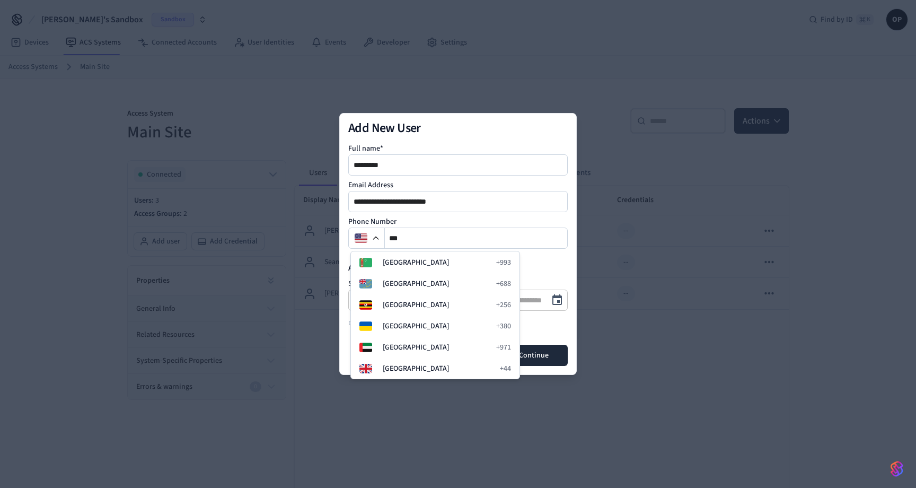
scroll to position [4255, 0]
click at [386, 324] on span "Ukraine" at bounding box center [436, 329] width 107 height 11
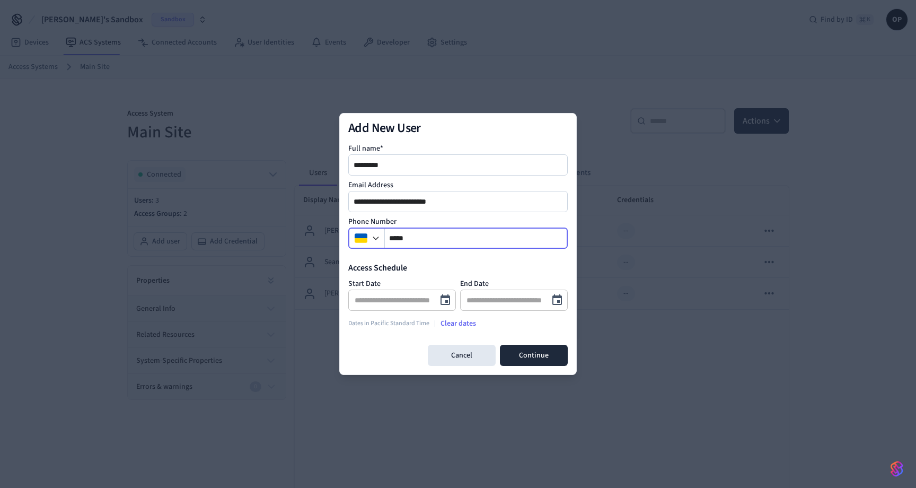
click at [427, 238] on input "****" at bounding box center [476, 238] width 183 height 13
type input "**********"
click at [537, 349] on button "Continue" at bounding box center [534, 355] width 68 height 21
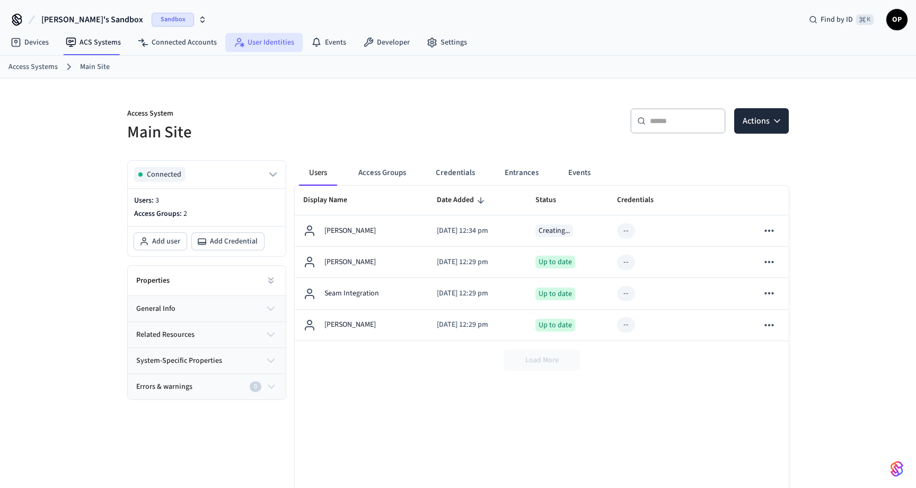
click at [251, 49] on link "User Identities" at bounding box center [263, 42] width 77 height 19
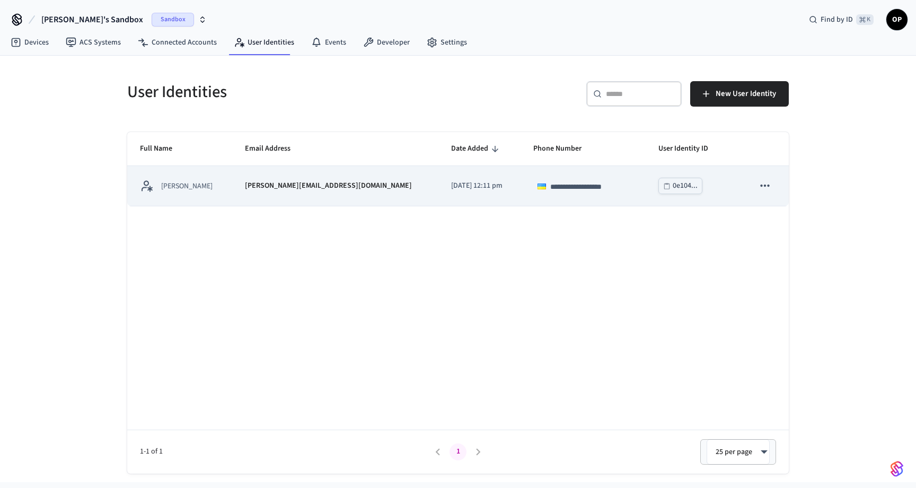
click at [271, 190] on p "[PERSON_NAME][EMAIL_ADDRESS][DOMAIN_NAME]" at bounding box center [328, 185] width 167 height 11
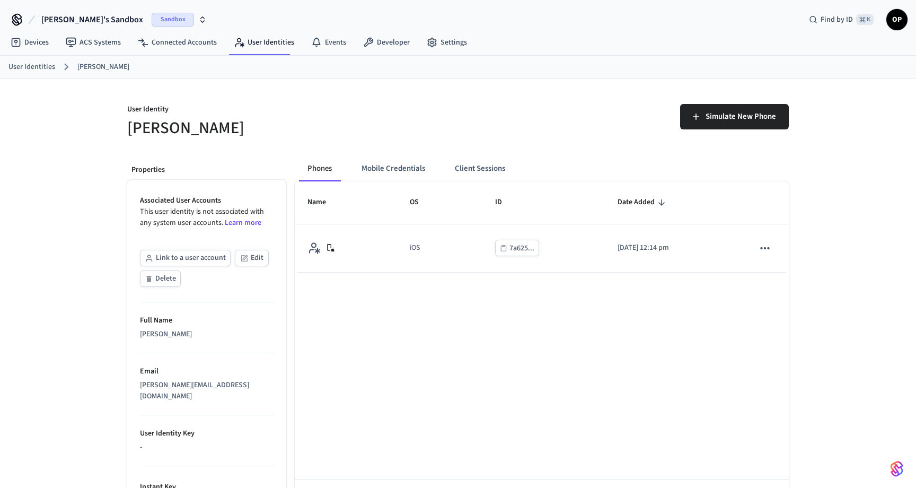
click at [164, 255] on button "Link to a user account" at bounding box center [185, 258] width 91 height 16
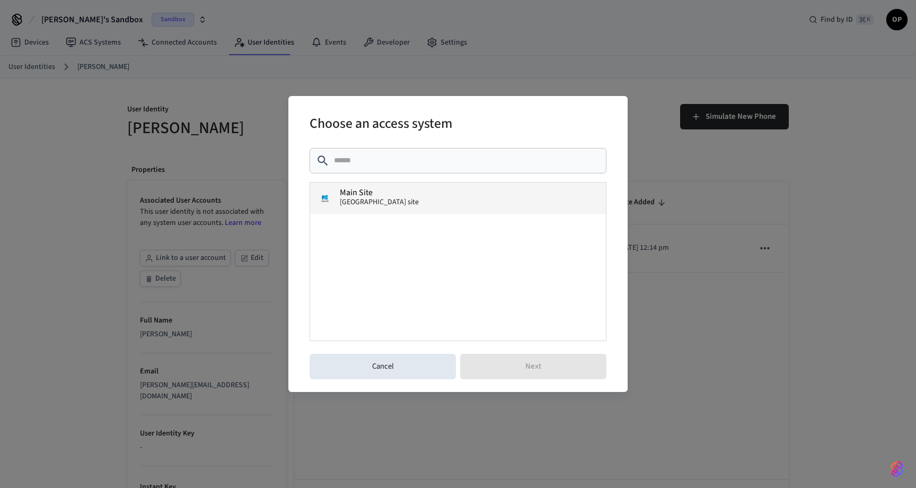
click at [350, 189] on span "Main Site" at bounding box center [356, 192] width 33 height 8
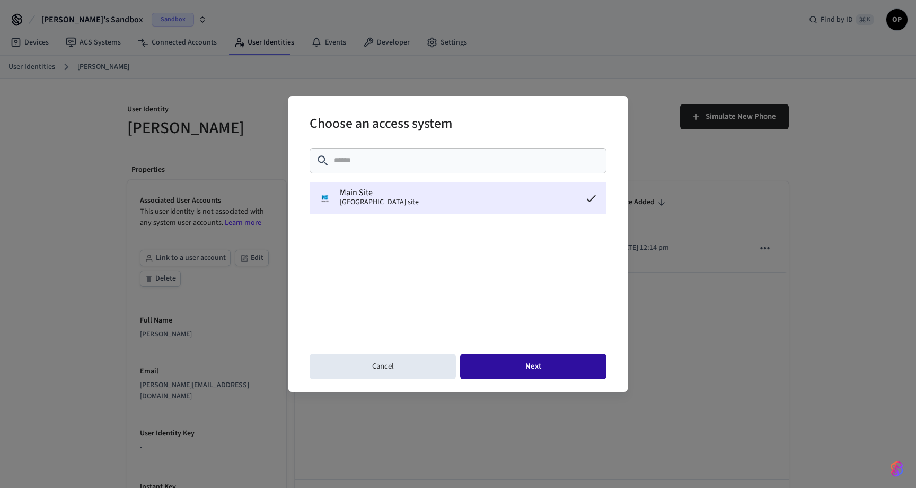
click at [516, 378] on button "Next" at bounding box center [533, 366] width 146 height 25
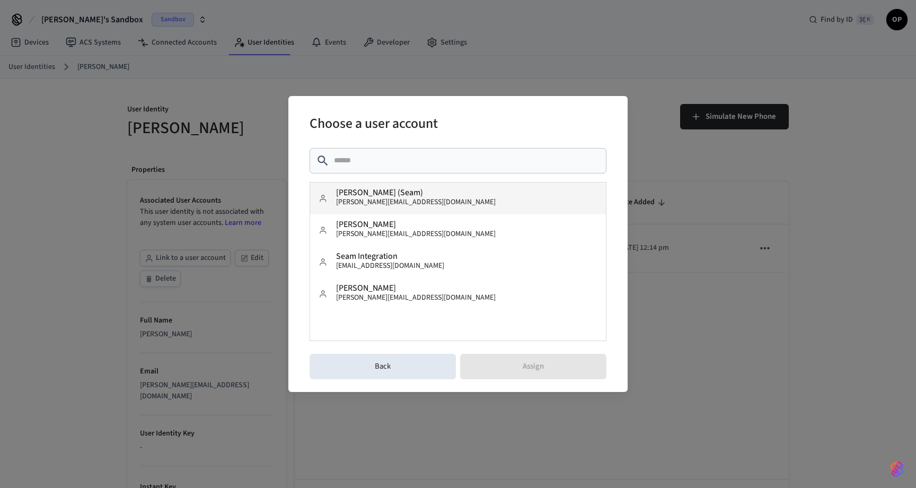
click at [413, 203] on span "[PERSON_NAME][EMAIL_ADDRESS][DOMAIN_NAME]" at bounding box center [416, 202] width 160 height 11
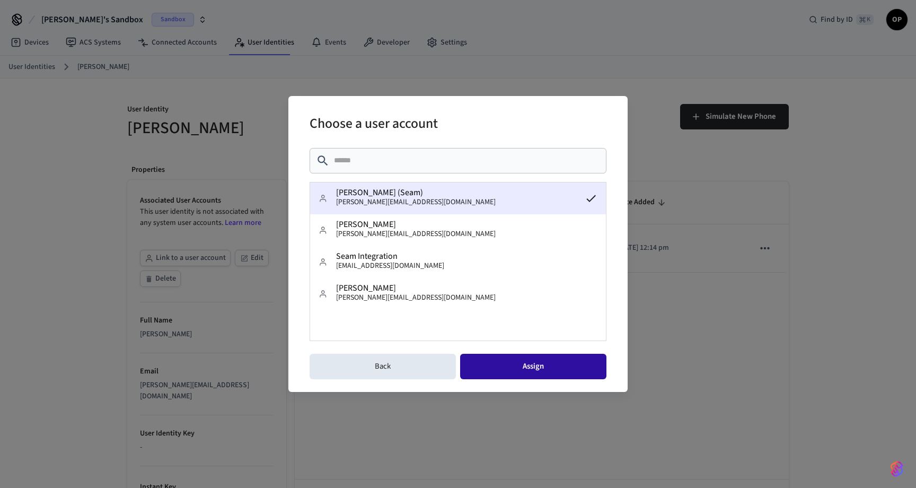
click at [526, 369] on button "Assign" at bounding box center [533, 366] width 146 height 25
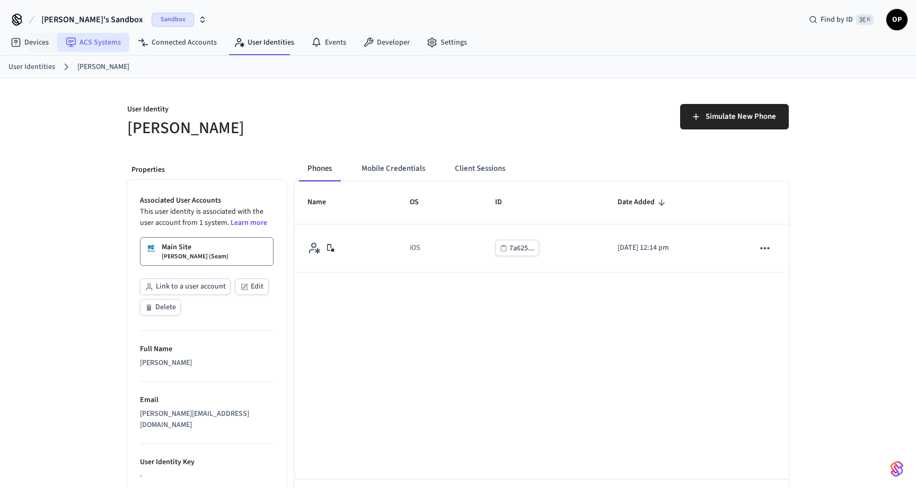
click at [100, 43] on link "ACS Systems" at bounding box center [93, 42] width 72 height 19
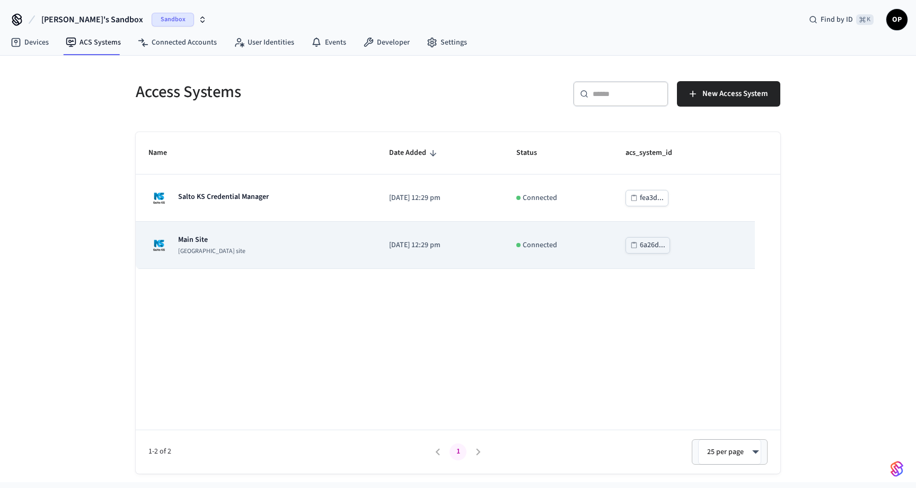
click at [191, 247] on p "[GEOGRAPHIC_DATA] site" at bounding box center [211, 251] width 67 height 8
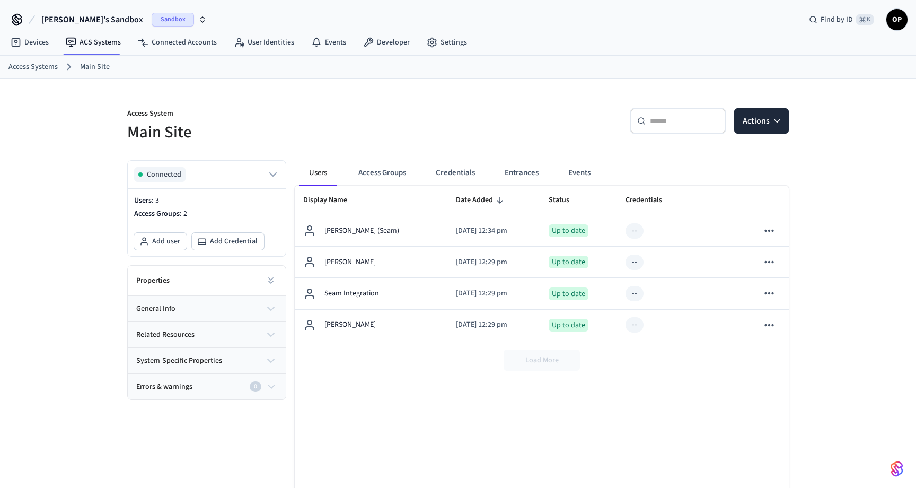
click at [489, 164] on div "Users Access Groups Credentials Entrances Events" at bounding box center [455, 172] width 313 height 25
click at [457, 176] on button "Credentials" at bounding box center [455, 172] width 56 height 25
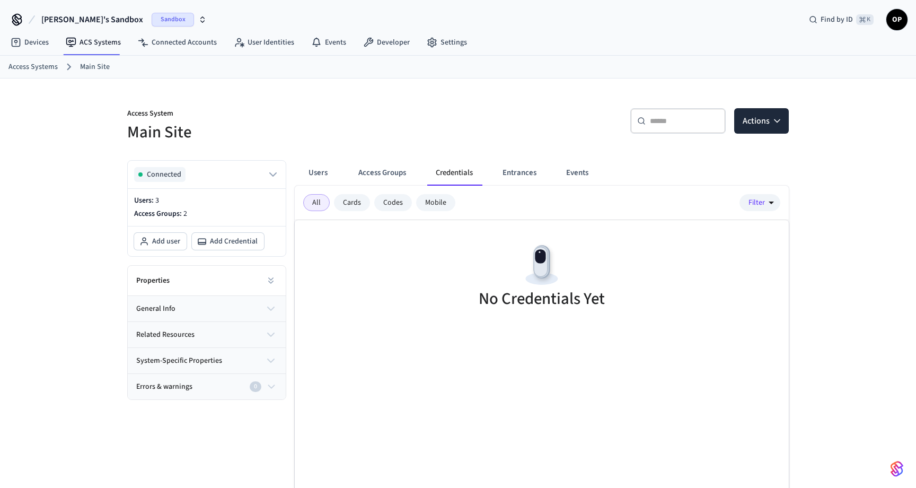
click at [436, 202] on div "Mobile" at bounding box center [435, 202] width 39 height 17
click at [755, 117] on button "Actions" at bounding box center [761, 120] width 55 height 25
click at [708, 144] on div "Add user" at bounding box center [729, 146] width 113 height 17
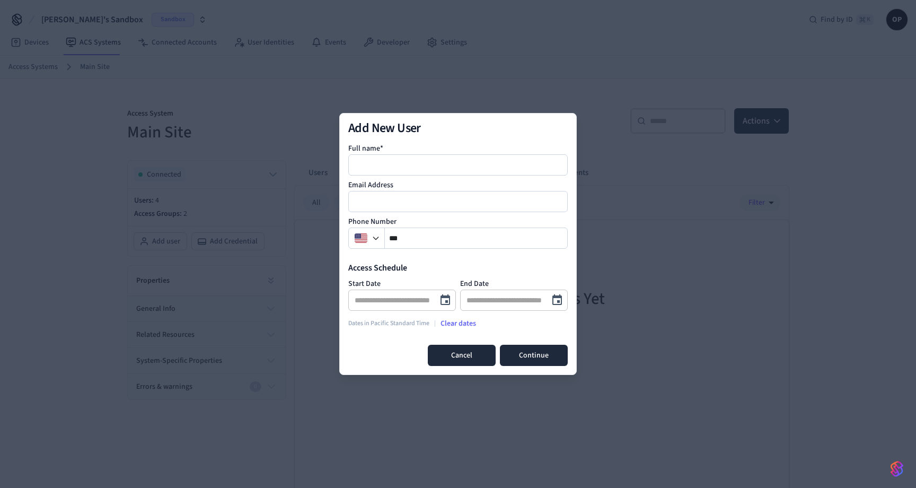
click at [441, 353] on button "Cancel" at bounding box center [462, 355] width 68 height 21
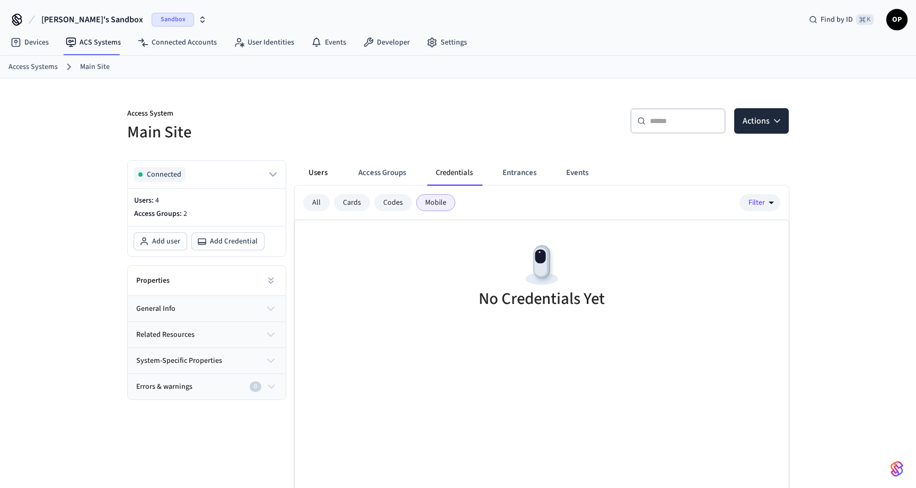
click at [319, 172] on button "Users" at bounding box center [318, 172] width 38 height 25
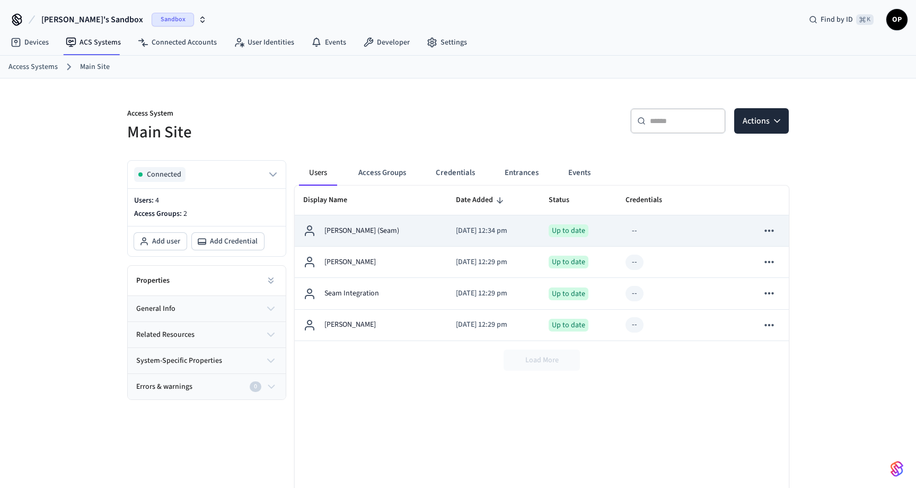
click at [339, 226] on p "[PERSON_NAME] (Seam)" at bounding box center [362, 230] width 75 height 11
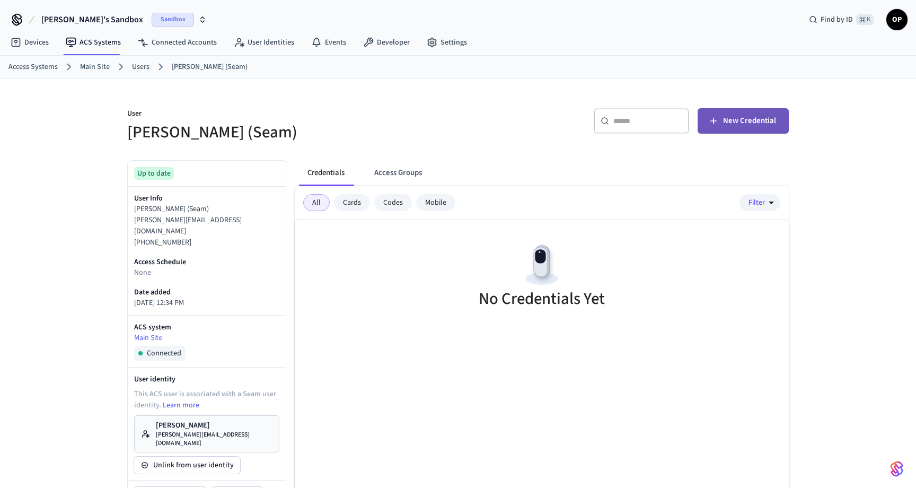
click at [752, 126] on span "New Credential" at bounding box center [749, 121] width 53 height 14
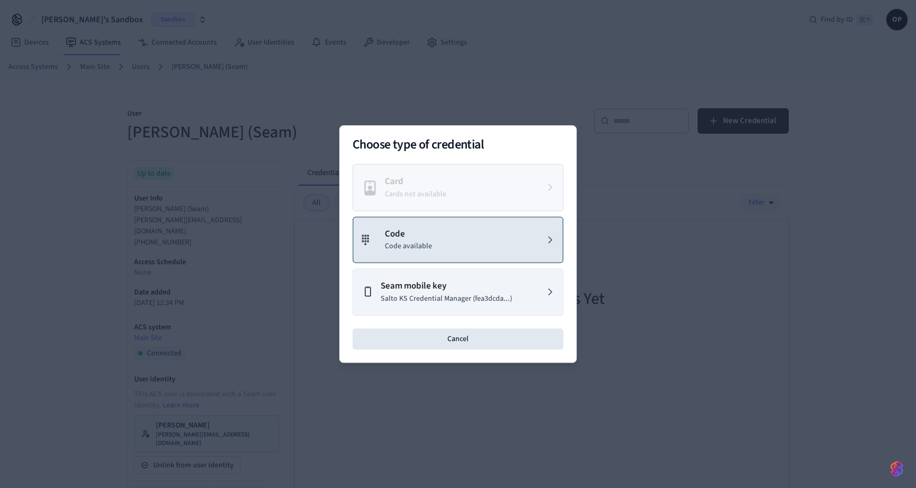
click at [434, 232] on button "Code Code available" at bounding box center [458, 239] width 211 height 47
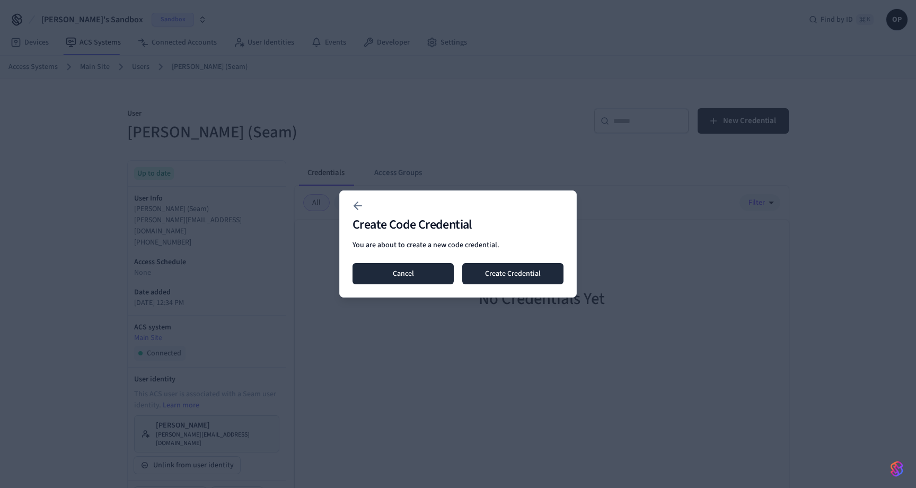
click at [414, 277] on button "Cancel" at bounding box center [403, 273] width 101 height 21
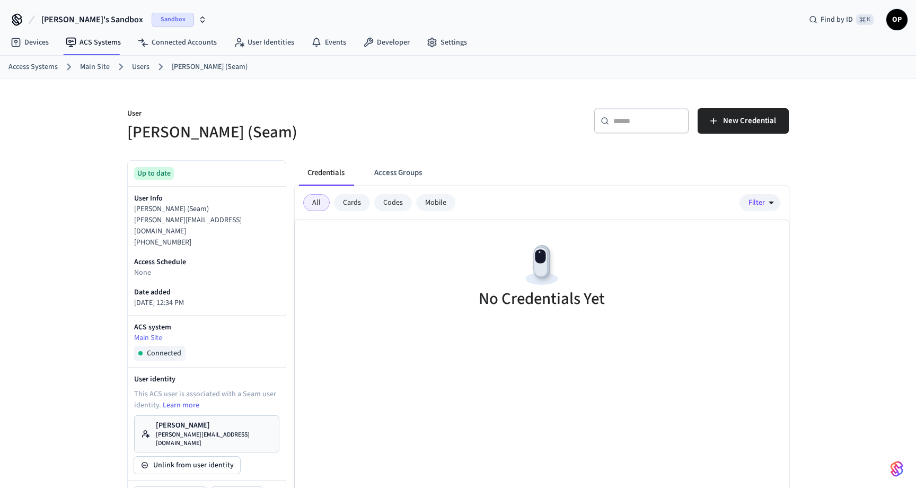
click at [795, 97] on div "User Oleksandr (Seam) ​ ​ New Credential Up to date User Info Oleksandr (Seam) …" at bounding box center [458, 377] width 679 height 598
click at [761, 111] on button "New Credential" at bounding box center [743, 120] width 91 height 25
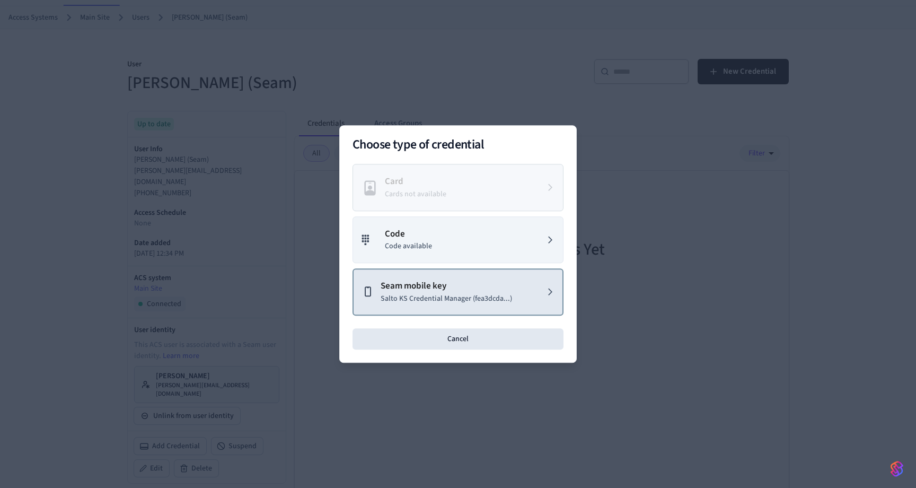
scroll to position [55, 0]
click at [499, 299] on p "Salto KS Credential Manager (fea3dcda...)" at bounding box center [446, 298] width 131 height 11
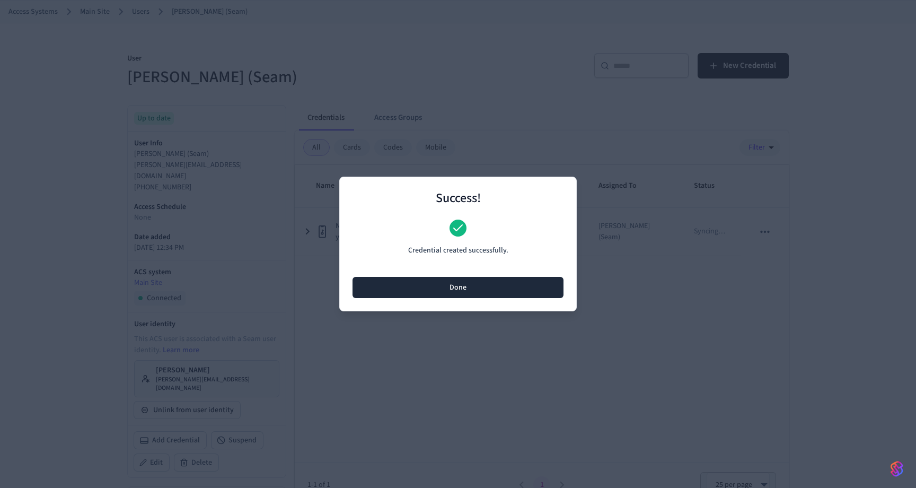
click at [470, 285] on button "Done" at bounding box center [458, 287] width 211 height 21
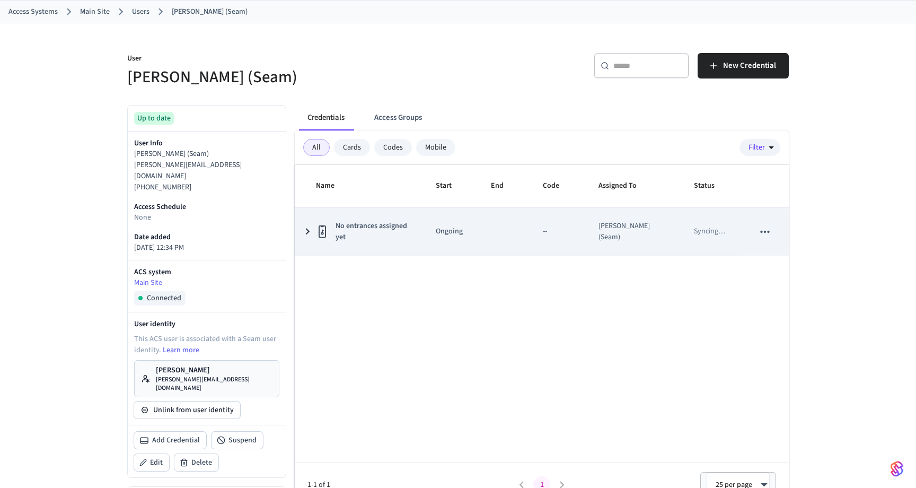
click at [309, 231] on icon "sticky table" at bounding box center [307, 231] width 13 height 13
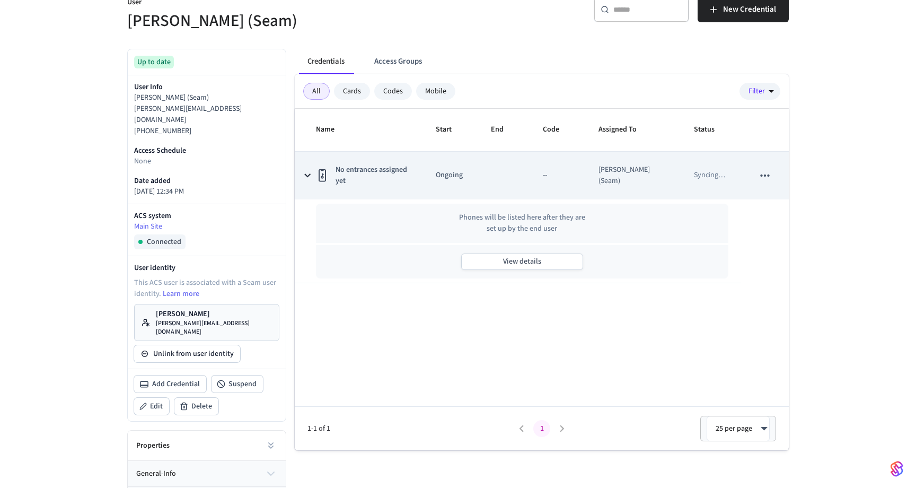
scroll to position [118, 0]
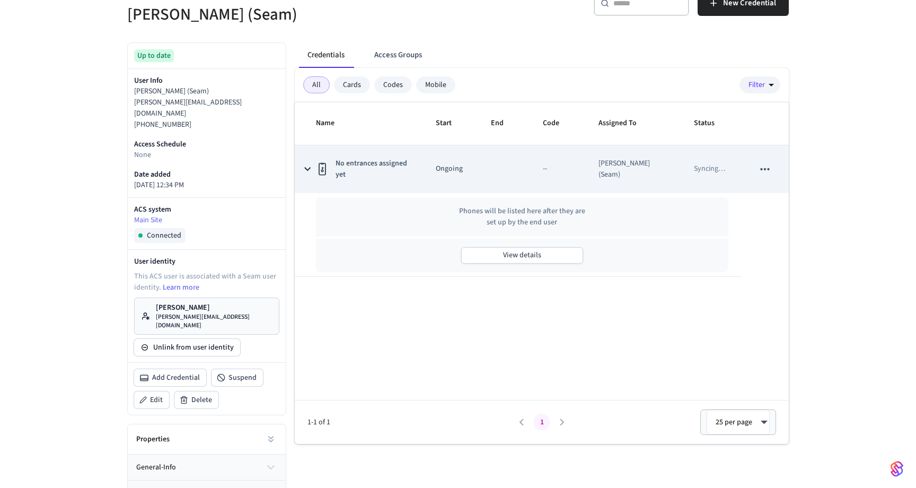
click at [768, 169] on icon "sticky table" at bounding box center [764, 169] width 9 height 2
click at [525, 170] on td "sticky table" at bounding box center [504, 169] width 52 height 48
click at [386, 169] on span "No entrances assigned yet" at bounding box center [373, 169] width 75 height 22
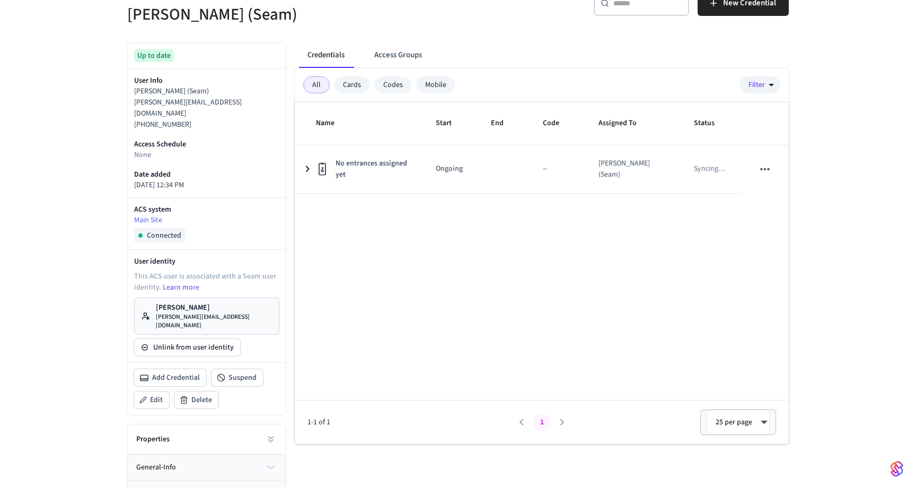
click at [363, 249] on div "Name Start End Code Assigned To Status No entrances assigned yet Ongoing -- Ole…" at bounding box center [542, 272] width 494 height 341
click at [580, 201] on div "Name Start End Code Assigned To Status No entrances assigned yet Ongoing -- Ole…" at bounding box center [542, 272] width 494 height 341
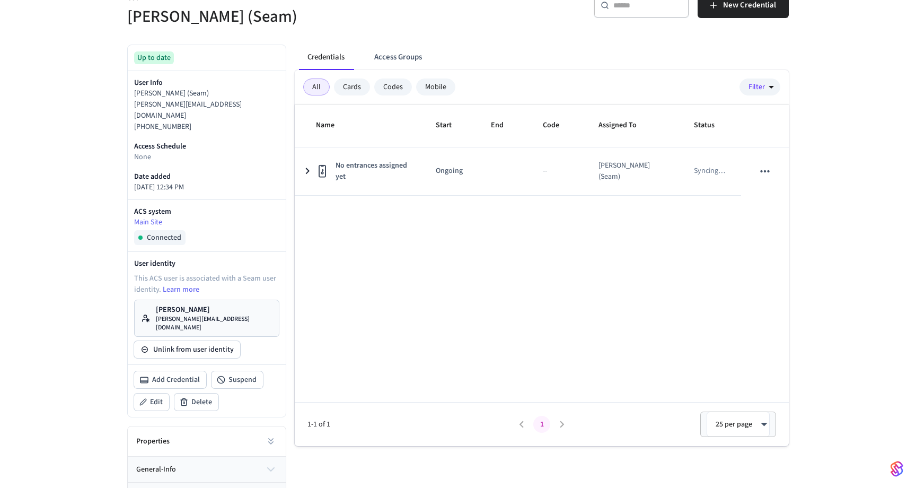
scroll to position [169, 0]
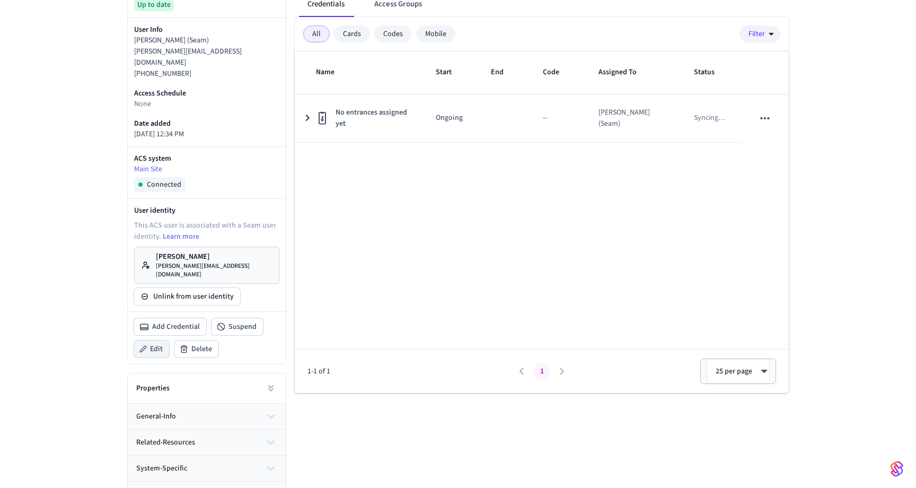
click at [149, 340] on button "Edit" at bounding box center [151, 348] width 35 height 17
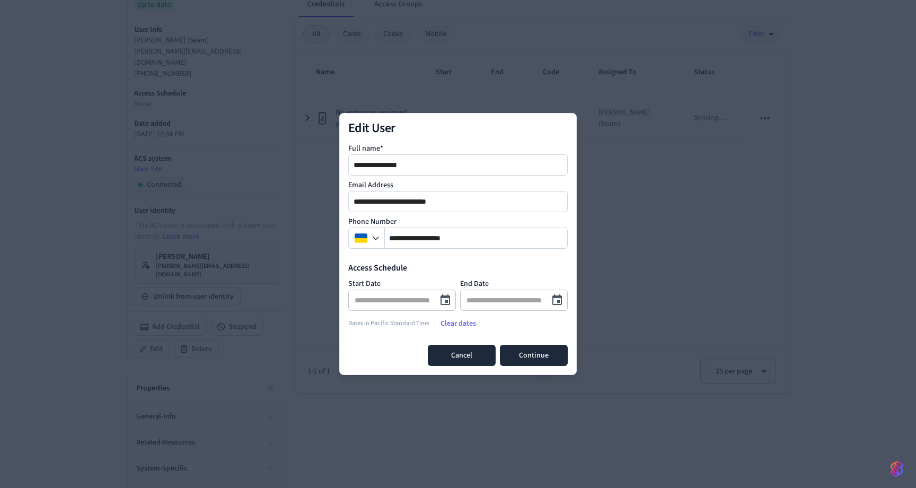
click at [450, 353] on button "Cancel" at bounding box center [462, 355] width 68 height 21
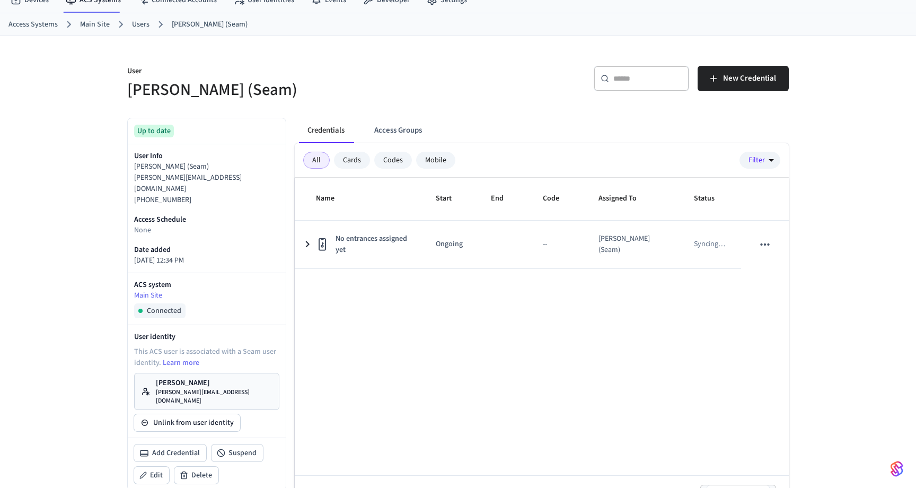
scroll to position [0, 0]
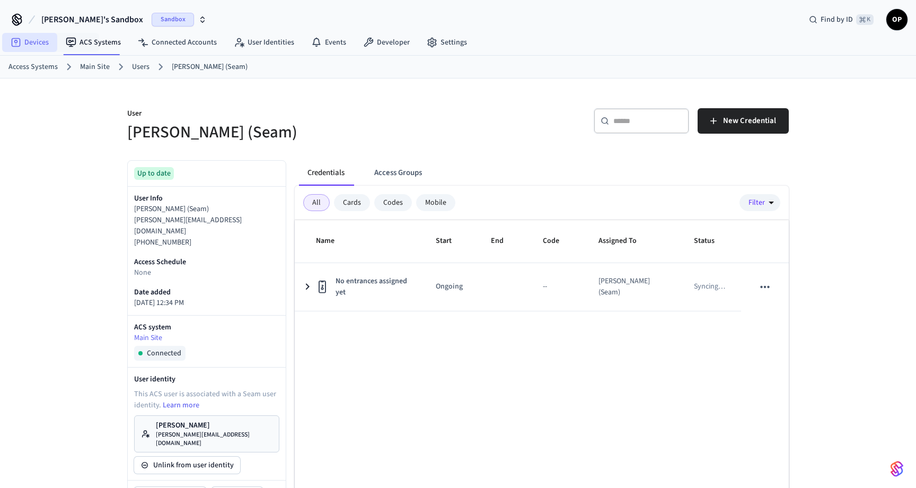
click at [32, 42] on link "Devices" at bounding box center [29, 42] width 55 height 19
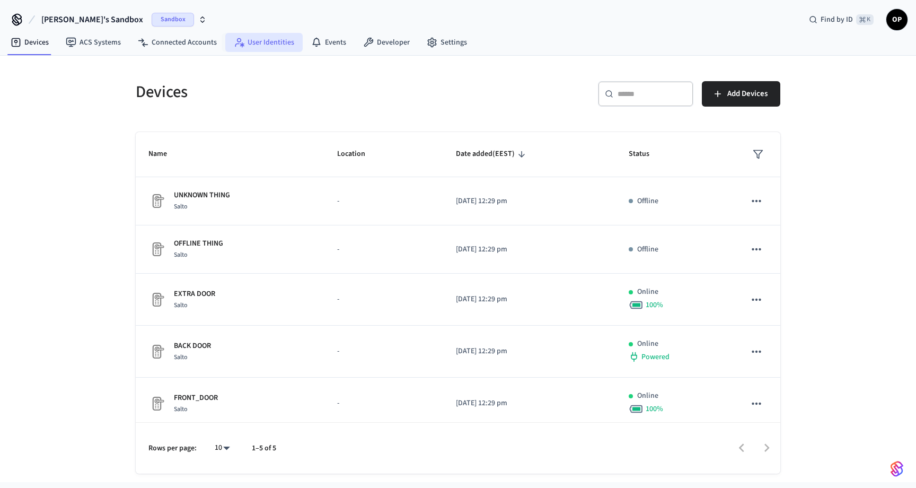
click at [261, 43] on link "User Identities" at bounding box center [263, 42] width 77 height 19
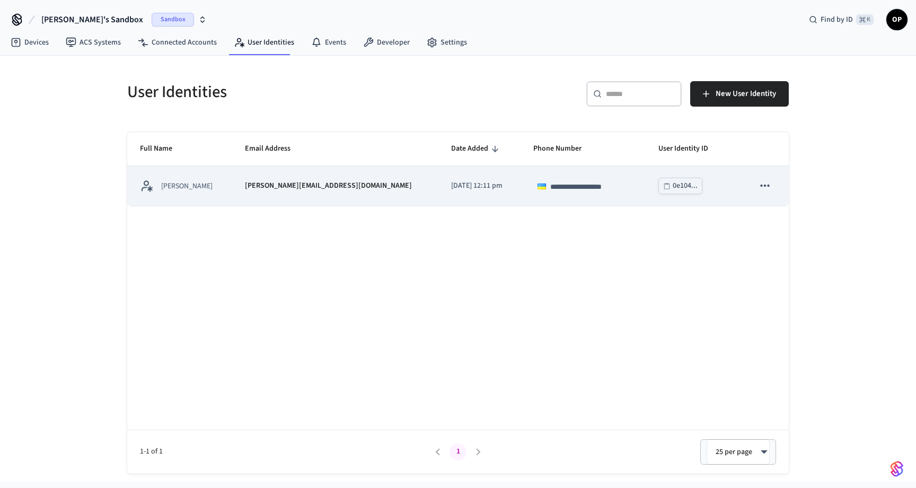
click at [253, 192] on td "[PERSON_NAME][EMAIL_ADDRESS][DOMAIN_NAME]" at bounding box center [335, 186] width 206 height 40
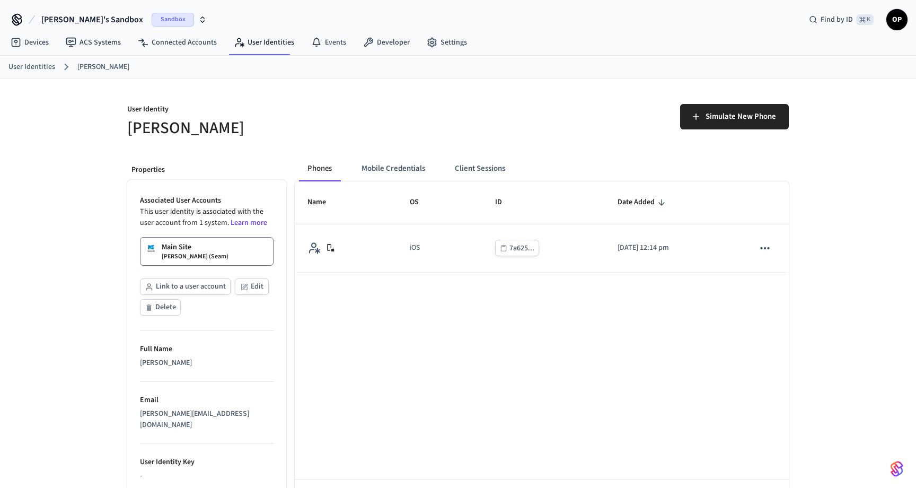
click at [190, 251] on p "Main Site" at bounding box center [177, 247] width 30 height 11
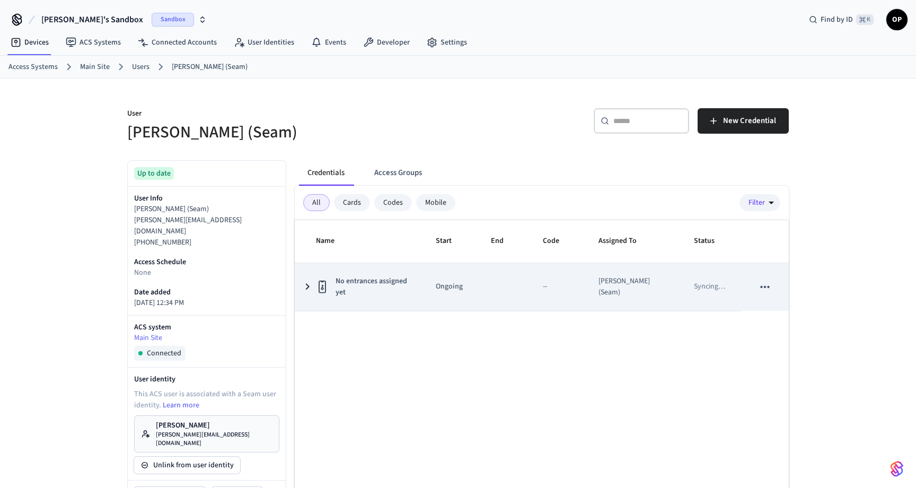
click at [346, 291] on span "No entrances assigned yet" at bounding box center [373, 287] width 75 height 22
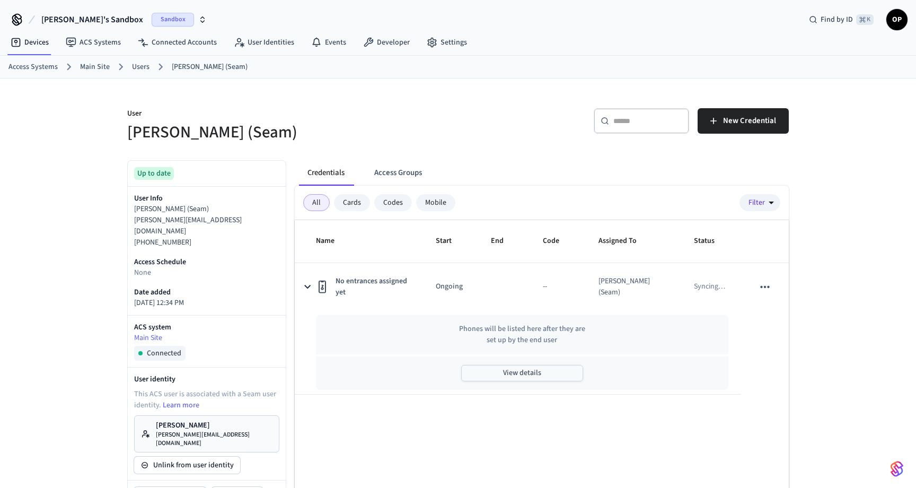
click at [514, 377] on button "View details" at bounding box center [522, 373] width 122 height 16
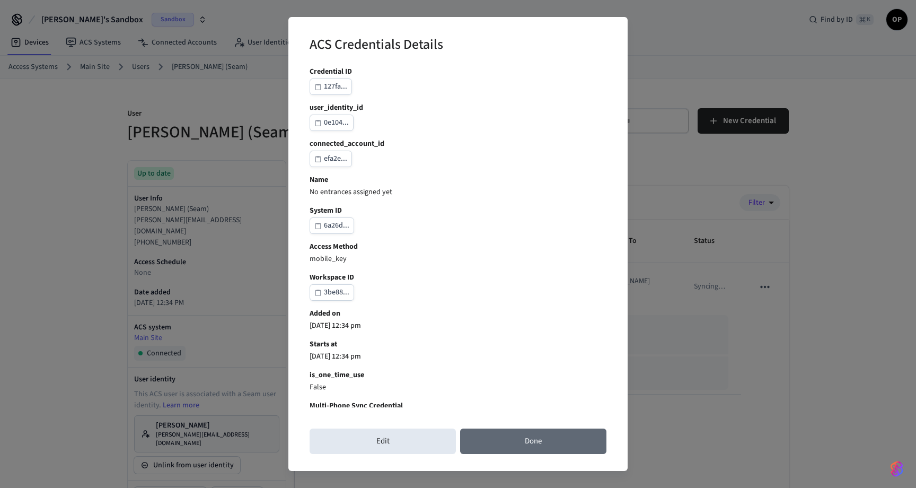
click at [512, 439] on button "Done" at bounding box center [533, 440] width 146 height 25
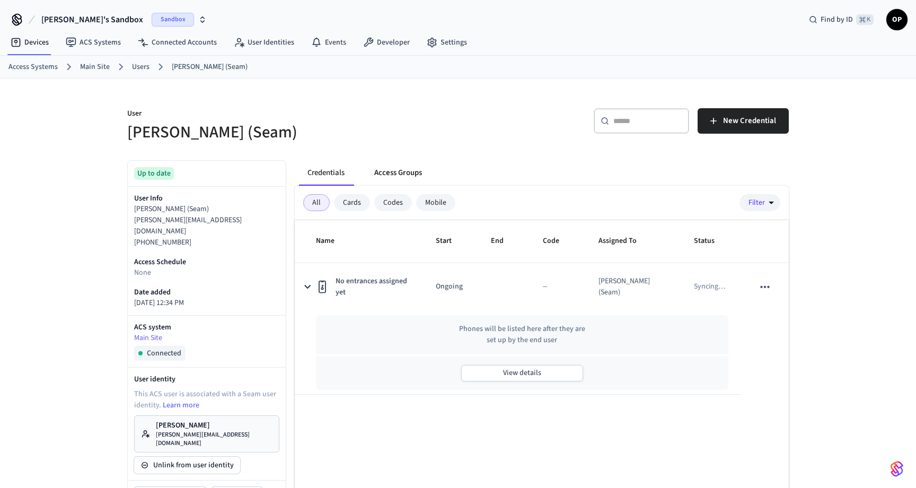
click at [392, 178] on button "Access Groups" at bounding box center [398, 172] width 65 height 25
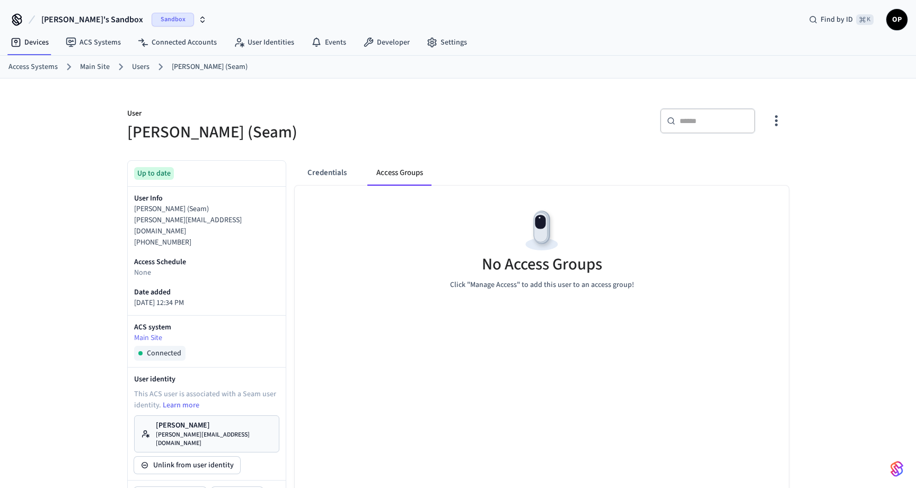
click at [394, 232] on div "No Access Groups Click "Manage Access" to add this user to an access group!" at bounding box center [542, 249] width 494 height 126
click at [329, 177] on button "Credentials" at bounding box center [327, 172] width 56 height 25
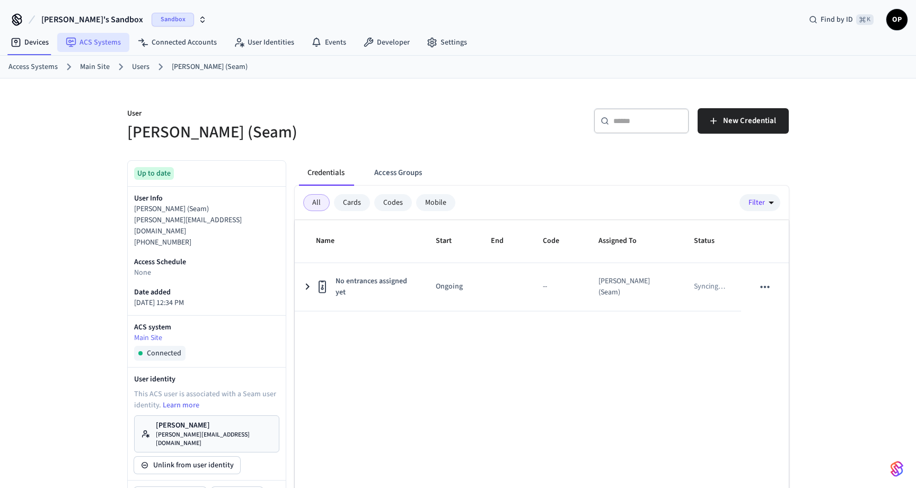
click at [102, 45] on link "ACS Systems" at bounding box center [93, 42] width 72 height 19
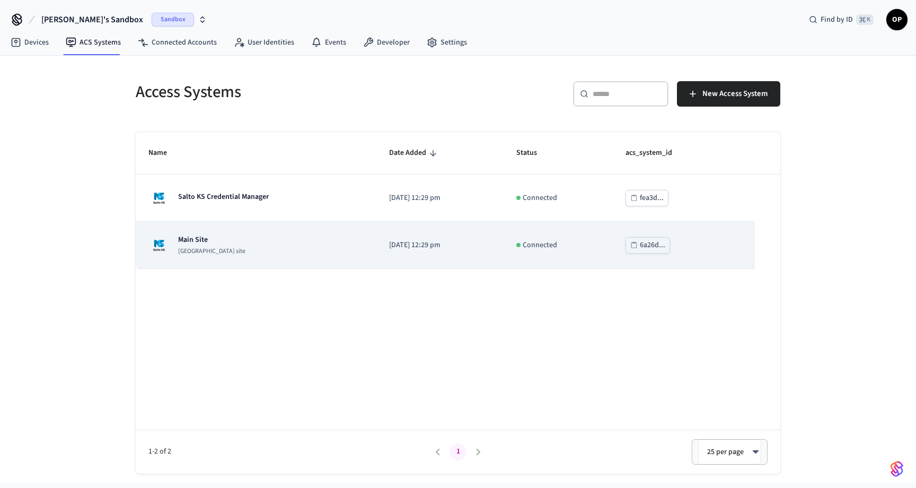
click at [163, 259] on td "Main Site [GEOGRAPHIC_DATA] site" at bounding box center [256, 245] width 241 height 47
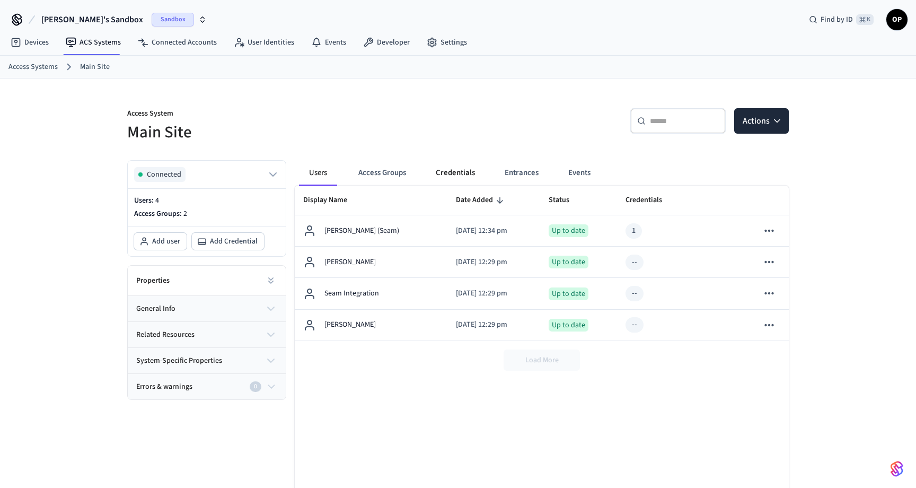
click at [481, 173] on button "Credentials" at bounding box center [455, 172] width 56 height 25
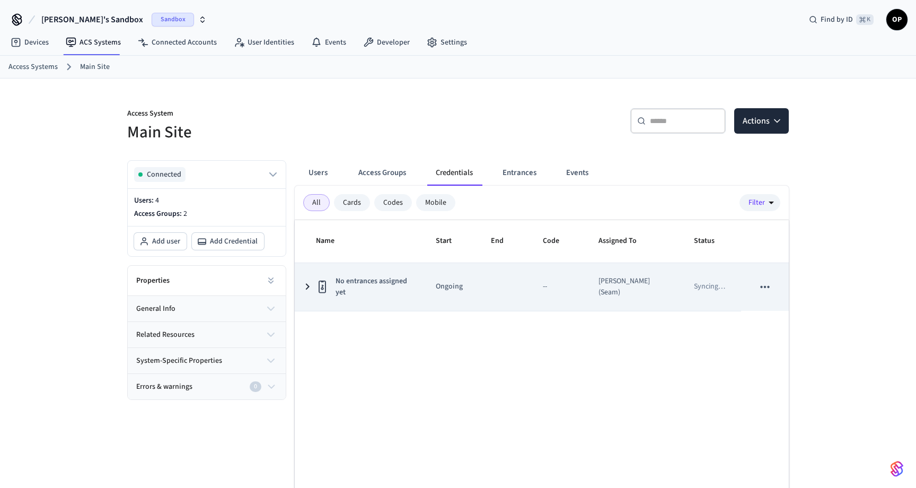
click at [311, 284] on icon "sticky table" at bounding box center [307, 286] width 13 height 13
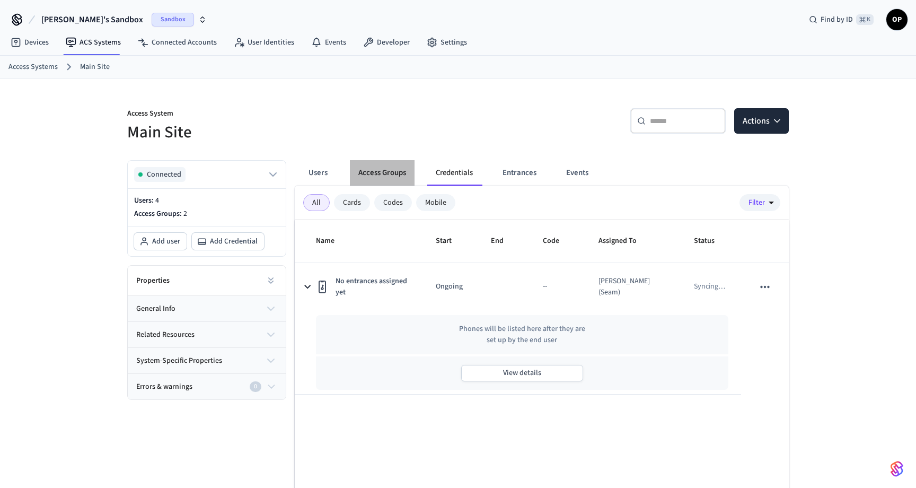
click at [379, 165] on button "Access Groups" at bounding box center [382, 172] width 65 height 25
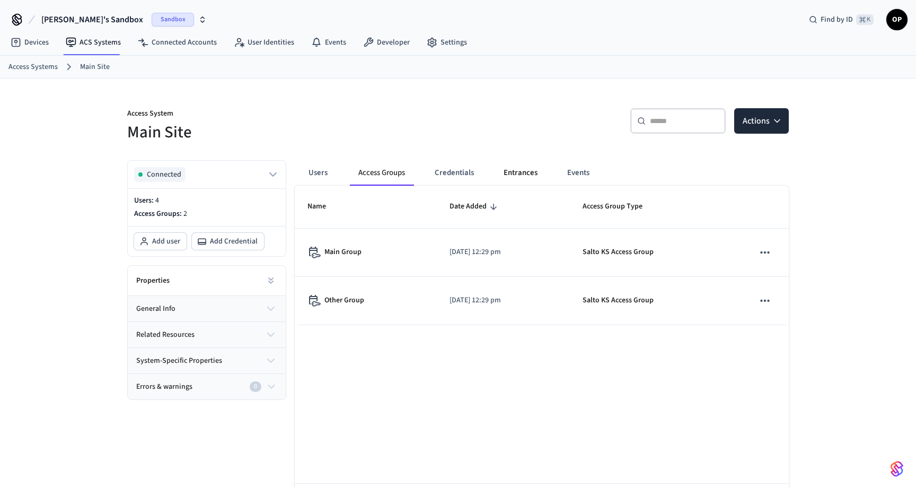
click at [530, 172] on button "Entrances" at bounding box center [520, 172] width 51 height 25
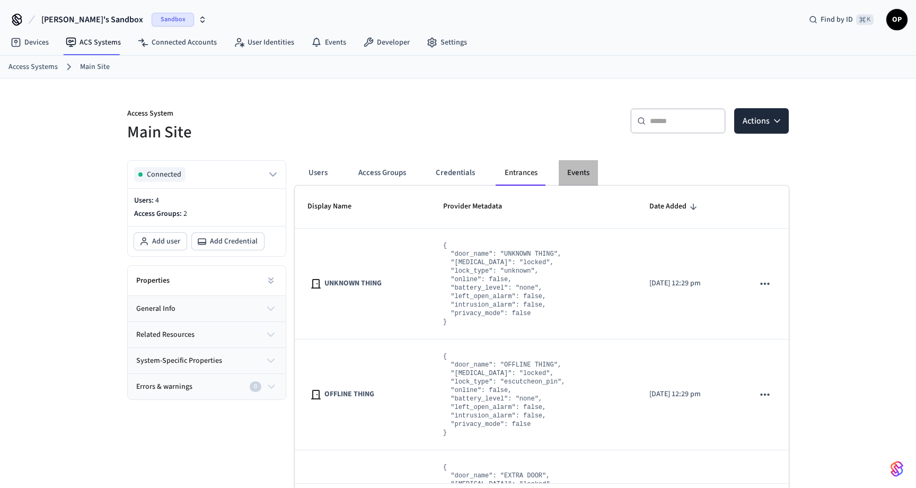
click at [576, 177] on button "Events" at bounding box center [578, 172] width 39 height 25
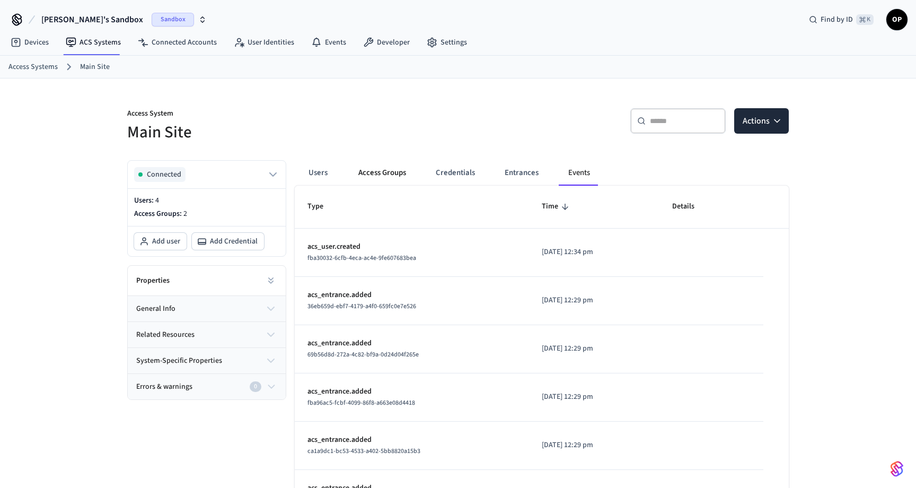
click at [363, 172] on button "Access Groups" at bounding box center [382, 172] width 65 height 25
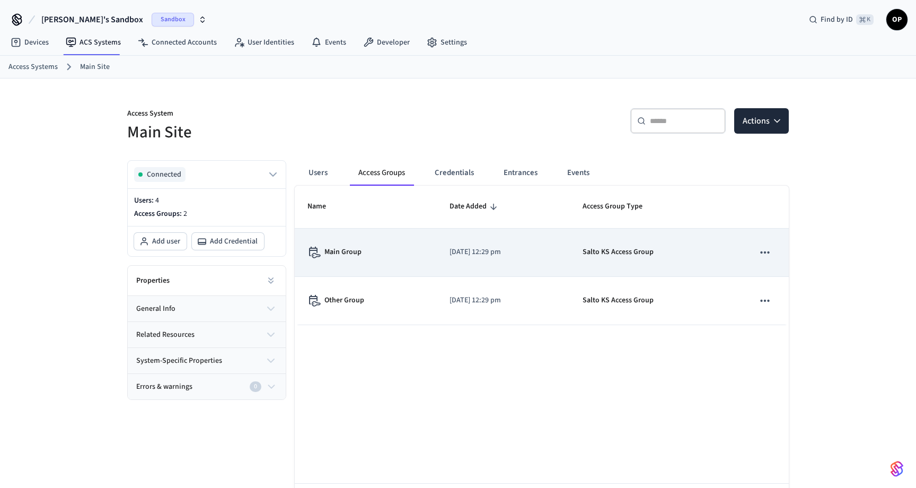
click at [335, 262] on td "Main Group" at bounding box center [366, 253] width 142 height 48
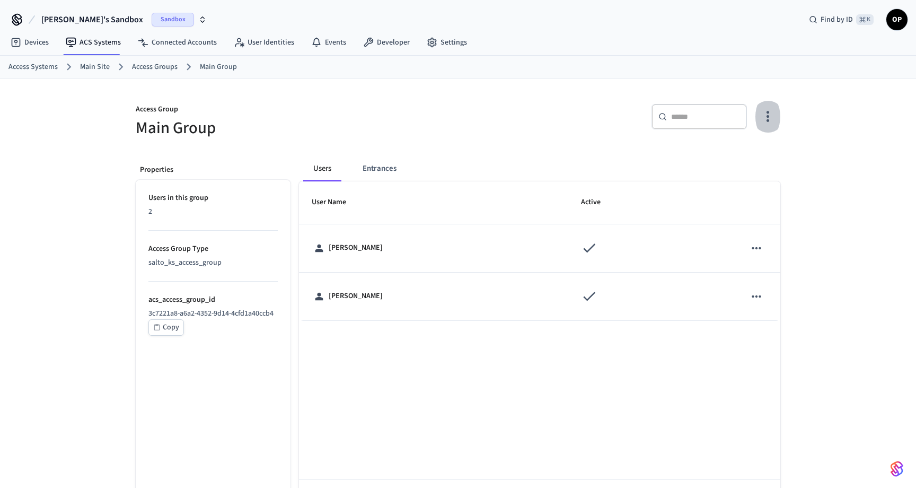
click at [767, 112] on icon "button" at bounding box center [768, 116] width 3 height 11
click at [736, 152] on li "Add Users to Group" at bounding box center [734, 160] width 79 height 28
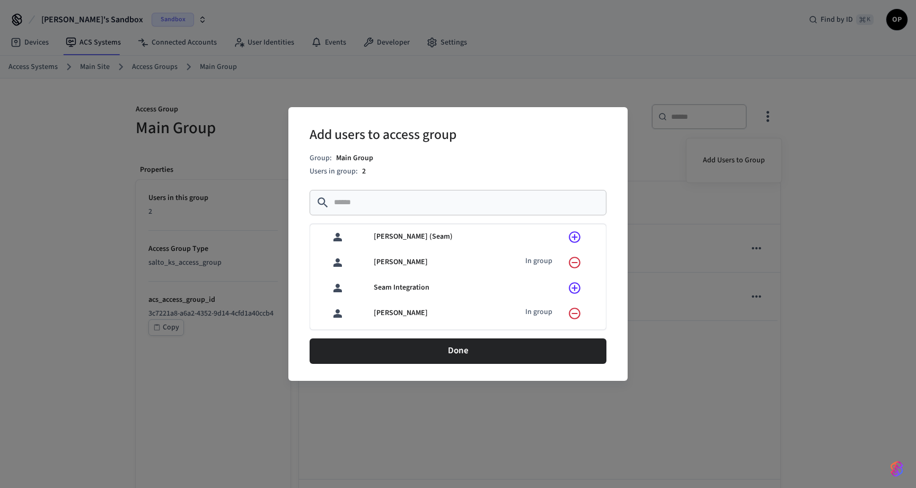
click at [418, 235] on p "[PERSON_NAME] (Seam)" at bounding box center [452, 236] width 157 height 11
click at [573, 234] on icon "sticky table" at bounding box center [575, 237] width 14 height 14
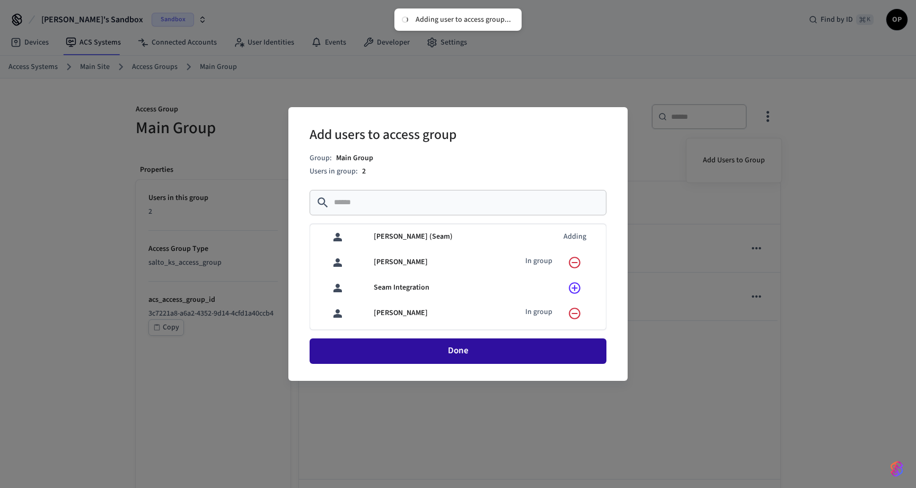
click at [496, 350] on button "Done" at bounding box center [458, 350] width 297 height 25
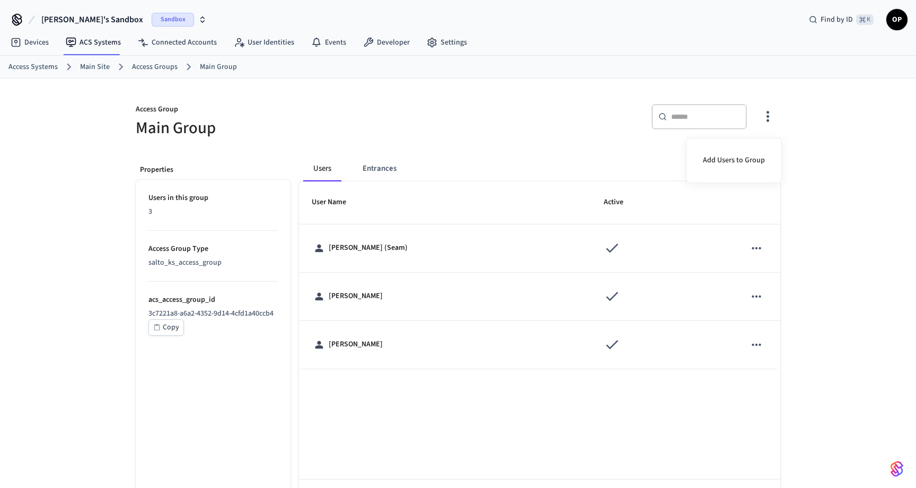
click at [98, 41] on div at bounding box center [458, 244] width 916 height 488
click at [98, 41] on link "ACS Systems" at bounding box center [93, 42] width 72 height 19
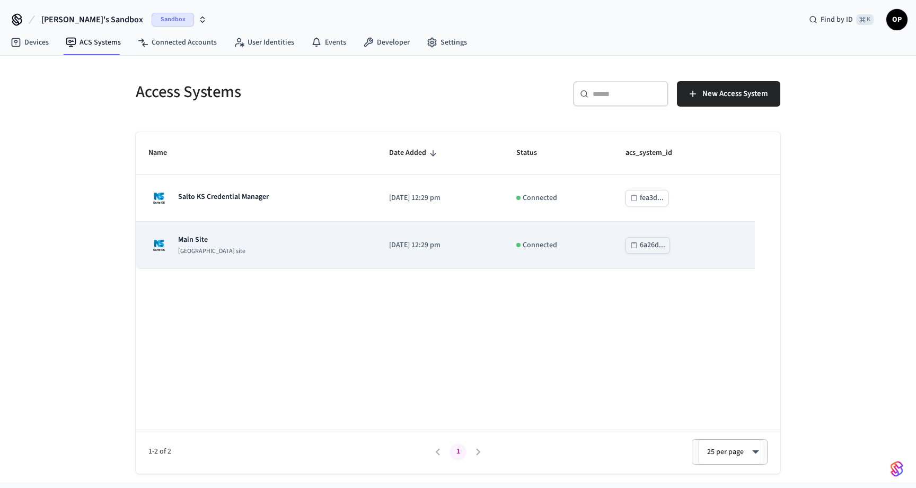
click at [197, 247] on div "Main Site [GEOGRAPHIC_DATA] site" at bounding box center [211, 244] width 67 height 21
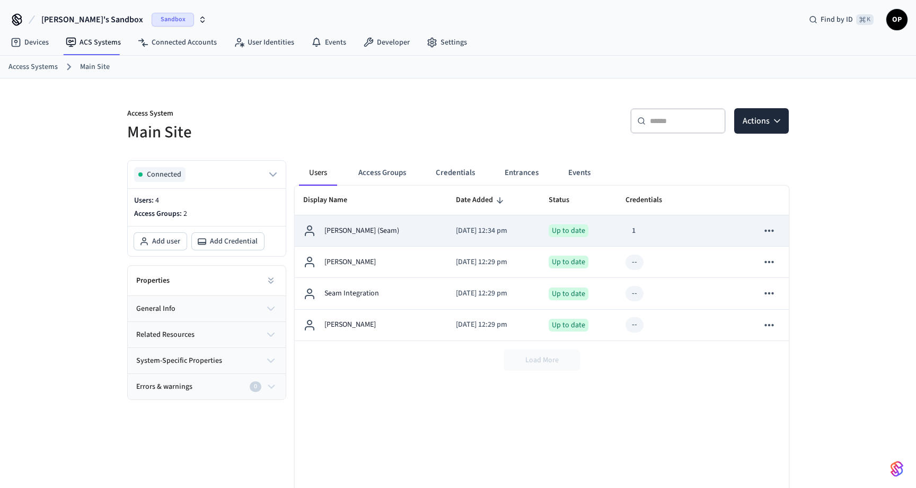
click at [361, 226] on p "[PERSON_NAME] (Seam)" at bounding box center [362, 230] width 75 height 11
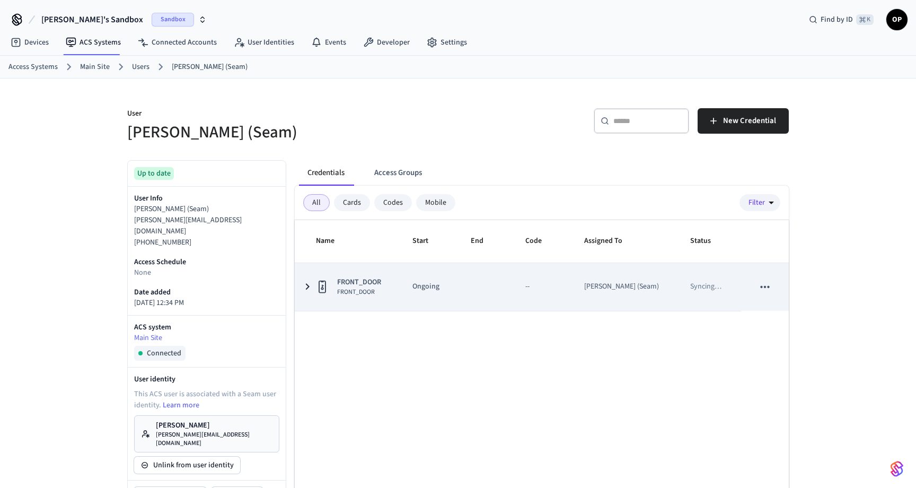
click at [305, 289] on icon "sticky table" at bounding box center [307, 286] width 13 height 13
click at [305, 287] on icon "sticky table" at bounding box center [307, 287] width 6 height 4
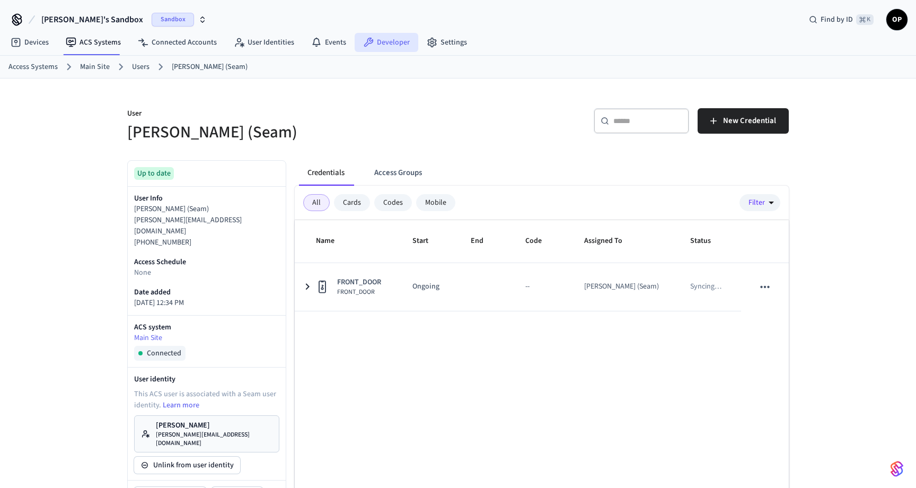
click at [396, 41] on link "Developer" at bounding box center [387, 42] width 64 height 19
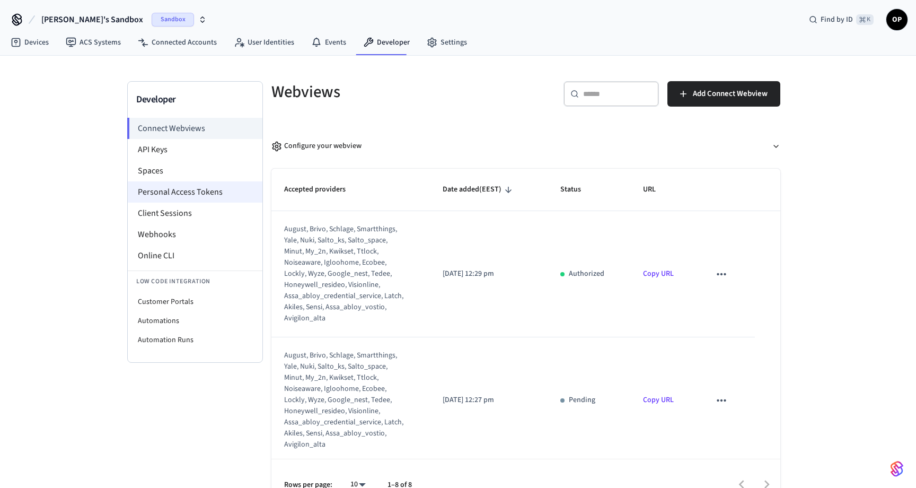
click at [192, 183] on li "Personal Access Tokens" at bounding box center [195, 191] width 135 height 21
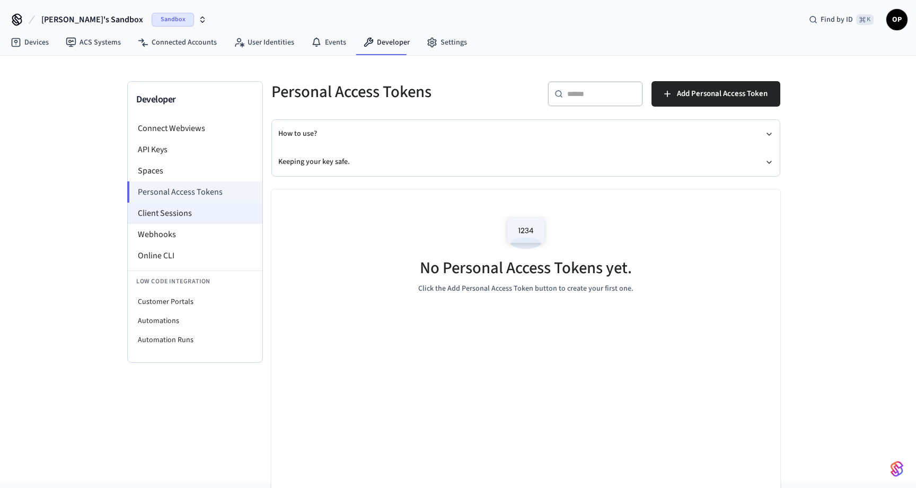
click at [187, 204] on li "Client Sessions" at bounding box center [195, 213] width 135 height 21
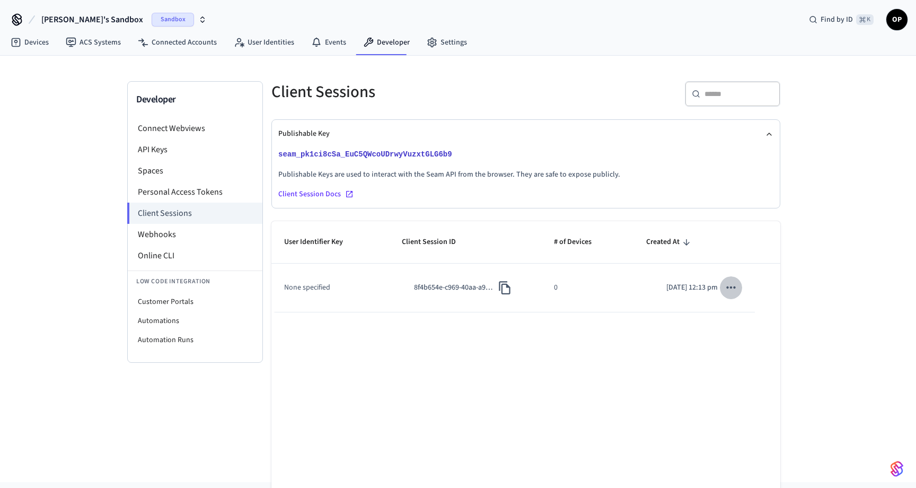
click at [733, 288] on icon "sticky table" at bounding box center [731, 287] width 14 height 14
click at [752, 314] on li "Copy Client Session Token" at bounding box center [786, 322] width 115 height 29
click at [257, 46] on link "User Identities" at bounding box center [263, 42] width 77 height 19
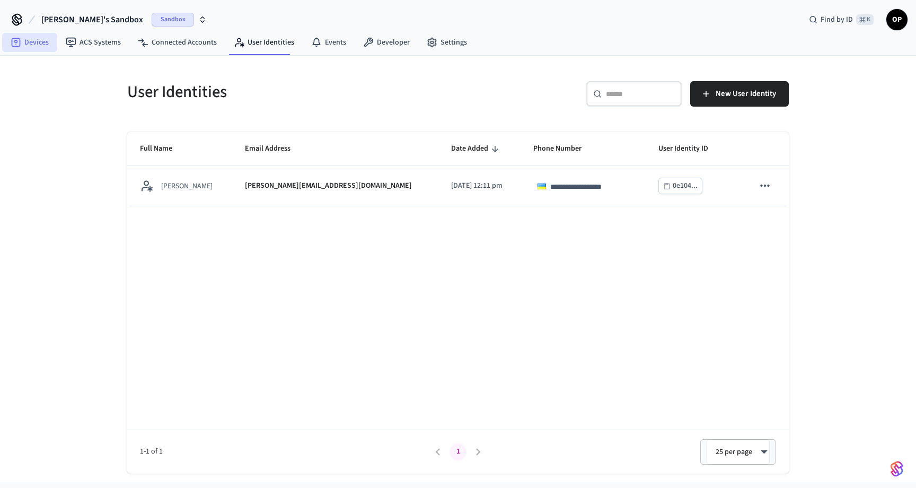
click at [19, 38] on icon at bounding box center [16, 42] width 9 height 9
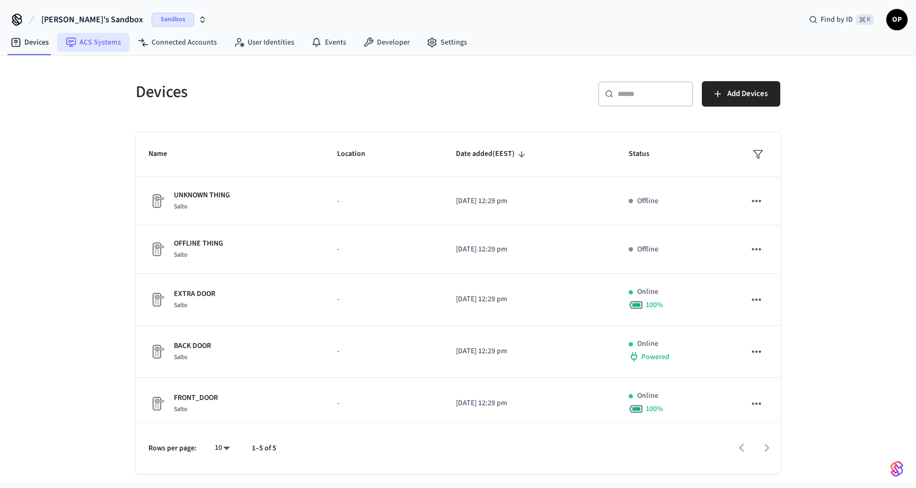
click at [94, 41] on link "ACS Systems" at bounding box center [93, 42] width 72 height 19
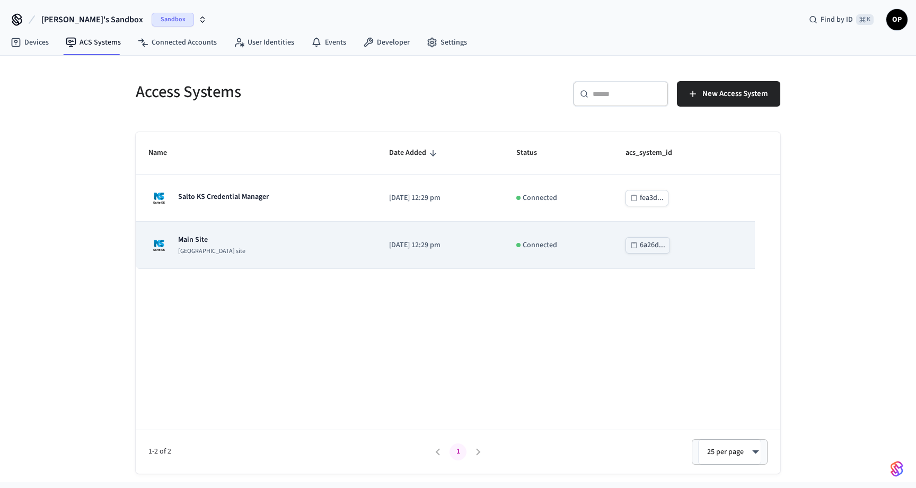
click at [213, 237] on div "Main Site [GEOGRAPHIC_DATA] site" at bounding box center [255, 244] width 215 height 21
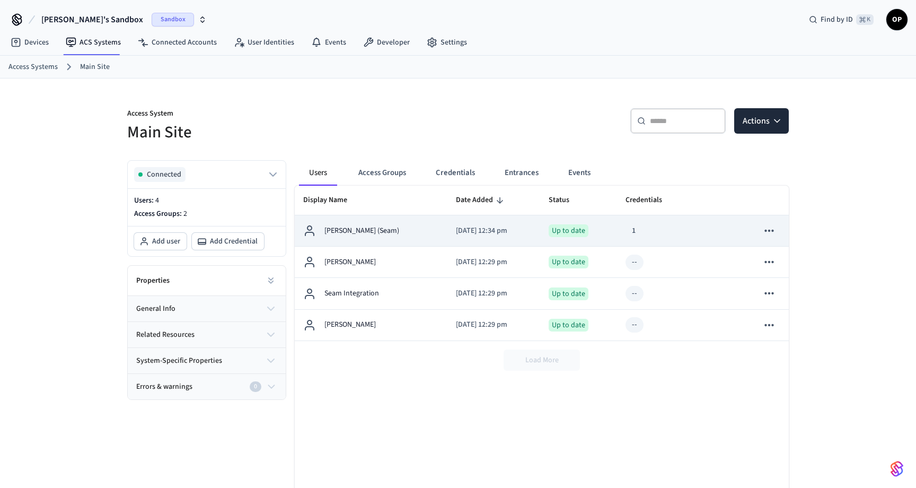
click at [367, 229] on p "[PERSON_NAME] (Seam)" at bounding box center [362, 230] width 75 height 11
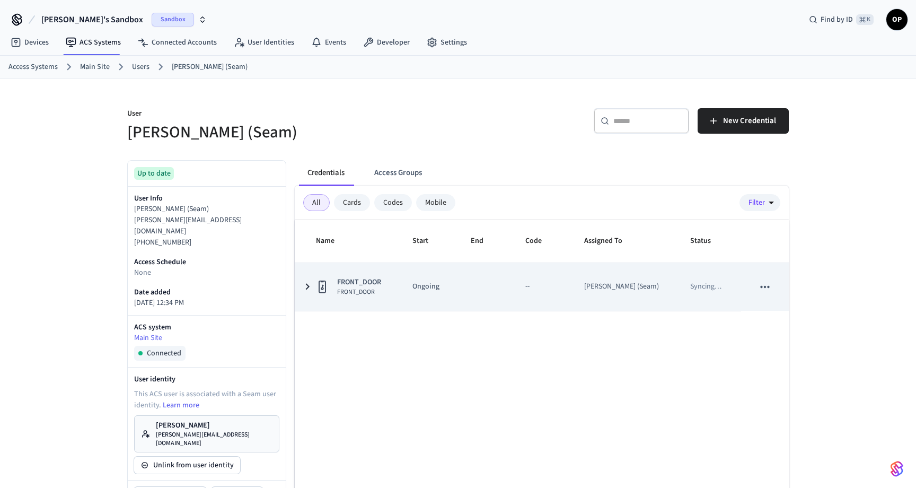
click at [316, 287] on icon "sticky table" at bounding box center [322, 286] width 13 height 13
click at [308, 286] on icon "sticky table" at bounding box center [308, 287] width 4 height 6
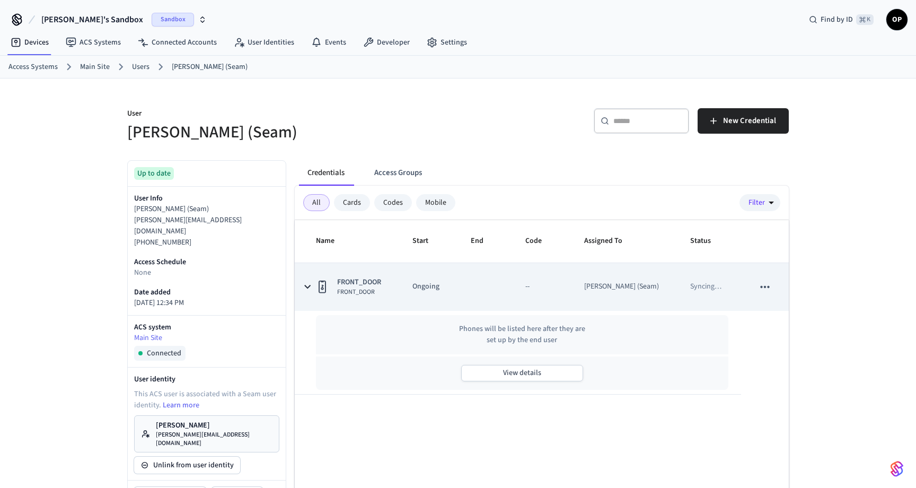
click at [308, 286] on icon "sticky table" at bounding box center [307, 286] width 13 height 13
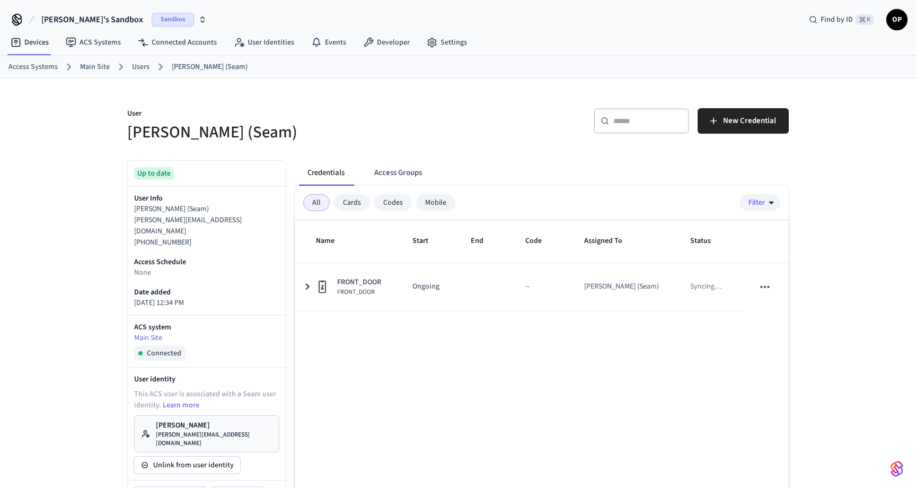
click at [143, 66] on link "Users" at bounding box center [140, 67] width 17 height 11
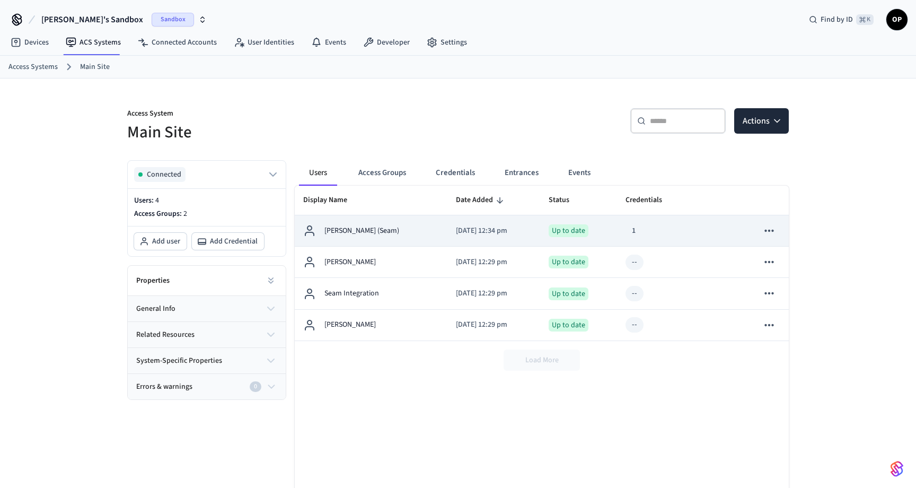
click at [369, 240] on td "[PERSON_NAME] (Seam)" at bounding box center [371, 230] width 153 height 31
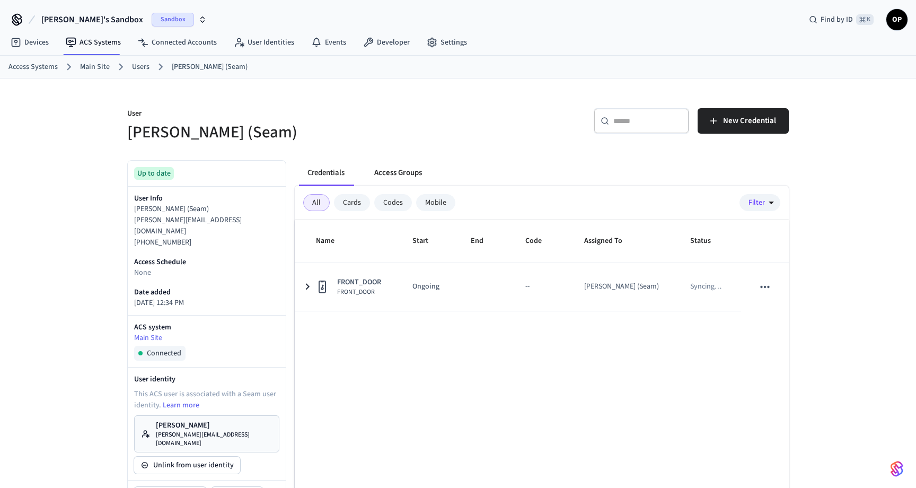
click at [409, 173] on button "Access Groups" at bounding box center [398, 172] width 65 height 25
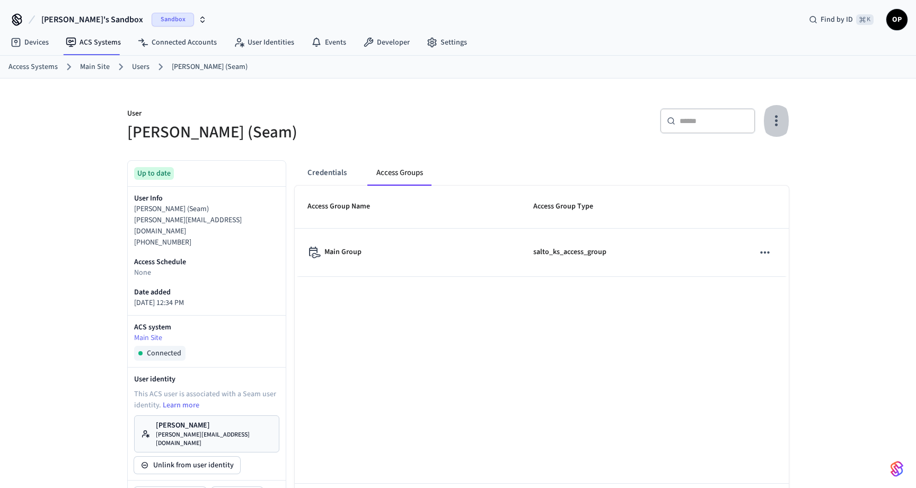
click at [783, 116] on icon "button" at bounding box center [776, 120] width 16 height 16
click at [746, 168] on li "Manage Access" at bounding box center [749, 165] width 64 height 28
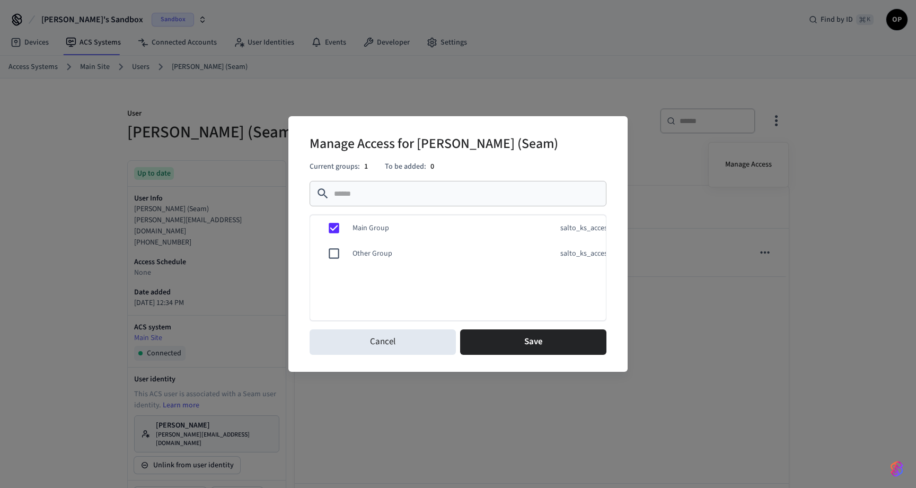
click at [398, 260] on td "Other Group" at bounding box center [442, 253] width 204 height 37
click at [502, 340] on button "Save" at bounding box center [533, 341] width 146 height 25
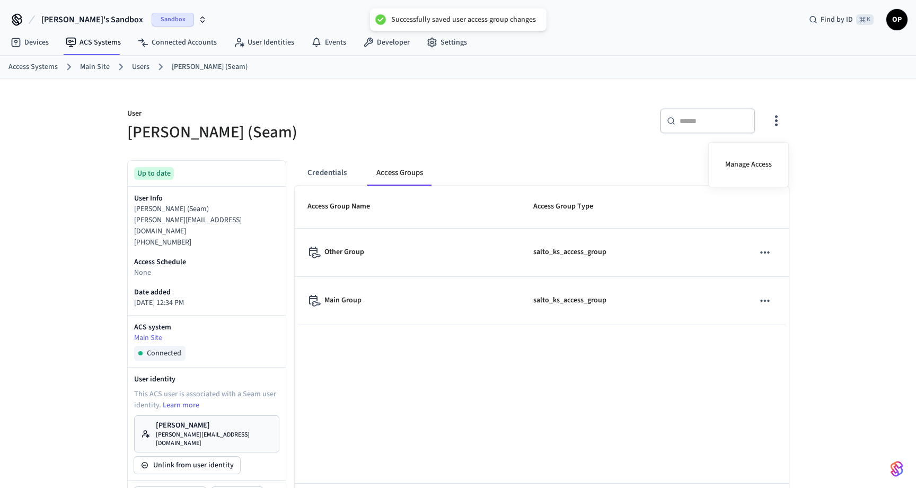
click at [324, 172] on div at bounding box center [458, 244] width 916 height 488
click at [324, 172] on button "Credentials" at bounding box center [327, 172] width 56 height 25
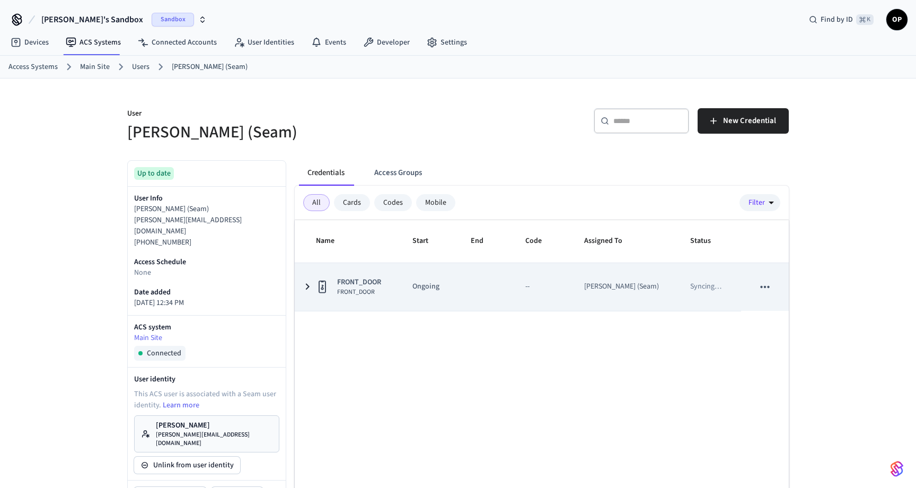
click at [309, 288] on icon "sticky table" at bounding box center [307, 286] width 13 height 13
click at [309, 287] on icon "sticky table" at bounding box center [307, 287] width 6 height 4
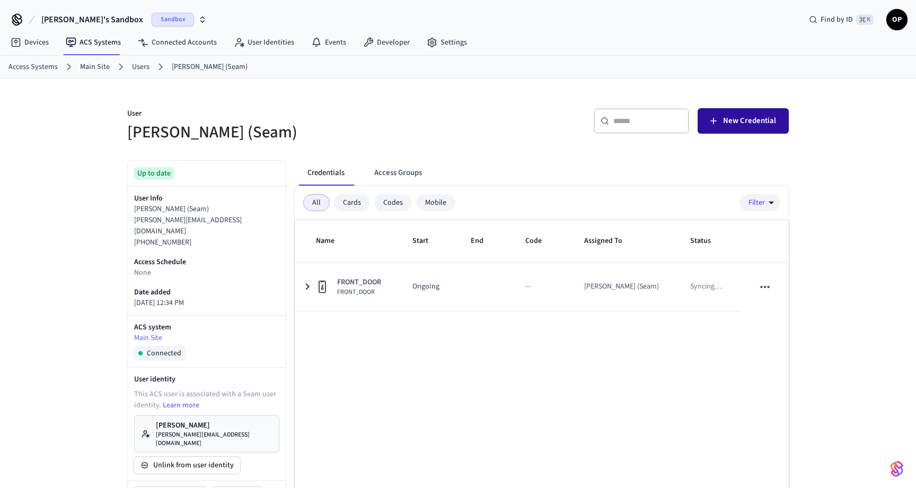
click at [744, 116] on span "New Credential" at bounding box center [749, 121] width 53 height 14
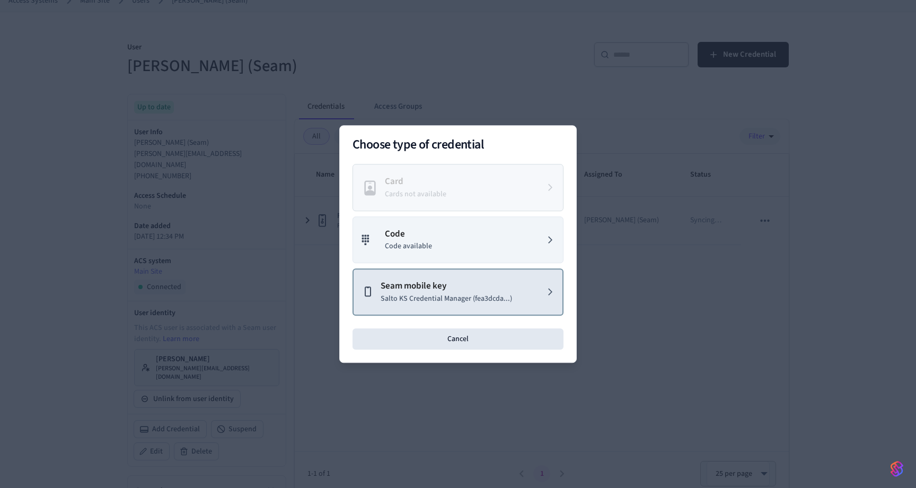
scroll to position [69, 0]
click at [494, 305] on button "Seam mobile key Salto KS Credential Manager (fea3dcda...)" at bounding box center [458, 291] width 211 height 47
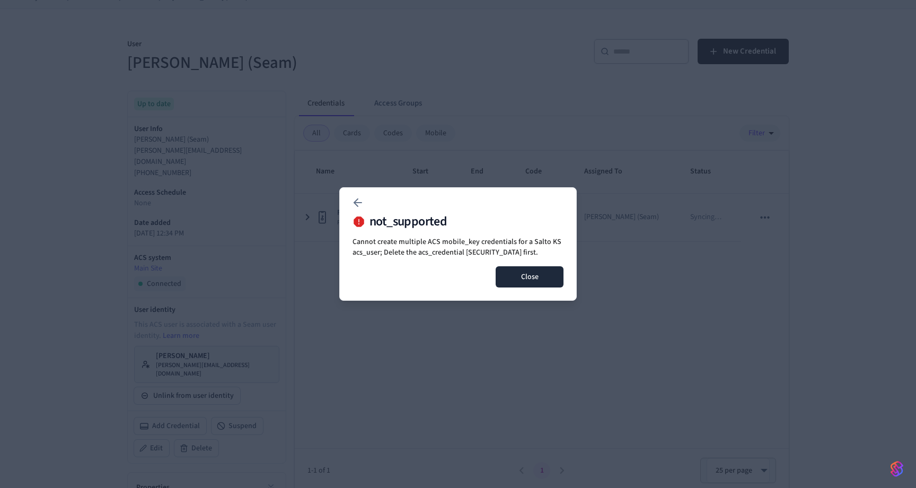
click at [524, 284] on button "Close" at bounding box center [530, 276] width 68 height 21
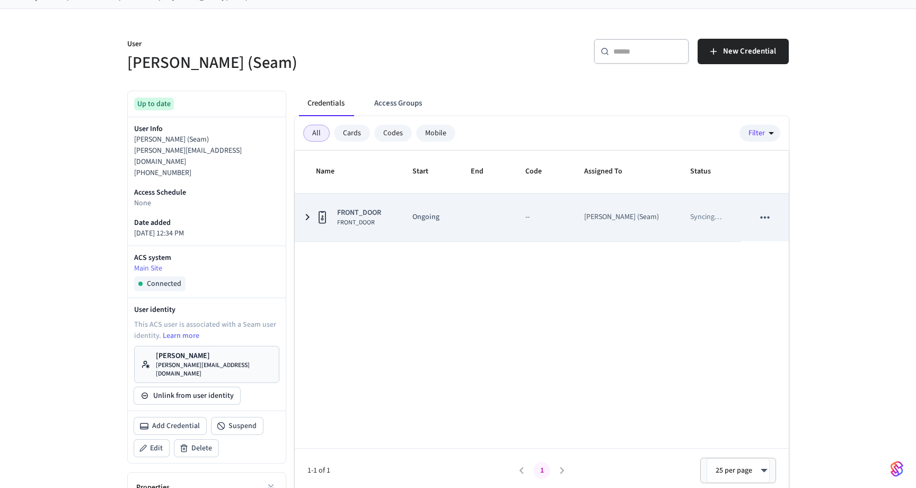
click at [374, 214] on span "FRONT_DOOR" at bounding box center [359, 212] width 44 height 11
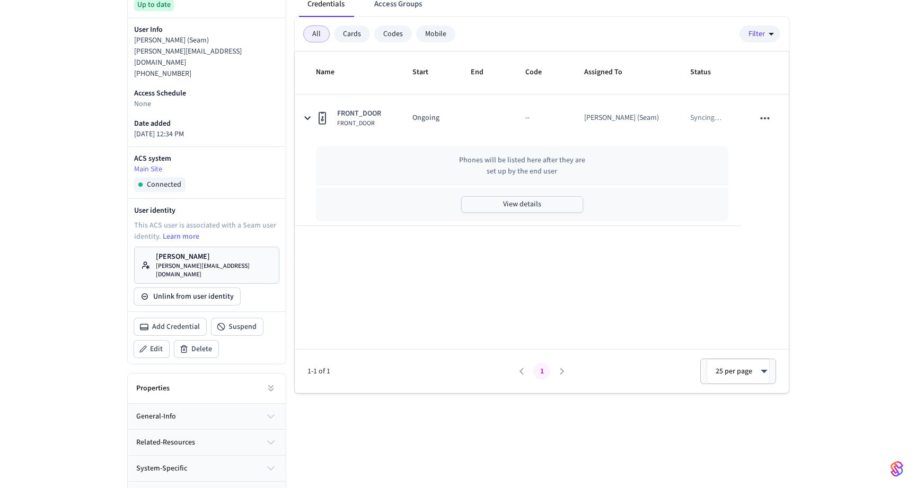
scroll to position [0, 0]
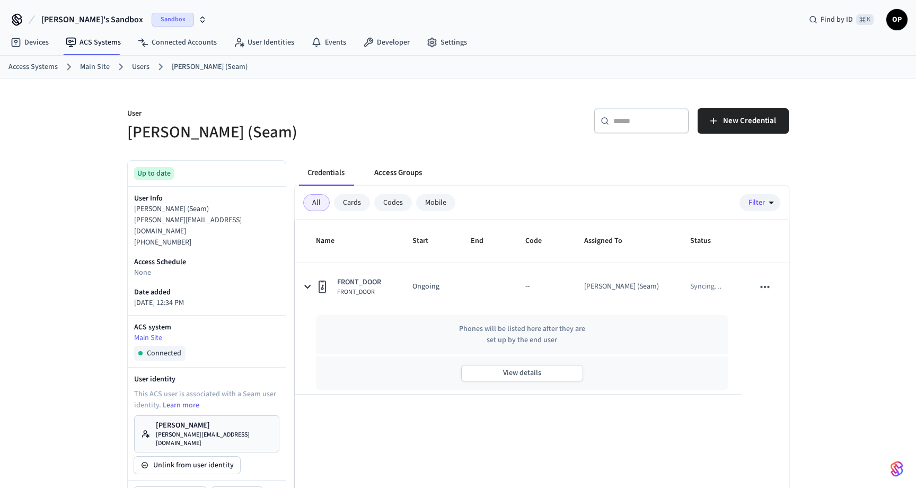
click at [392, 168] on button "Access Groups" at bounding box center [398, 172] width 65 height 25
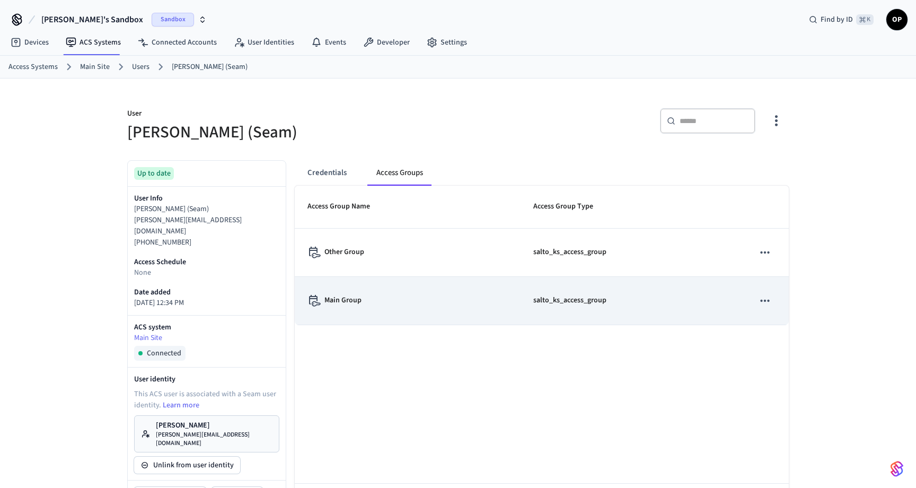
click at [366, 301] on div "Main Group" at bounding box center [408, 301] width 200 height 12
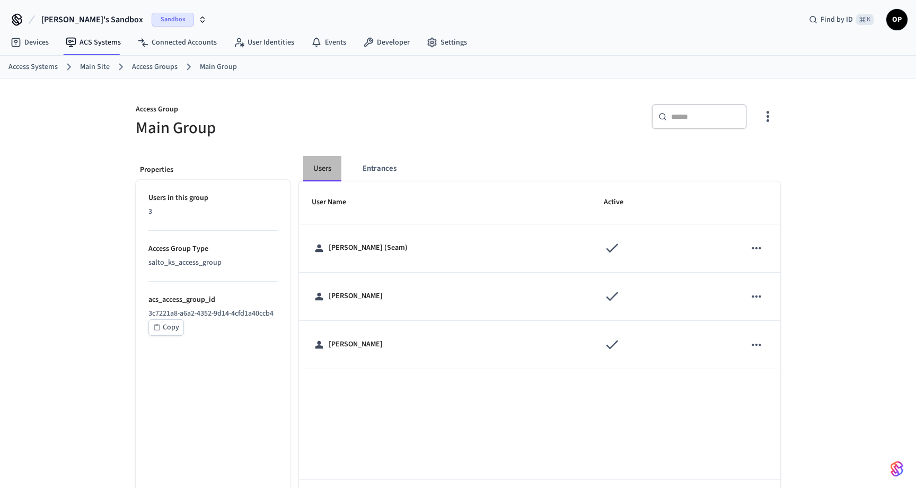
click at [333, 172] on button "Users" at bounding box center [322, 168] width 38 height 25
click at [376, 173] on button "Entrances" at bounding box center [379, 168] width 51 height 25
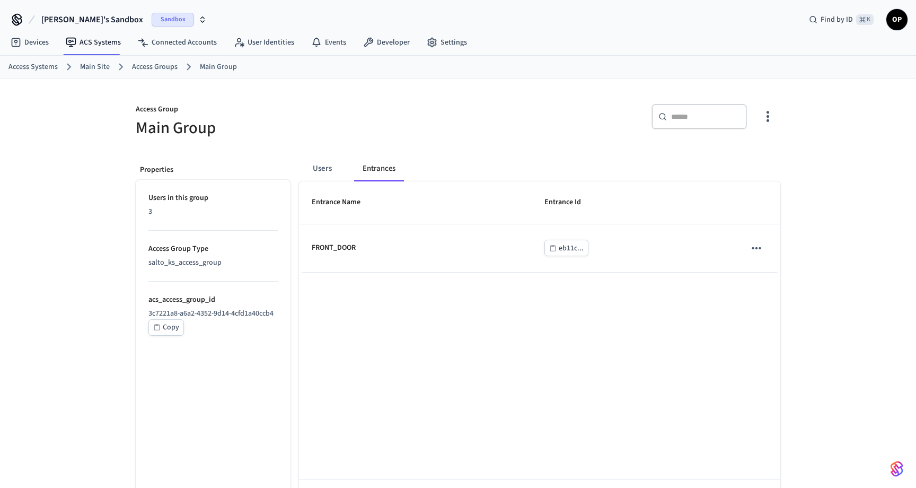
click at [767, 127] on button "button" at bounding box center [768, 116] width 25 height 42
click at [760, 251] on div at bounding box center [458, 244] width 916 height 488
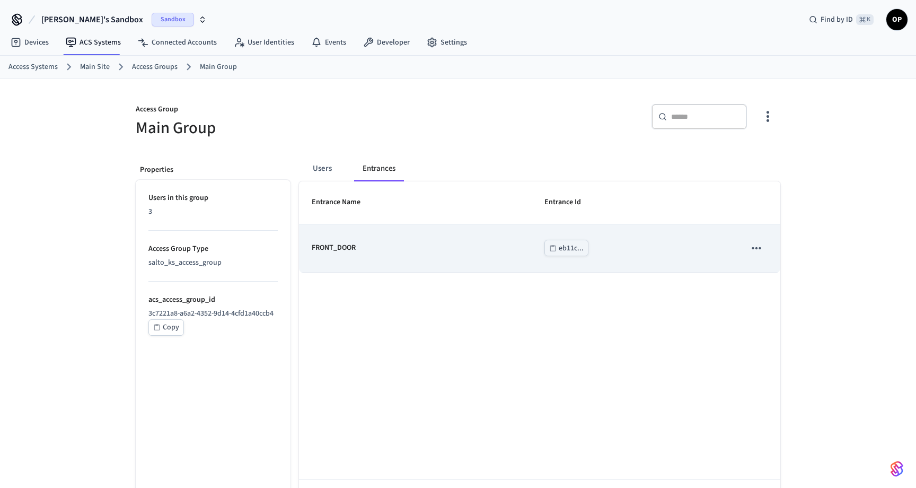
click at [760, 250] on icon "sticky table" at bounding box center [757, 248] width 14 height 14
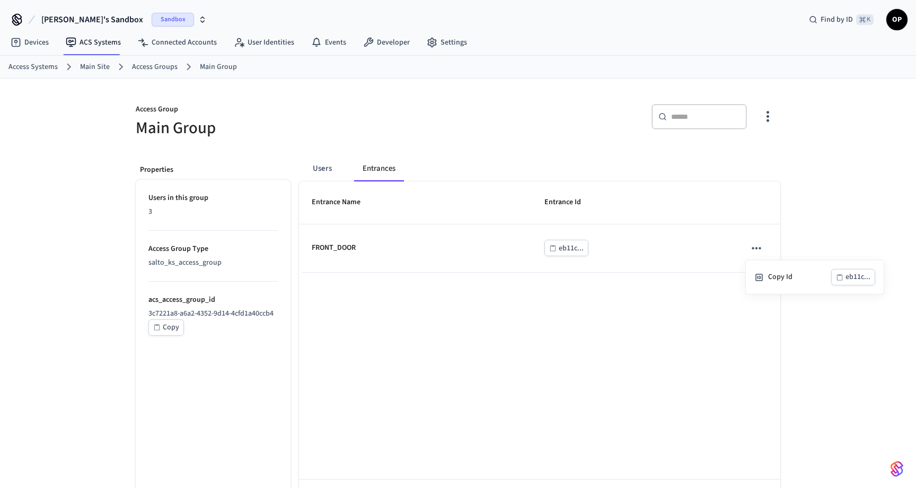
click at [648, 318] on div at bounding box center [458, 244] width 916 height 488
click at [173, 64] on link "Access Groups" at bounding box center [155, 67] width 46 height 11
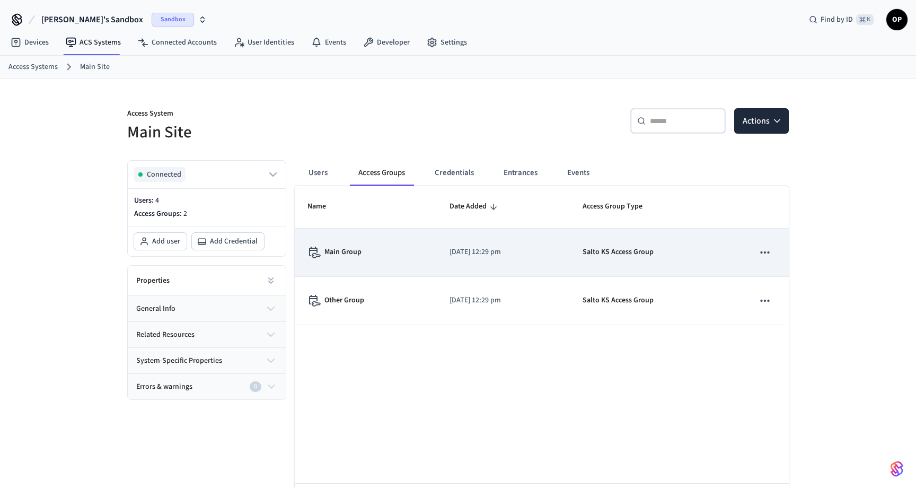
click at [360, 253] on p "Main Group" at bounding box center [343, 252] width 37 height 11
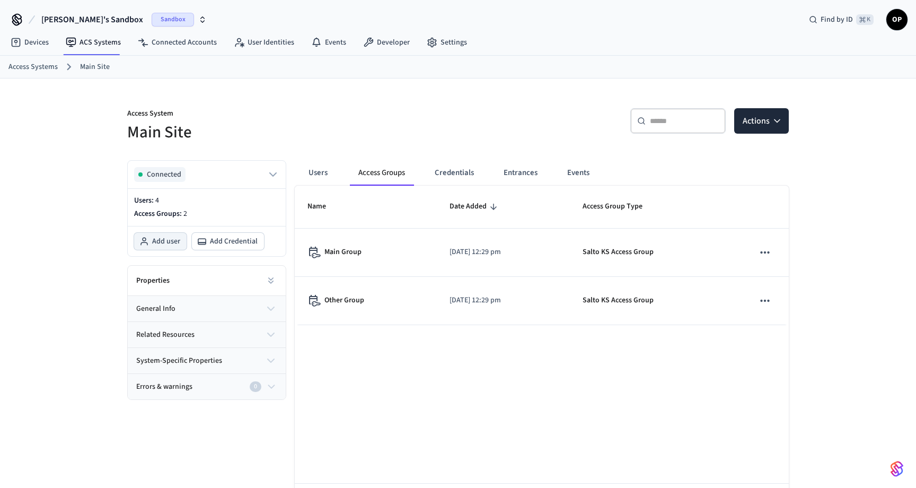
click at [155, 238] on span "Add user" at bounding box center [166, 241] width 28 height 11
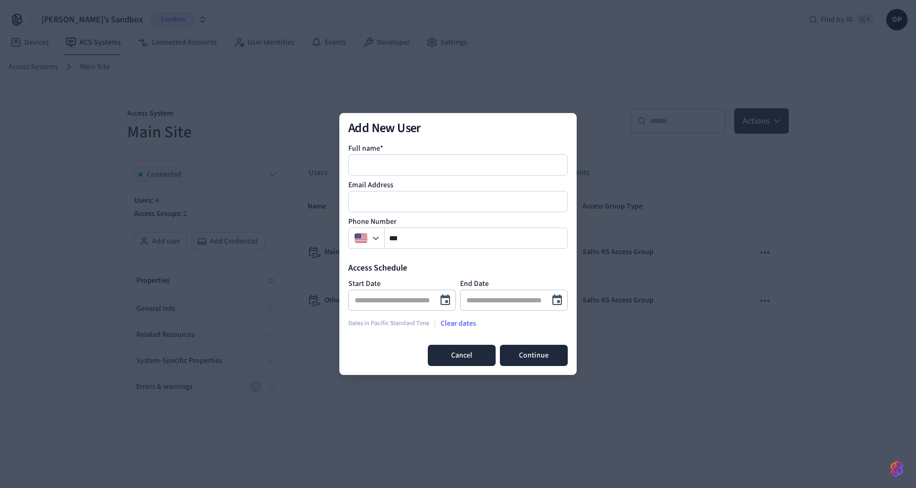
click at [460, 353] on button "Cancel" at bounding box center [462, 355] width 68 height 21
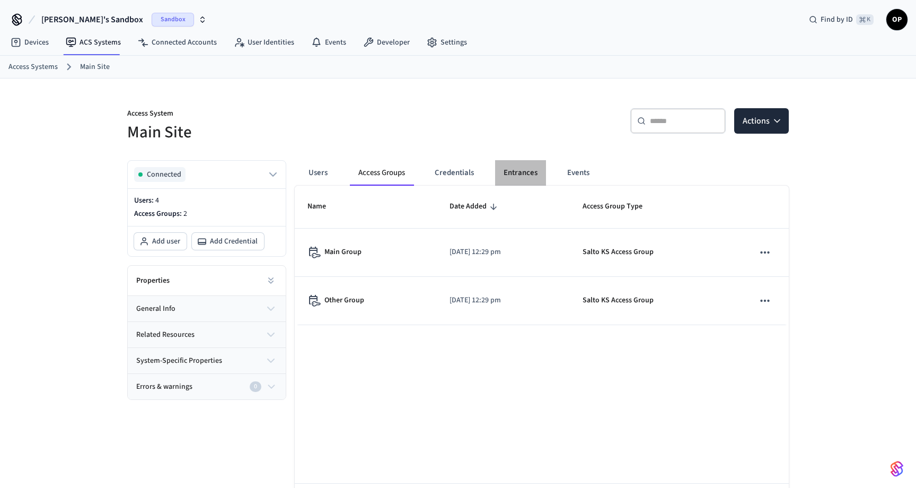
click at [523, 172] on button "Entrances" at bounding box center [520, 172] width 51 height 25
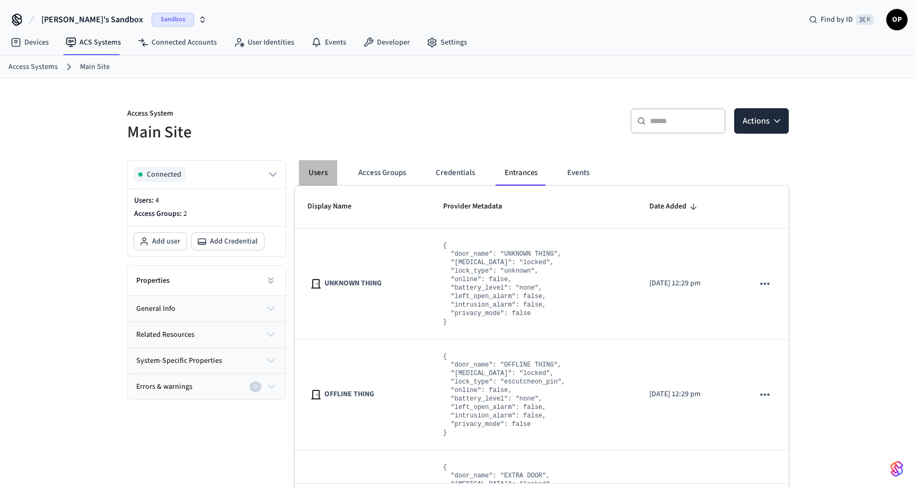
click at [311, 168] on button "Users" at bounding box center [318, 172] width 38 height 25
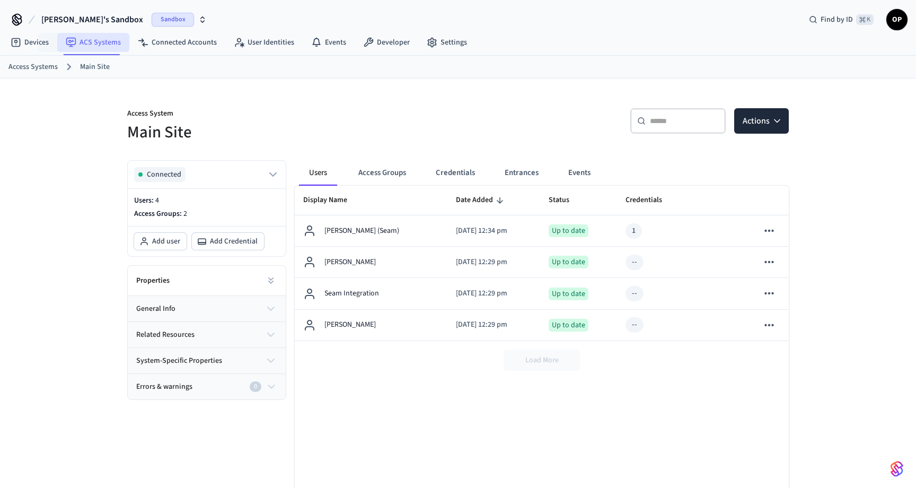
click at [86, 41] on link "ACS Systems" at bounding box center [93, 42] width 72 height 19
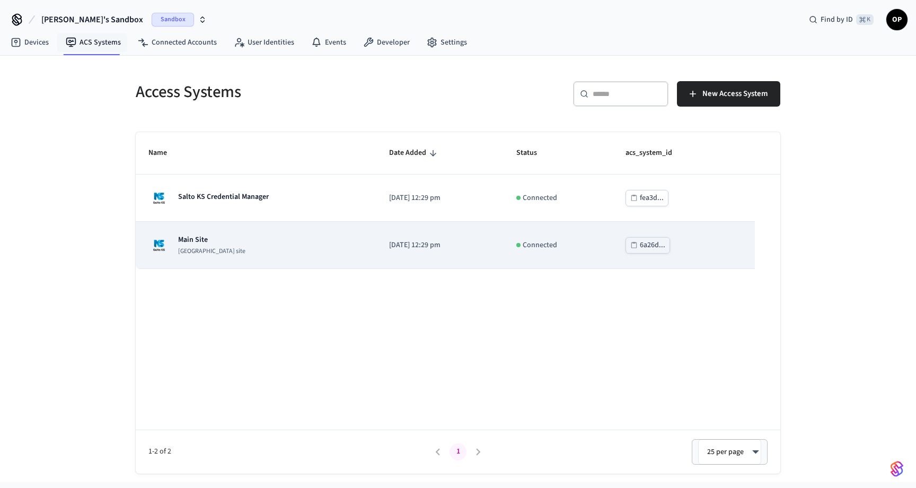
click at [188, 245] on p "Main Site" at bounding box center [211, 239] width 67 height 11
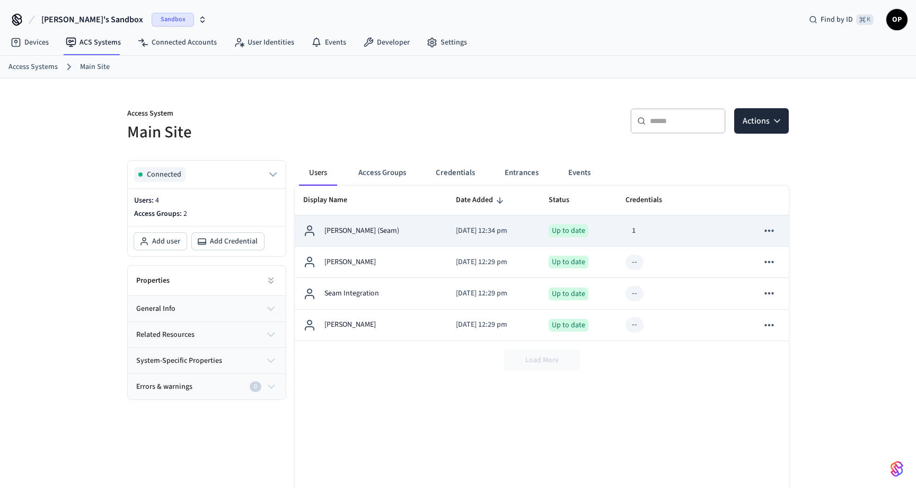
click at [385, 228] on div "[PERSON_NAME] (Seam)" at bounding box center [371, 230] width 136 height 13
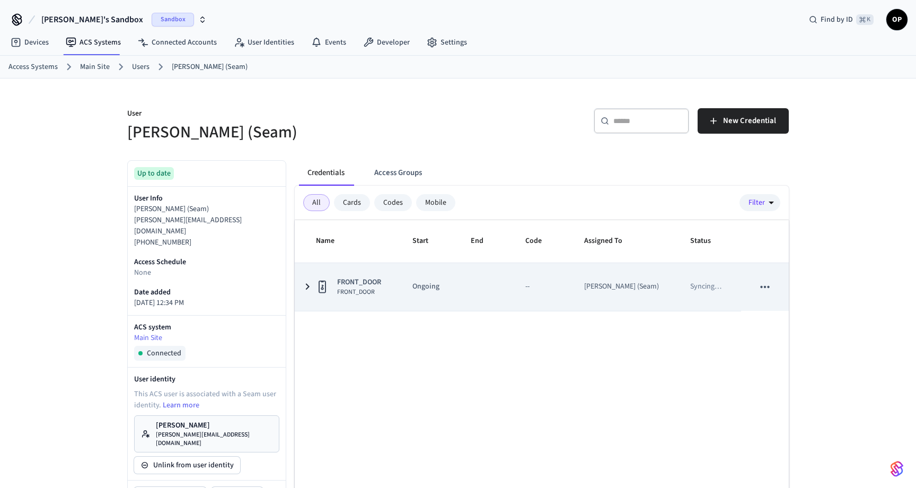
click at [309, 287] on icon "sticky table" at bounding box center [307, 286] width 13 height 13
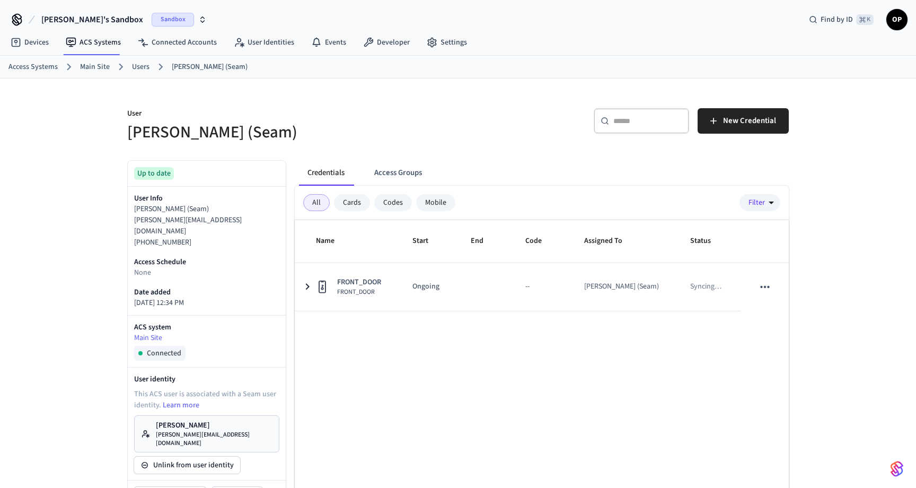
click at [348, 206] on div "Cards" at bounding box center [352, 202] width 36 height 17
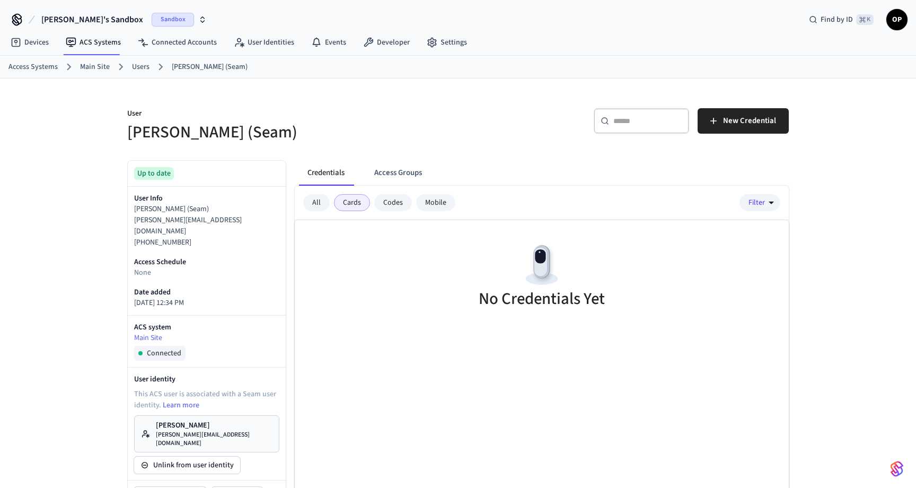
click at [389, 203] on div "Codes" at bounding box center [393, 202] width 38 height 17
click at [440, 205] on div "Mobile" at bounding box center [435, 202] width 39 height 17
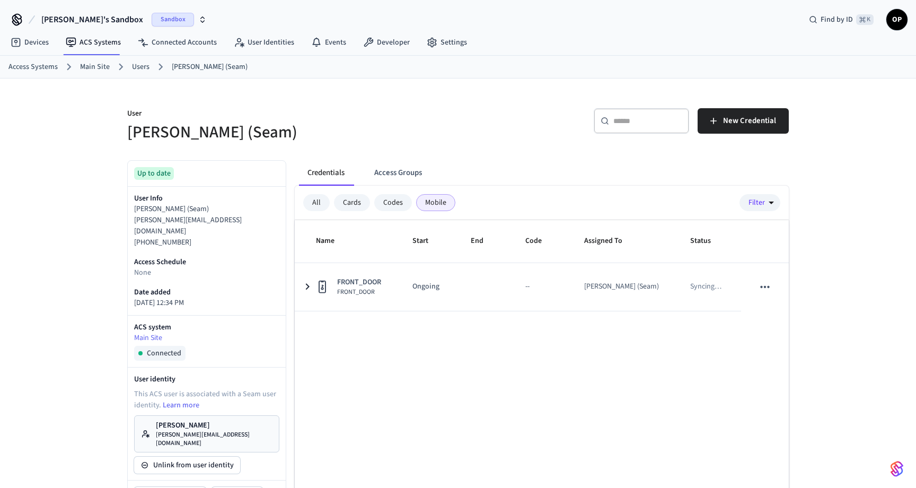
click at [317, 201] on div "All" at bounding box center [316, 202] width 27 height 17
click at [416, 178] on button "Access Groups" at bounding box center [398, 172] width 65 height 25
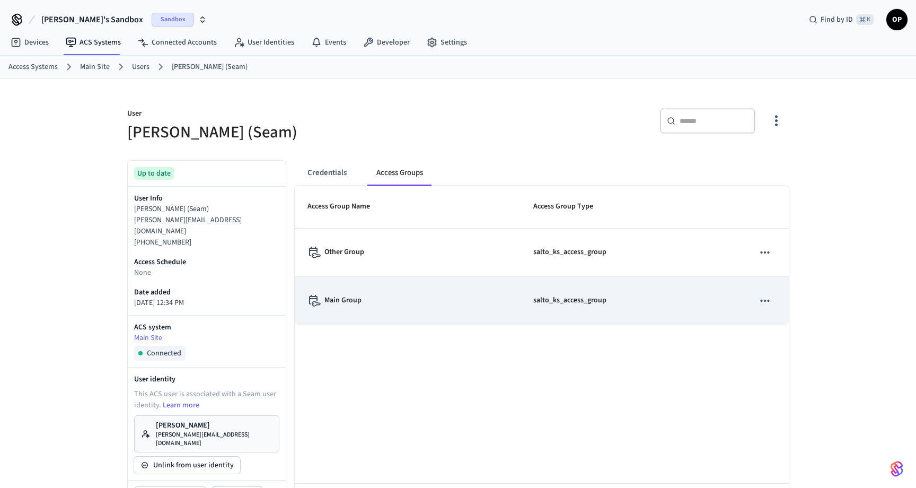
click at [348, 302] on p "Main Group" at bounding box center [343, 300] width 37 height 11
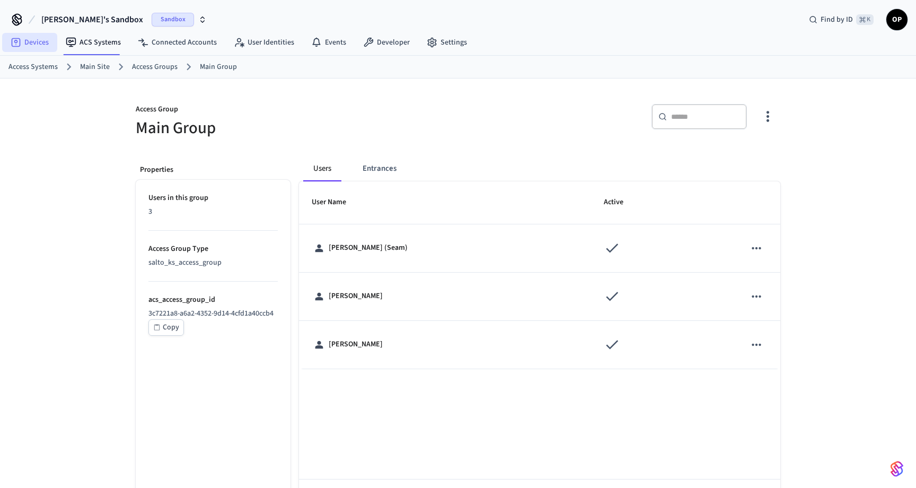
click at [27, 45] on link "Devices" at bounding box center [29, 42] width 55 height 19
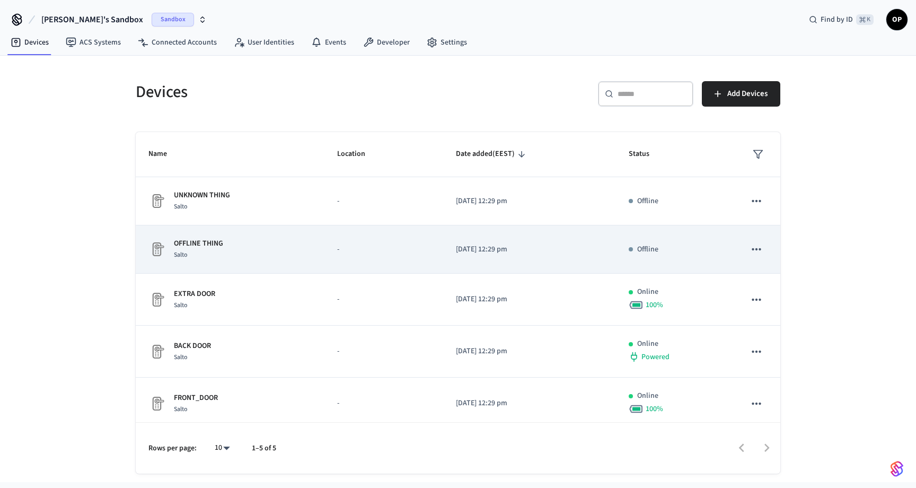
scroll to position [7, 0]
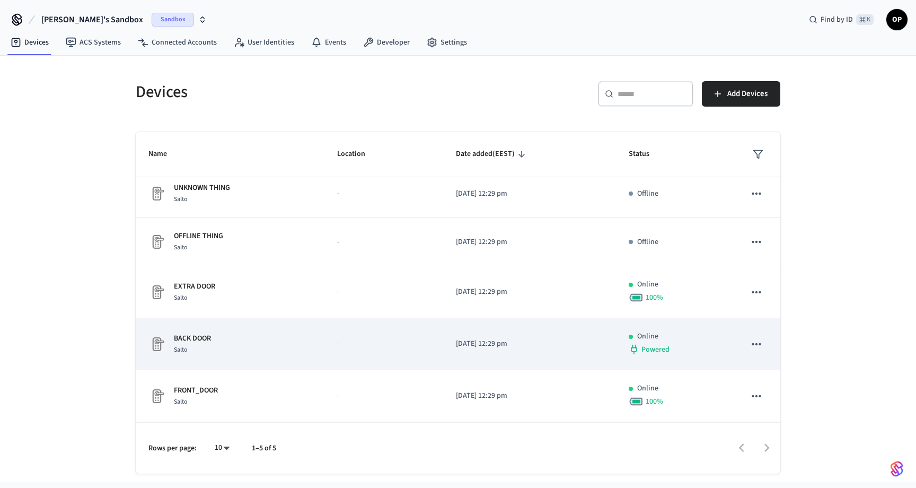
click at [189, 326] on td "BACK DOOR [PERSON_NAME]" at bounding box center [230, 344] width 189 height 52
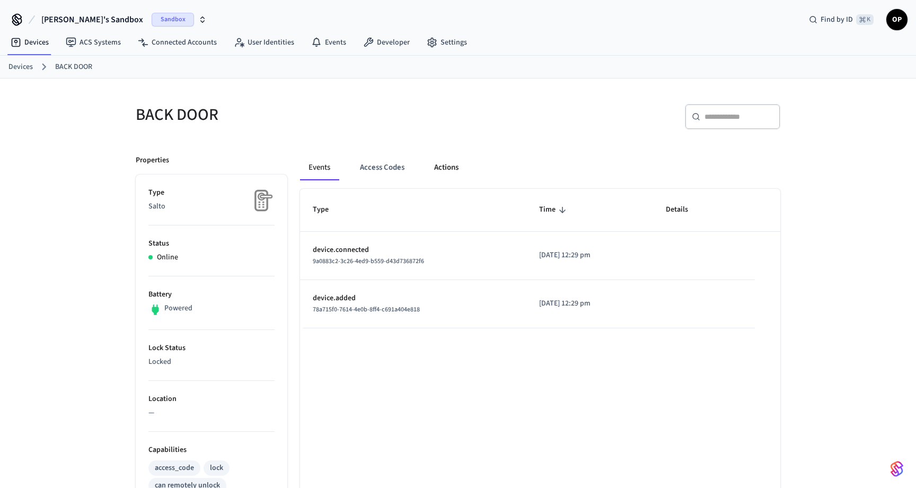
click at [460, 162] on button "Actions" at bounding box center [446, 167] width 41 height 25
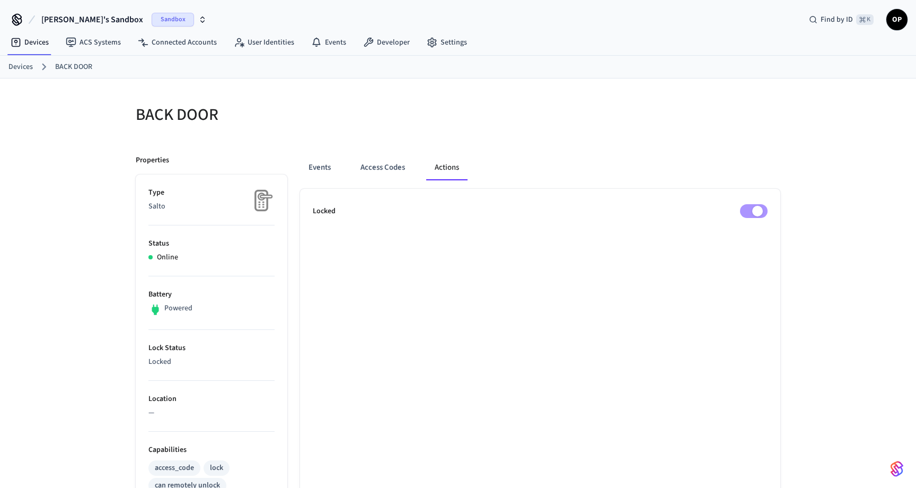
click at [28, 71] on link "Devices" at bounding box center [20, 67] width 24 height 11
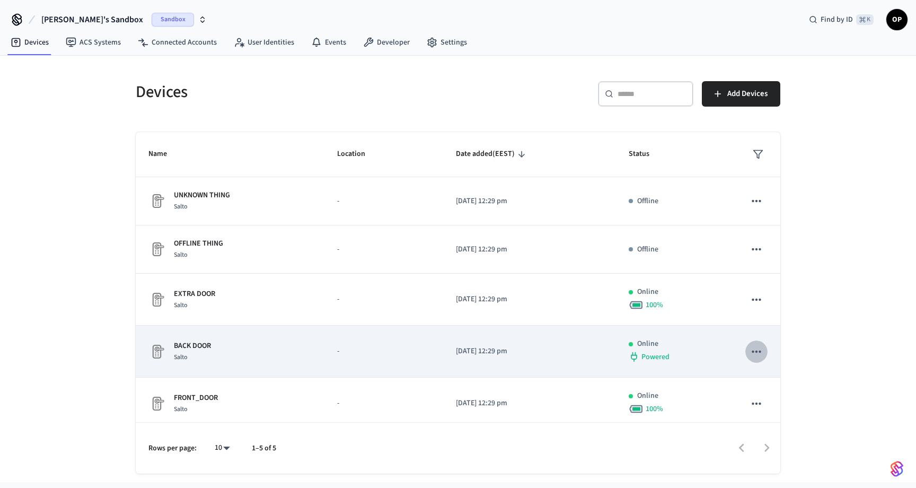
click at [762, 350] on icon "sticky table" at bounding box center [757, 352] width 14 height 14
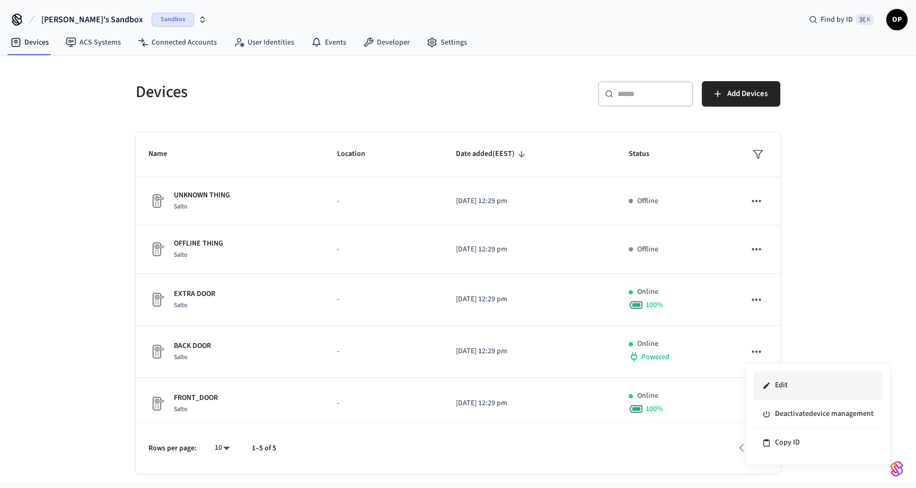
click at [786, 388] on li "Edit" at bounding box center [818, 385] width 128 height 29
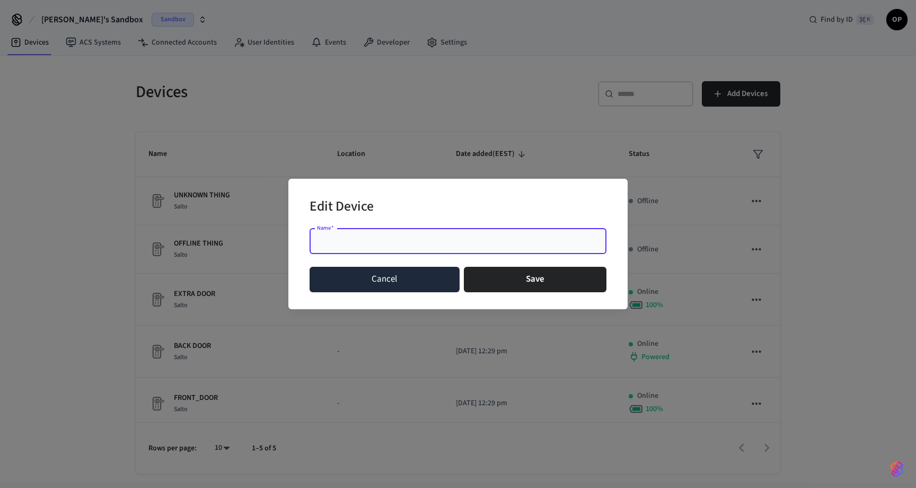
click at [373, 275] on button "Cancel" at bounding box center [385, 279] width 150 height 25
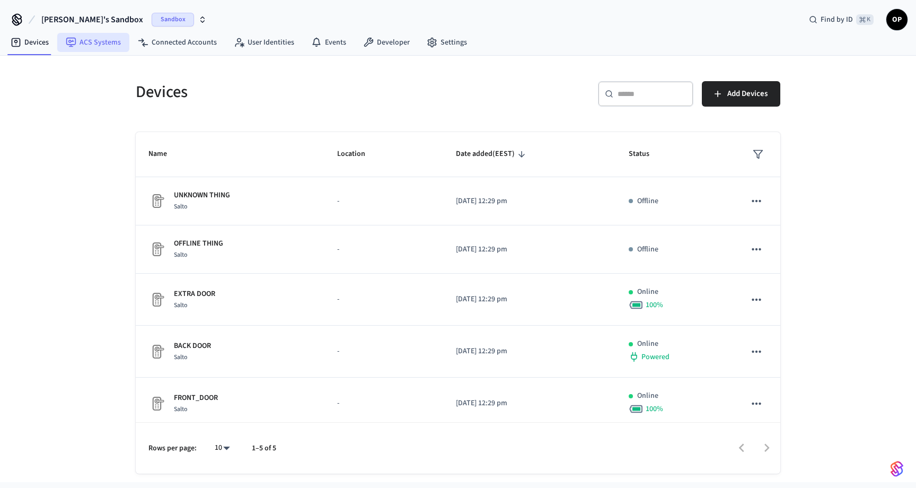
click at [91, 43] on link "ACS Systems" at bounding box center [93, 42] width 72 height 19
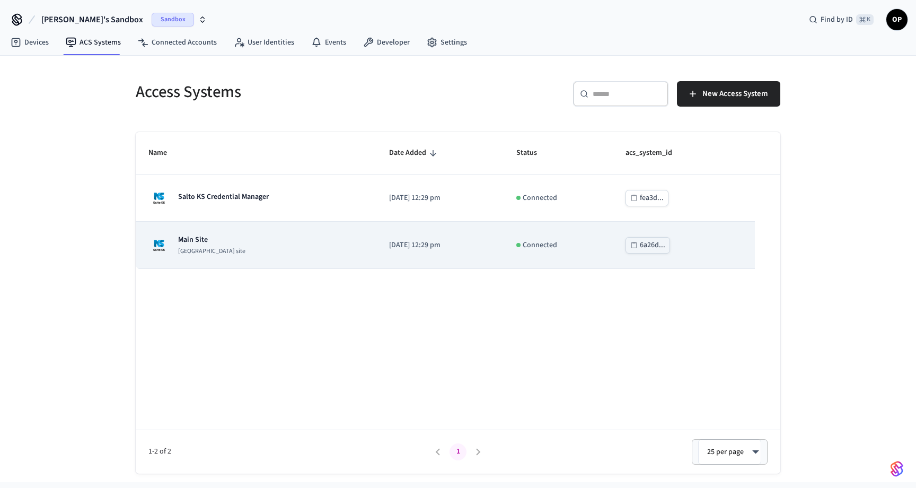
click at [200, 264] on td "Main Site [GEOGRAPHIC_DATA] site" at bounding box center [256, 245] width 241 height 47
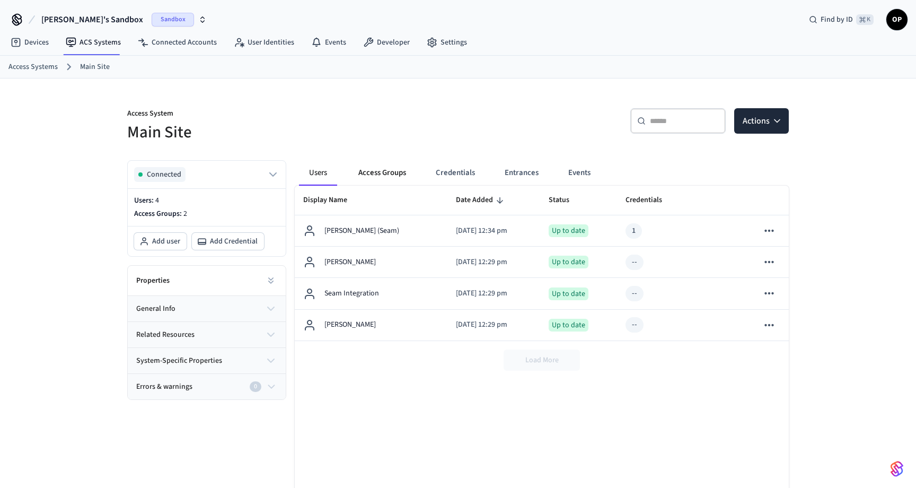
scroll to position [67, 0]
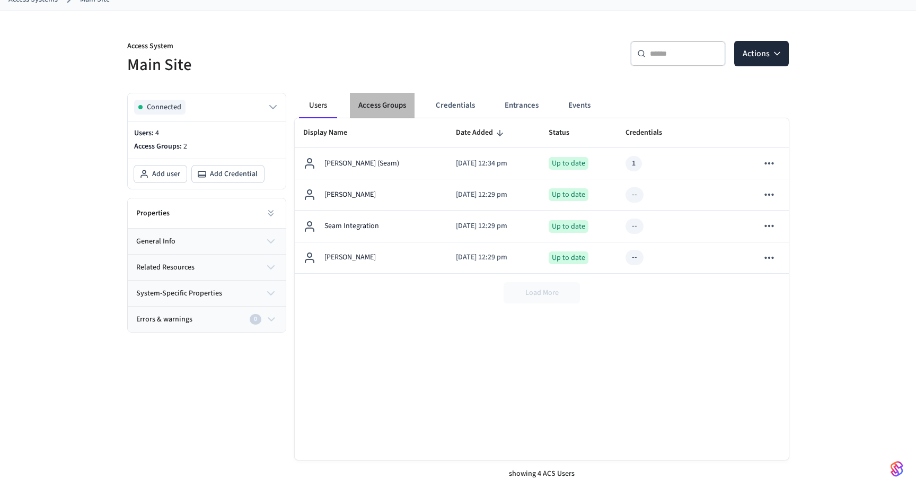
click at [370, 110] on button "Access Groups" at bounding box center [382, 105] width 65 height 25
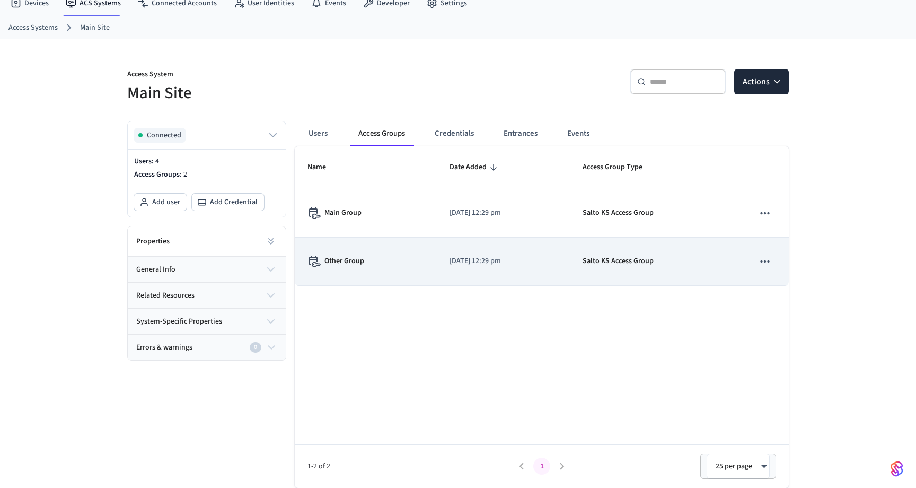
click at [345, 262] on p "Other Group" at bounding box center [345, 261] width 40 height 11
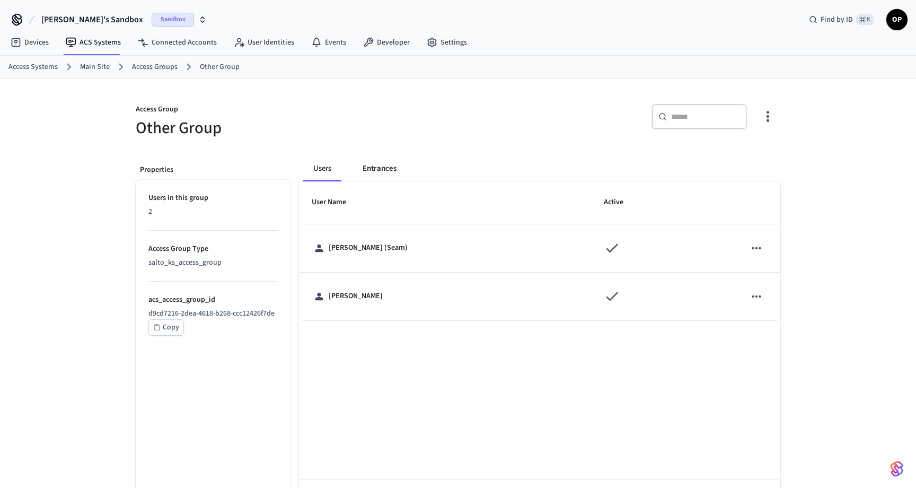
click at [387, 163] on button "Entrances" at bounding box center [379, 168] width 51 height 25
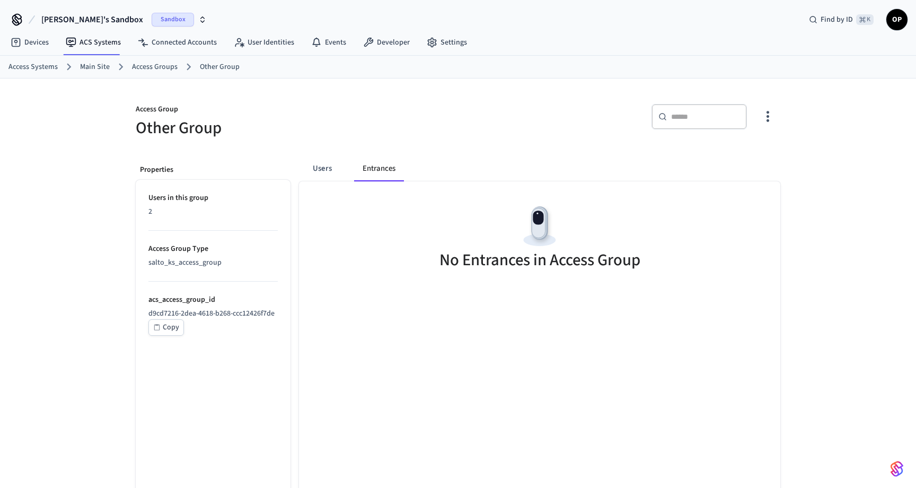
click at [781, 111] on div "Access Group Other Group ​ ​ Properties Users in this group 2 Access Group Type…" at bounding box center [458, 307] width 662 height 432
click at [767, 116] on icon "button" at bounding box center [768, 116] width 16 height 16
click at [727, 158] on li "Add Users to Group" at bounding box center [734, 160] width 79 height 28
click at [479, 239] on div at bounding box center [458, 244] width 916 height 488
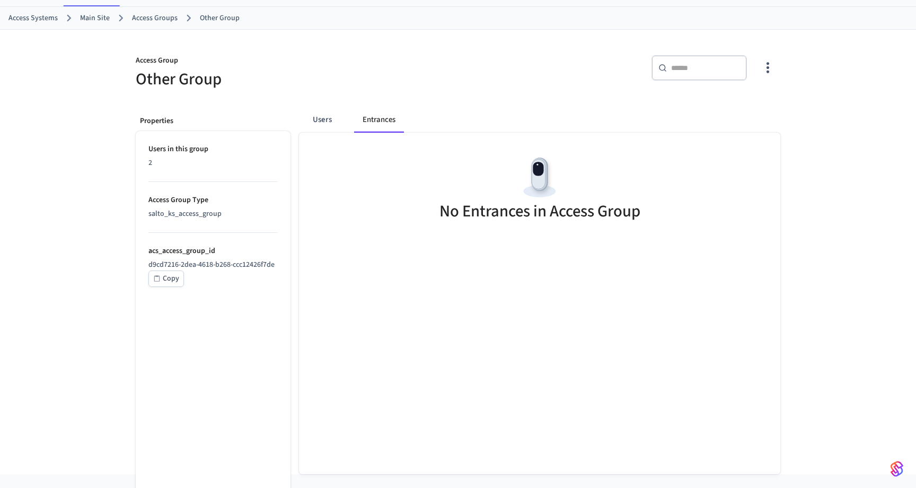
scroll to position [59, 0]
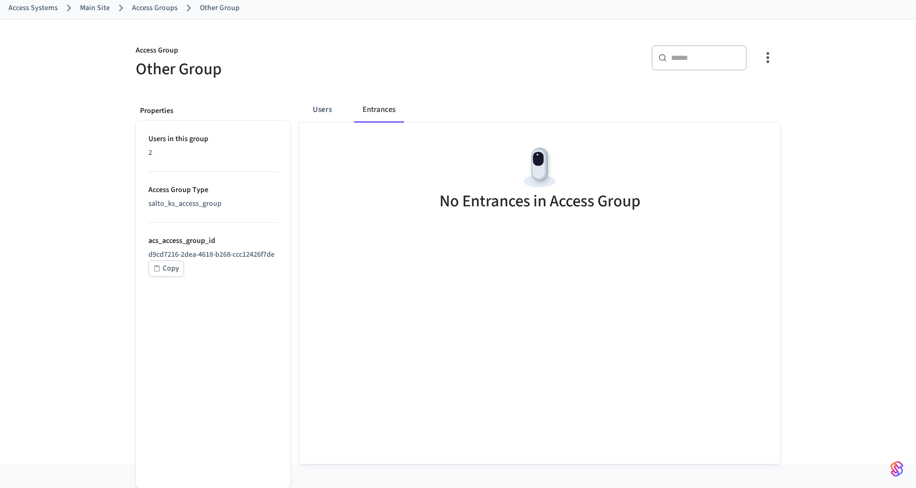
click at [170, 5] on link "Access Groups" at bounding box center [155, 8] width 46 height 11
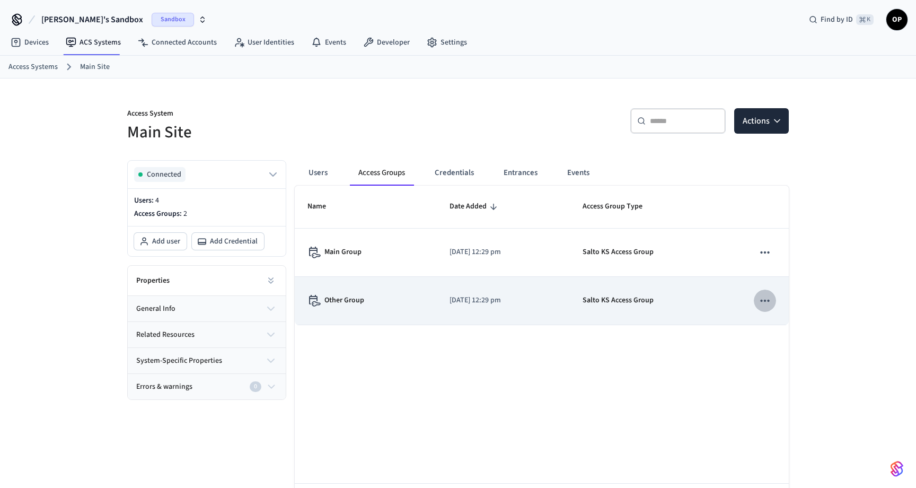
click at [769, 297] on icon "sticky table" at bounding box center [765, 301] width 14 height 14
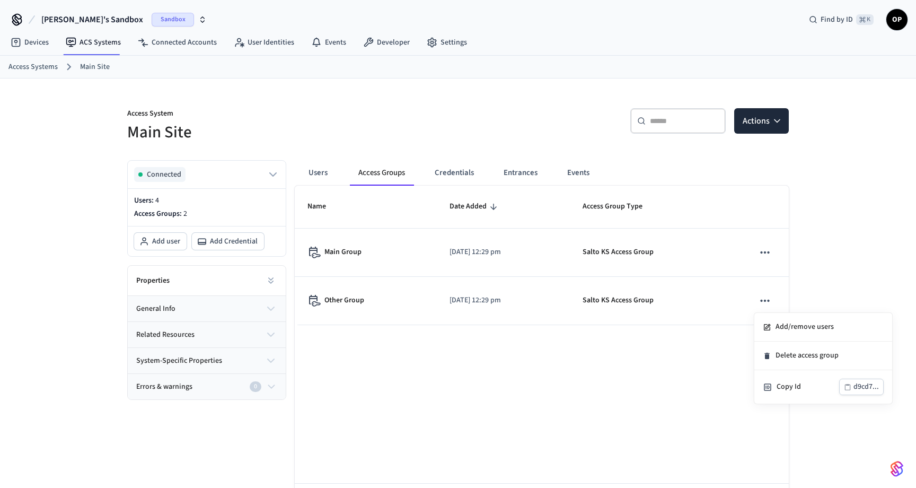
click at [621, 397] on div at bounding box center [458, 244] width 916 height 488
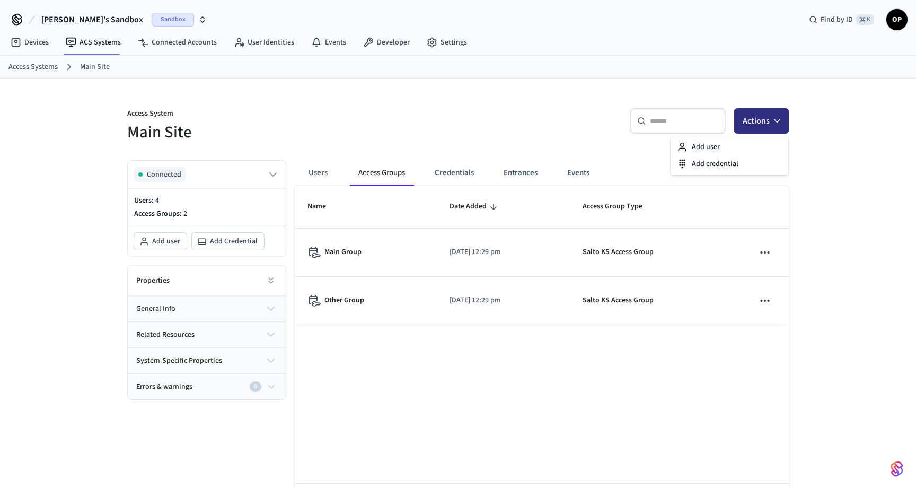
click at [764, 126] on button "Actions" at bounding box center [761, 120] width 55 height 25
click at [48, 60] on ol "Access Systems Main Site" at bounding box center [462, 67] width 908 height 14
click at [48, 63] on link "Access Systems" at bounding box center [32, 67] width 49 height 11
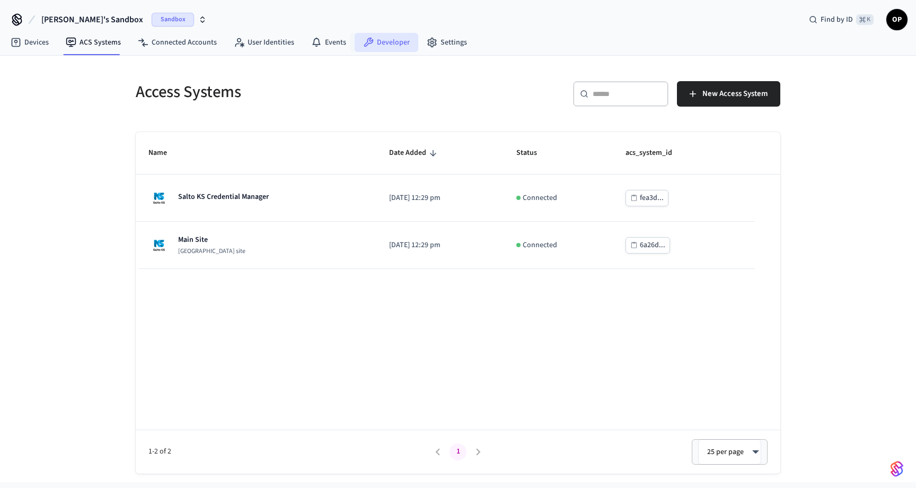
click at [395, 45] on link "Developer" at bounding box center [387, 42] width 64 height 19
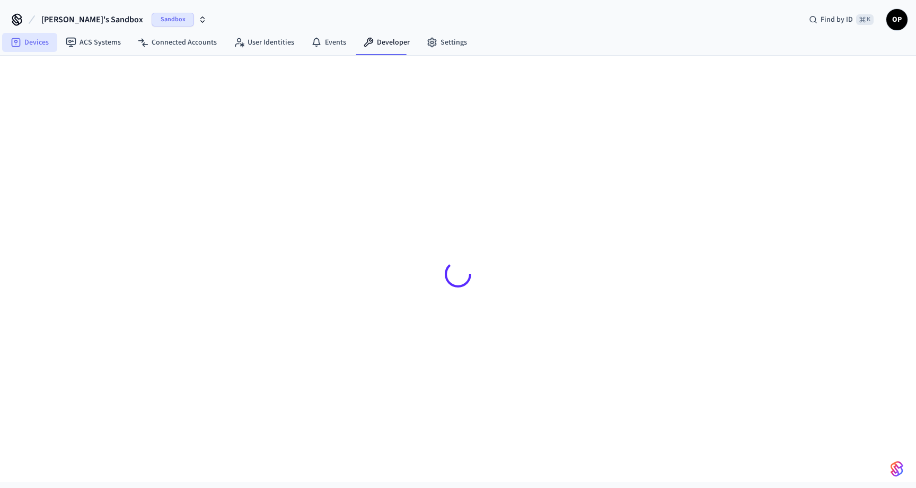
click at [27, 41] on link "Devices" at bounding box center [29, 42] width 55 height 19
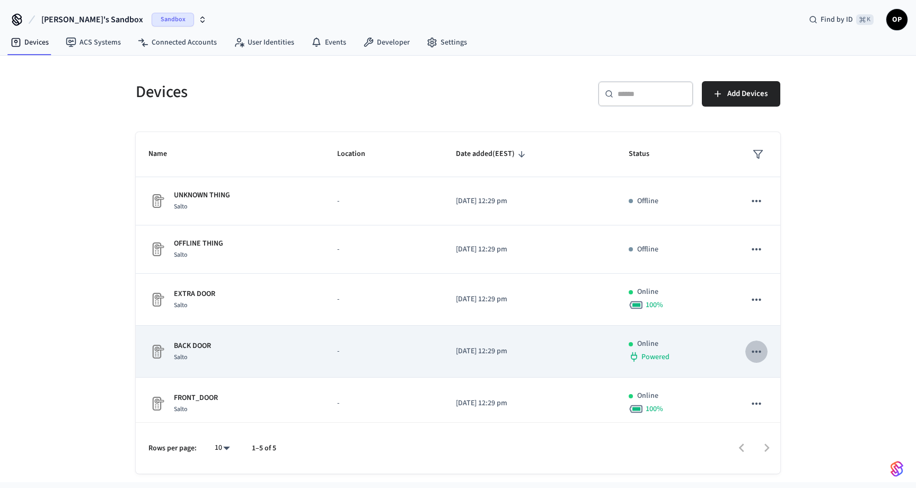
click at [759, 346] on icon "sticky table" at bounding box center [757, 352] width 14 height 14
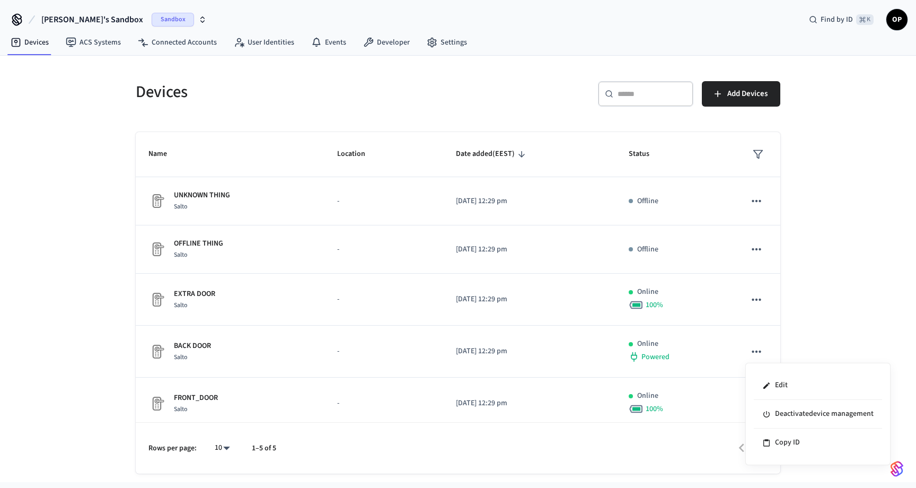
click at [237, 347] on div at bounding box center [458, 244] width 916 height 488
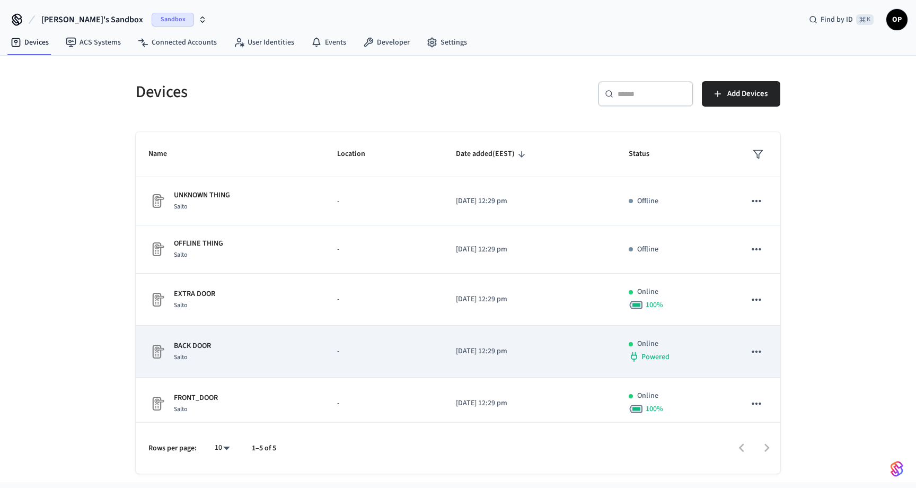
click at [197, 343] on p "BACK DOOR" at bounding box center [192, 345] width 37 height 11
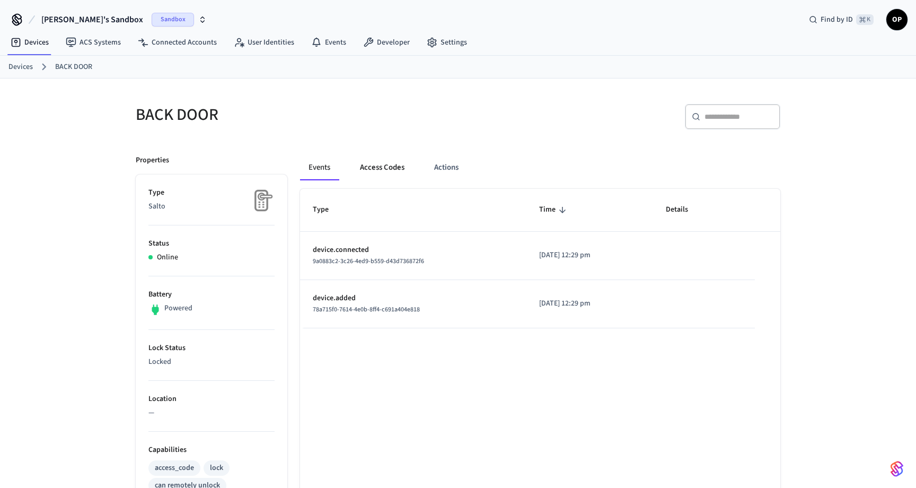
click at [373, 173] on button "Access Codes" at bounding box center [383, 167] width 62 height 25
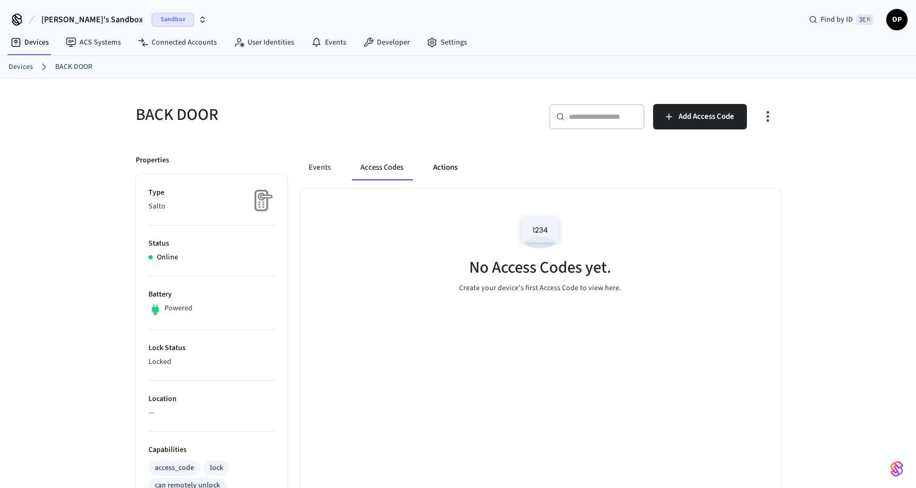
click at [462, 166] on button "Actions" at bounding box center [445, 167] width 41 height 25
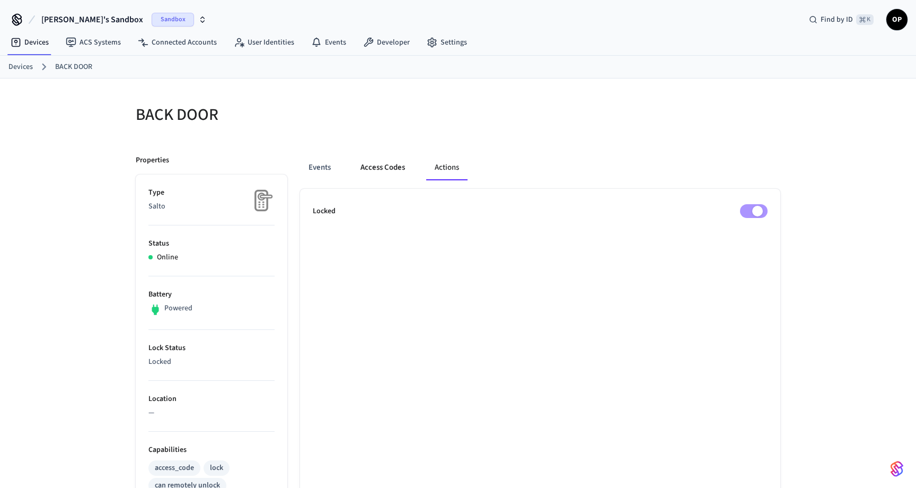
click at [397, 170] on button "Access Codes" at bounding box center [383, 167] width 62 height 25
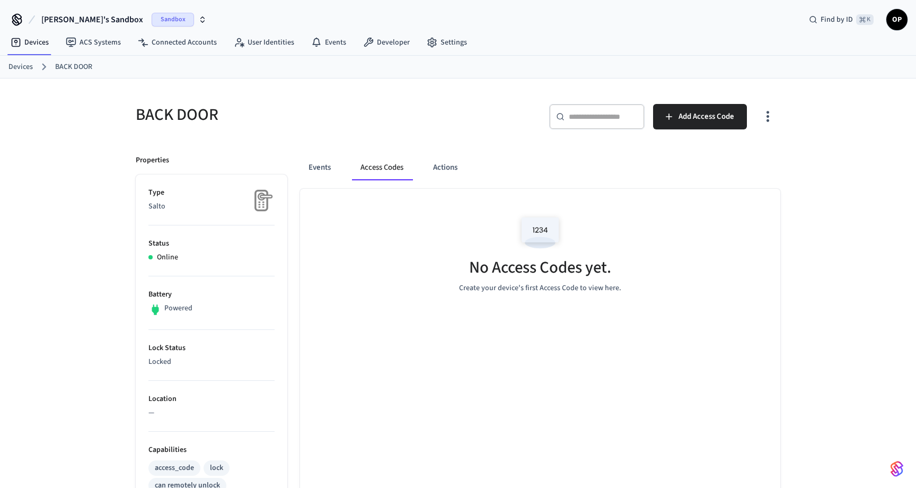
click at [358, 170] on button "Access Codes" at bounding box center [382, 167] width 60 height 25
click at [327, 168] on button "Events" at bounding box center [319, 167] width 39 height 25
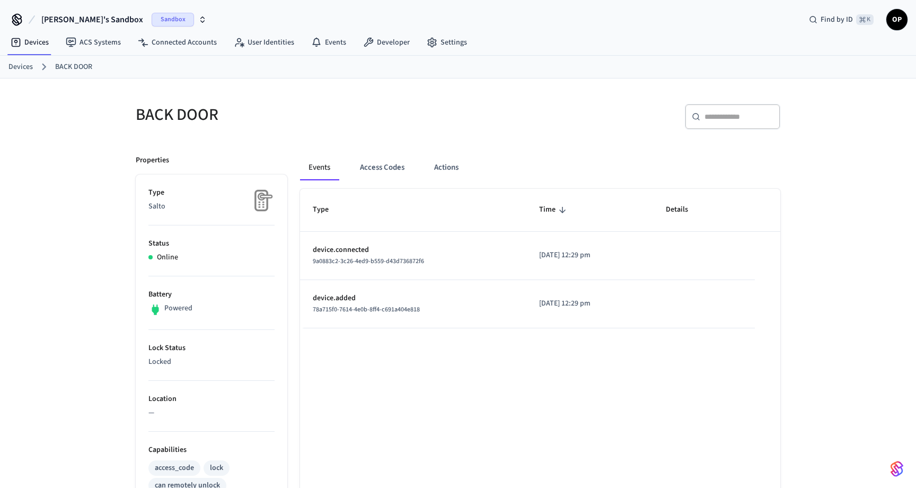
click at [32, 65] on ol "Devices BACK DOOR" at bounding box center [462, 67] width 908 height 14
click at [23, 67] on link "Devices" at bounding box center [20, 67] width 24 height 11
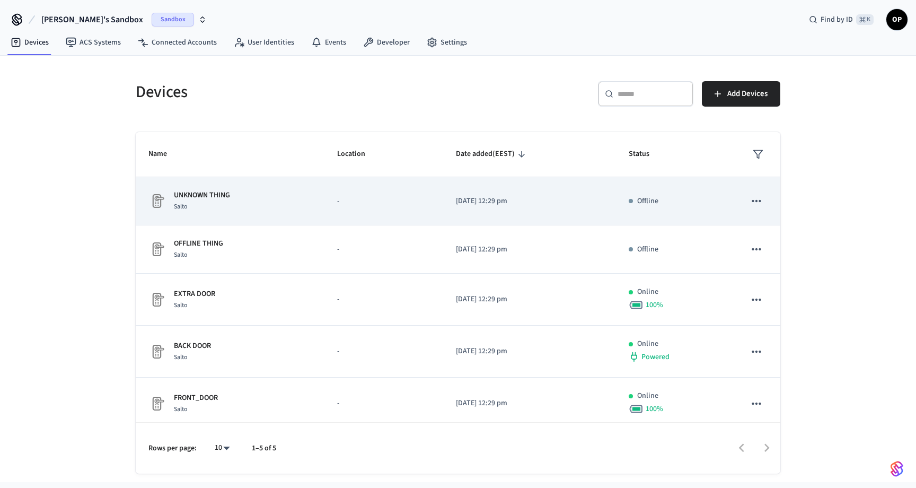
scroll to position [7, 0]
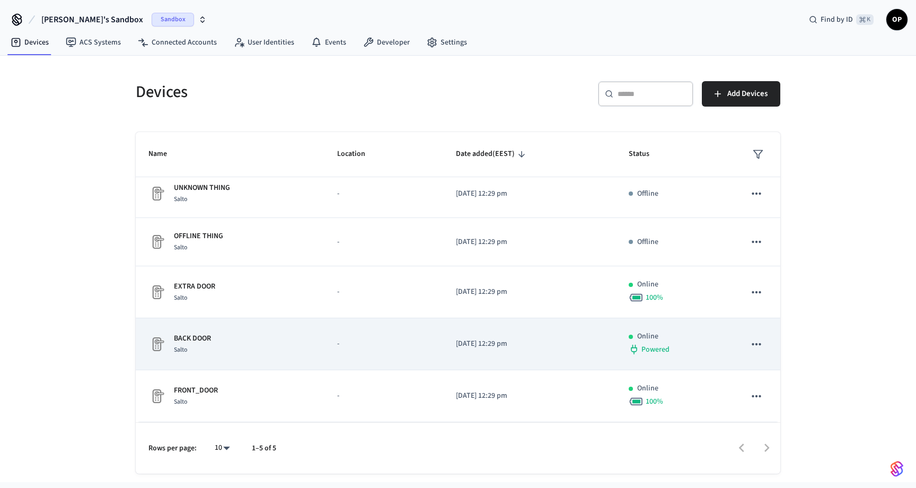
click at [763, 346] on icon "sticky table" at bounding box center [757, 344] width 14 height 14
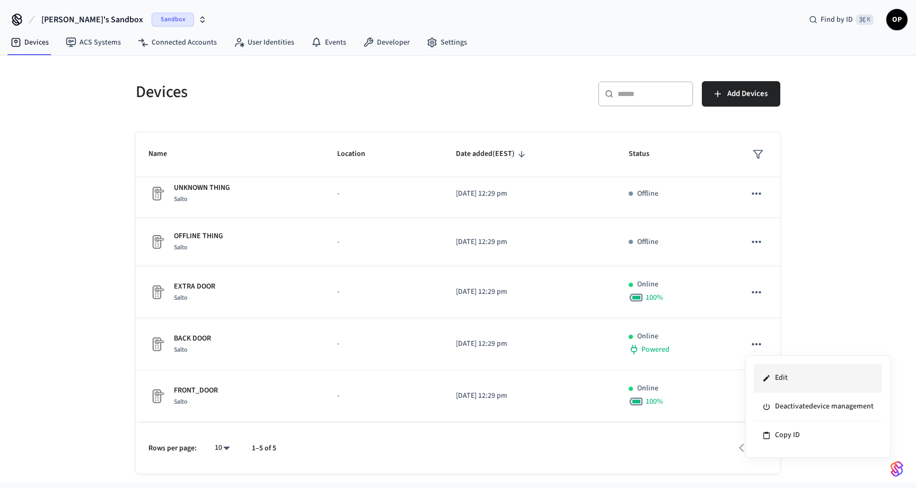
click at [775, 367] on li "Edit" at bounding box center [818, 378] width 128 height 29
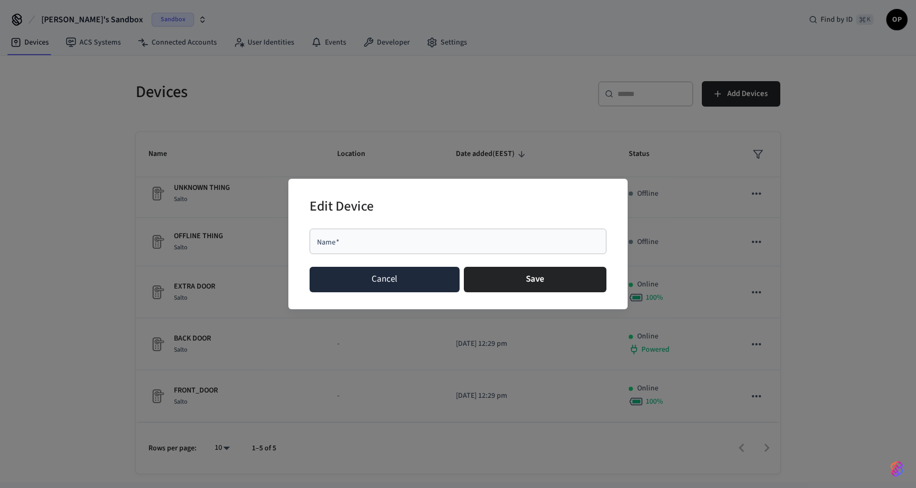
click at [383, 281] on button "Cancel" at bounding box center [385, 279] width 150 height 25
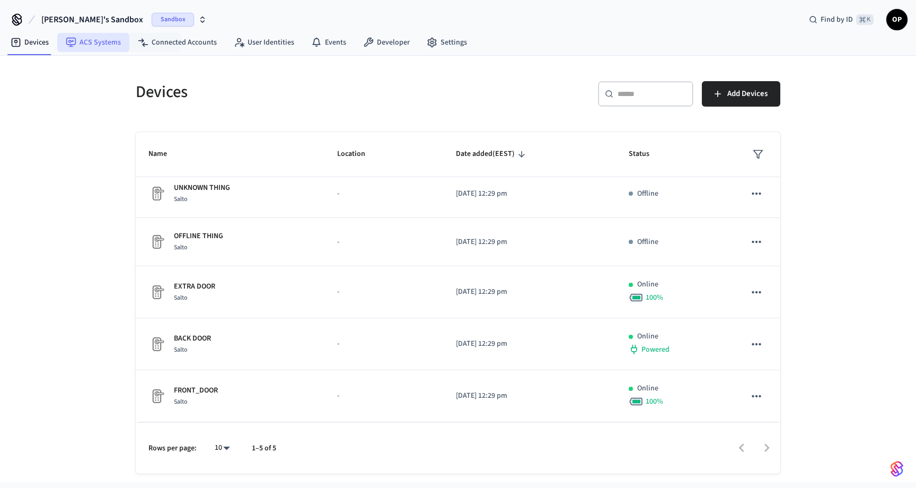
click at [78, 50] on link "ACS Systems" at bounding box center [93, 42] width 72 height 19
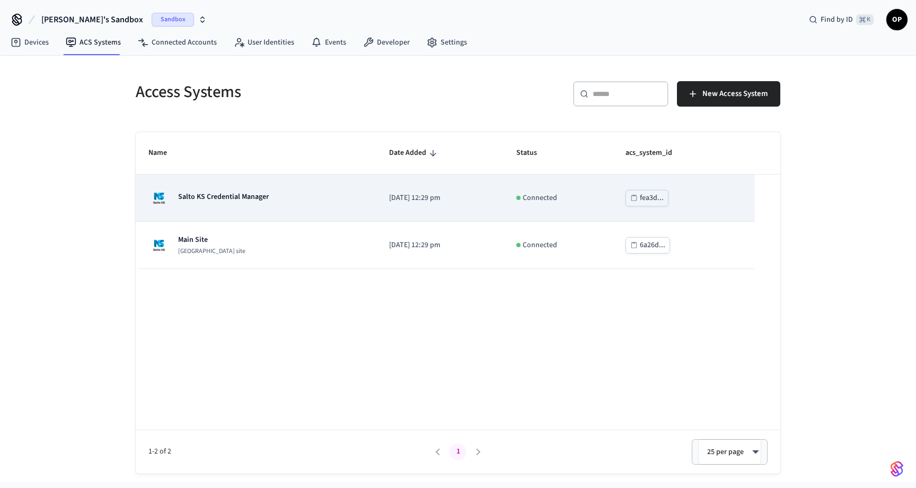
click at [206, 198] on p "Salto KS Credential Manager" at bounding box center [223, 196] width 91 height 11
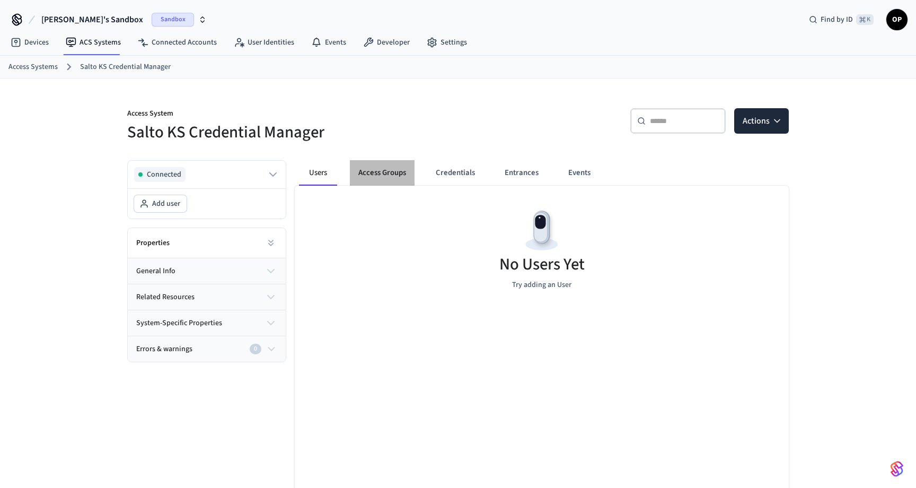
click at [370, 174] on button "Access Groups" at bounding box center [382, 172] width 65 height 25
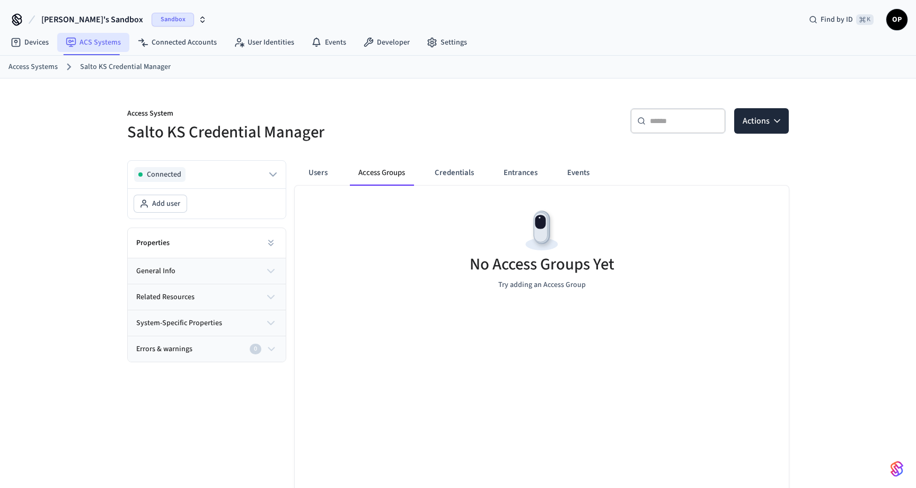
click at [99, 51] on link "ACS Systems" at bounding box center [93, 42] width 72 height 19
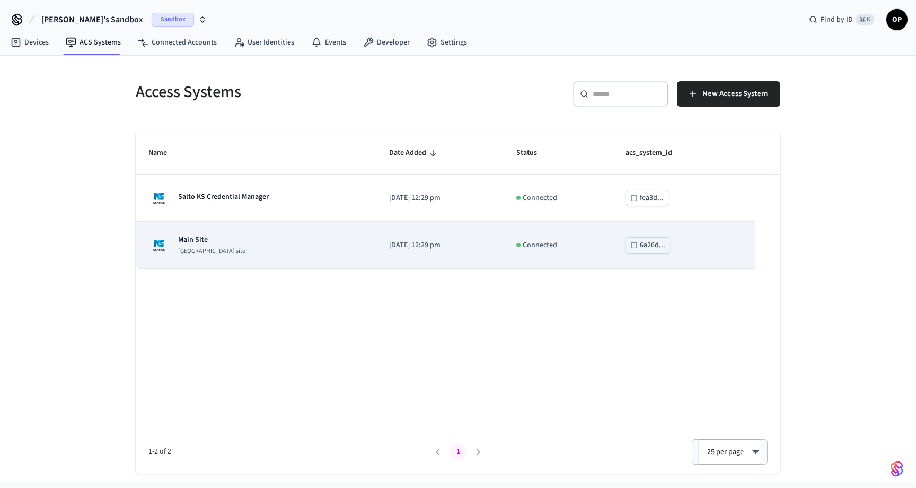
click at [174, 247] on div "Main Site [GEOGRAPHIC_DATA] site" at bounding box center [196, 244] width 97 height 21
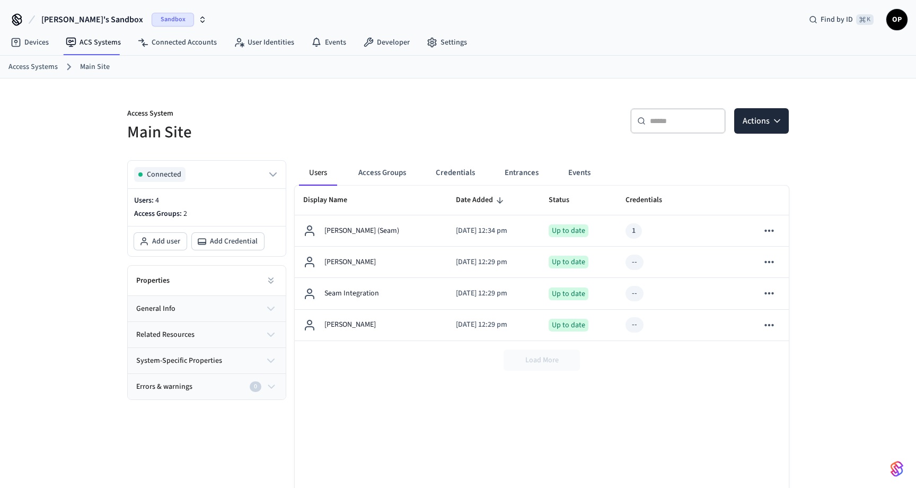
click at [239, 363] on button "system-specific properties" at bounding box center [207, 360] width 158 height 25
click at [240, 358] on button "system-specific properties" at bounding box center [207, 360] width 158 height 25
click at [243, 336] on button "related resources" at bounding box center [207, 334] width 158 height 25
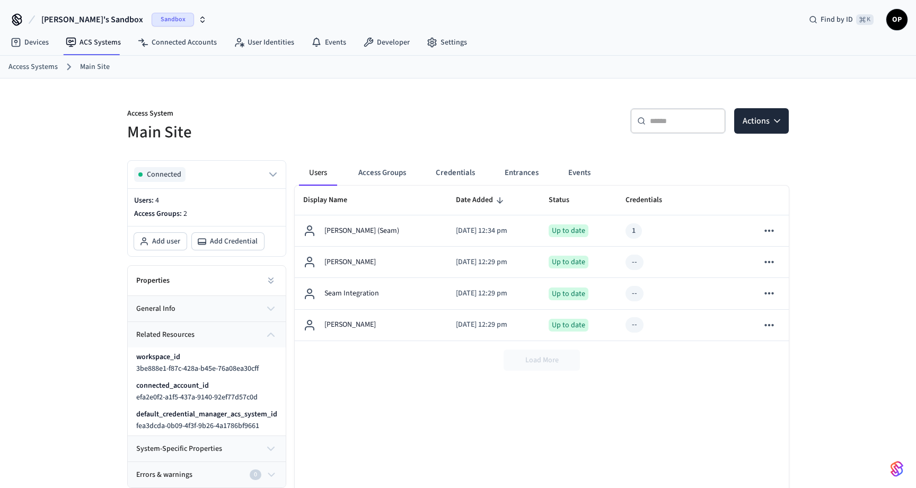
click at [243, 336] on button "related resources" at bounding box center [207, 334] width 158 height 25
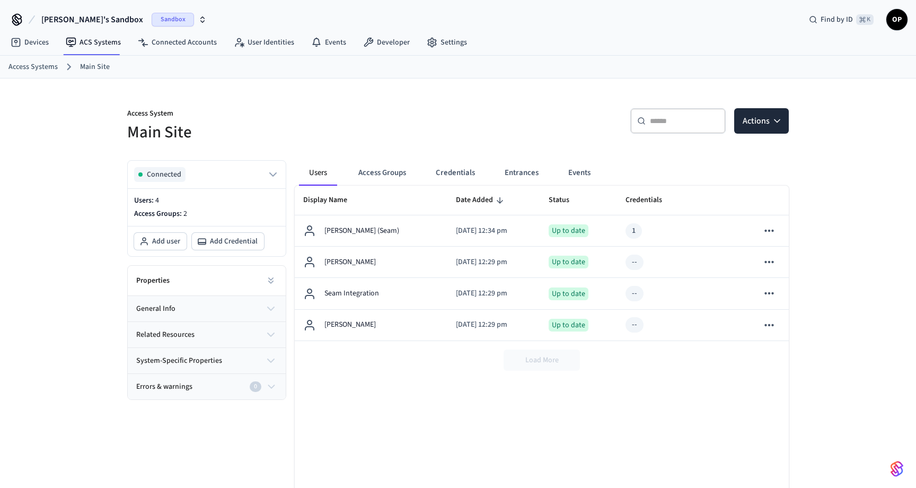
click at [242, 318] on button "general info" at bounding box center [207, 308] width 158 height 25
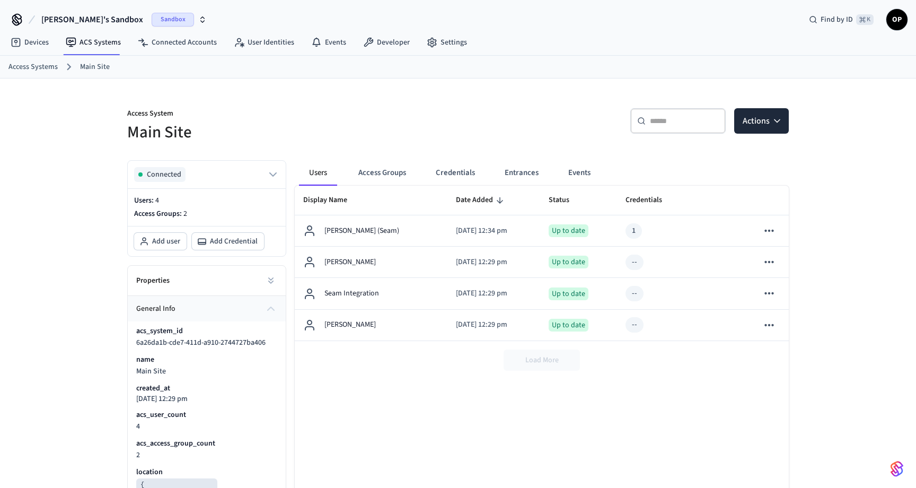
click at [242, 318] on button "general info" at bounding box center [207, 308] width 158 height 25
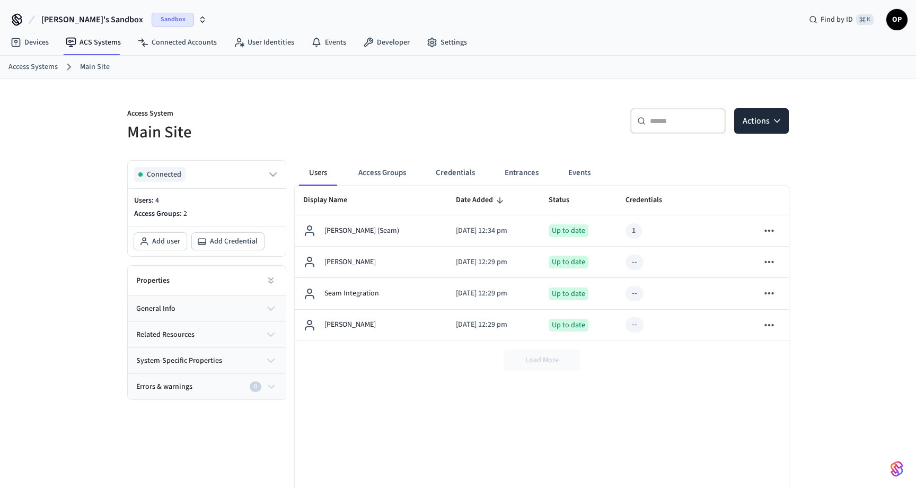
click at [223, 391] on div "Errors & warnings 0" at bounding box center [200, 386] width 129 height 11
click at [249, 271] on div "Properties" at bounding box center [207, 281] width 158 height 30
click at [383, 171] on button "Access Groups" at bounding box center [382, 172] width 65 height 25
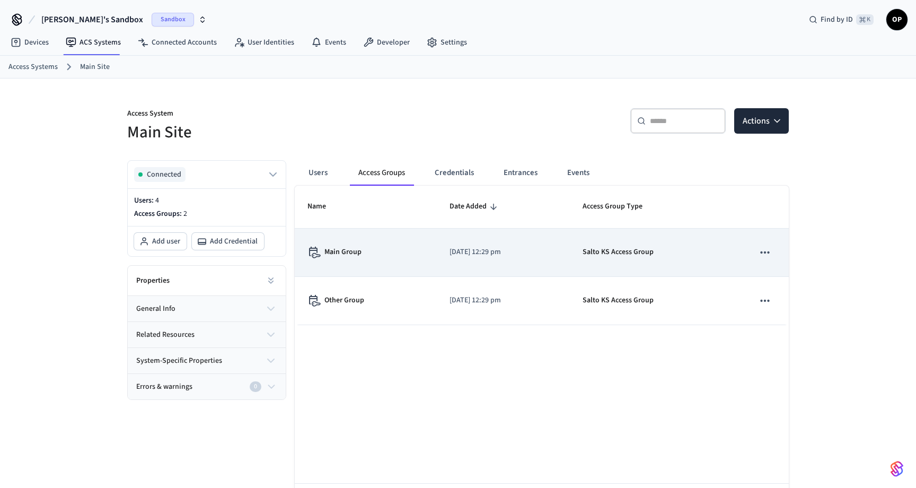
click at [768, 252] on icon "sticky table" at bounding box center [764, 252] width 9 height 2
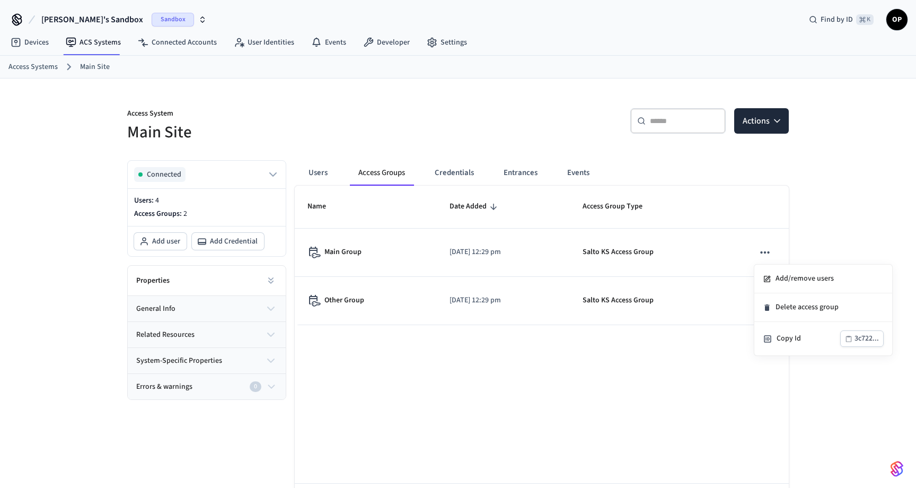
click at [620, 247] on div at bounding box center [458, 244] width 916 height 488
click at [519, 171] on button "Entrances" at bounding box center [520, 172] width 51 height 25
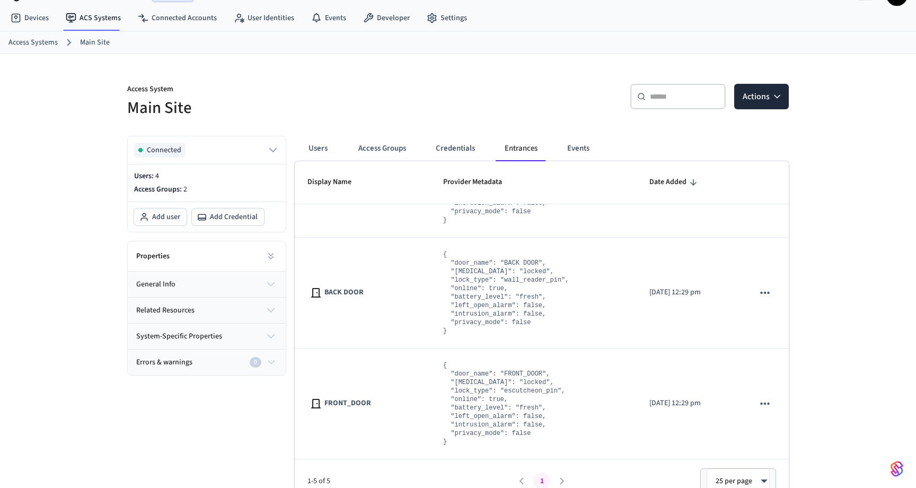
scroll to position [26, 0]
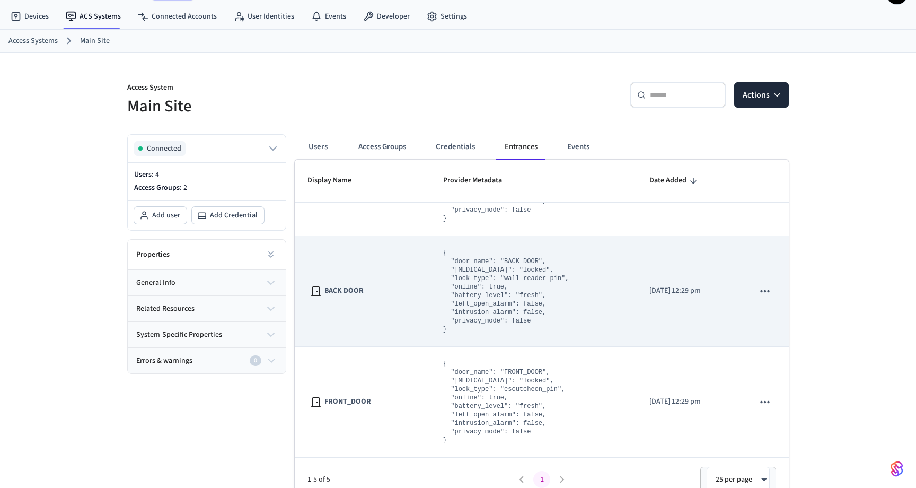
click at [767, 291] on icon "sticky table" at bounding box center [764, 291] width 9 height 2
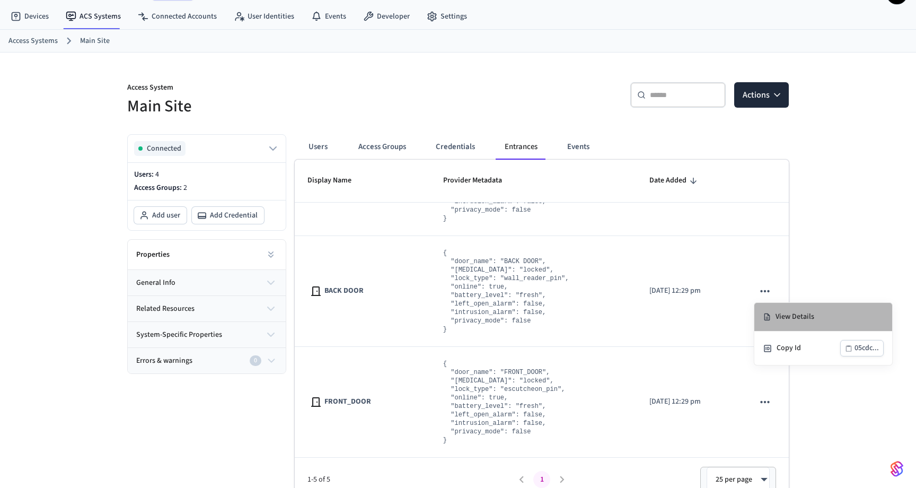
click at [784, 315] on li "View Details" at bounding box center [824, 317] width 138 height 29
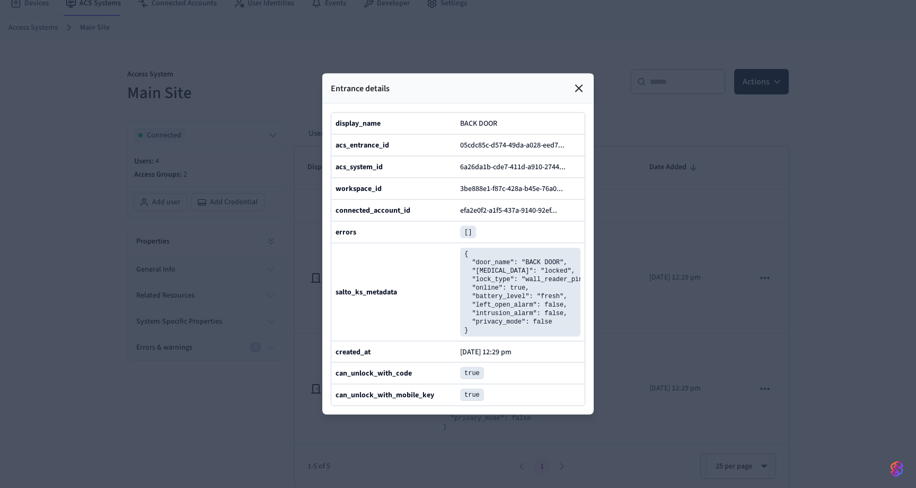
scroll to position [0, 0]
click at [575, 92] on icon at bounding box center [579, 88] width 13 height 13
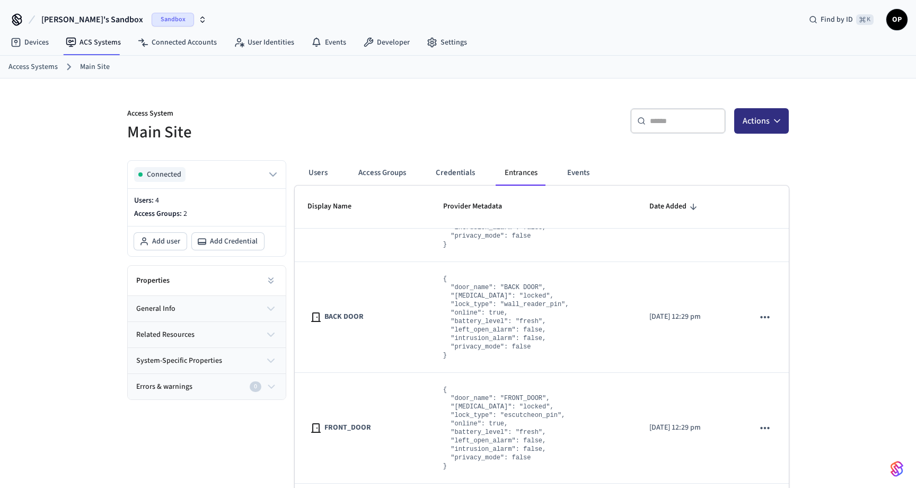
click at [775, 118] on icon "button" at bounding box center [777, 121] width 11 height 11
click at [493, 147] on div "Access System Main Site ​ ​ Actions Connected Users: 4 Access Groups: 2 Add use…" at bounding box center [458, 302] width 679 height 449
click at [576, 179] on button "Events" at bounding box center [578, 172] width 39 height 25
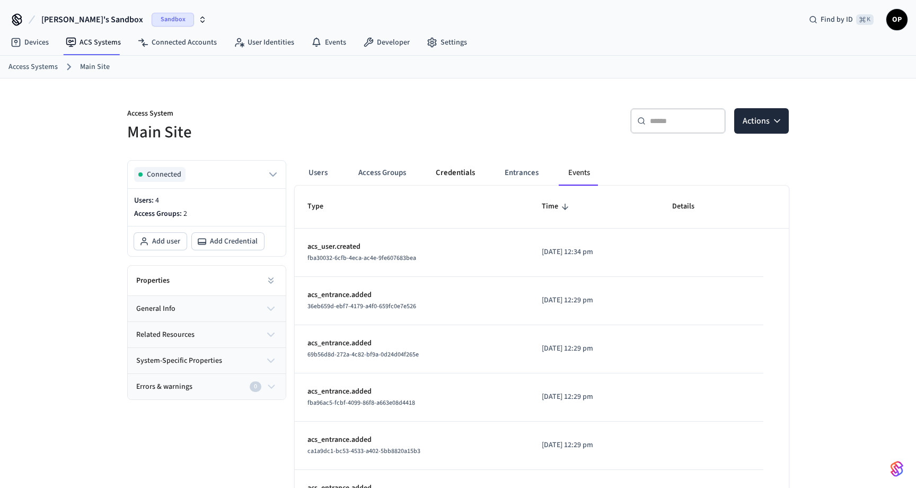
click at [453, 172] on button "Credentials" at bounding box center [455, 172] width 56 height 25
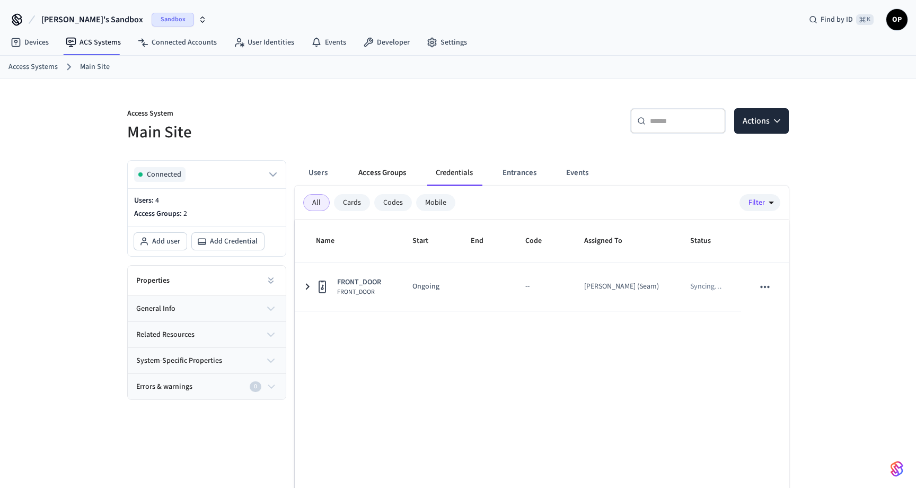
click at [372, 171] on button "Access Groups" at bounding box center [382, 172] width 65 height 25
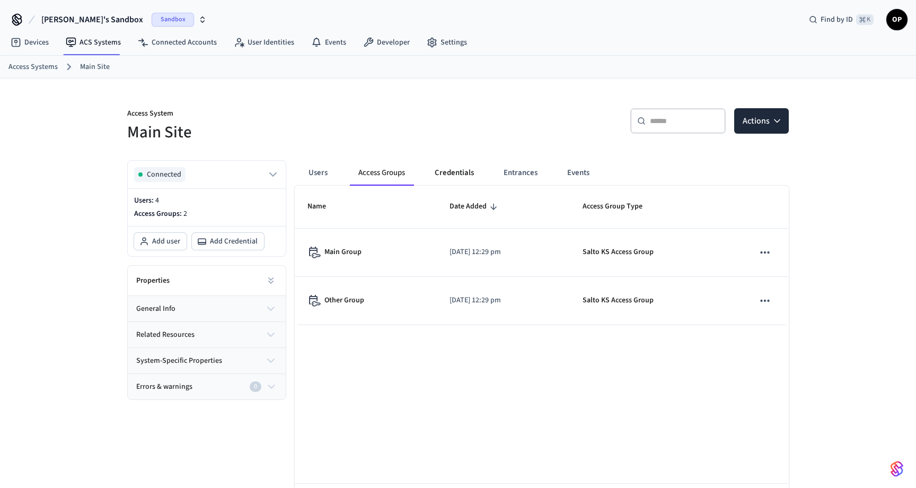
click at [455, 176] on button "Credentials" at bounding box center [454, 172] width 56 height 25
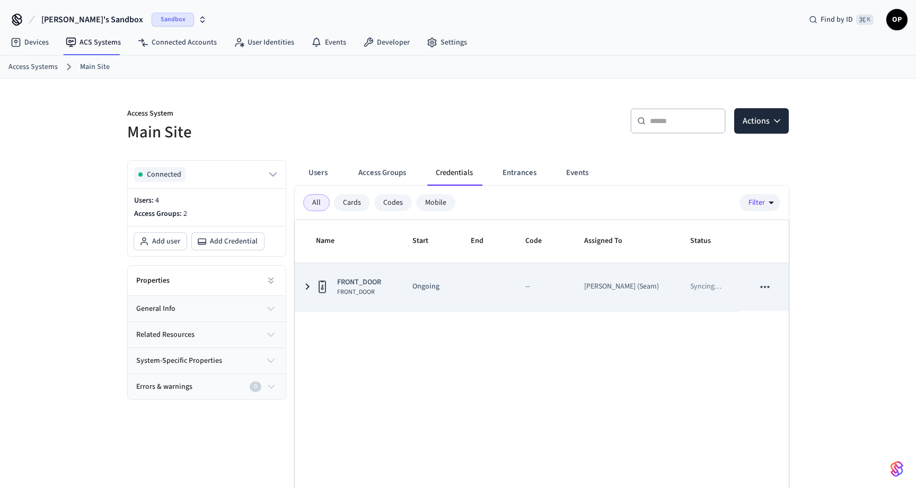
click at [310, 288] on icon "sticky table" at bounding box center [307, 286] width 13 height 13
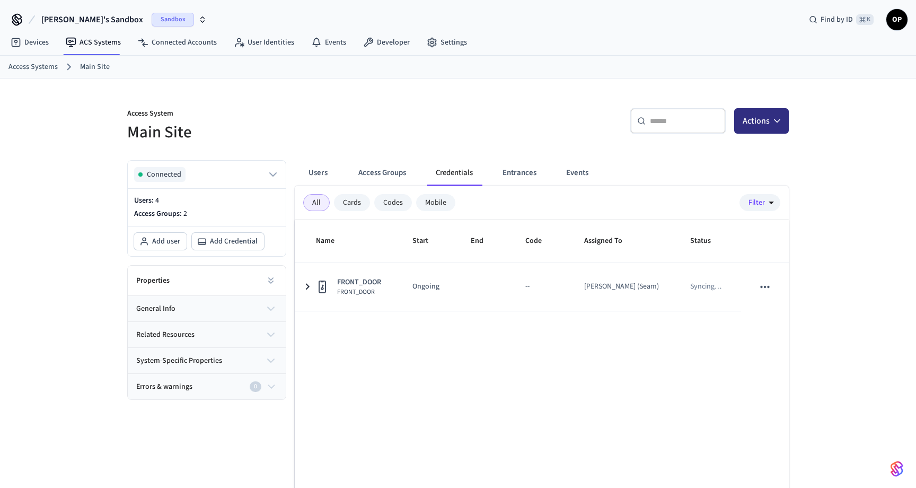
click at [769, 118] on button "Actions" at bounding box center [761, 120] width 55 height 25
drag, startPoint x: 717, startPoint y: 144, endPoint x: 716, endPoint y: 163, distance: 18.6
click at [716, 163] on div "Add user Add credential" at bounding box center [729, 155] width 119 height 39
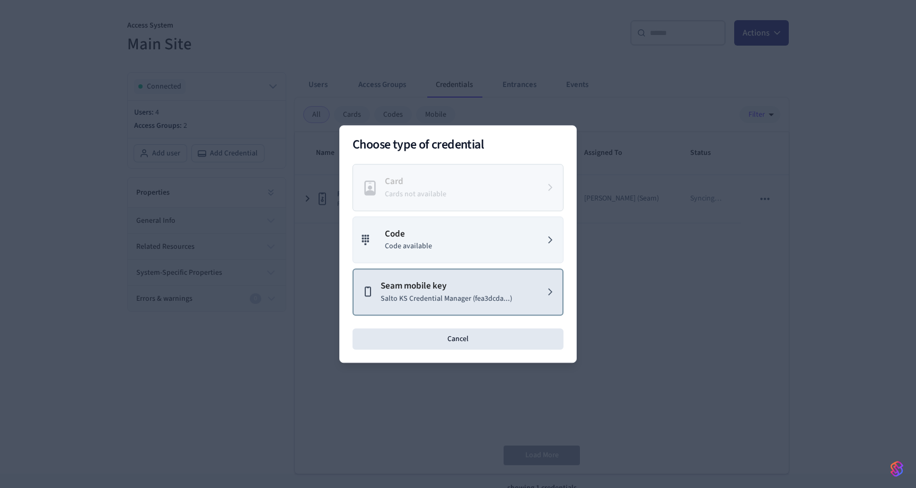
scroll to position [94, 0]
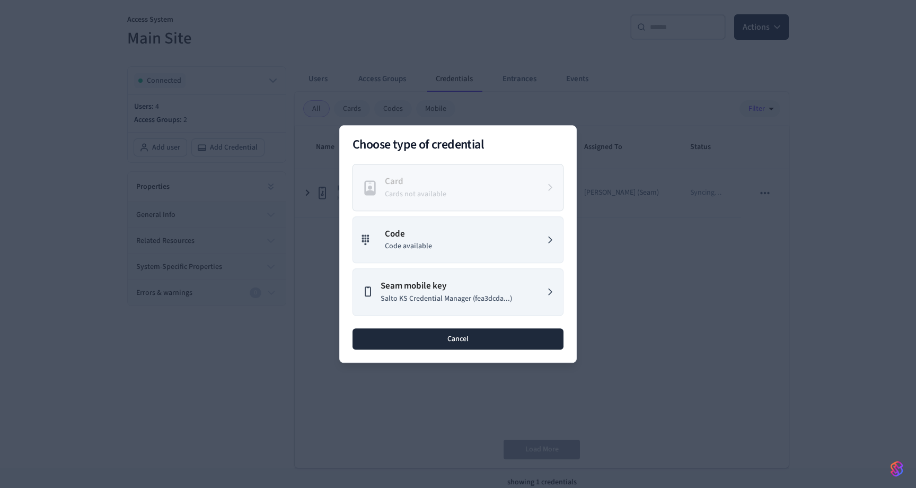
click at [474, 328] on button "Cancel" at bounding box center [458, 338] width 211 height 21
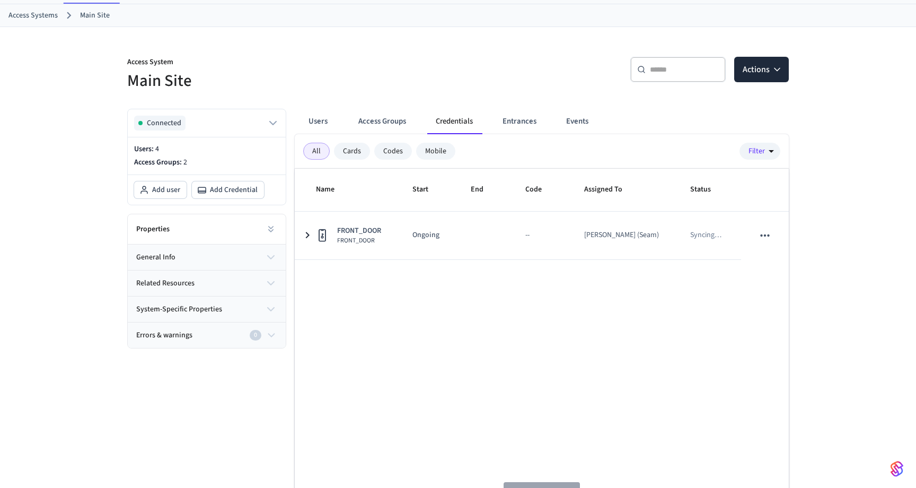
scroll to position [0, 0]
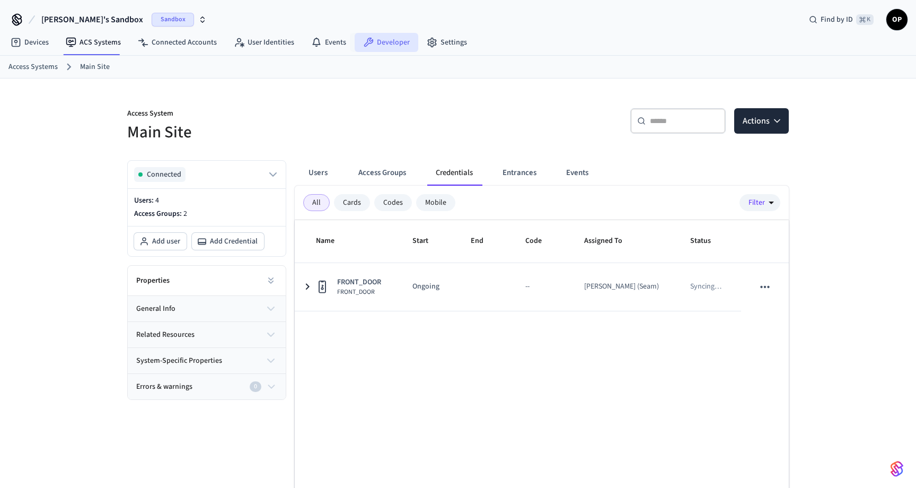
click at [386, 50] on link "Developer" at bounding box center [387, 42] width 64 height 19
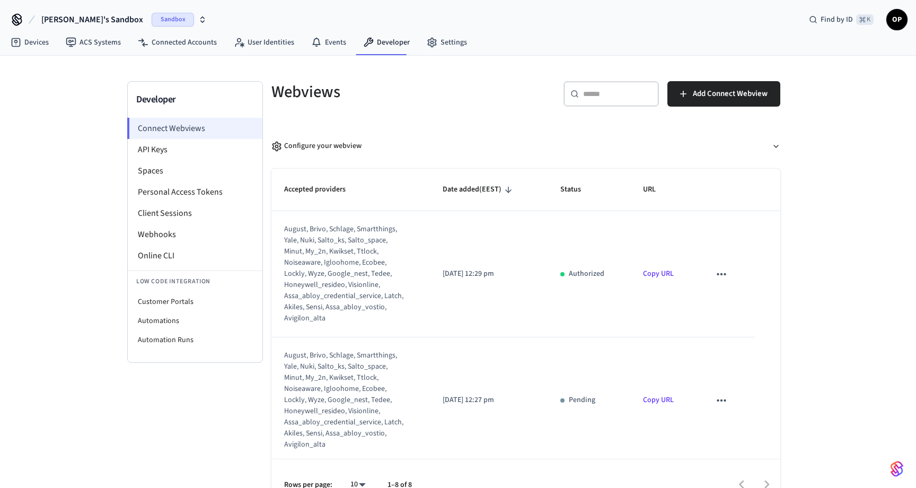
click at [171, 126] on li "Connect Webviews" at bounding box center [194, 128] width 135 height 21
click at [168, 153] on li "API Keys" at bounding box center [195, 149] width 135 height 21
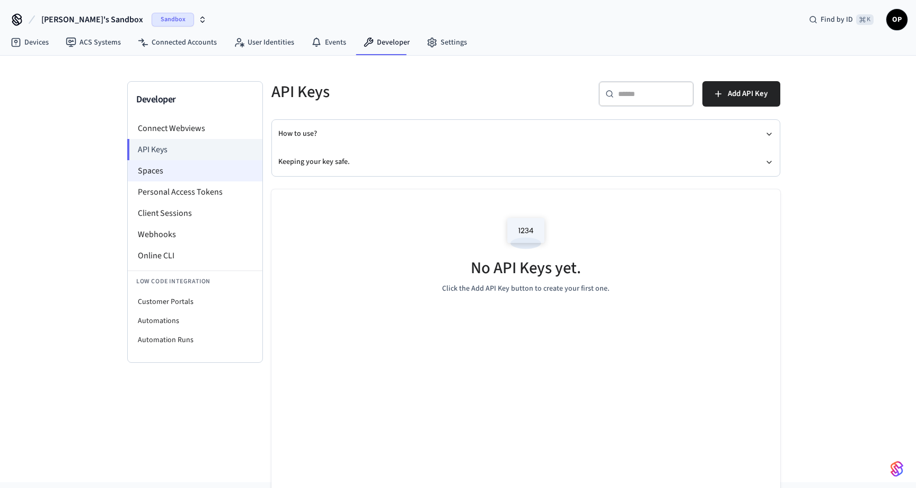
click at [161, 172] on li "Spaces" at bounding box center [195, 170] width 135 height 21
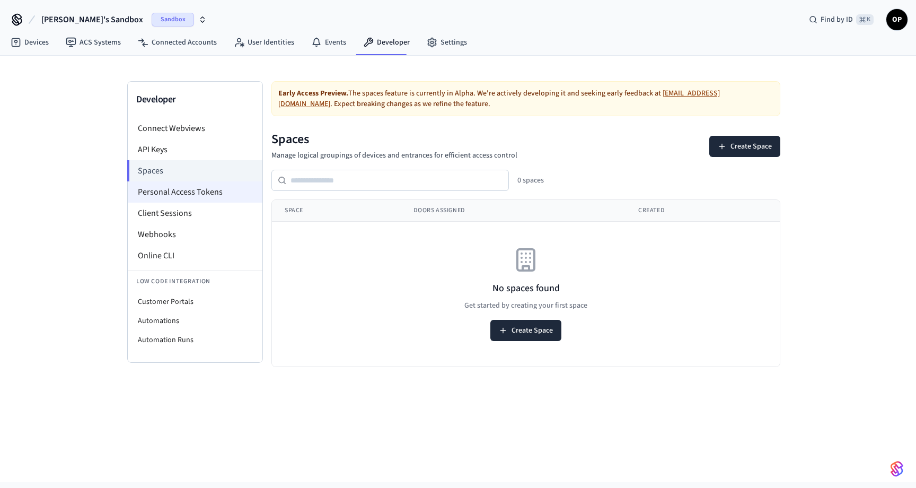
click at [161, 188] on li "Personal Access Tokens" at bounding box center [195, 191] width 135 height 21
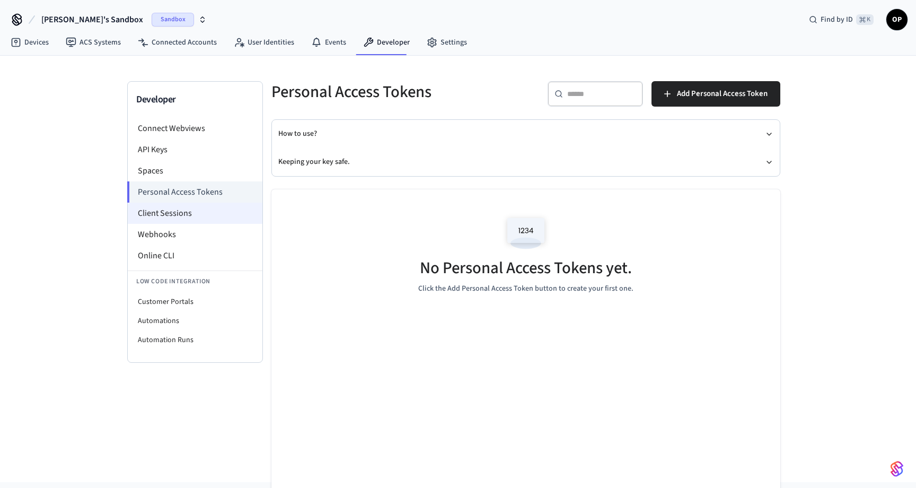
click at [160, 217] on li "Client Sessions" at bounding box center [195, 213] width 135 height 21
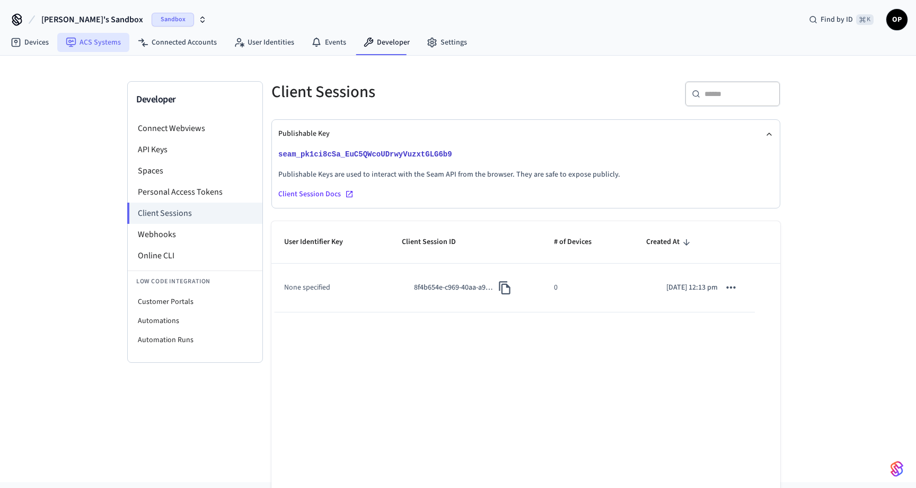
click at [103, 42] on link "ACS Systems" at bounding box center [93, 42] width 72 height 19
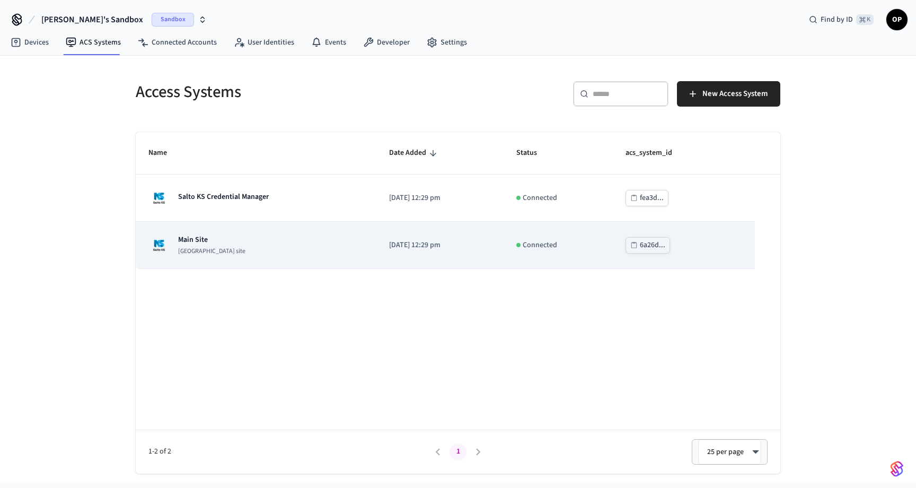
click at [202, 241] on p "Main Site" at bounding box center [211, 239] width 67 height 11
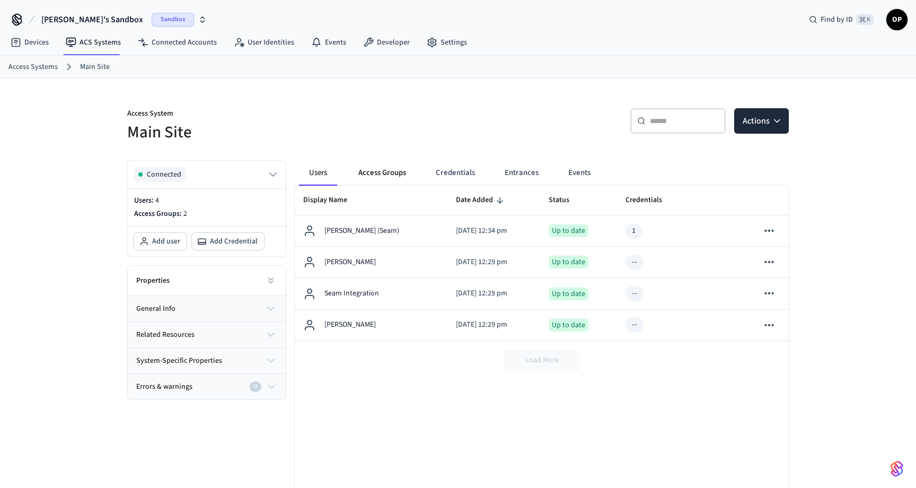
click at [381, 176] on button "Access Groups" at bounding box center [382, 172] width 65 height 25
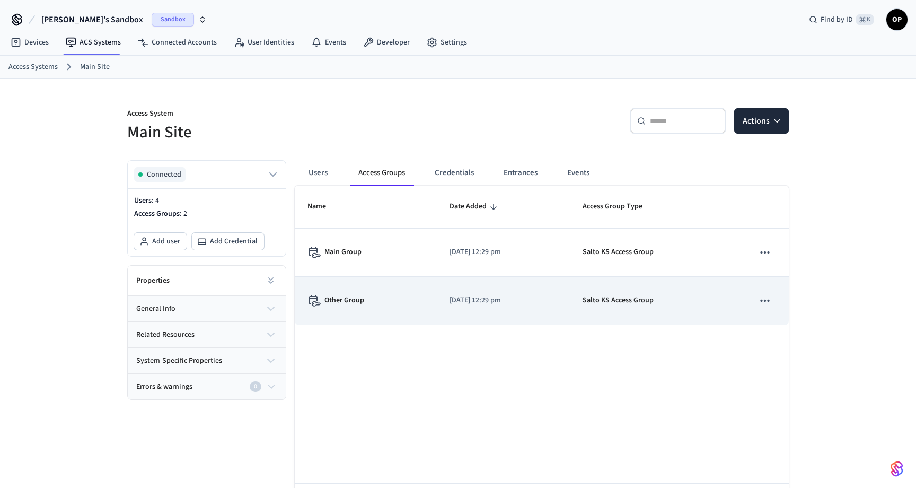
click at [351, 301] on p "Other Group" at bounding box center [345, 300] width 40 height 11
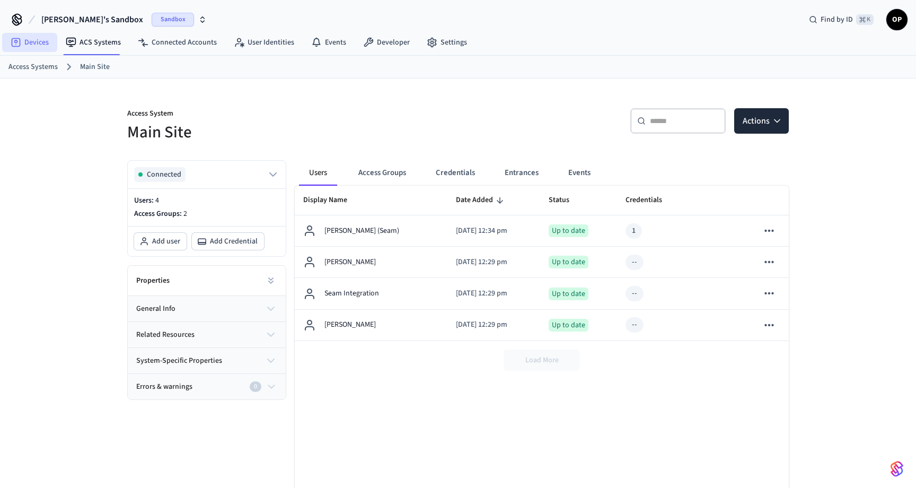
click at [43, 41] on link "Devices" at bounding box center [29, 42] width 55 height 19
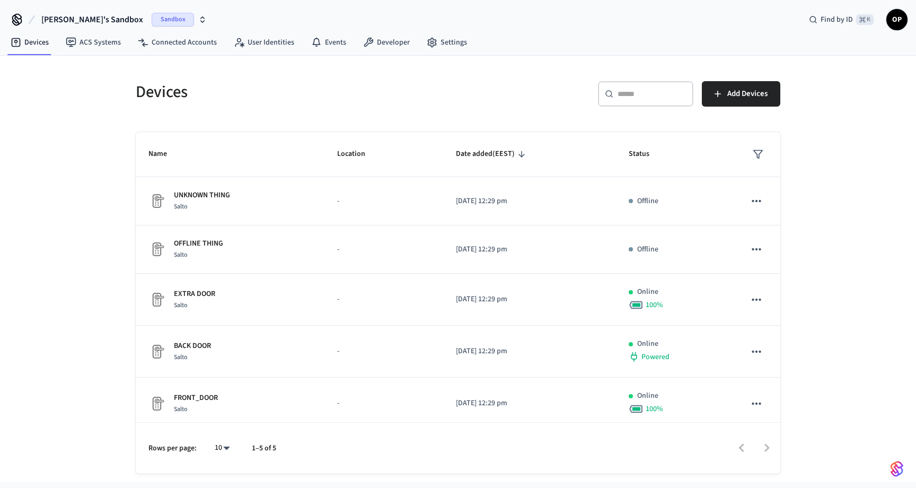
scroll to position [7, 0]
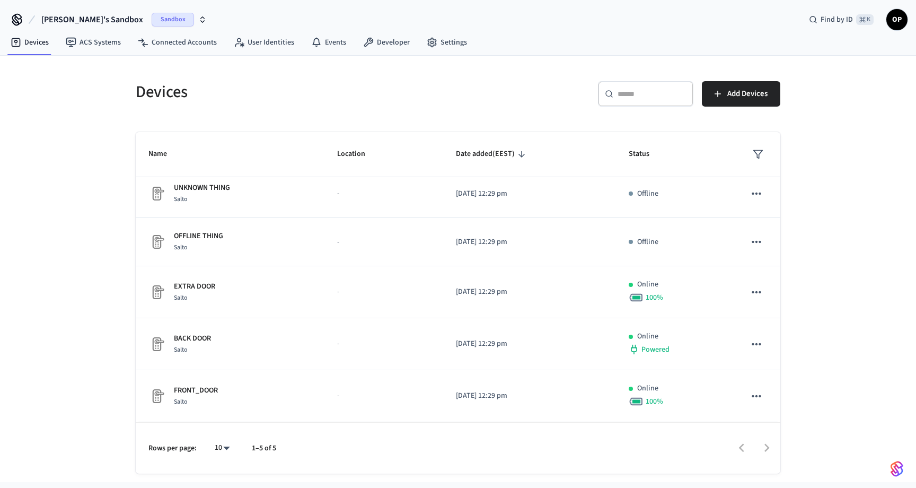
click at [261, 341] on div "BACK DOOR [PERSON_NAME]" at bounding box center [229, 344] width 163 height 22
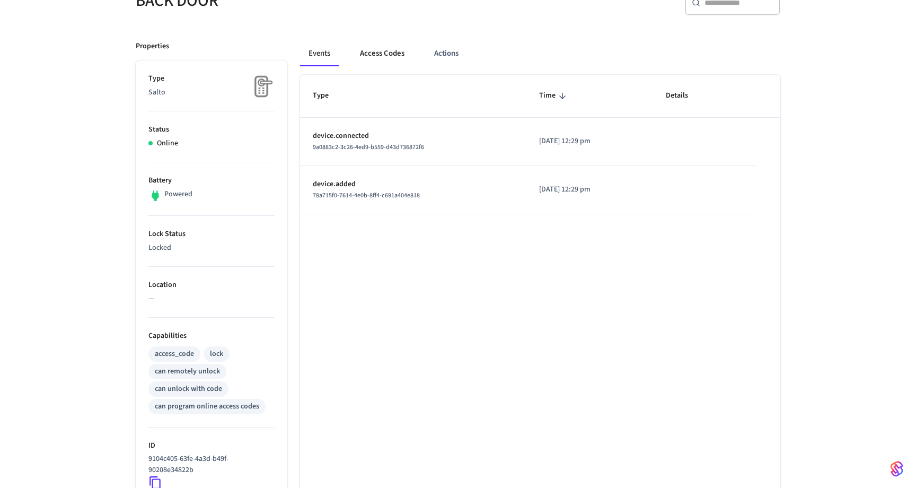
scroll to position [95, 0]
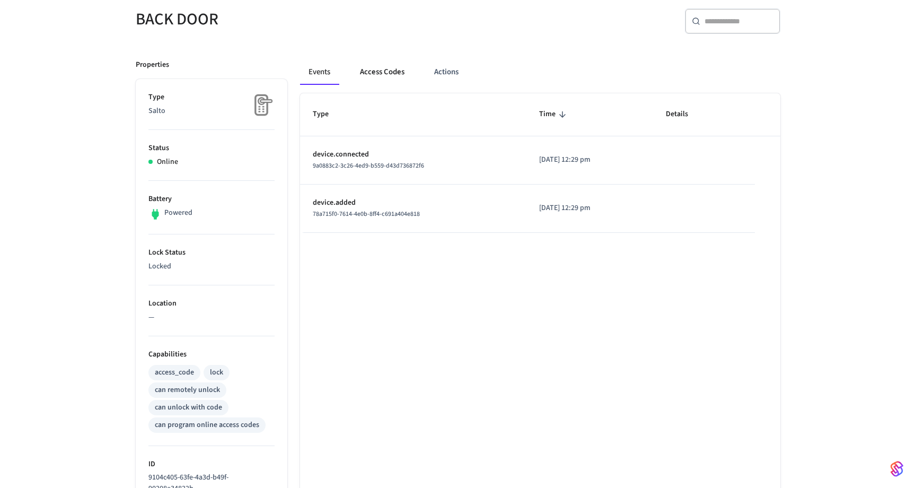
click at [386, 76] on button "Access Codes" at bounding box center [383, 71] width 62 height 25
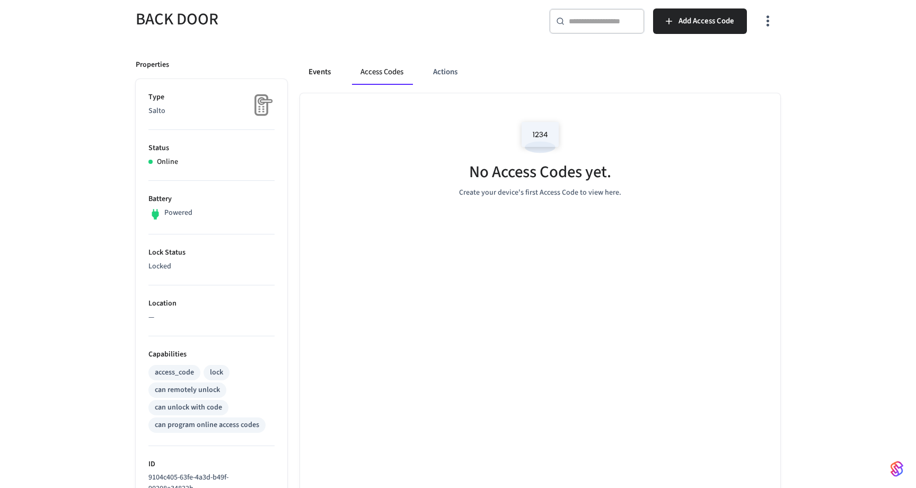
click at [311, 69] on button "Events" at bounding box center [319, 71] width 39 height 25
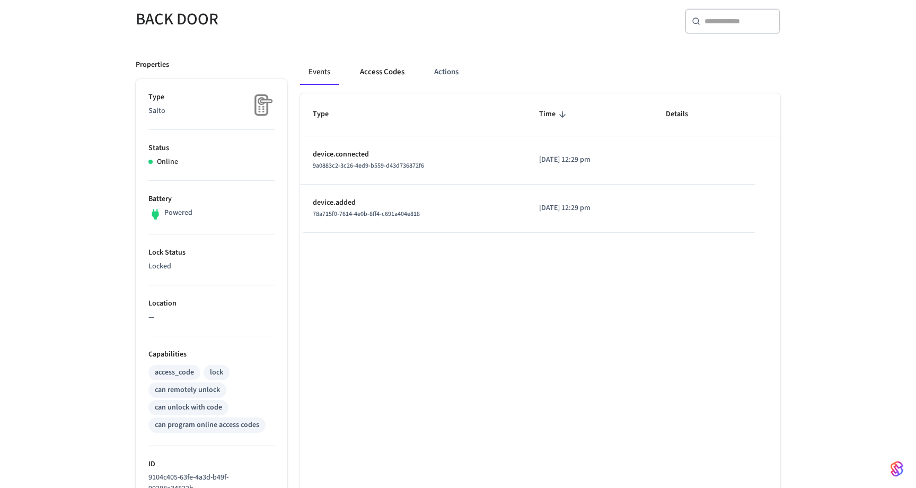
scroll to position [122, 0]
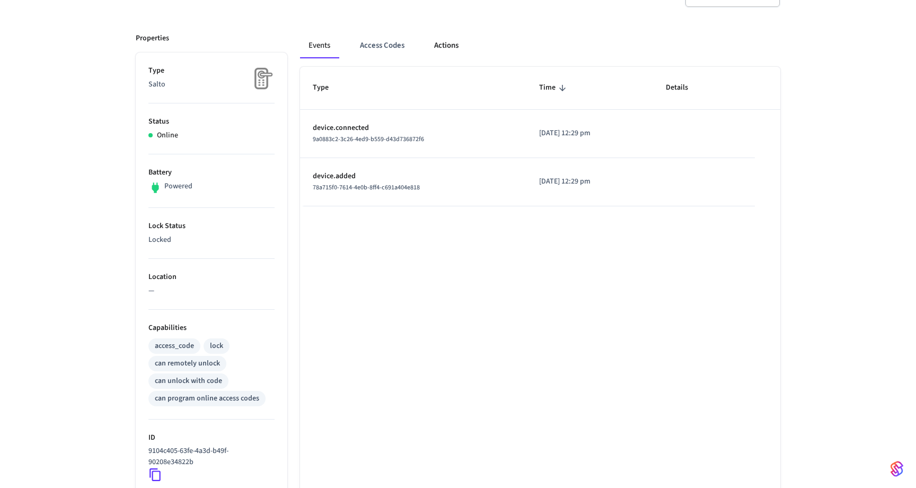
click at [435, 42] on button "Actions" at bounding box center [446, 45] width 41 height 25
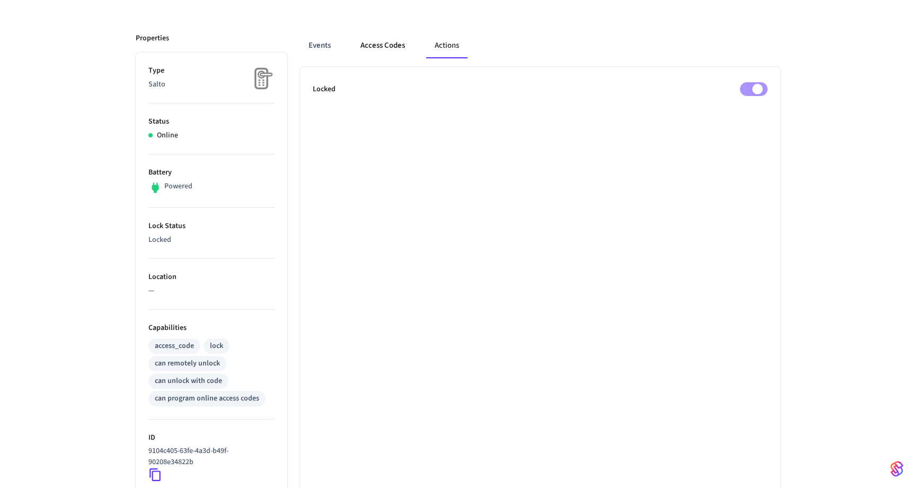
click at [391, 44] on button "Access Codes" at bounding box center [383, 45] width 62 height 25
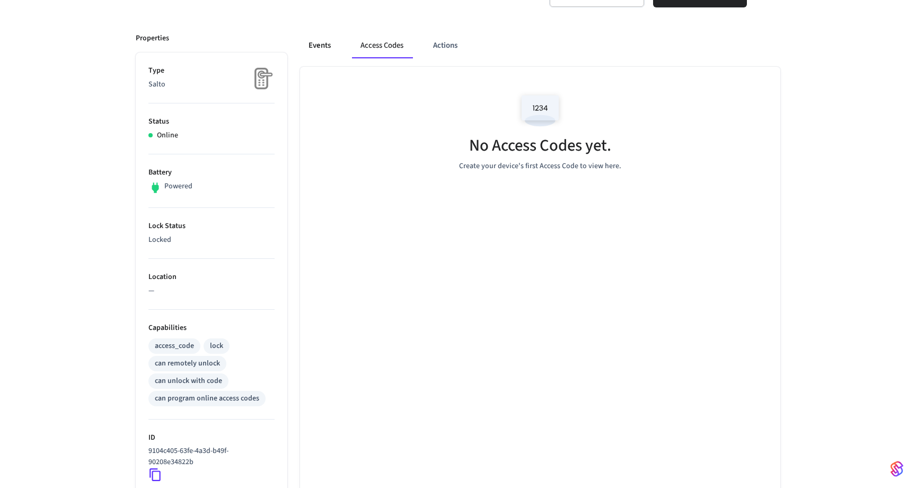
click at [331, 49] on button "Events" at bounding box center [319, 45] width 39 height 25
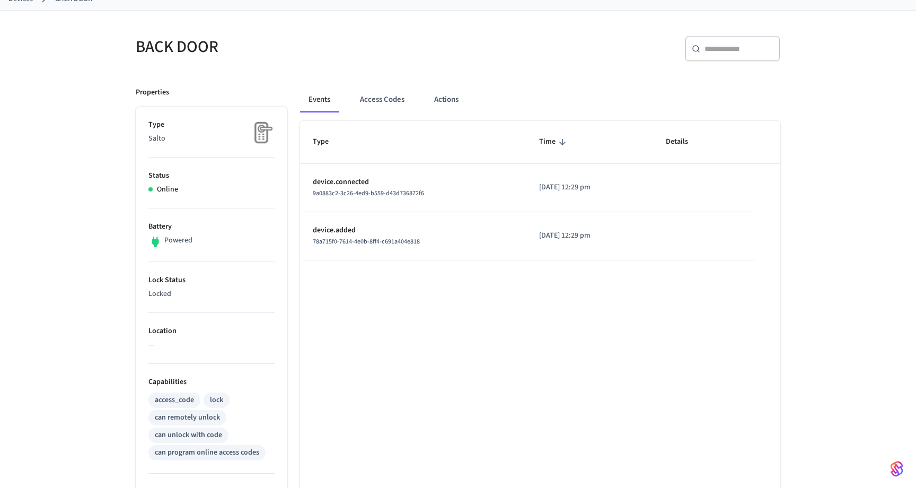
scroll to position [0, 0]
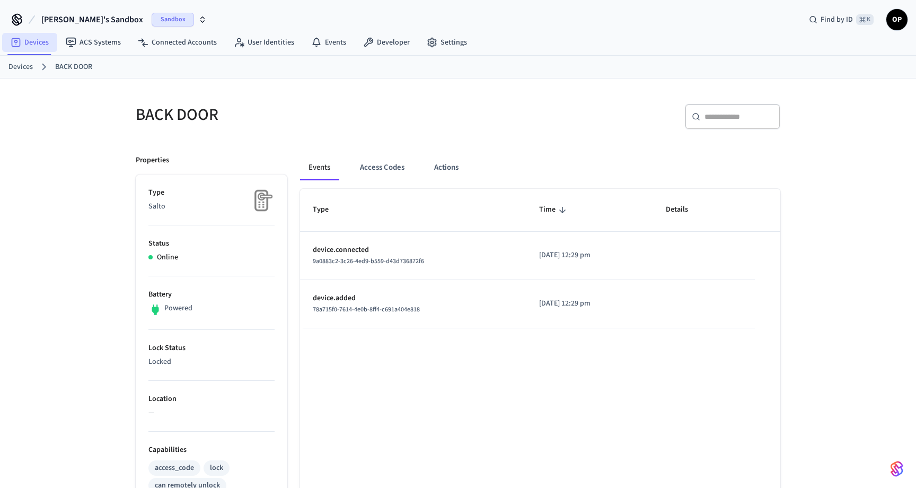
click at [28, 36] on link "Devices" at bounding box center [29, 42] width 55 height 19
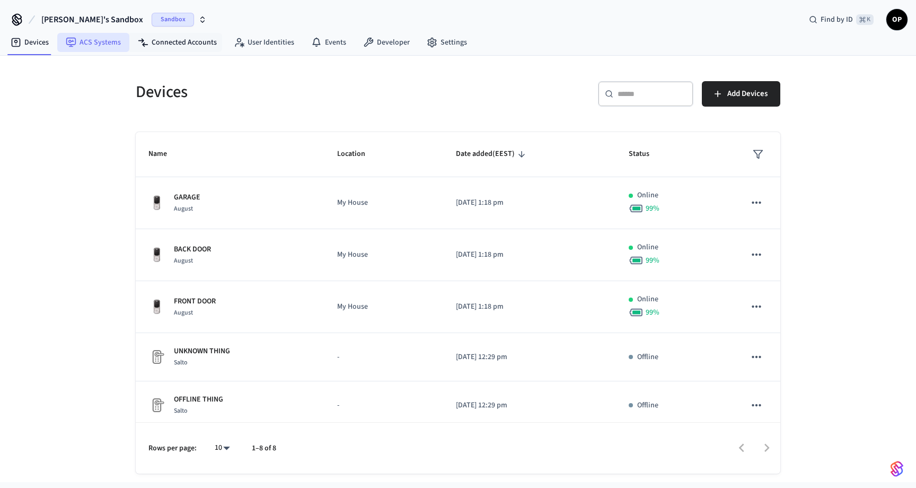
click at [102, 43] on link "ACS Systems" at bounding box center [93, 42] width 72 height 19
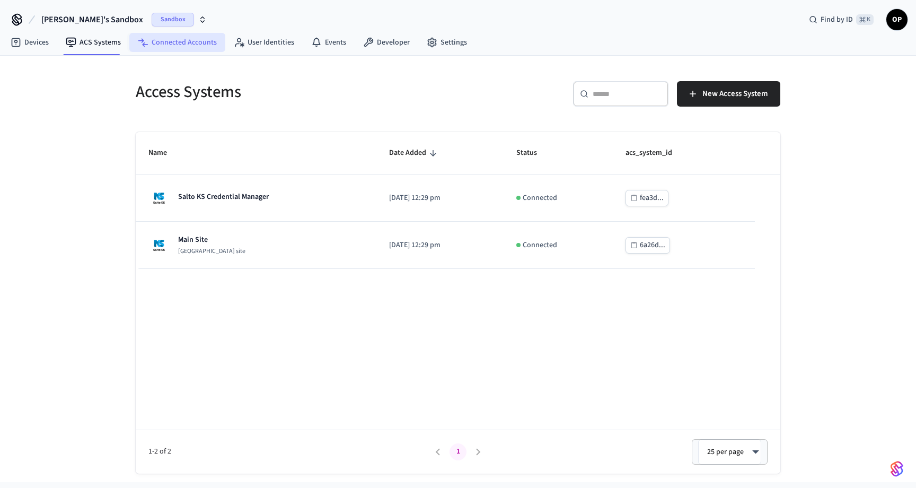
click at [164, 45] on link "Connected Accounts" at bounding box center [177, 42] width 96 height 19
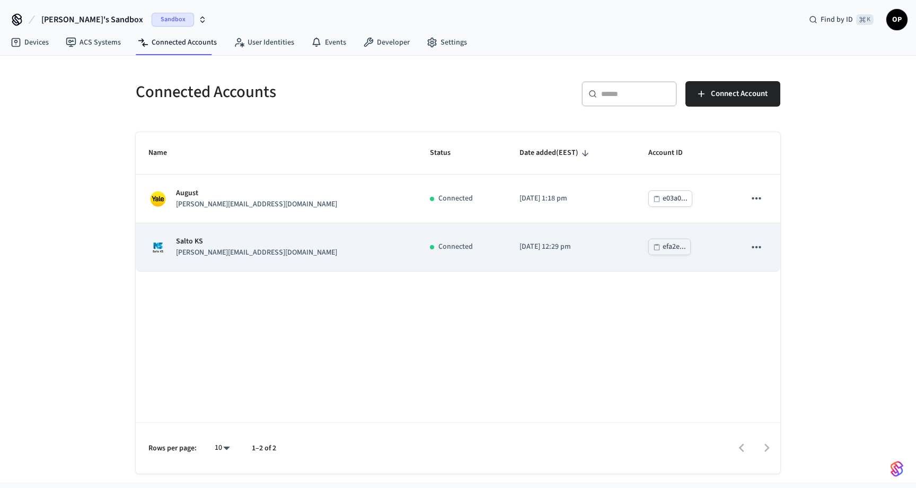
click at [203, 239] on p "Salto KS" at bounding box center [256, 241] width 161 height 11
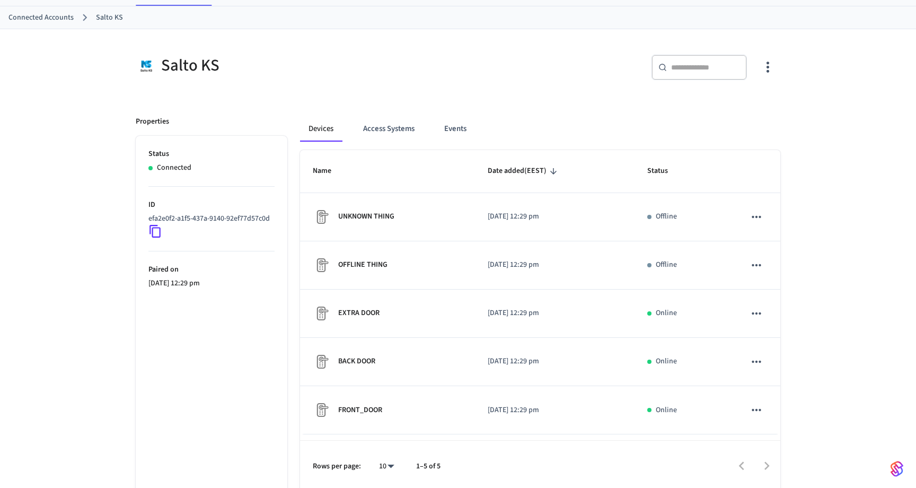
scroll to position [53, 0]
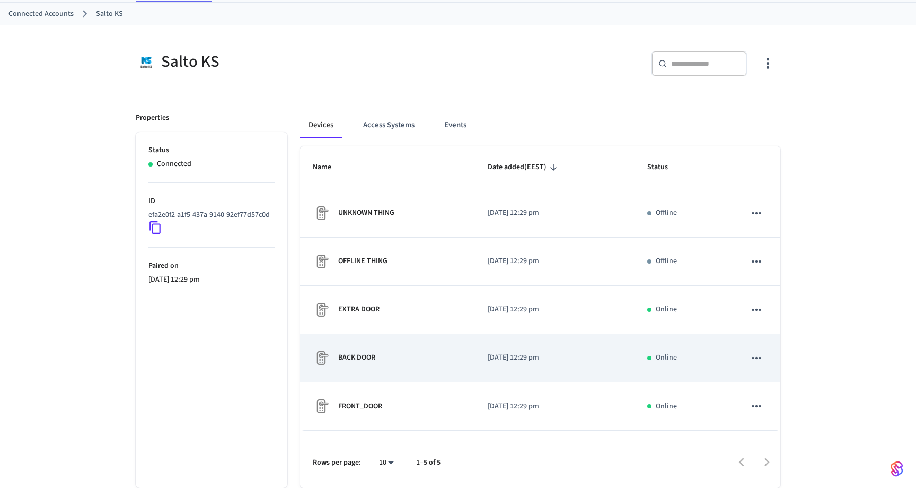
click at [374, 354] on p "BACK DOOR" at bounding box center [356, 357] width 37 height 11
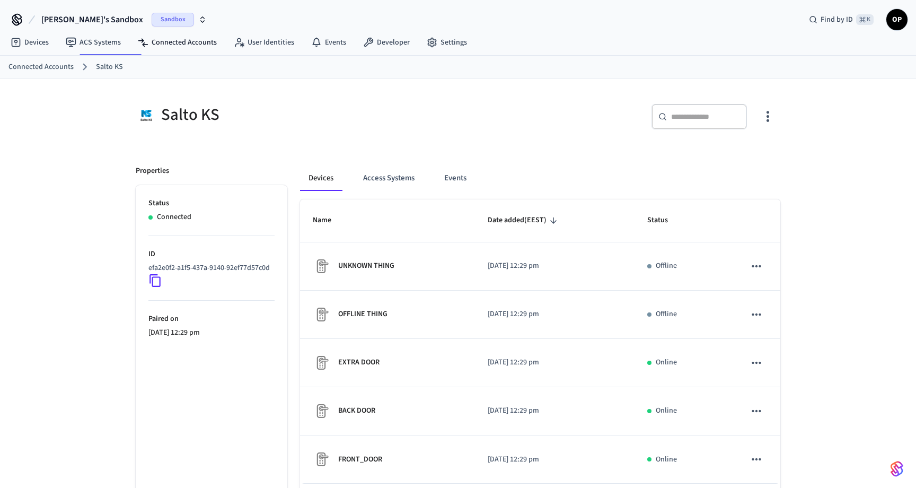
scroll to position [53, 0]
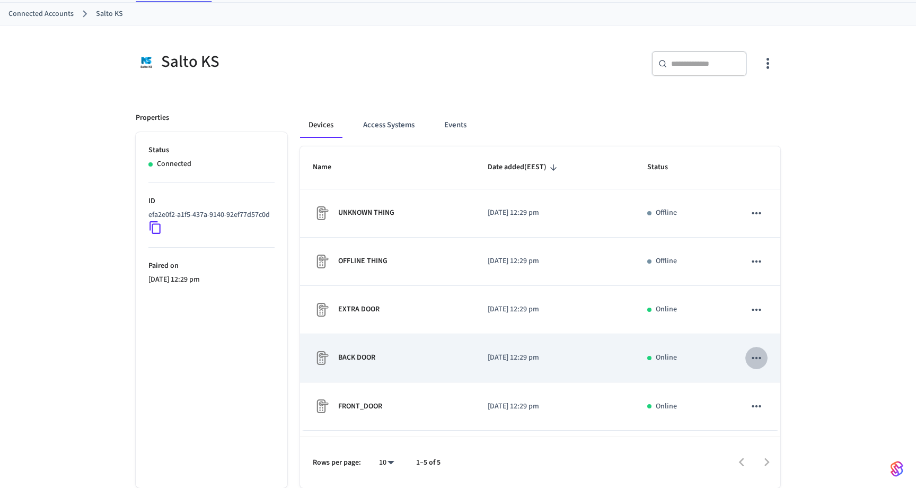
click at [757, 352] on icon "sticky table" at bounding box center [757, 358] width 14 height 14
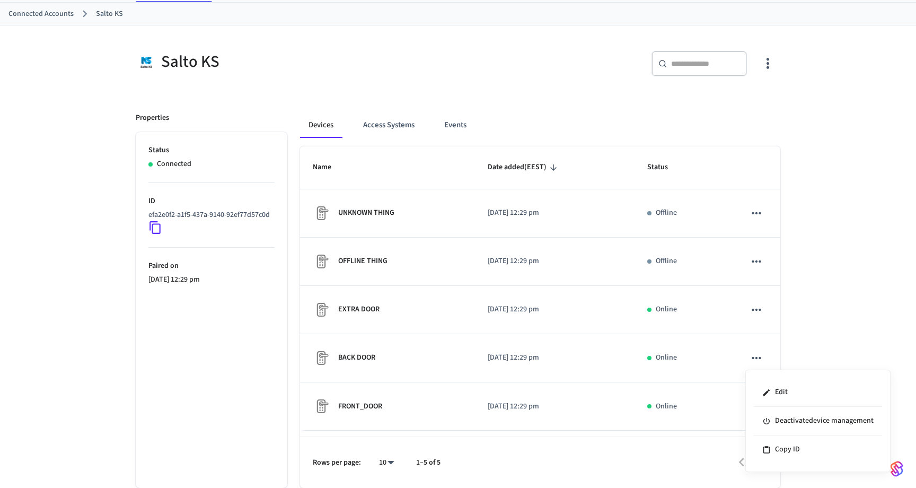
click at [389, 119] on div at bounding box center [458, 244] width 916 height 488
click at [387, 121] on button "Access Systems" at bounding box center [389, 124] width 68 height 25
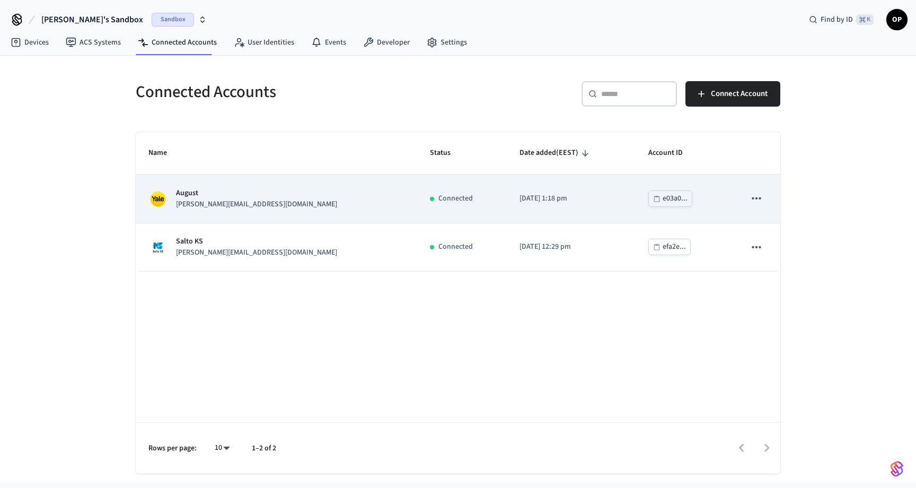
click at [206, 180] on td "[PERSON_NAME] [PERSON_NAME][EMAIL_ADDRESS][DOMAIN_NAME]" at bounding box center [277, 198] width 282 height 48
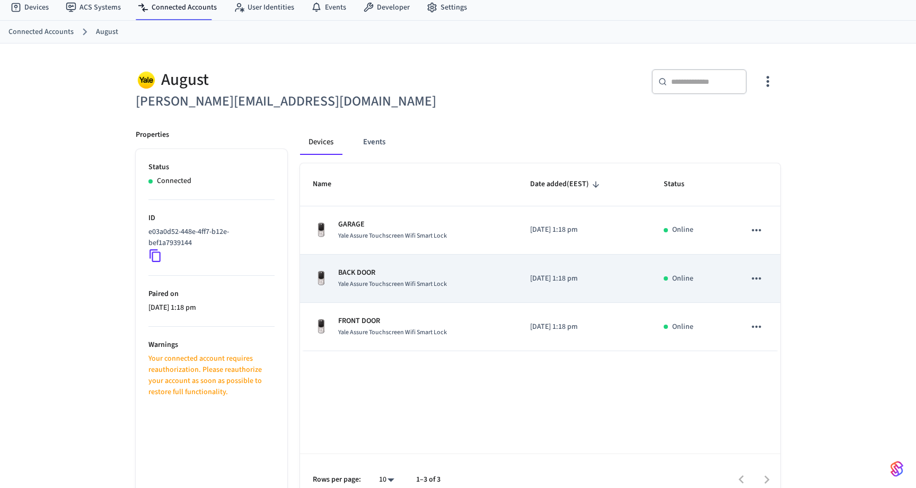
scroll to position [52, 0]
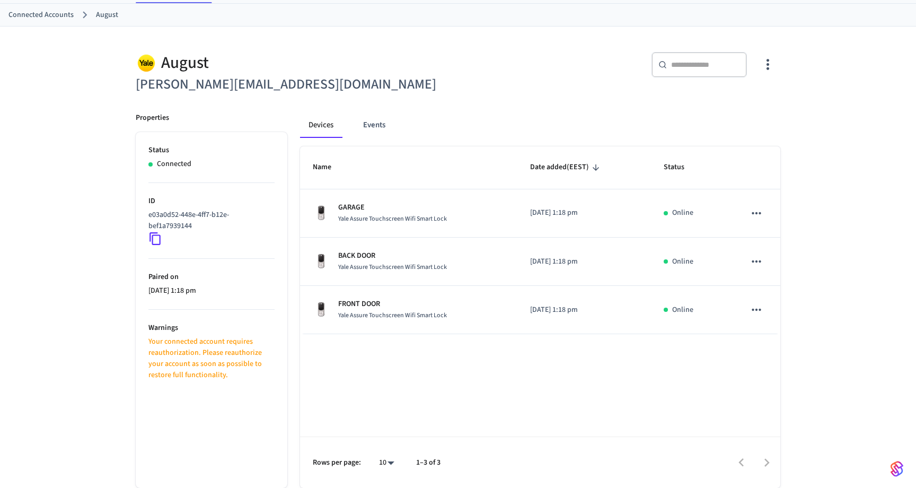
click at [171, 361] on p "Your connected account requires reauthorization. Please reauthorize your accoun…" at bounding box center [211, 358] width 126 height 45
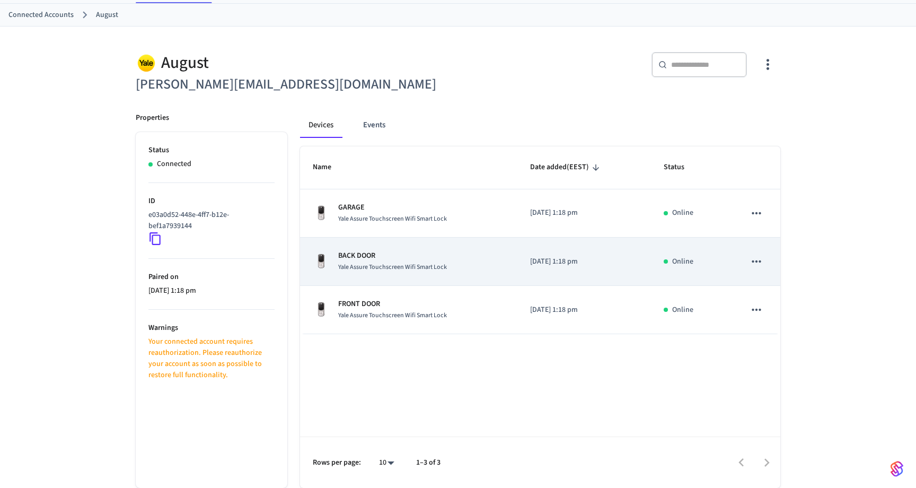
click at [337, 269] on div "BACK DOOR Yale Assure Touchscreen Wifi Smart Lock" at bounding box center [409, 261] width 192 height 22
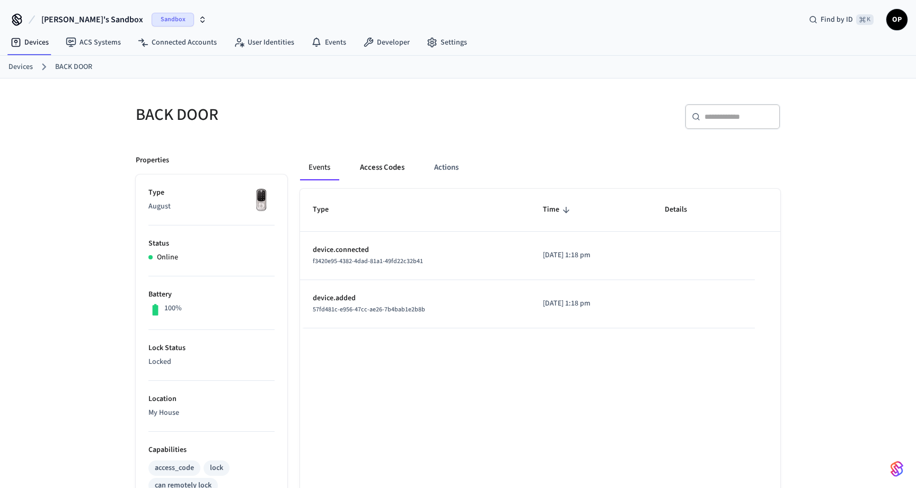
click at [392, 172] on button "Access Codes" at bounding box center [383, 167] width 62 height 25
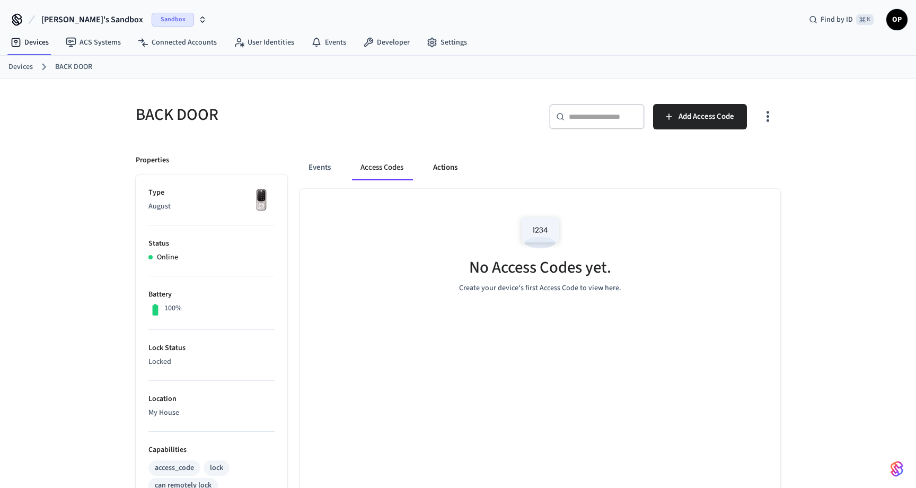
click at [462, 171] on button "Actions" at bounding box center [445, 167] width 41 height 25
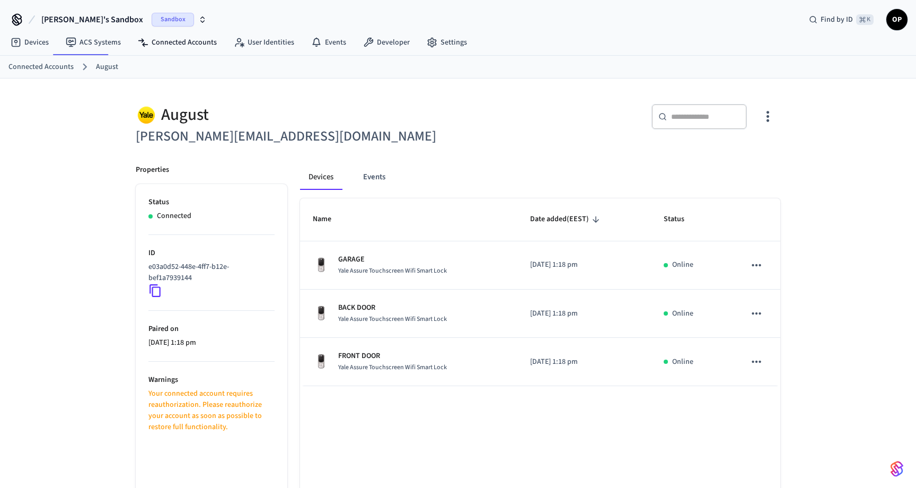
scroll to position [52, 0]
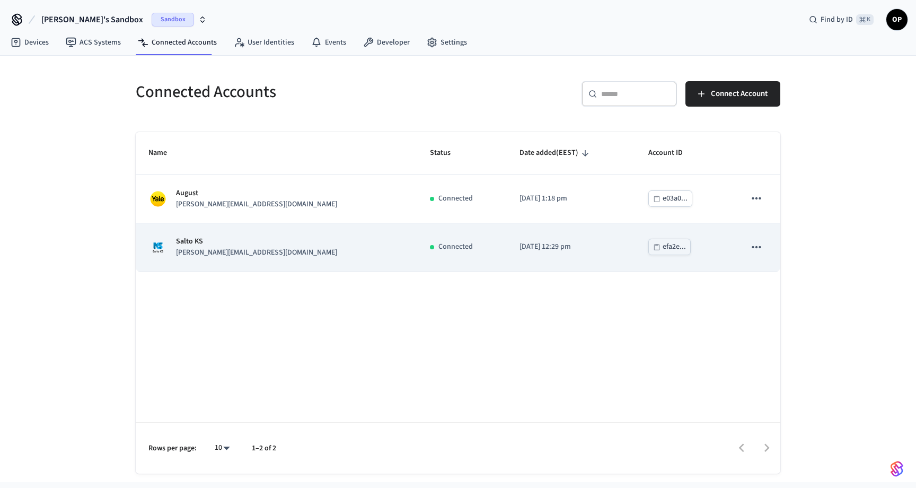
click at [211, 253] on p "[PERSON_NAME][EMAIL_ADDRESS][DOMAIN_NAME]" at bounding box center [256, 252] width 161 height 11
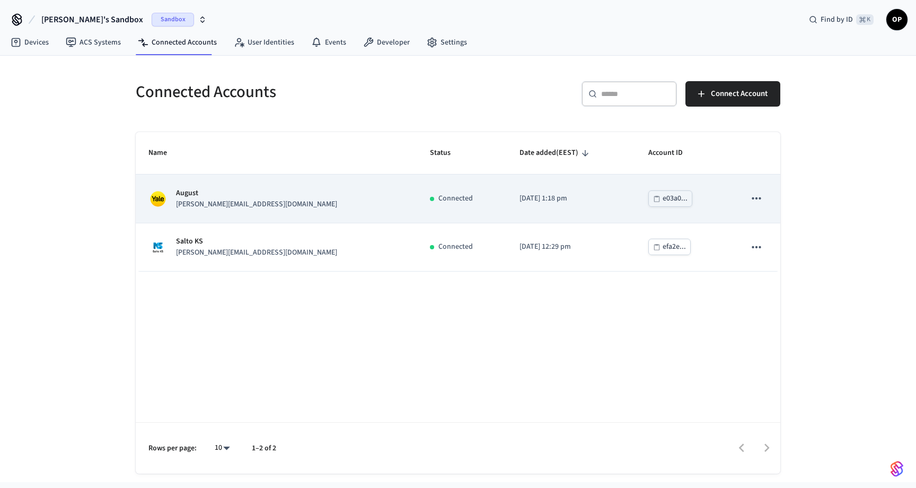
click at [251, 185] on td "[PERSON_NAME] [PERSON_NAME][EMAIL_ADDRESS][DOMAIN_NAME]" at bounding box center [277, 198] width 282 height 48
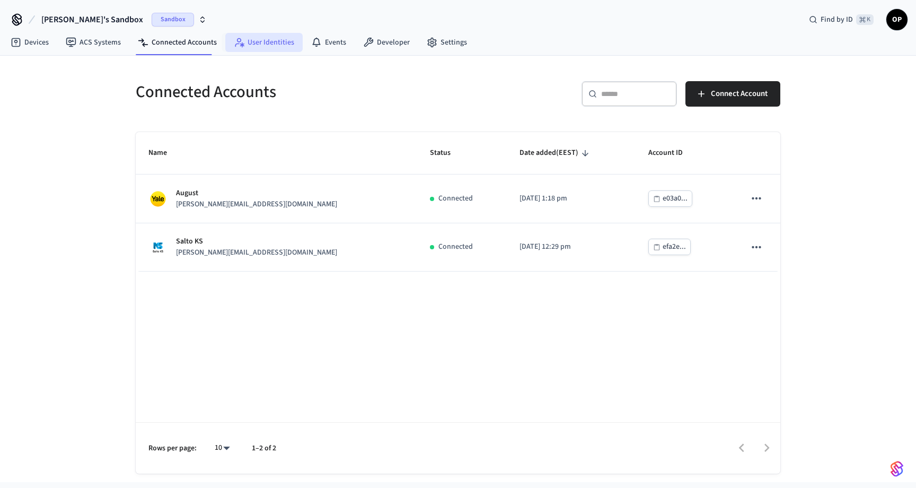
click at [265, 46] on link "User Identities" at bounding box center [263, 42] width 77 height 19
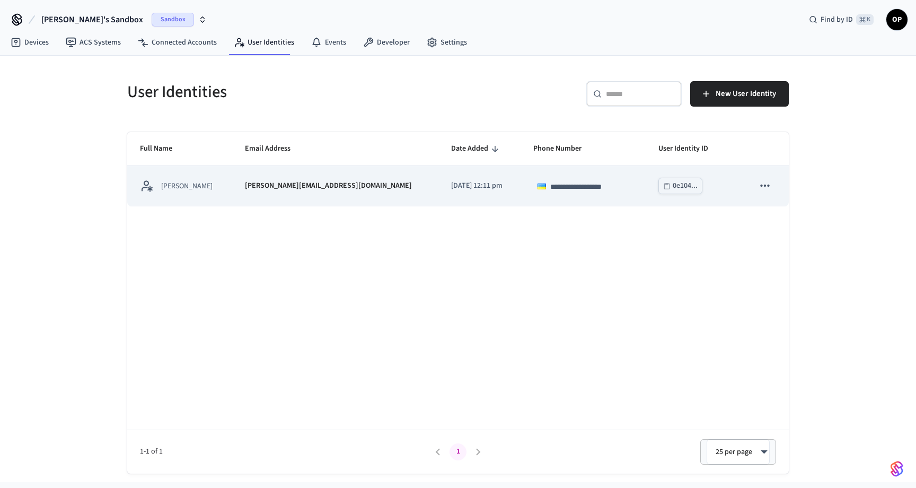
click at [189, 194] on td "[PERSON_NAME]" at bounding box center [179, 186] width 105 height 40
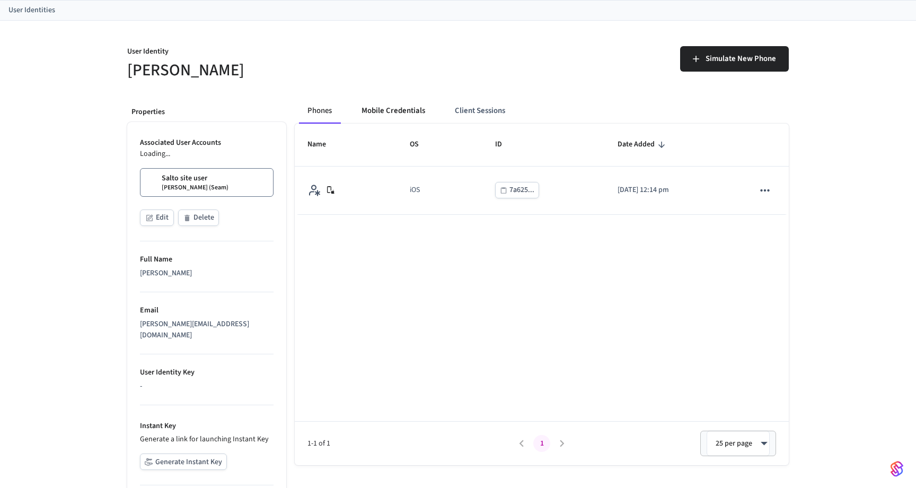
scroll to position [56, 0]
click at [401, 109] on button "Mobile Credentials" at bounding box center [393, 109] width 81 height 25
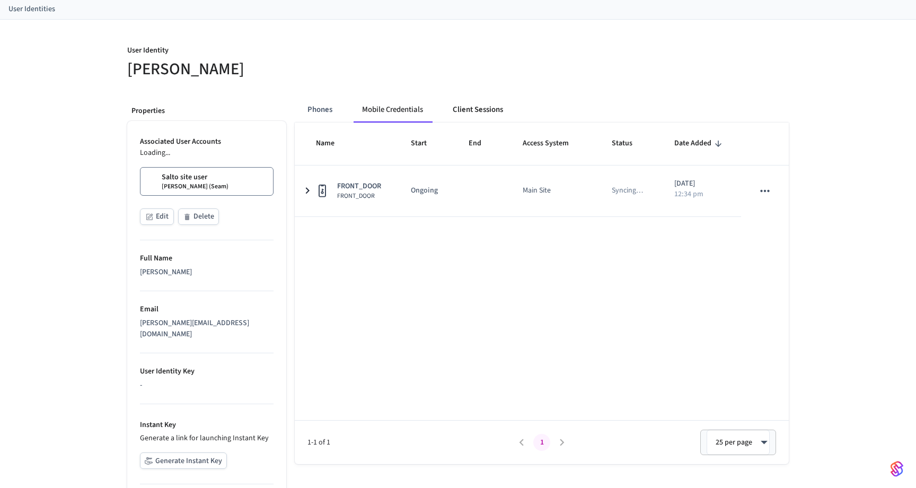
click at [490, 111] on button "Client Sessions" at bounding box center [477, 109] width 67 height 25
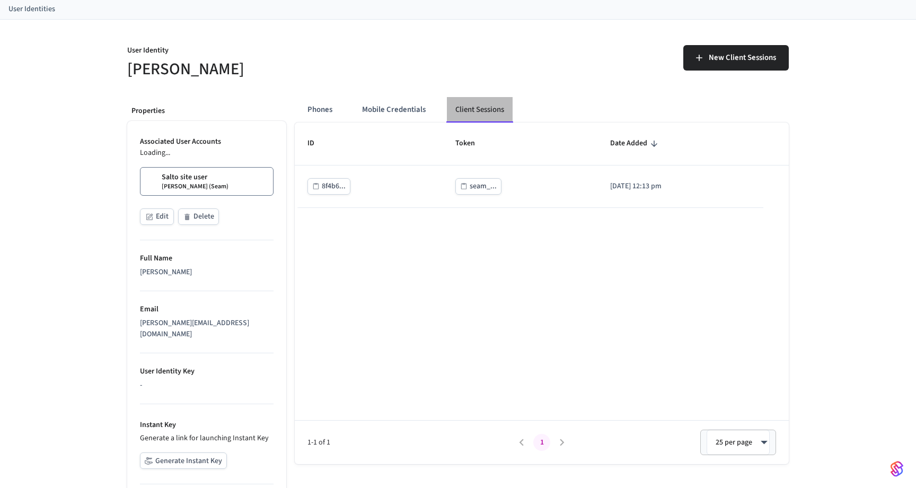
click at [486, 112] on button "Client Sessions" at bounding box center [480, 109] width 66 height 25
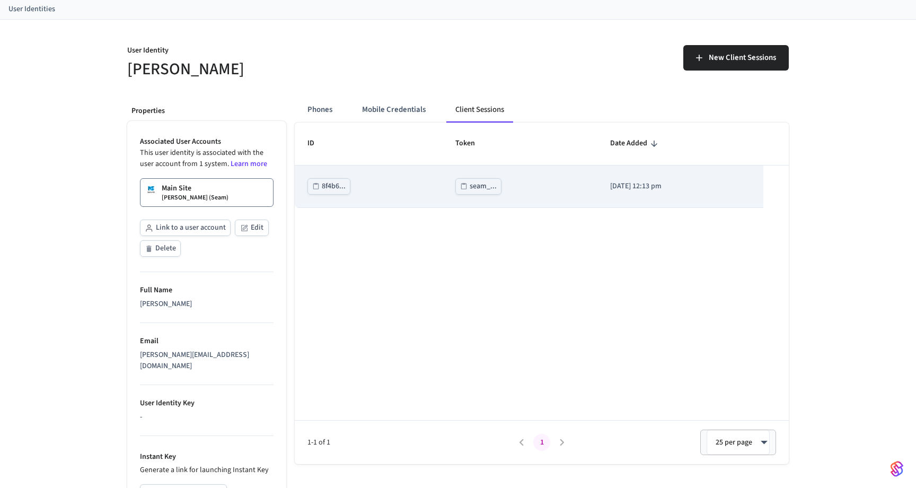
click at [409, 188] on td "8f4b6..." at bounding box center [369, 186] width 148 height 42
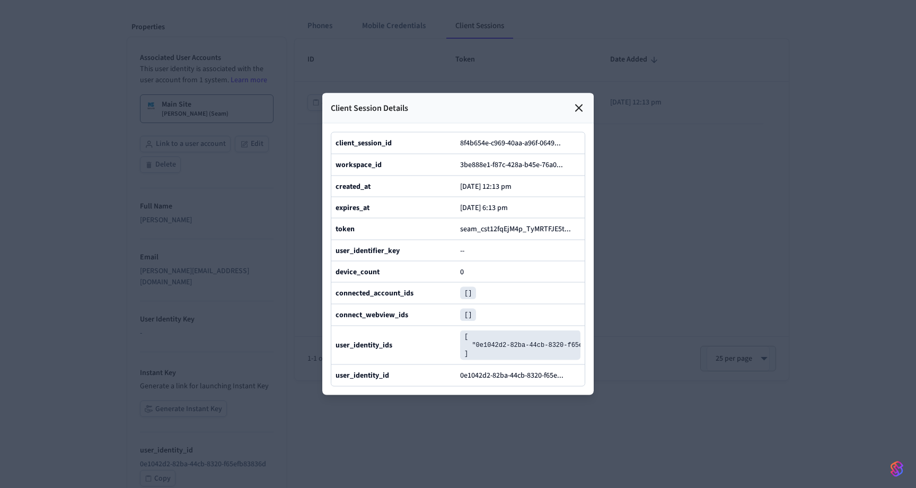
scroll to position [164, 0]
click at [581, 104] on icon at bounding box center [579, 108] width 13 height 13
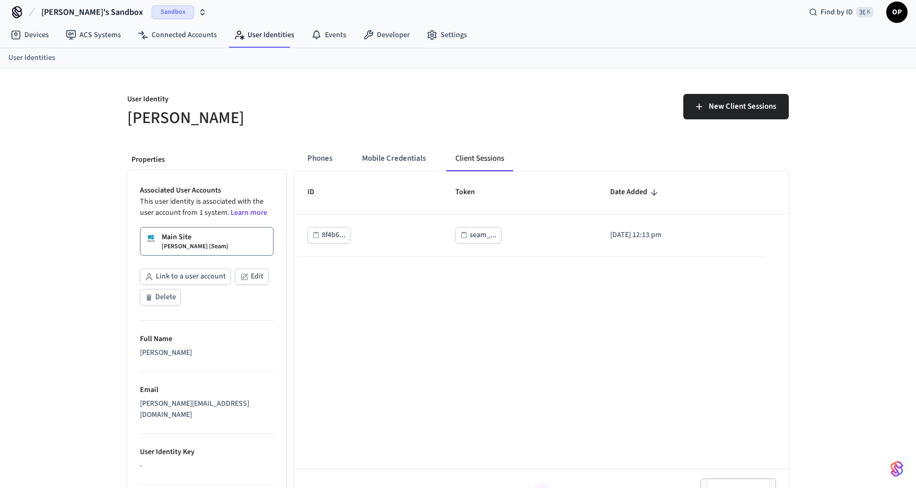
scroll to position [0, 0]
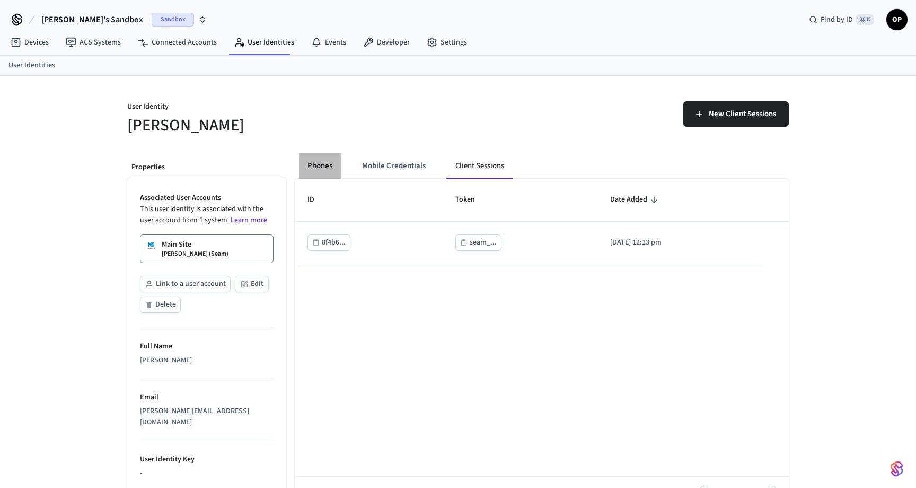
click at [322, 167] on button "Phones" at bounding box center [320, 165] width 42 height 25
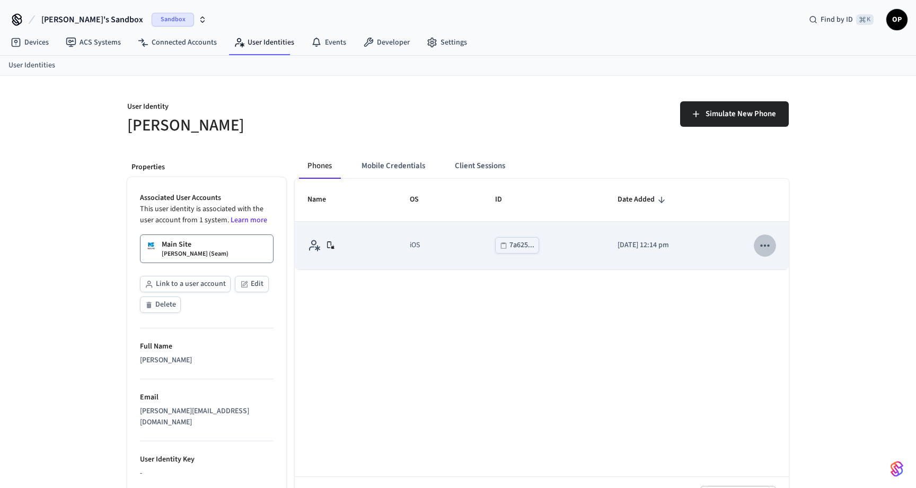
click at [775, 245] on button "sticky table" at bounding box center [765, 245] width 22 height 22
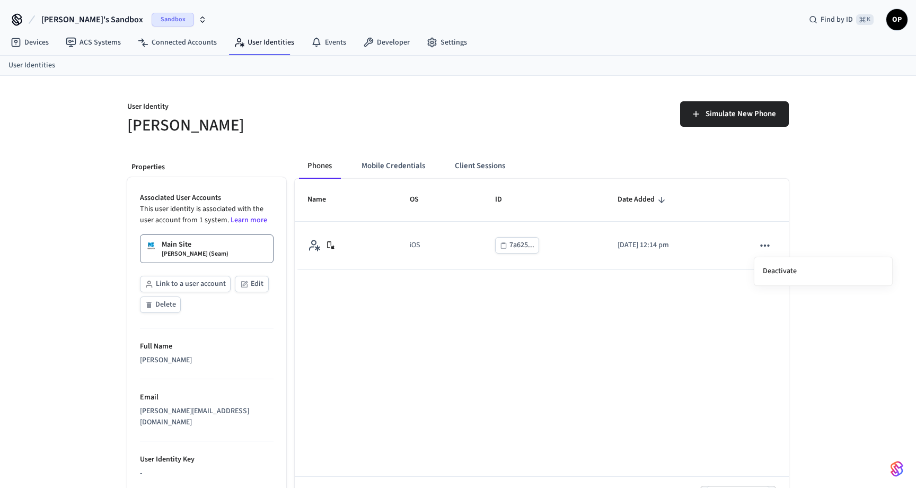
click at [761, 241] on div at bounding box center [458, 244] width 916 height 488
click at [329, 43] on link "Events" at bounding box center [329, 42] width 52 height 19
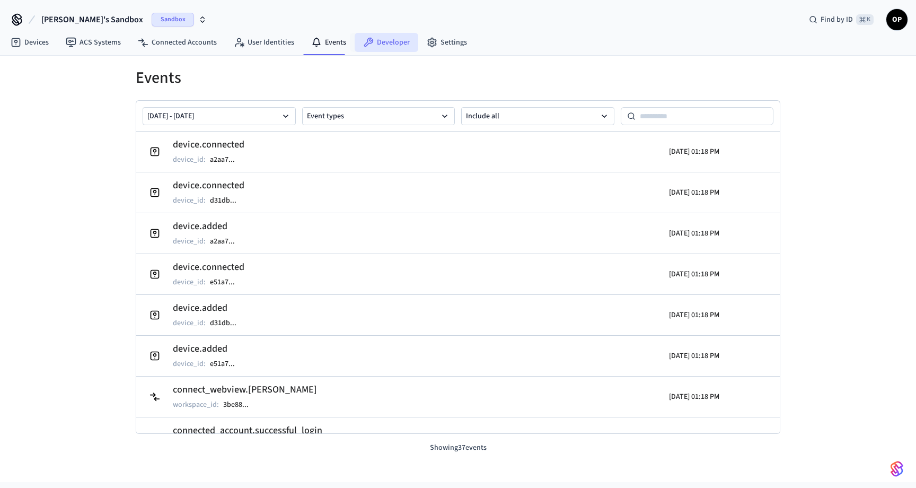
click at [392, 39] on link "Developer" at bounding box center [387, 42] width 64 height 19
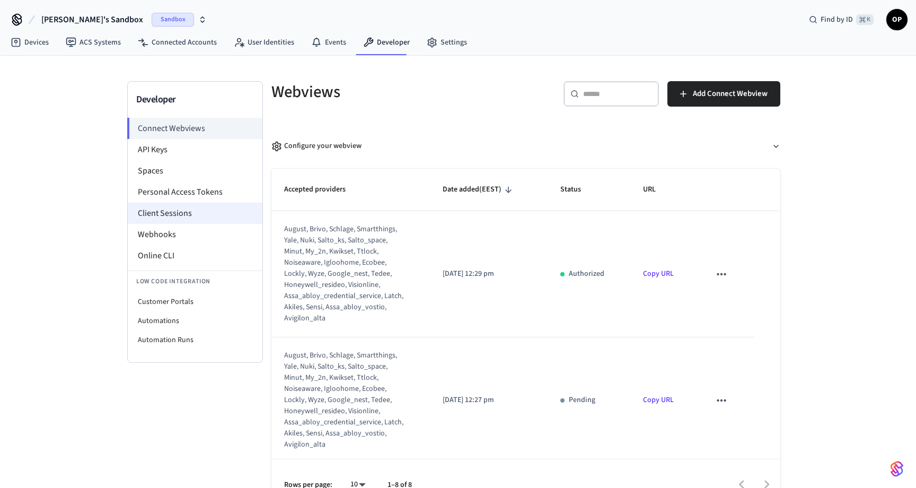
click at [204, 210] on li "Client Sessions" at bounding box center [195, 213] width 135 height 21
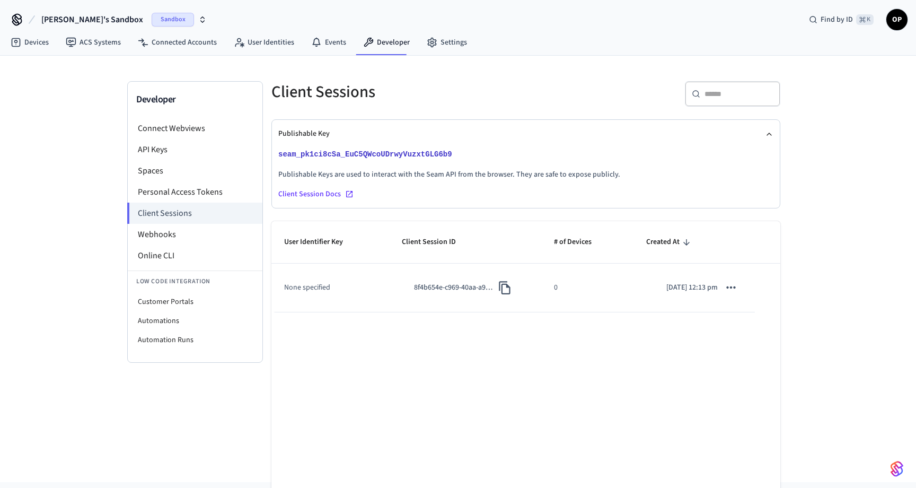
click at [323, 298] on td "None specified" at bounding box center [330, 288] width 118 height 48
click at [319, 287] on td "None specified" at bounding box center [330, 288] width 118 height 48
click at [416, 287] on p "8f4b654e-c969-40aa-a96f-0649083f60dd" at bounding box center [454, 287] width 80 height 11
click at [178, 42] on link "Connected Accounts" at bounding box center [177, 42] width 96 height 19
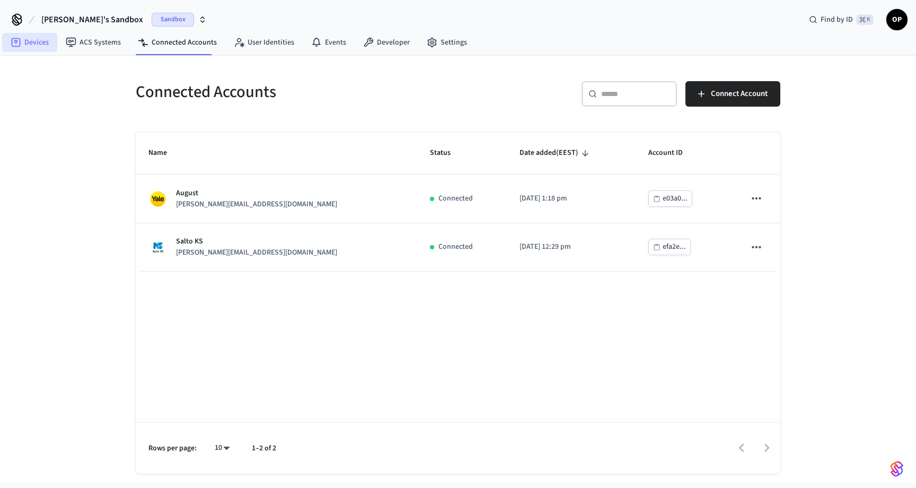
click at [25, 41] on link "Devices" at bounding box center [29, 42] width 55 height 19
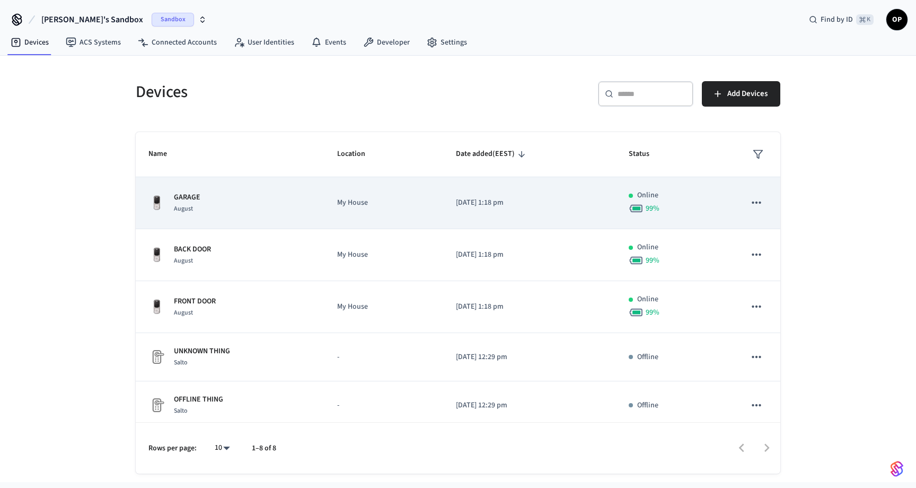
click at [181, 197] on p "GARAGE" at bounding box center [187, 197] width 27 height 11
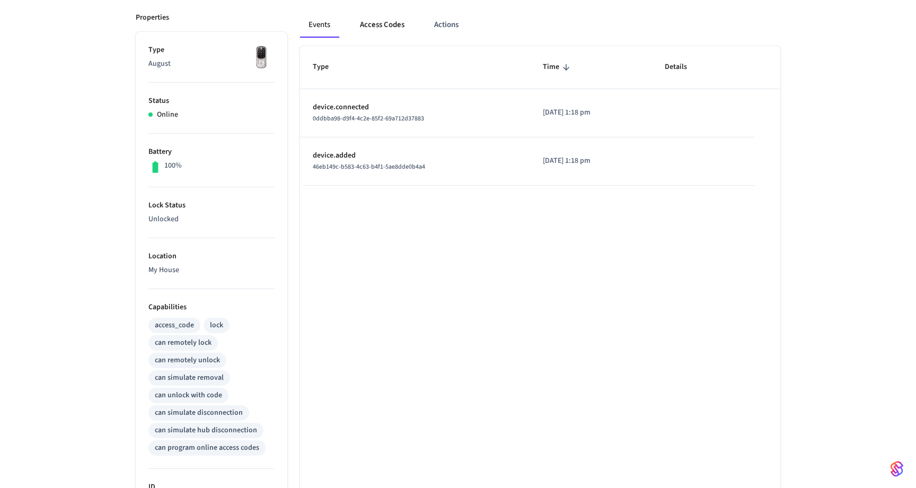
scroll to position [109, 0]
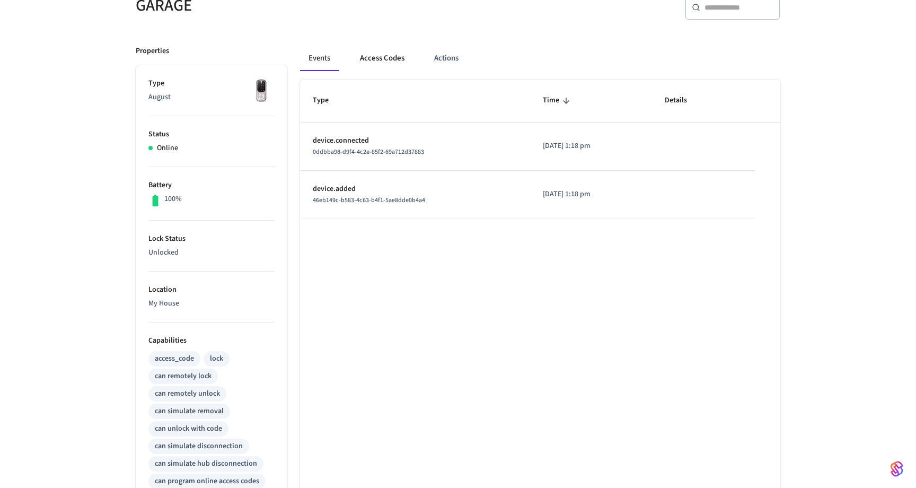
click at [388, 60] on button "Access Codes" at bounding box center [383, 58] width 62 height 25
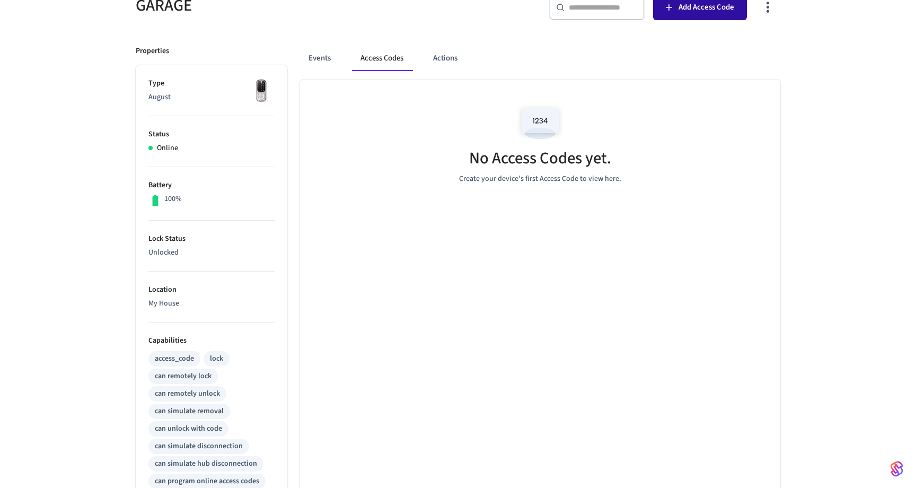
click at [680, 8] on span "Add Access Code" at bounding box center [707, 8] width 56 height 14
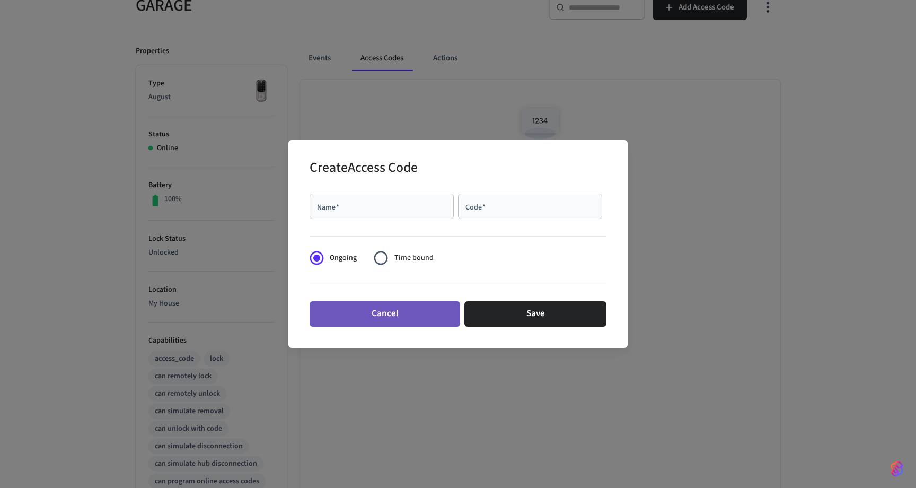
click at [376, 319] on button "Cancel" at bounding box center [385, 313] width 151 height 25
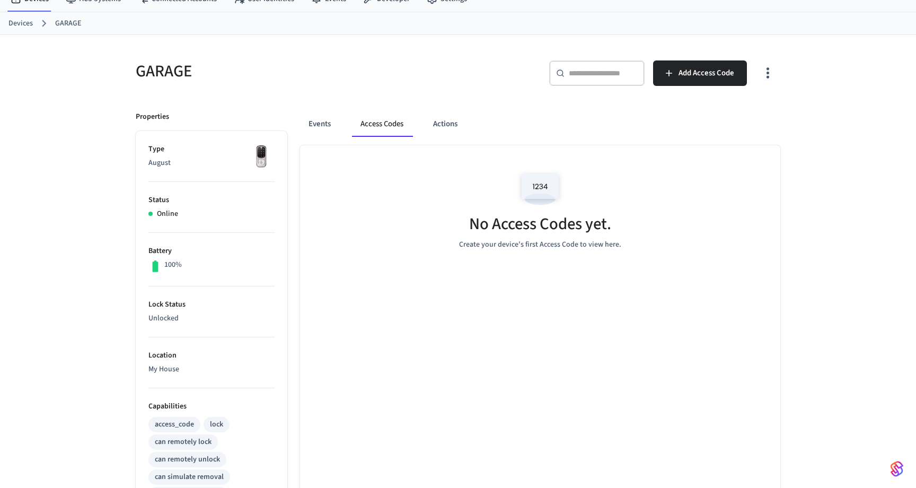
scroll to position [32, 0]
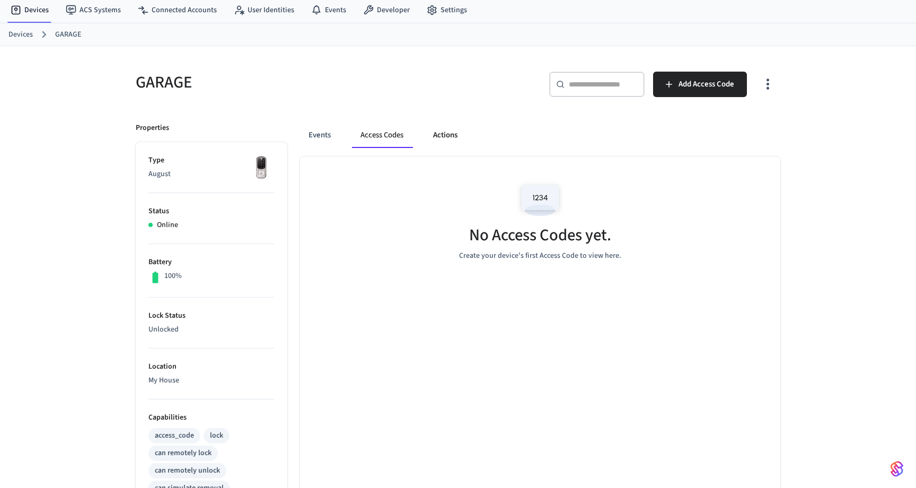
click at [456, 126] on button "Actions" at bounding box center [445, 134] width 41 height 25
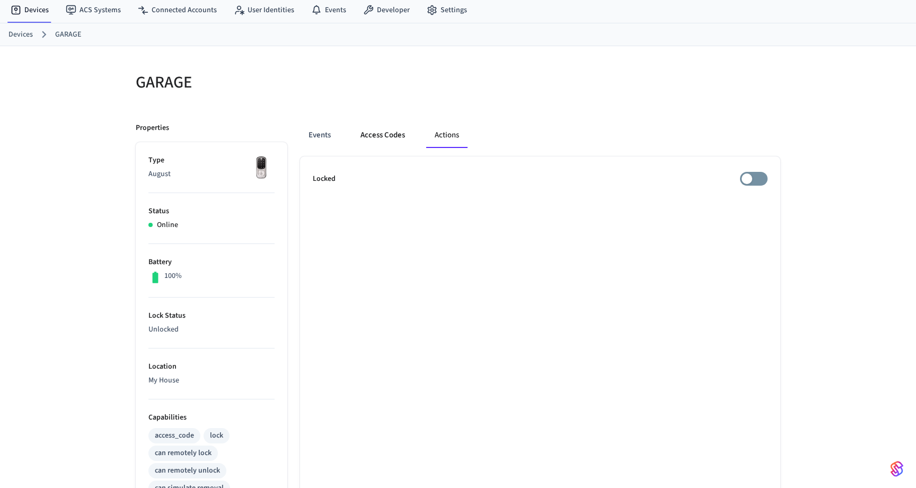
click at [388, 143] on button "Access Codes" at bounding box center [383, 134] width 62 height 25
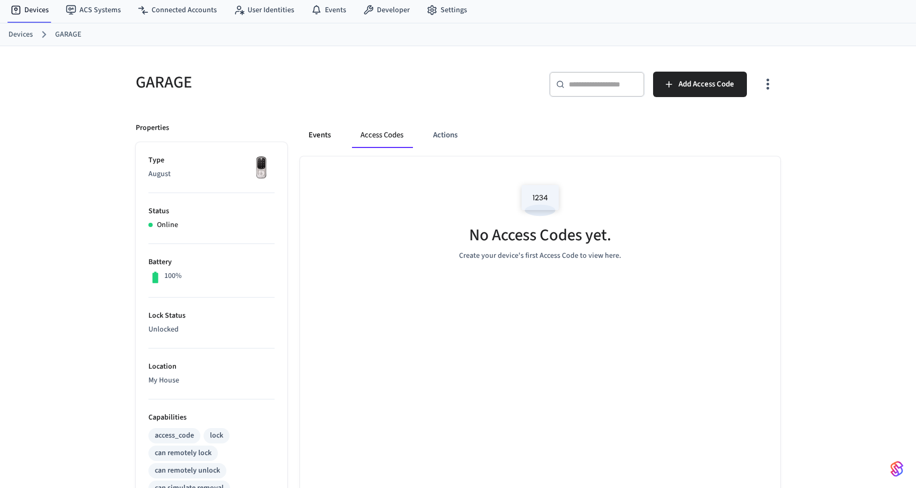
click at [319, 133] on button "Events" at bounding box center [319, 134] width 39 height 25
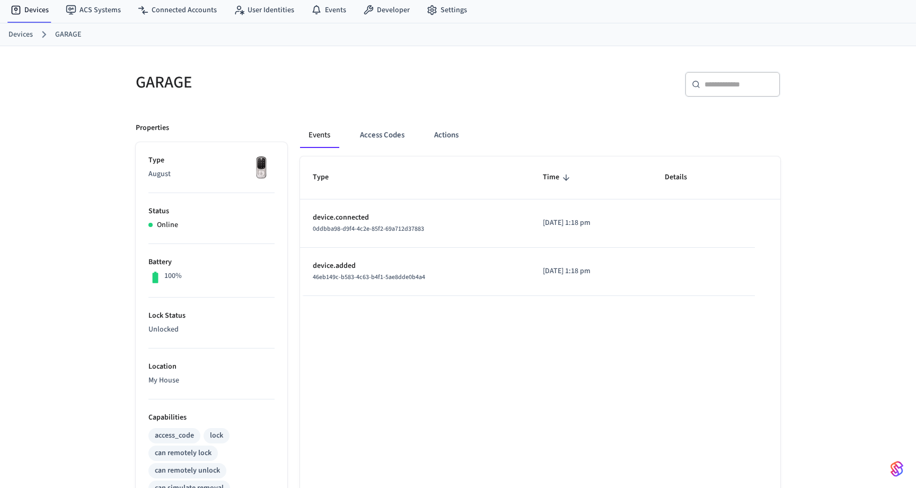
scroll to position [0, 0]
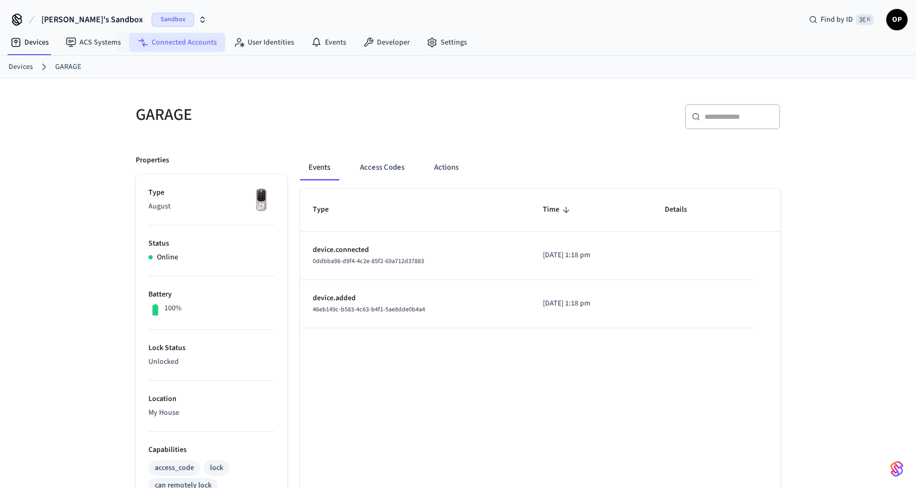
click at [173, 47] on link "Connected Accounts" at bounding box center [177, 42] width 96 height 19
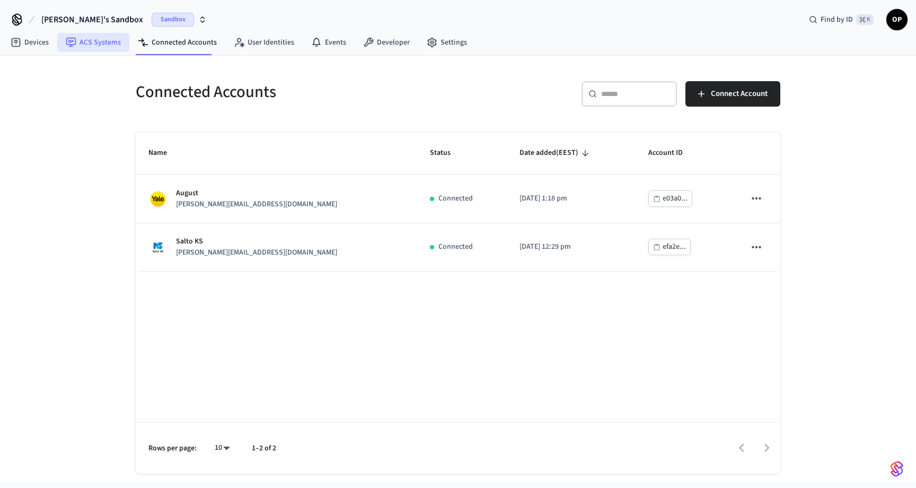
click at [75, 43] on icon at bounding box center [71, 43] width 10 height 10
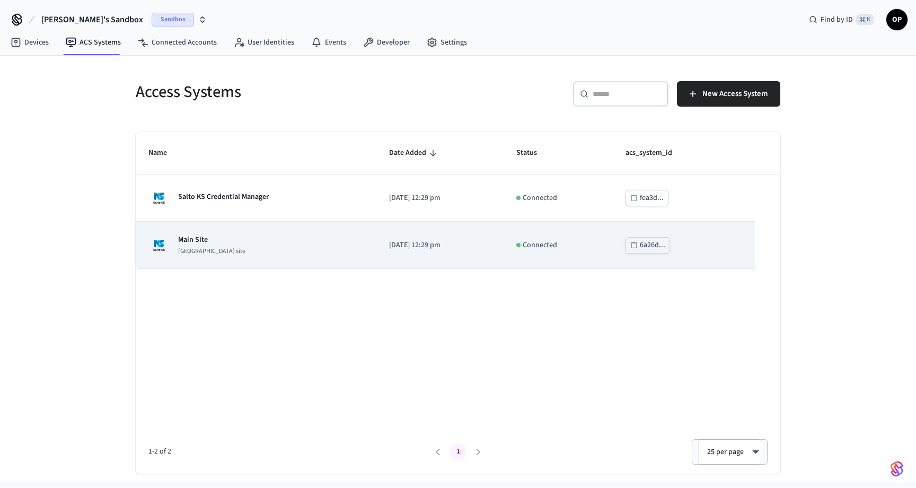
click at [190, 243] on p "Main Site" at bounding box center [211, 239] width 67 height 11
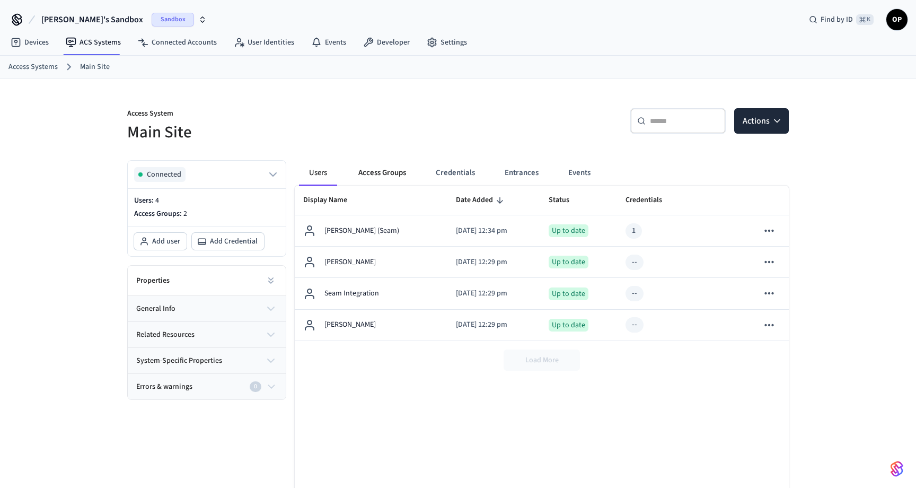
click at [375, 172] on button "Access Groups" at bounding box center [382, 172] width 65 height 25
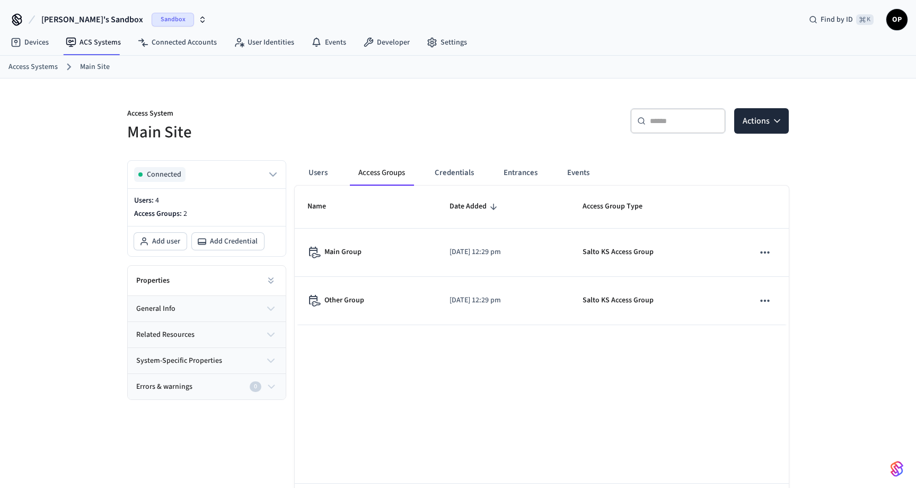
click at [464, 172] on button "Credentials" at bounding box center [454, 172] width 56 height 25
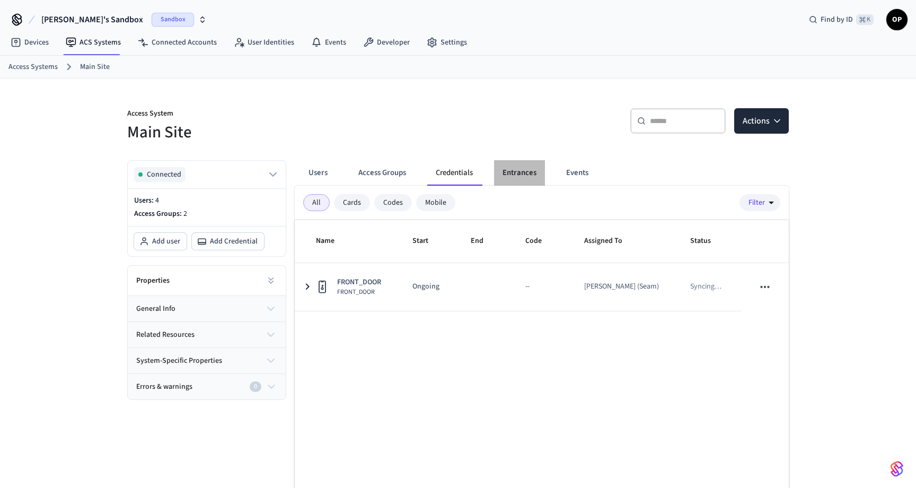
click at [526, 173] on button "Entrances" at bounding box center [519, 172] width 51 height 25
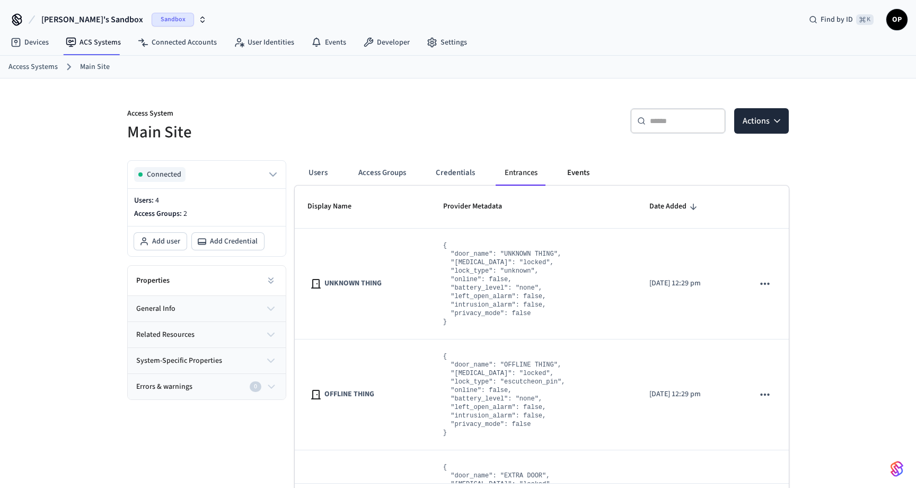
click at [580, 180] on button "Events" at bounding box center [578, 172] width 39 height 25
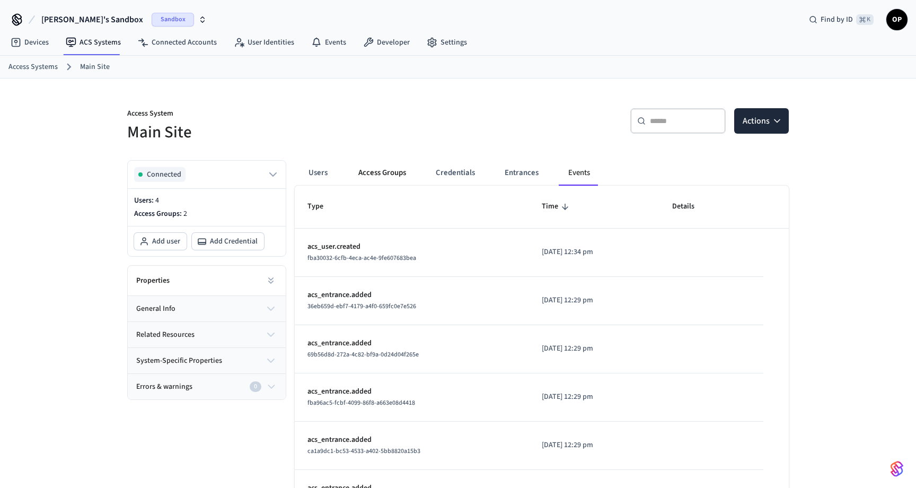
drag, startPoint x: 406, startPoint y: 178, endPoint x: 389, endPoint y: 175, distance: 16.7
click at [389, 175] on button "Access Groups" at bounding box center [382, 172] width 65 height 25
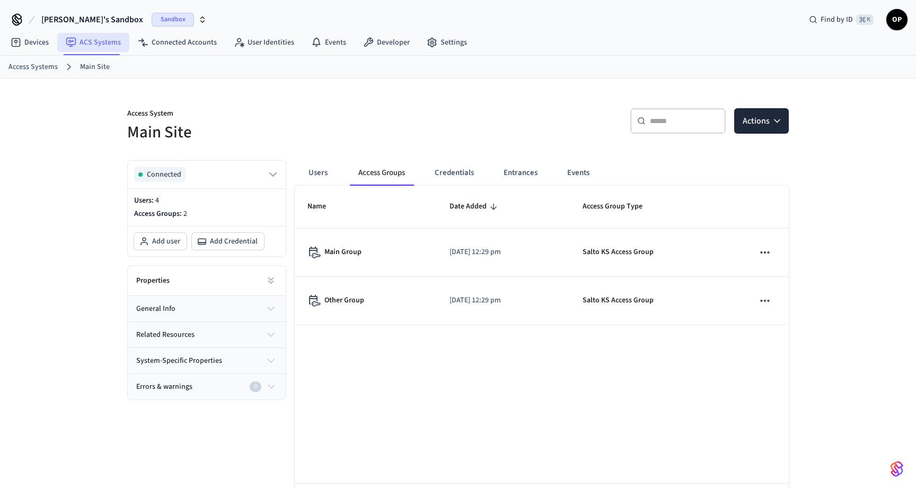
click at [98, 40] on link "ACS Systems" at bounding box center [93, 42] width 72 height 19
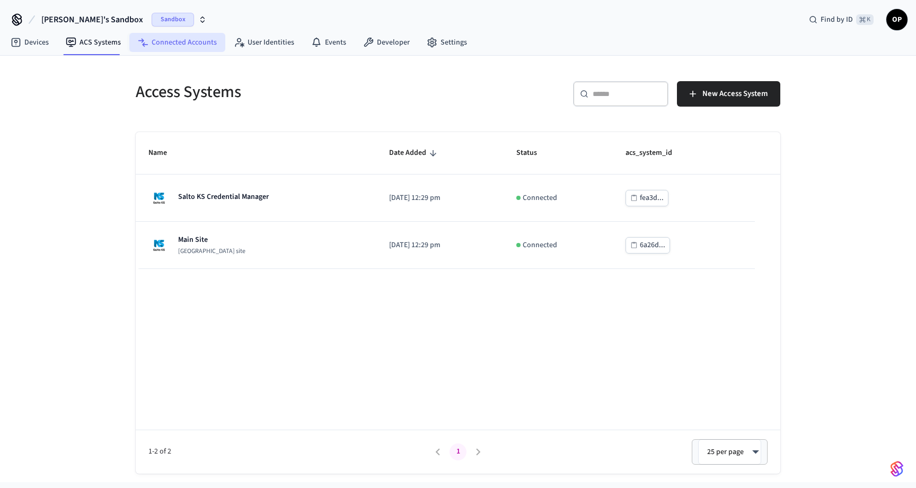
click at [182, 37] on link "Connected Accounts" at bounding box center [177, 42] width 96 height 19
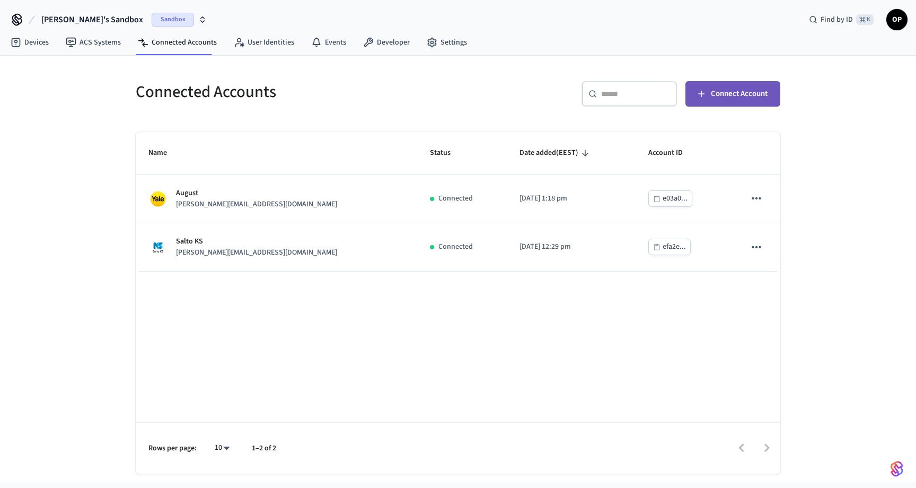
click at [761, 97] on span "Connect Account" at bounding box center [739, 94] width 57 height 14
click at [730, 94] on span "Connect Account" at bounding box center [739, 94] width 57 height 14
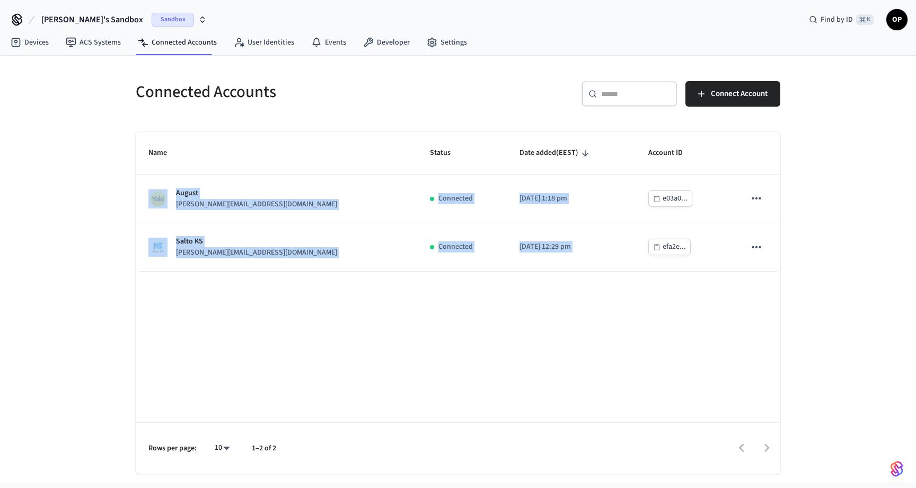
click at [469, 337] on div "Name Status Date added (EEST) Account ID August [PERSON_NAME][EMAIL_ADDRESS][DO…" at bounding box center [458, 302] width 645 height 341
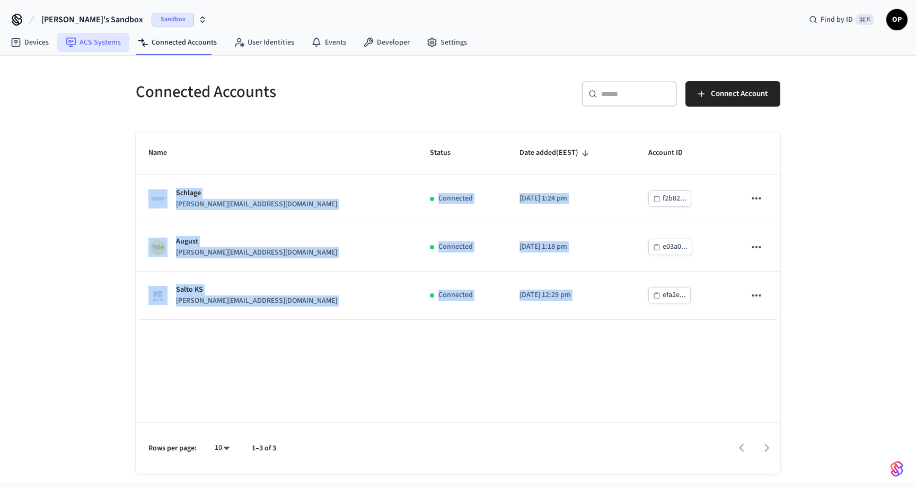
click at [81, 39] on link "ACS Systems" at bounding box center [93, 42] width 72 height 19
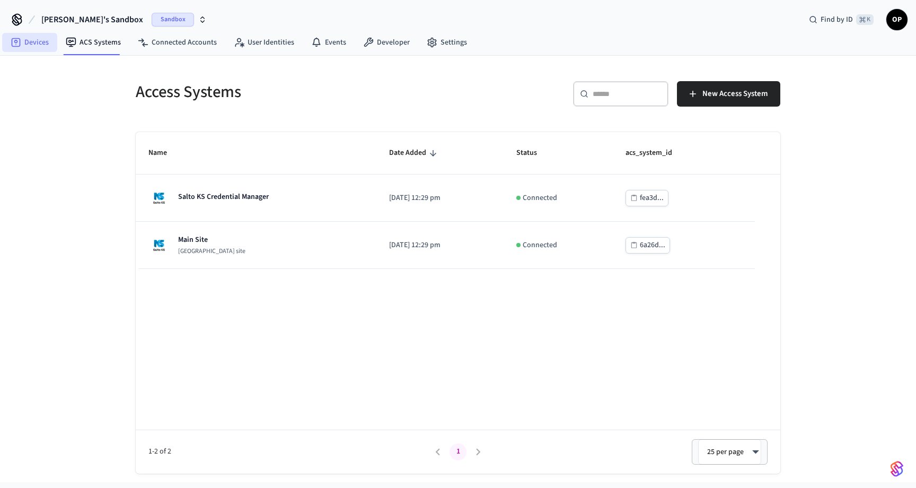
click at [34, 46] on link "Devices" at bounding box center [29, 42] width 55 height 19
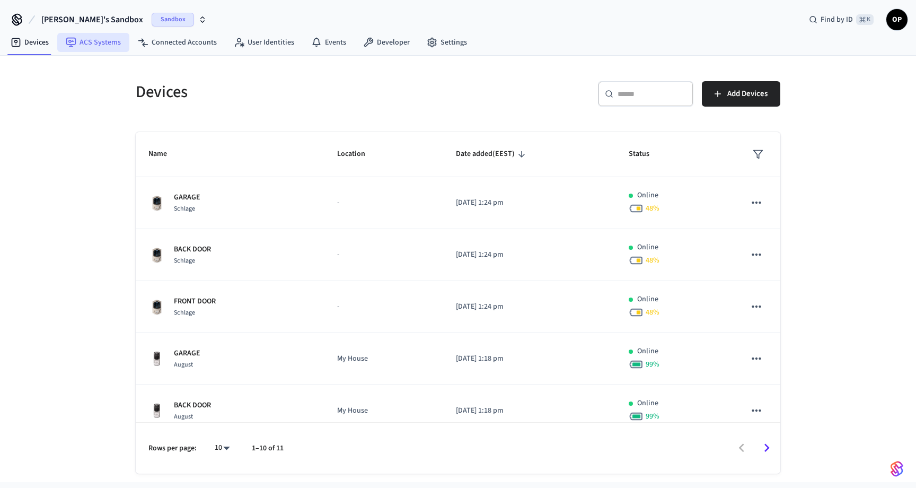
click at [105, 49] on link "ACS Systems" at bounding box center [93, 42] width 72 height 19
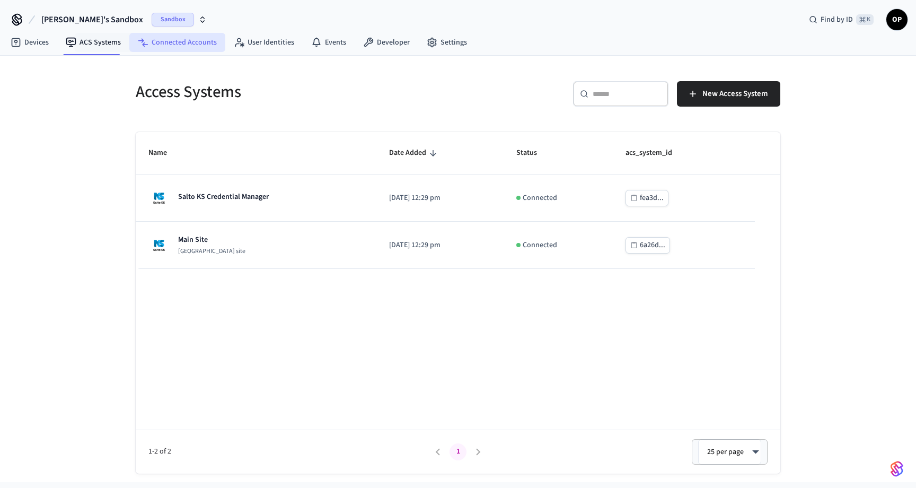
click at [176, 46] on link "Connected Accounts" at bounding box center [177, 42] width 96 height 19
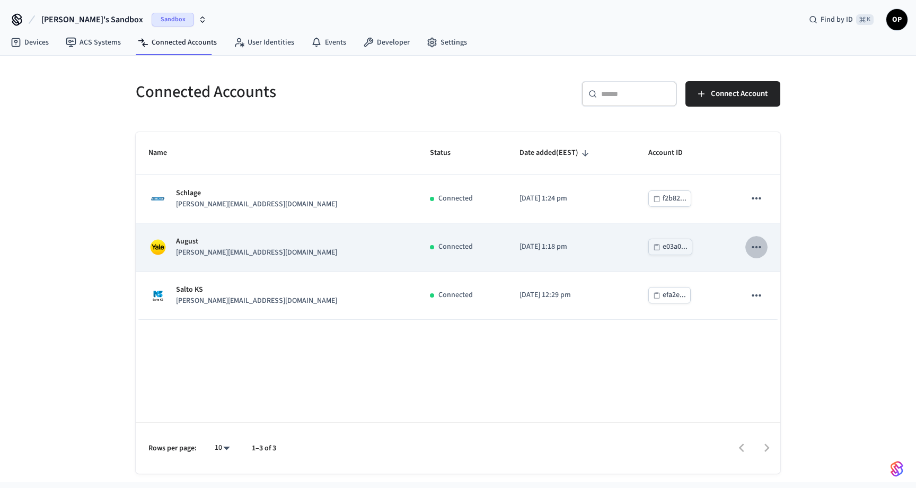
click at [746, 249] on button "sticky table" at bounding box center [757, 247] width 22 height 22
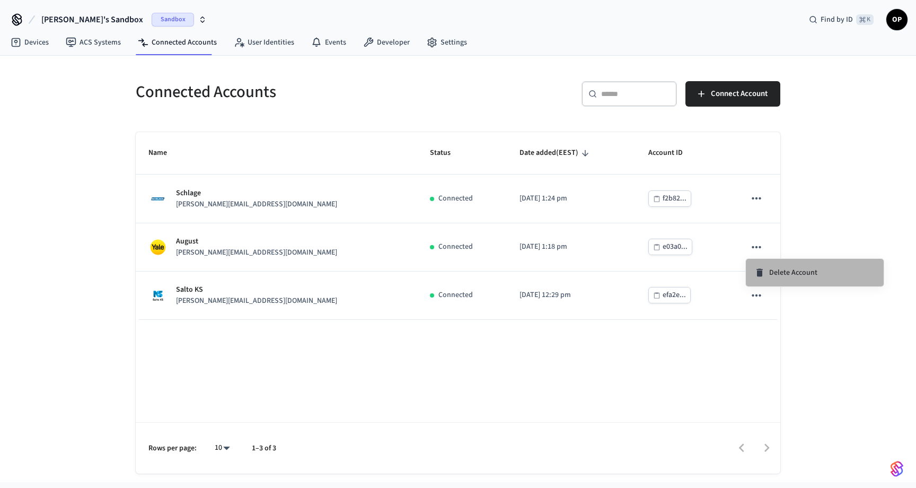
click at [760, 271] on icon at bounding box center [760, 273] width 6 height 8
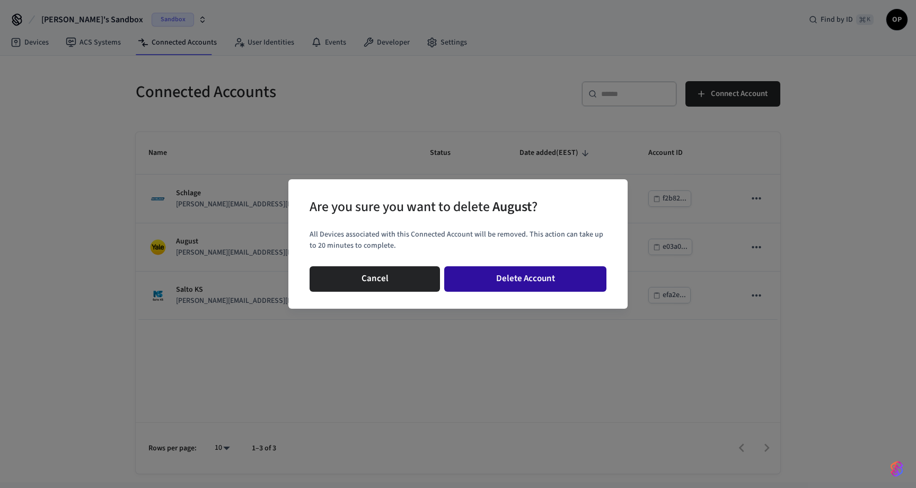
click at [491, 277] on button "Delete Account" at bounding box center [525, 278] width 162 height 25
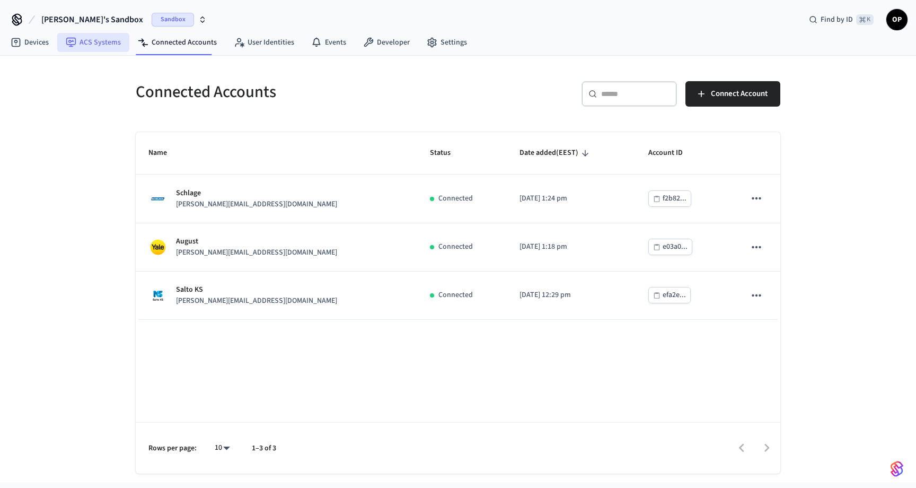
click at [82, 45] on link "ACS Systems" at bounding box center [93, 42] width 72 height 19
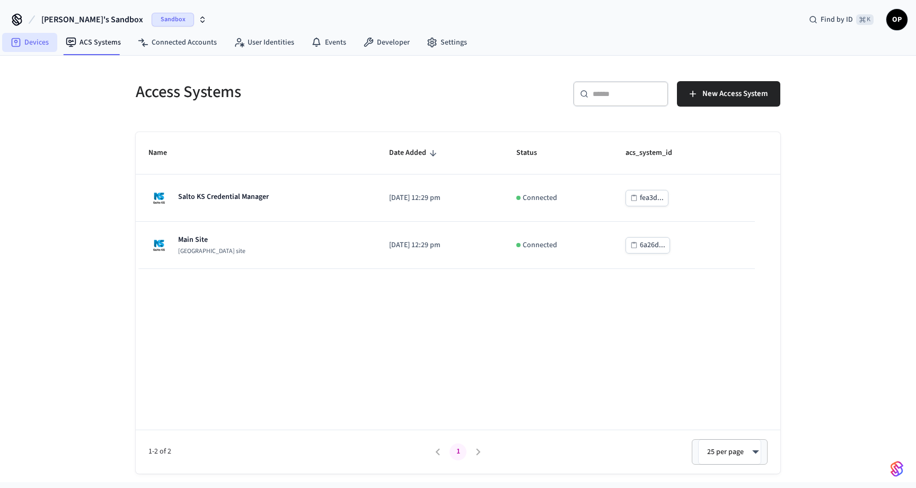
click at [38, 44] on link "Devices" at bounding box center [29, 42] width 55 height 19
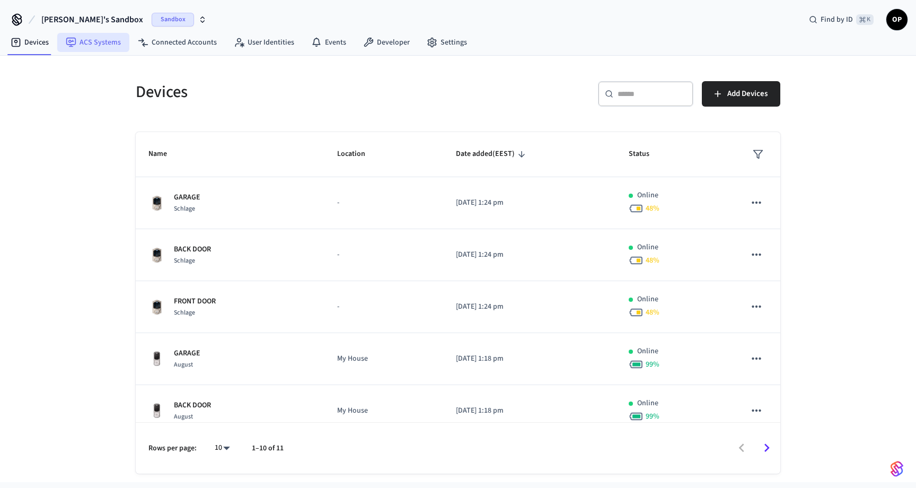
click at [92, 40] on link "ACS Systems" at bounding box center [93, 42] width 72 height 19
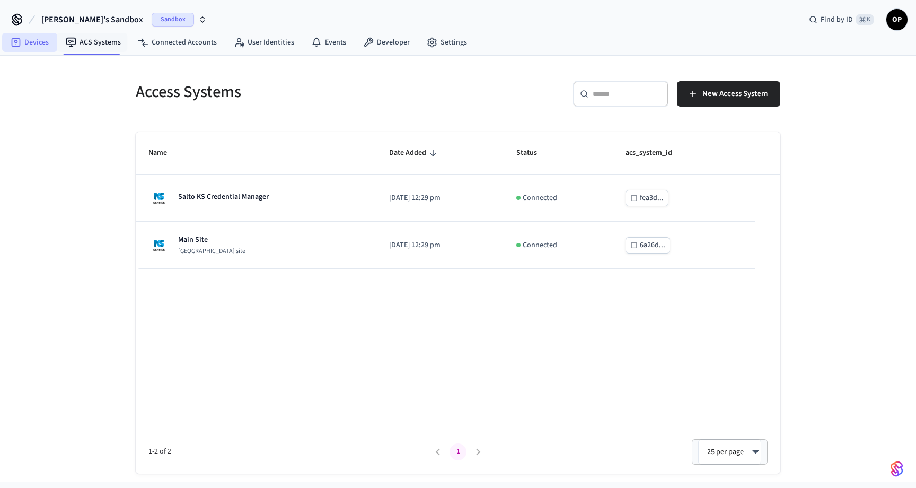
click at [56, 38] on link "Devices" at bounding box center [29, 42] width 55 height 19
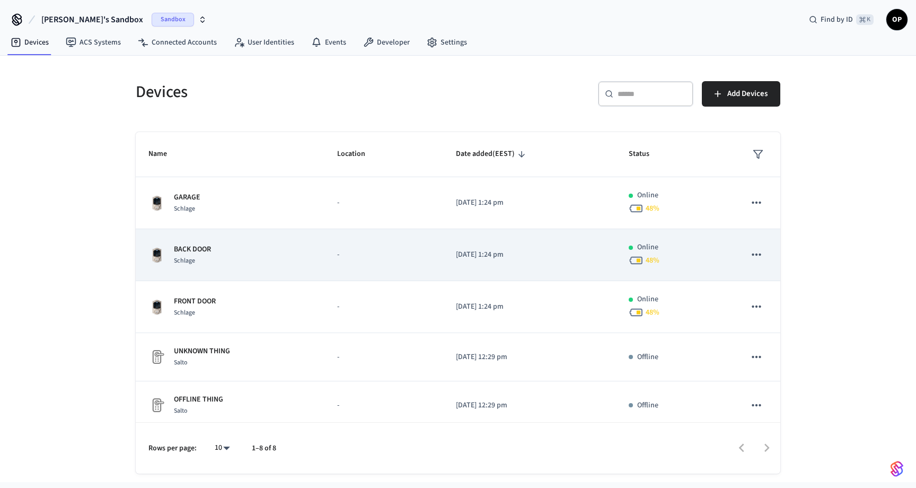
click at [191, 257] on span "Schlage" at bounding box center [184, 260] width 21 height 9
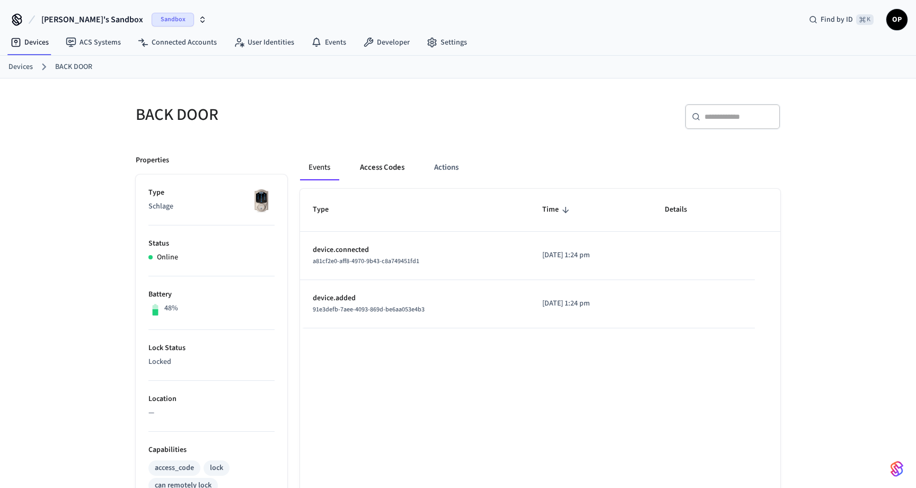
click at [375, 165] on button "Access Codes" at bounding box center [383, 167] width 62 height 25
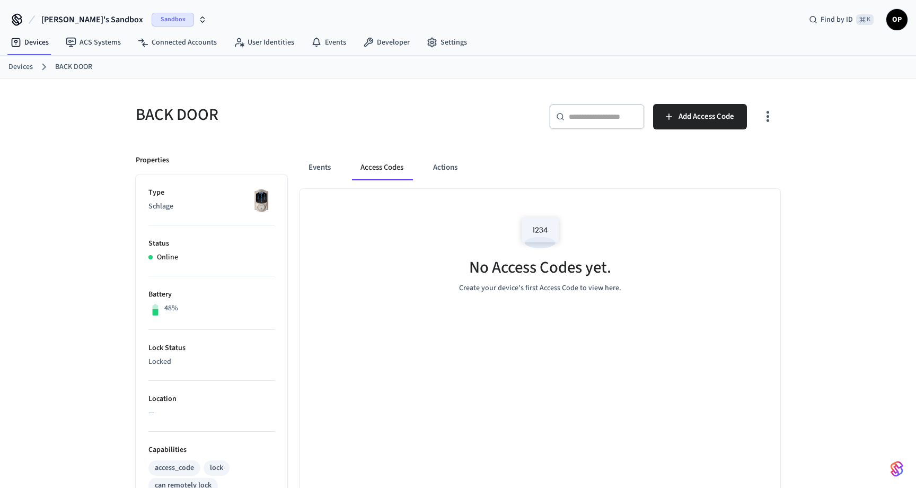
click at [342, 168] on div "Events Access Codes Actions" at bounding box center [540, 167] width 480 height 25
click at [29, 42] on link "Devices" at bounding box center [29, 42] width 55 height 19
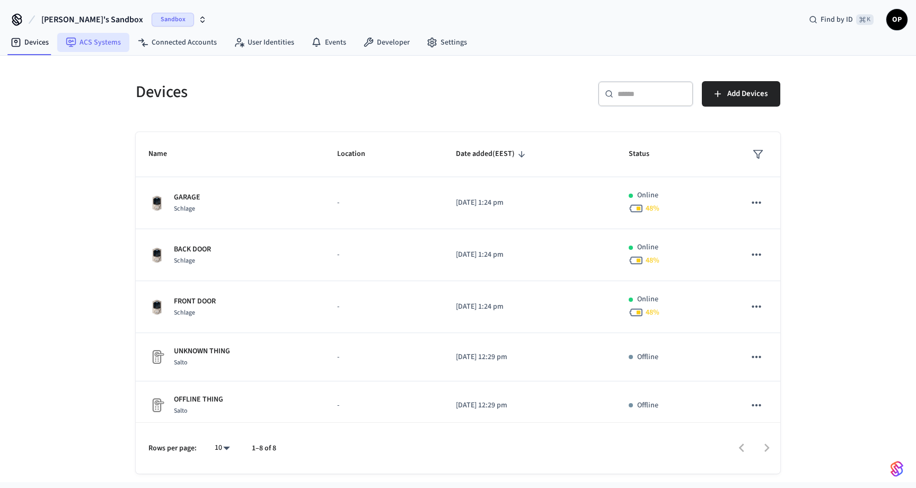
click at [103, 49] on link "ACS Systems" at bounding box center [93, 42] width 72 height 19
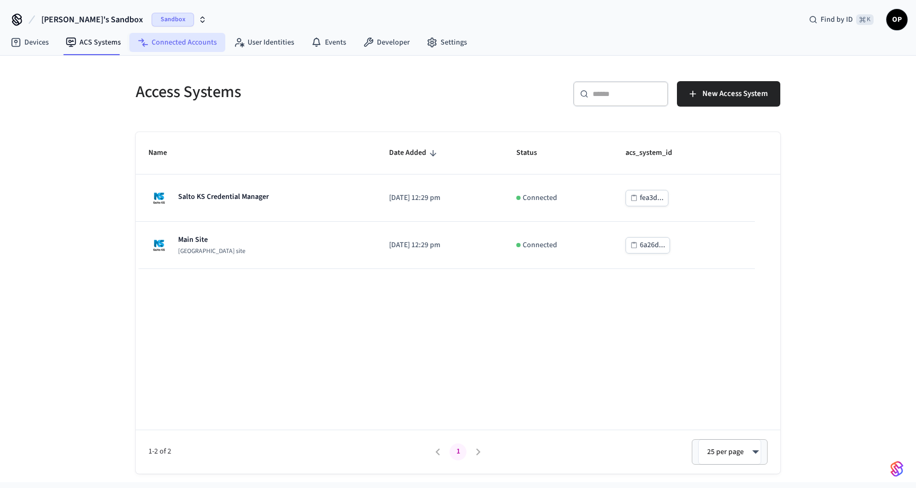
click at [175, 47] on link "Connected Accounts" at bounding box center [177, 42] width 96 height 19
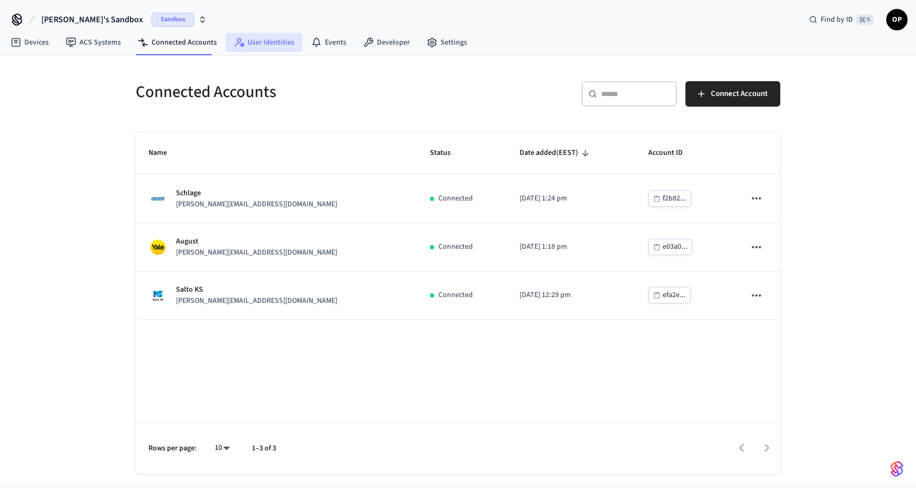
click at [266, 45] on link "User Identities" at bounding box center [263, 42] width 77 height 19
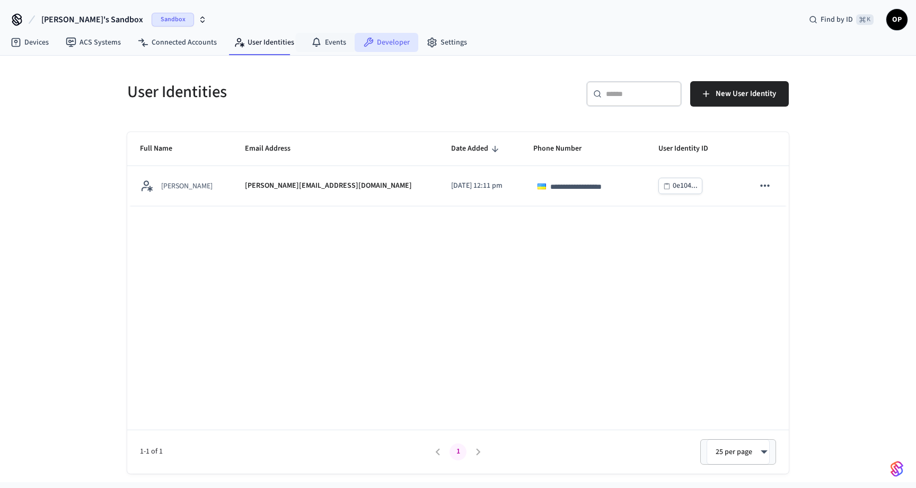
click at [364, 43] on icon at bounding box center [369, 43] width 10 height 10
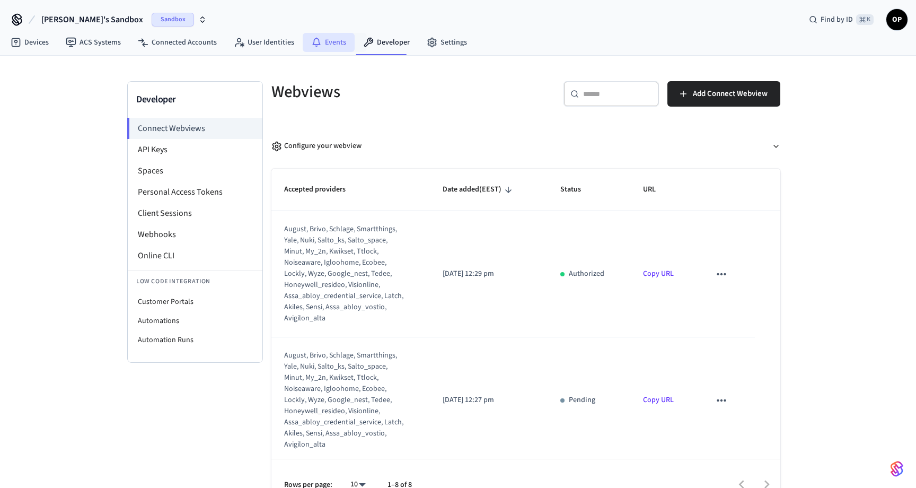
click at [334, 41] on link "Events" at bounding box center [329, 42] width 52 height 19
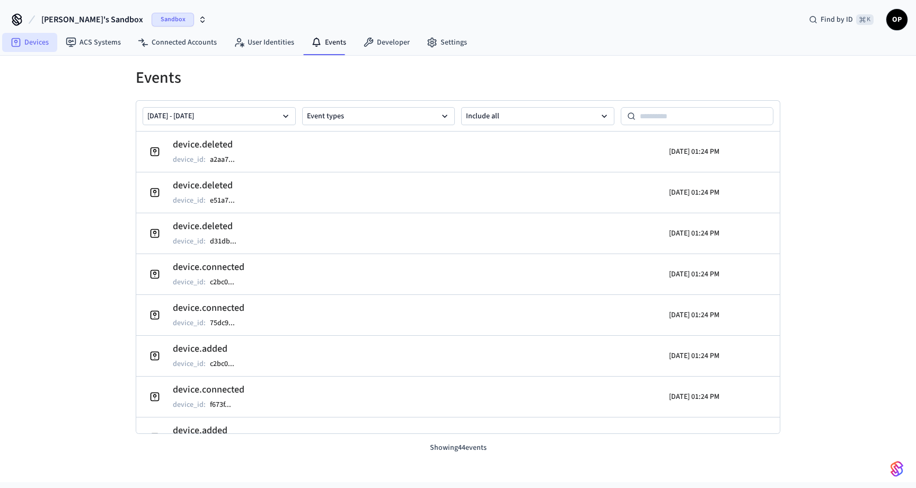
click at [36, 42] on link "Devices" at bounding box center [29, 42] width 55 height 19
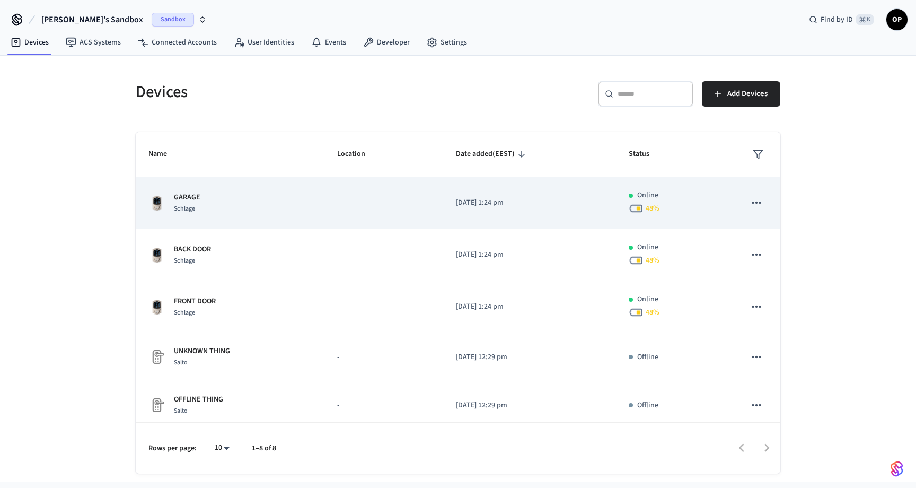
click at [221, 190] on td "GARAGE Schlage" at bounding box center [230, 203] width 189 height 52
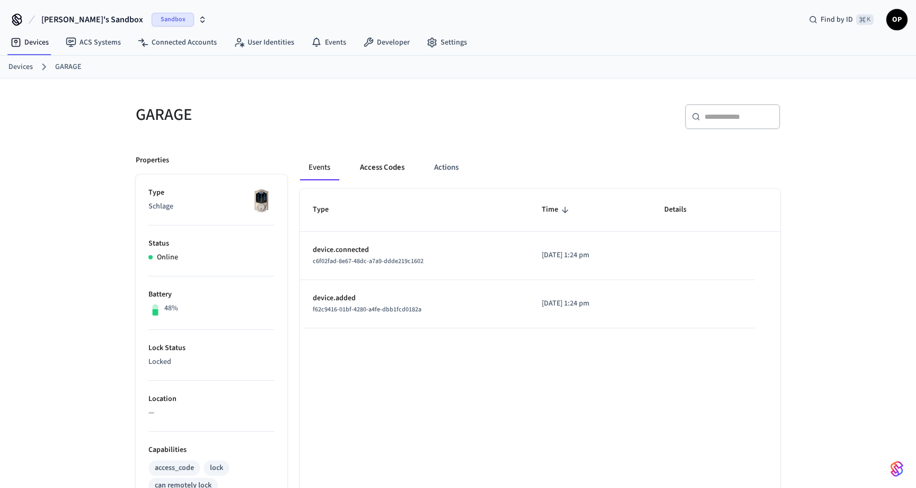
click at [383, 170] on button "Access Codes" at bounding box center [383, 167] width 62 height 25
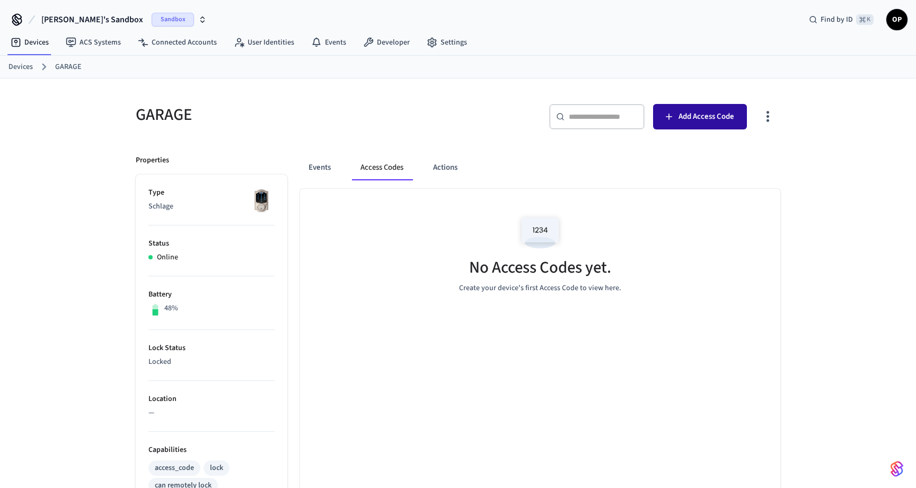
click at [688, 118] on span "Add Access Code" at bounding box center [707, 117] width 56 height 14
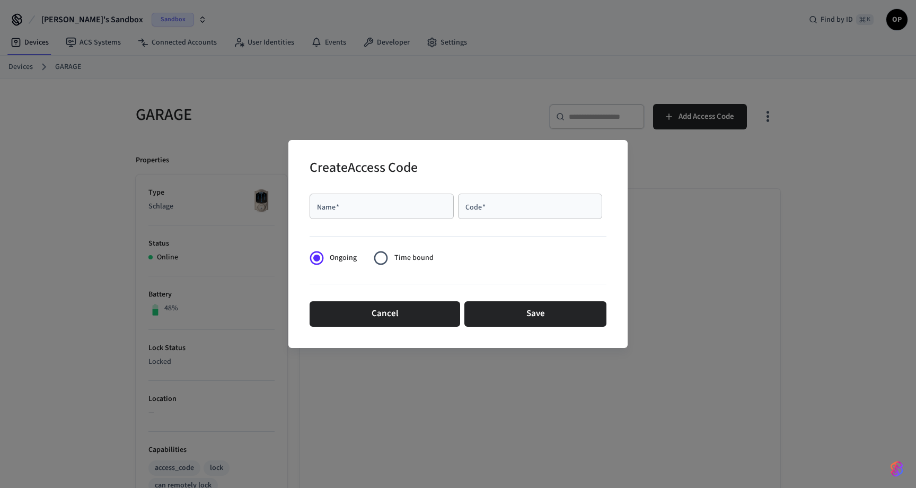
click at [414, 200] on div "Name   *" at bounding box center [382, 206] width 144 height 25
type input "*"
type input "****"
click at [530, 200] on div "Code   *" at bounding box center [530, 206] width 144 height 25
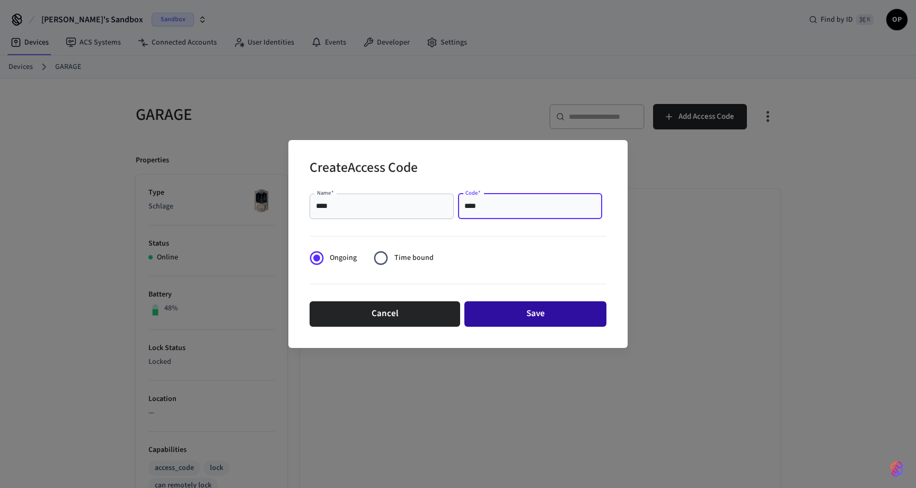
type input "****"
click at [526, 312] on button "Save" at bounding box center [535, 313] width 142 height 25
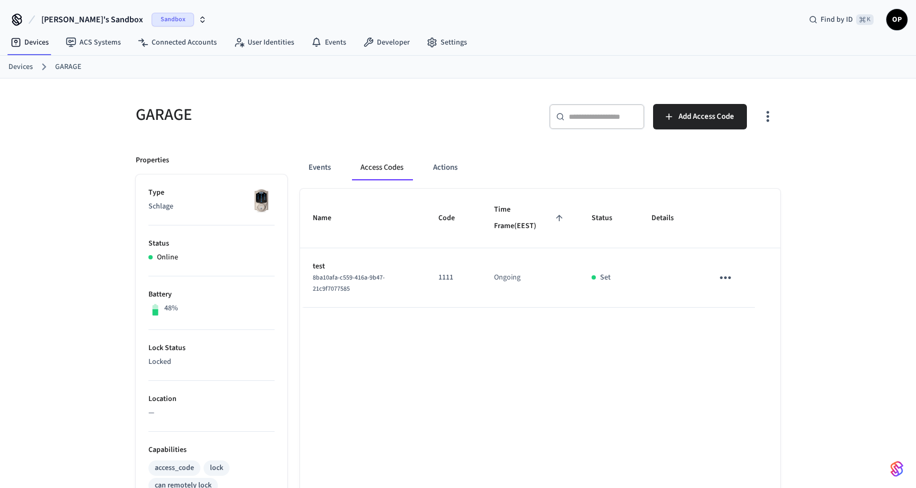
click at [109, 266] on div "GARAGE ​ ​ Add Access Code Properties Type Schlage Status Online Battery 48% Lo…" at bounding box center [458, 426] width 916 height 697
